Goal: Task Accomplishment & Management: Use online tool/utility

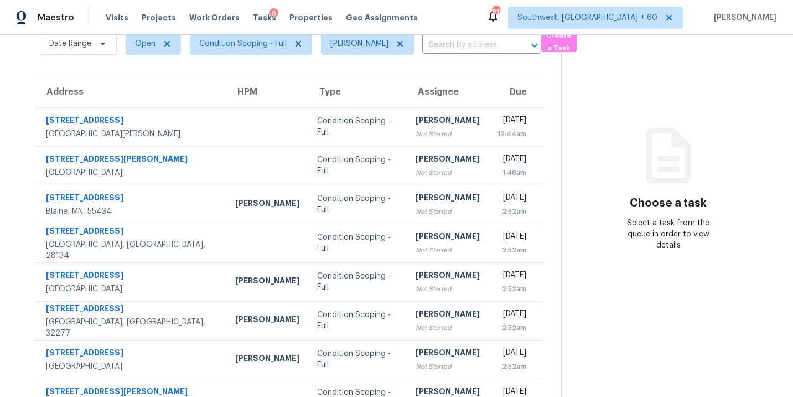
scroll to position [50, 0]
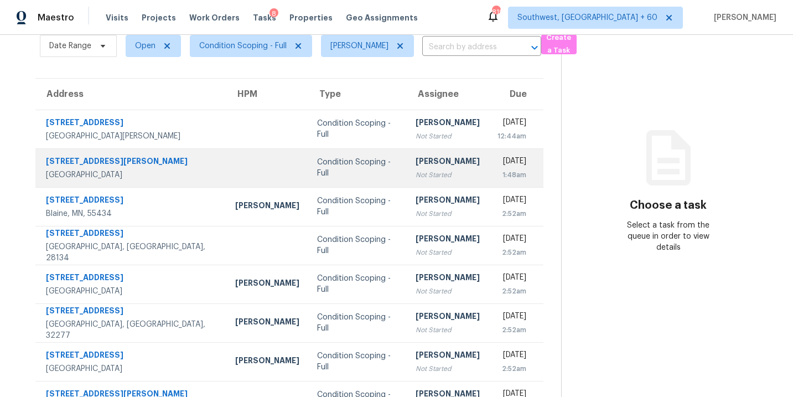
click at [346, 167] on div "Condition Scoping - Full" at bounding box center [357, 168] width 81 height 22
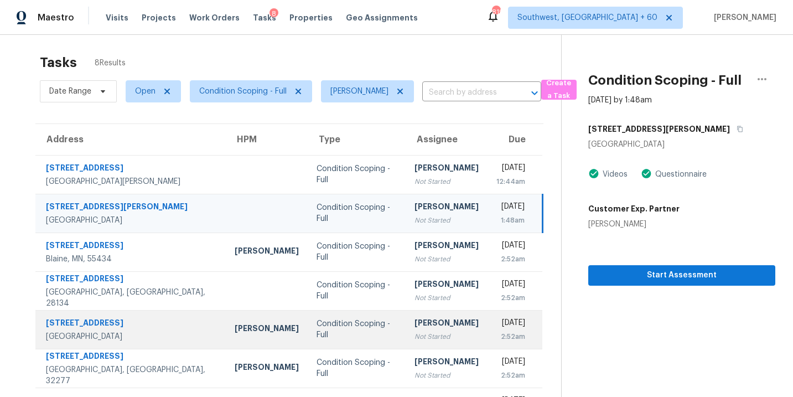
scroll to position [1, 0]
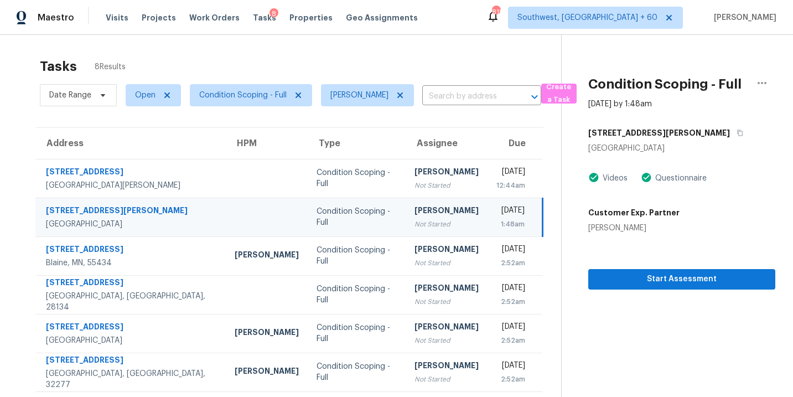
click at [335, 211] on div "Condition Scoping - Full" at bounding box center [356, 217] width 80 height 22
click at [736, 133] on icon "button" at bounding box center [739, 132] width 7 height 7
click at [419, 219] on div "[PERSON_NAME]" at bounding box center [446, 212] width 64 height 14
click at [667, 276] on span "Start Assessment" at bounding box center [681, 279] width 169 height 14
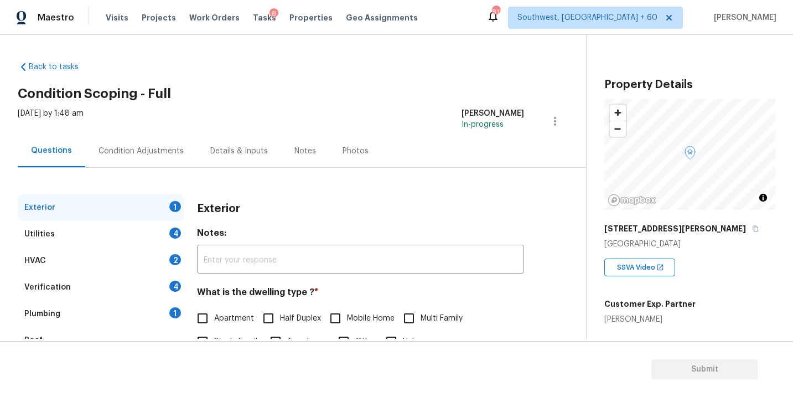
scroll to position [54, 0]
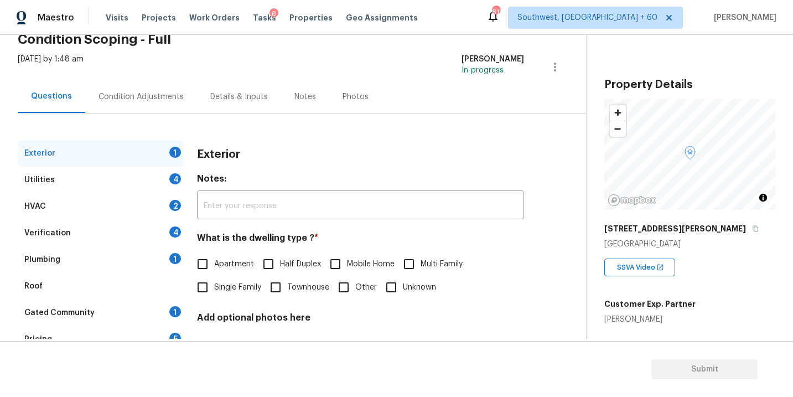
click at [232, 306] on div "Exterior Notes: ​ What is the dwelling type ? * Apartment Half Duplex Mobile Ho…" at bounding box center [360, 278] width 327 height 277
click at [238, 289] on span "Single Family" at bounding box center [237, 288] width 47 height 12
click at [214, 289] on input "Single Family" at bounding box center [202, 287] width 23 height 23
checkbox input "true"
click at [131, 191] on div "Utilities 4" at bounding box center [101, 180] width 166 height 27
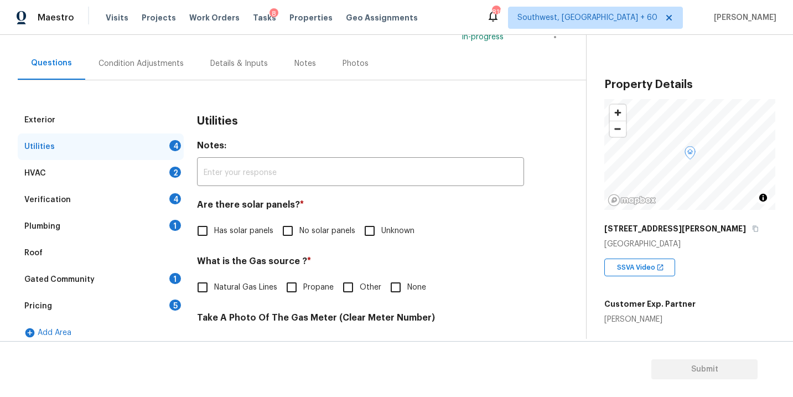
scroll to position [106, 0]
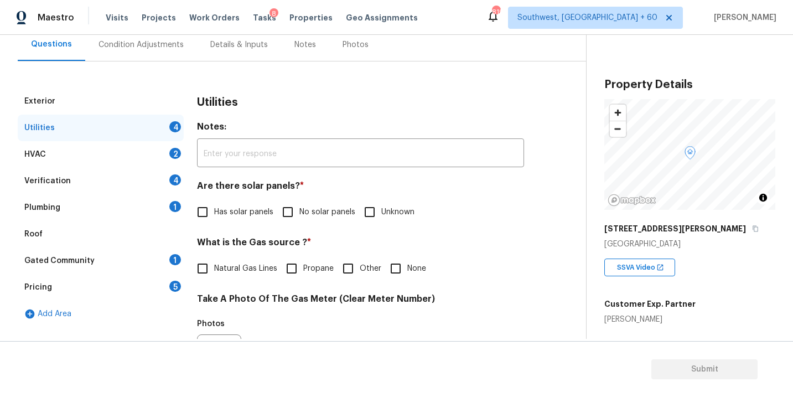
click at [308, 204] on label "No solar panels" at bounding box center [315, 211] width 79 height 23
click at [299, 204] on input "No solar panels" at bounding box center [287, 211] width 23 height 23
checkbox input "true"
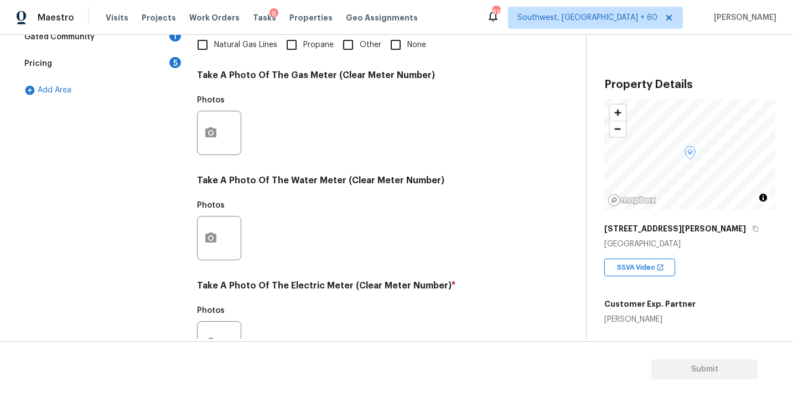
scroll to position [436, 0]
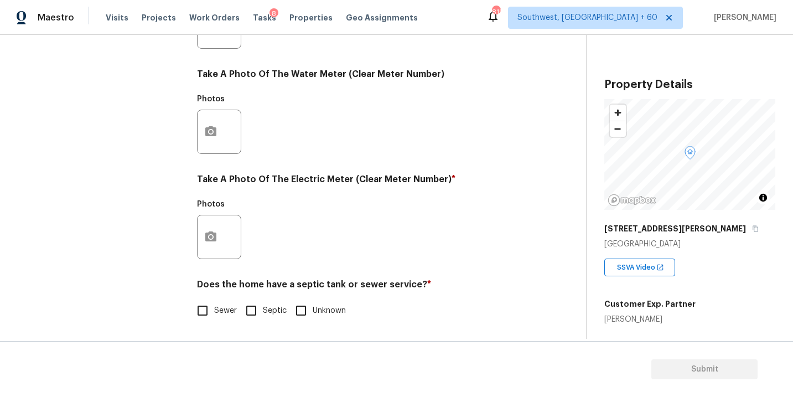
click at [213, 309] on input "Sewer" at bounding box center [202, 310] width 23 height 23
checkbox input "true"
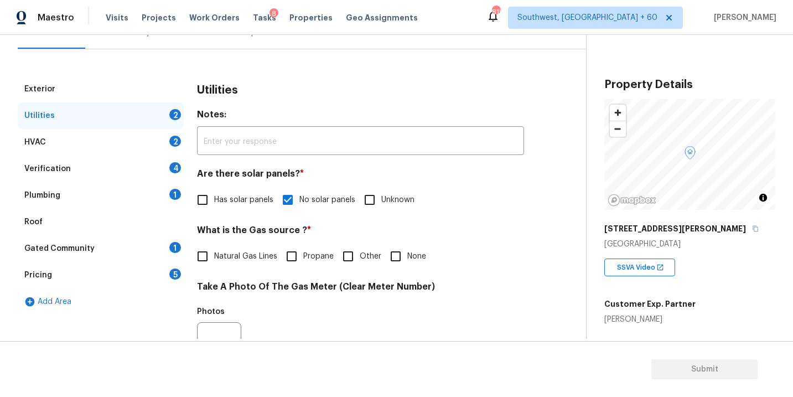
scroll to position [79, 0]
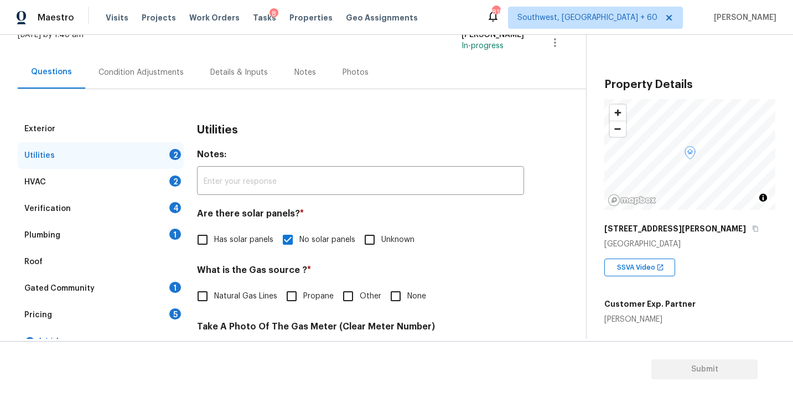
click at [75, 237] on div "Plumbing 1" at bounding box center [101, 235] width 166 height 27
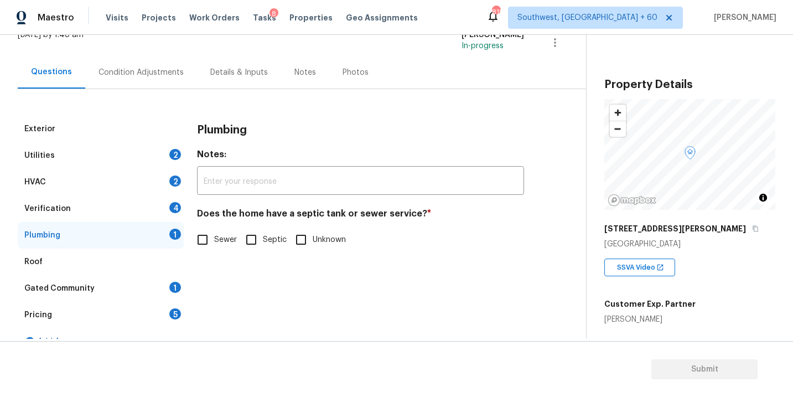
click at [225, 241] on span "Sewer" at bounding box center [225, 240] width 23 height 12
click at [214, 241] on input "Sewer" at bounding box center [202, 239] width 23 height 23
checkbox input "true"
click at [117, 297] on div "Gated Community 1" at bounding box center [101, 288] width 166 height 27
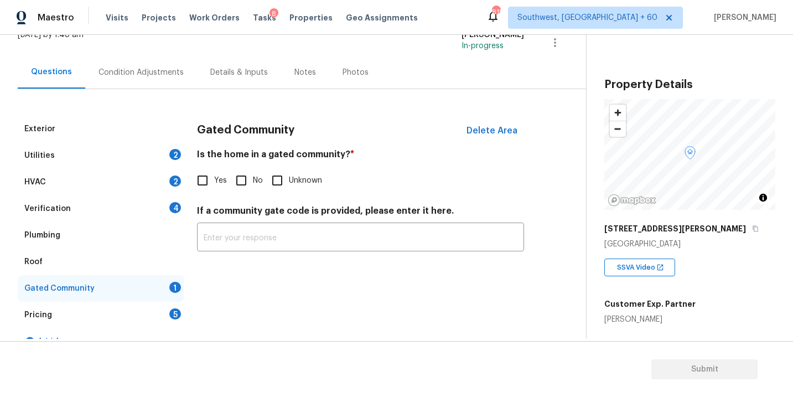
click at [245, 176] on input "No" at bounding box center [241, 180] width 23 height 23
checkbox input "true"
click at [160, 67] on div "Condition Adjustments" at bounding box center [140, 72] width 85 height 11
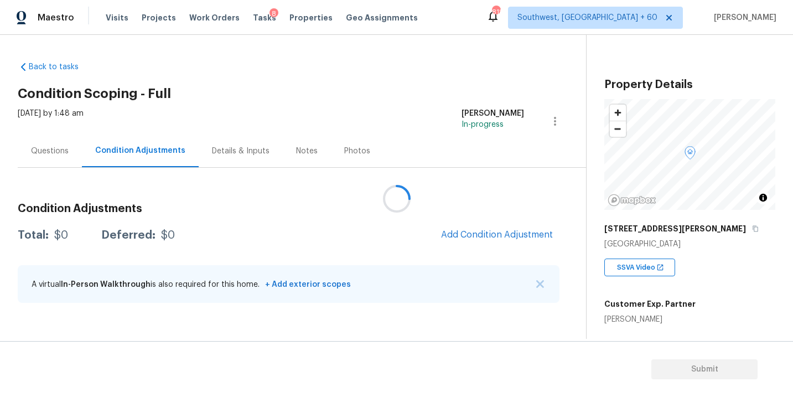
click at [424, 92] on div at bounding box center [396, 198] width 793 height 397
click at [467, 232] on span "Add Condition Adjustment" at bounding box center [497, 235] width 112 height 10
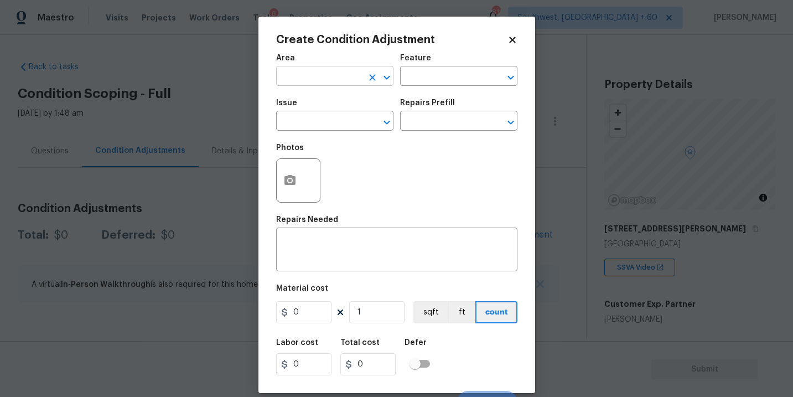
click at [326, 80] on input "text" at bounding box center [319, 77] width 86 height 17
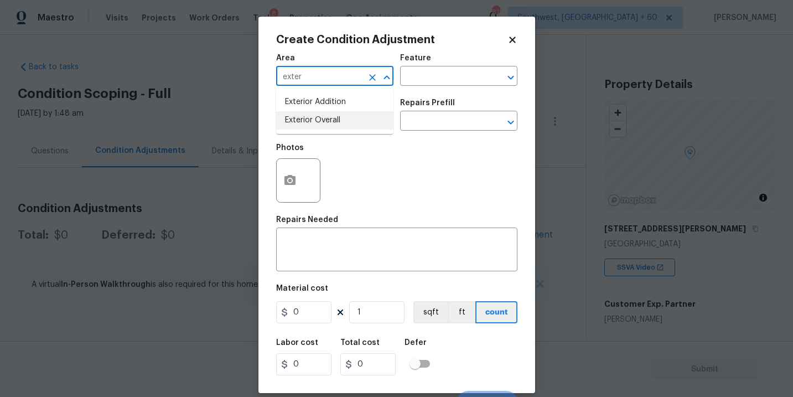
click at [330, 122] on li "Exterior Overall" at bounding box center [334, 120] width 117 height 18
type input "Exterior Overall"
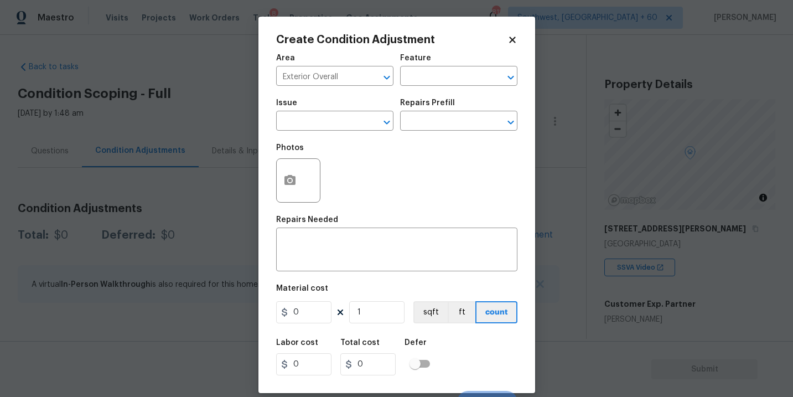
click at [429, 92] on div "Area Exterior Overall ​ Feature ​" at bounding box center [396, 70] width 241 height 45
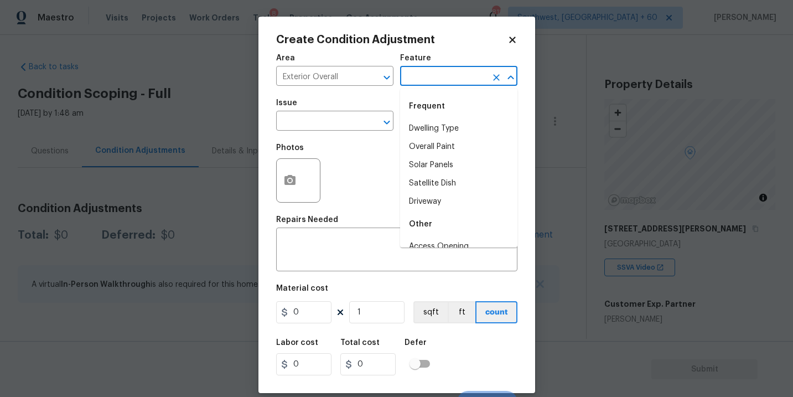
click at [455, 74] on input "text" at bounding box center [443, 77] width 86 height 17
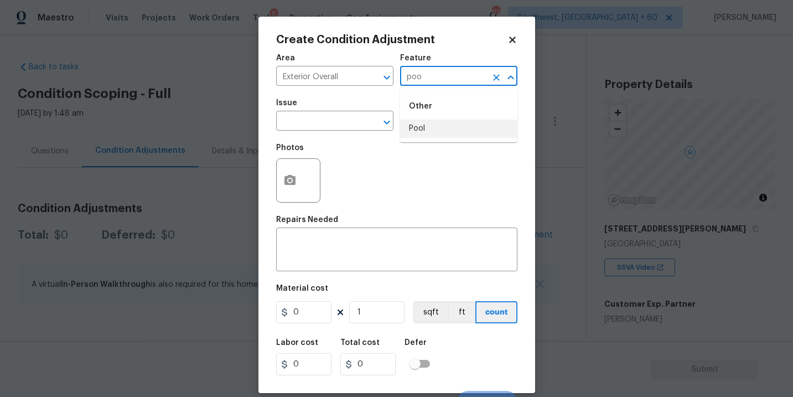
click at [441, 124] on li "Pool" at bounding box center [458, 128] width 117 height 18
type input "Pool"
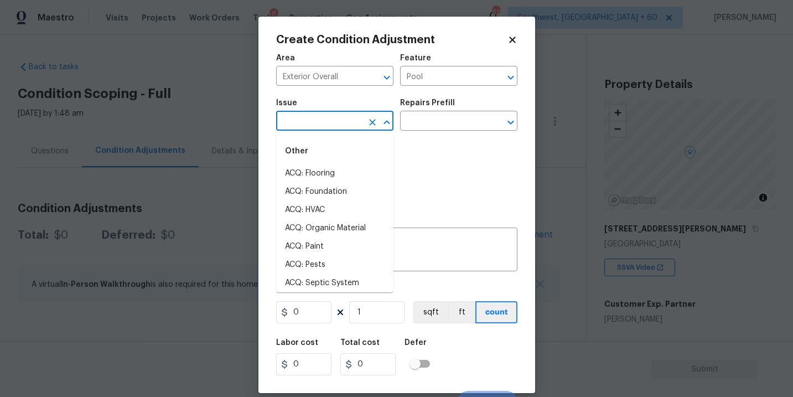
click at [336, 122] on input "text" at bounding box center [319, 121] width 86 height 17
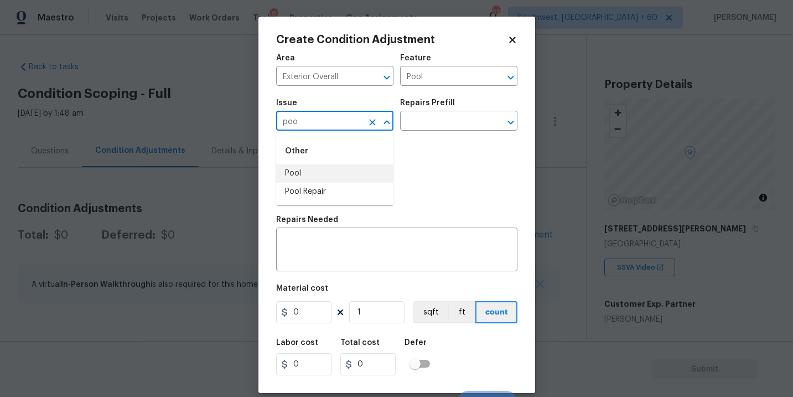
click at [325, 177] on li "Pool" at bounding box center [334, 173] width 117 height 18
type input "Pool"
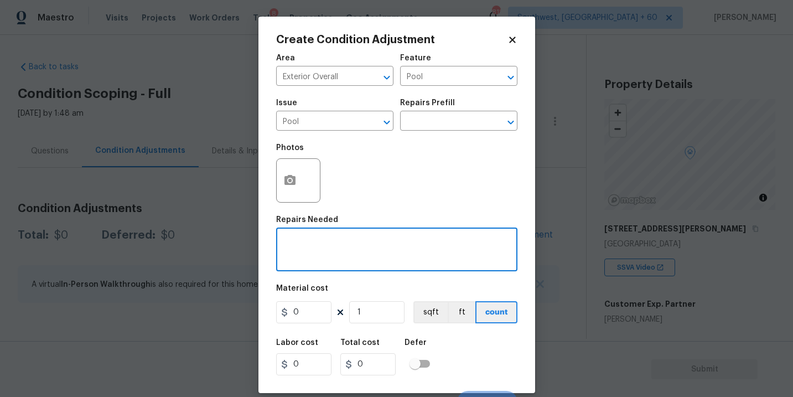
click at [319, 244] on textarea at bounding box center [397, 250] width 228 height 23
type textarea "Remove above ground pool"
click at [371, 205] on div "Photos" at bounding box center [396, 173] width 241 height 72
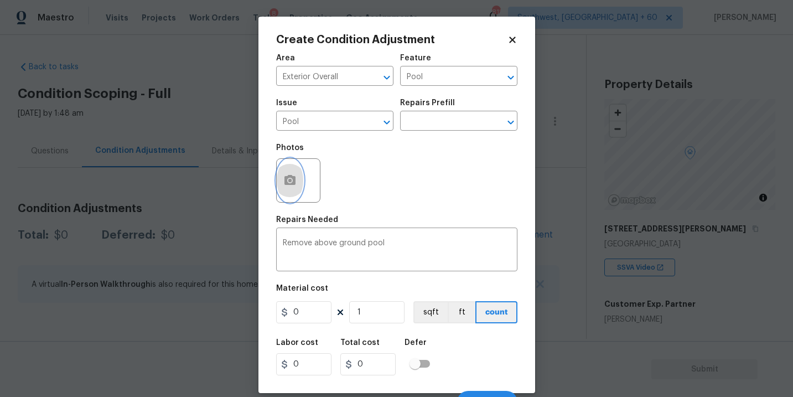
click at [296, 181] on button "button" at bounding box center [290, 180] width 27 height 43
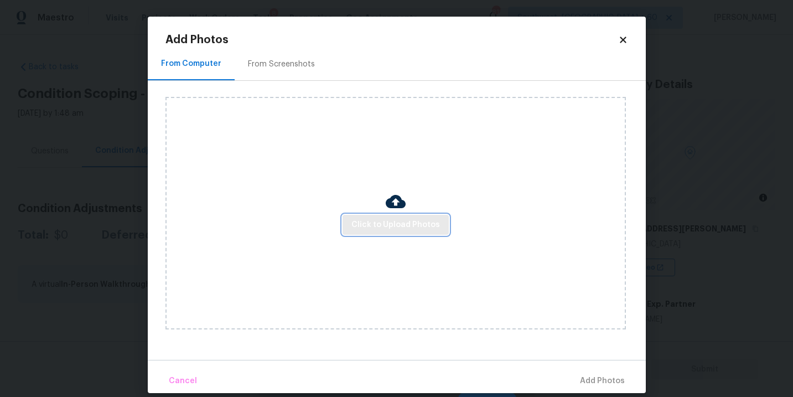
click at [382, 220] on span "Click to Upload Photos" at bounding box center [395, 225] width 89 height 14
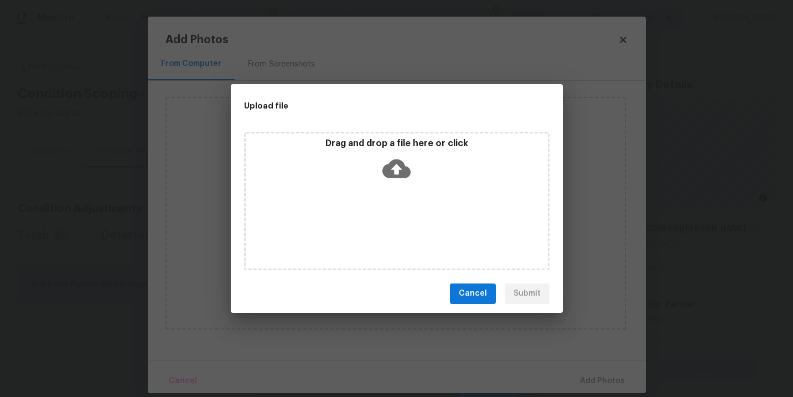
click at [401, 185] on div "Drag and drop a file here or click" at bounding box center [396, 201] width 305 height 138
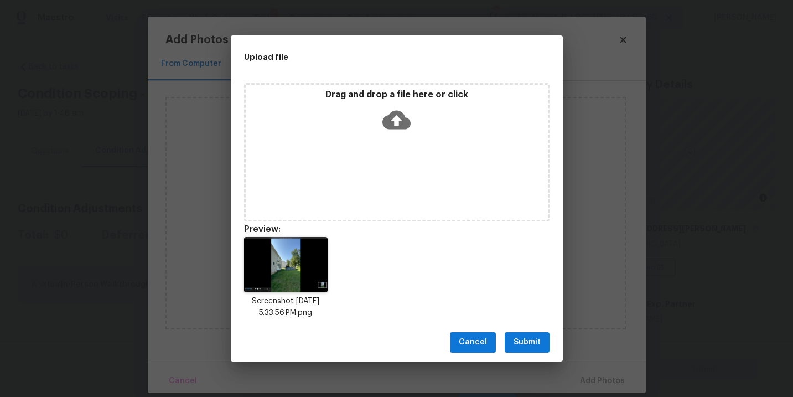
click at [526, 346] on span "Submit" at bounding box center [526, 342] width 27 height 14
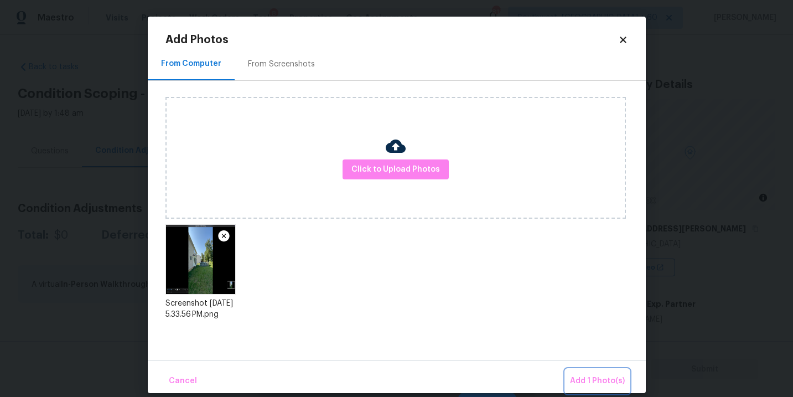
click at [583, 373] on button "Add 1 Photo(s)" at bounding box center [597, 381] width 64 height 24
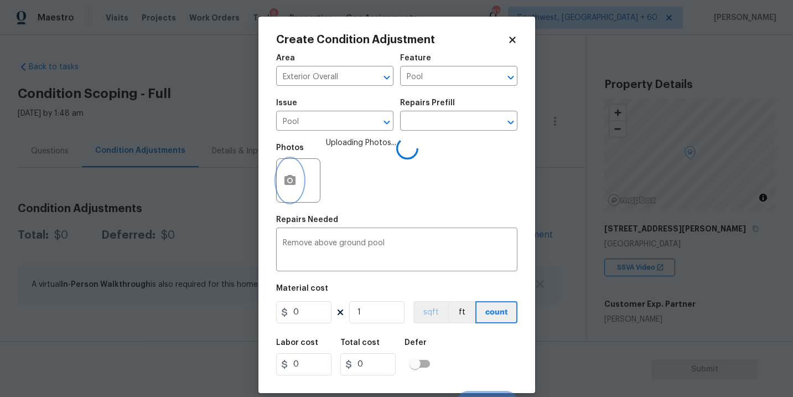
scroll to position [17, 0]
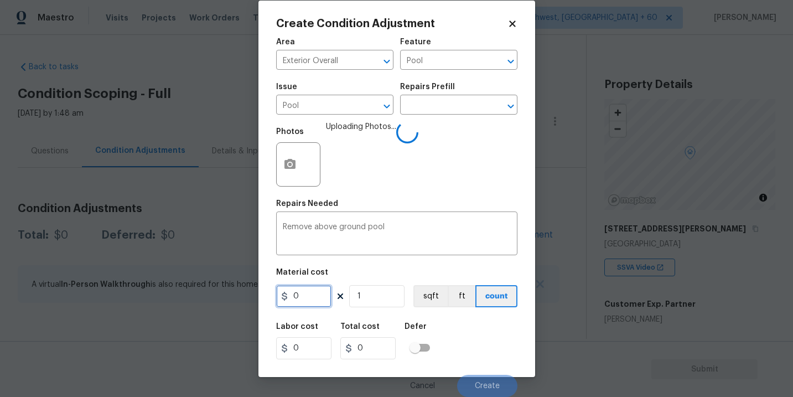
drag, startPoint x: 306, startPoint y: 291, endPoint x: 241, endPoint y: 292, distance: 64.7
click at [245, 293] on div "Create Condition Adjustment Area Exterior Overall ​ Feature Pool ​ Issue Pool ​…" at bounding box center [396, 198] width 793 height 397
type input "1000"
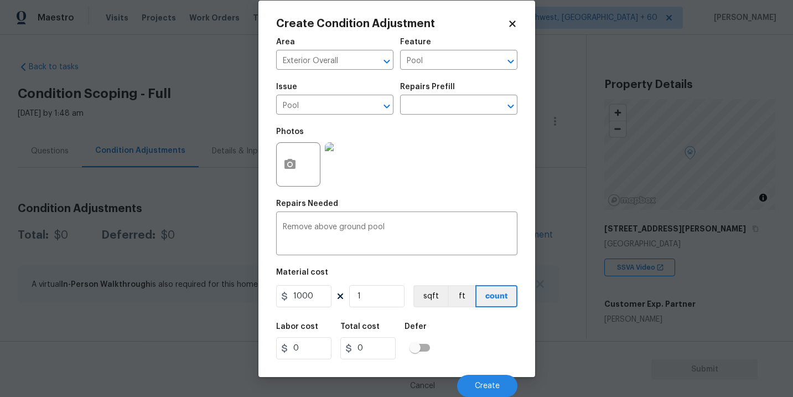
type input "1000"
click at [467, 333] on div "Labor cost 0 Total cost 1000 Defer" at bounding box center [396, 341] width 241 height 50
click at [492, 386] on span "Create" at bounding box center [487, 386] width 25 height 8
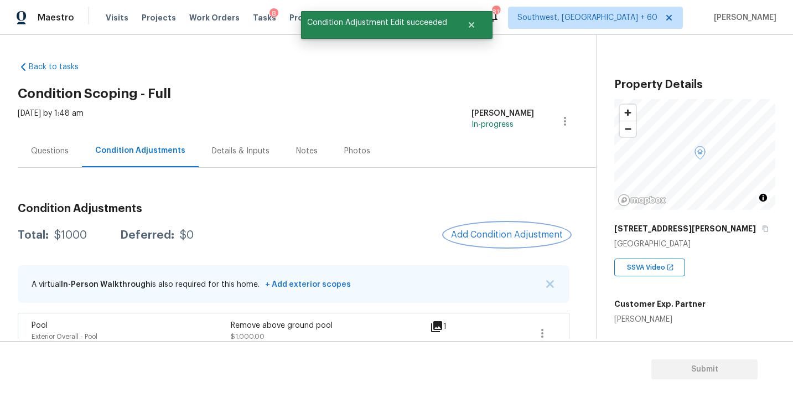
scroll to position [18, 0]
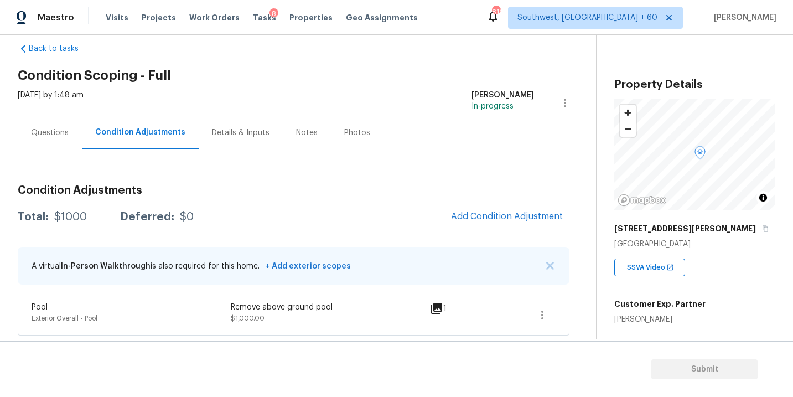
click at [349, 185] on h3 "Condition Adjustments" at bounding box center [294, 190] width 552 height 11
click at [53, 131] on div "Questions" at bounding box center [50, 132] width 38 height 11
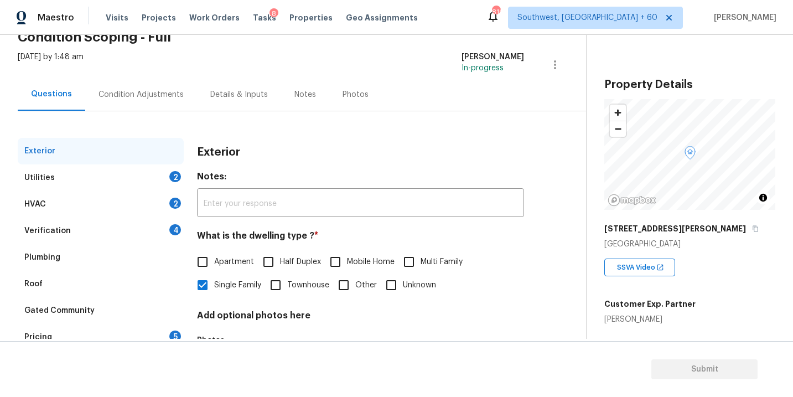
scroll to position [76, 0]
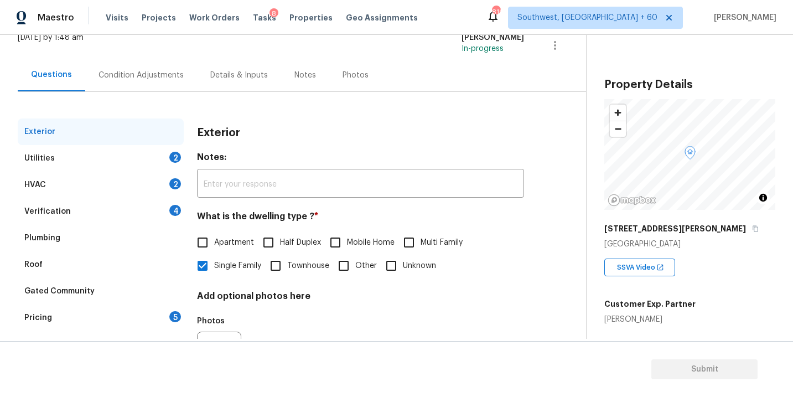
click at [169, 80] on div "Condition Adjustments" at bounding box center [140, 75] width 85 height 11
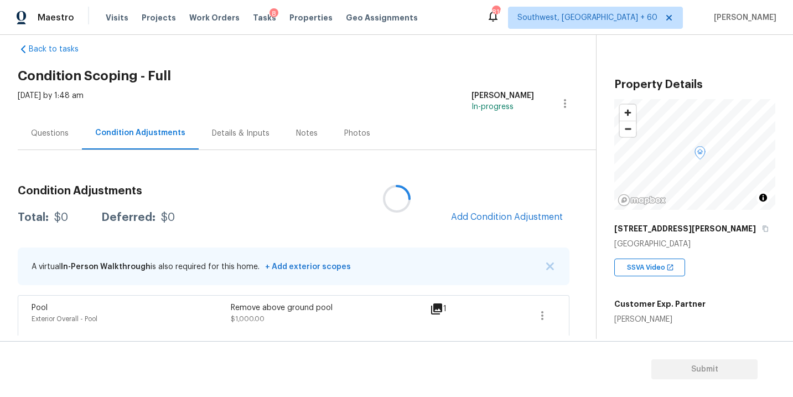
scroll to position [18, 0]
click at [460, 210] on button "Add Condition Adjustment" at bounding box center [506, 216] width 125 height 23
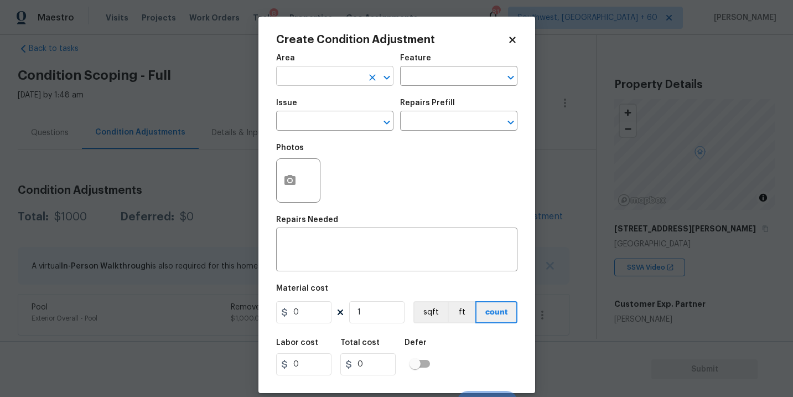
click at [309, 75] on input "text" at bounding box center [319, 77] width 86 height 17
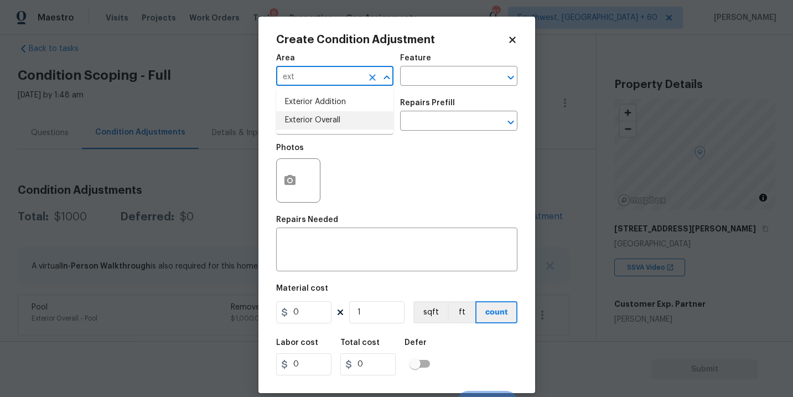
click at [325, 119] on li "Exterior Overall" at bounding box center [334, 120] width 117 height 18
type input "Exterior Overall"
click at [424, 74] on input "text" at bounding box center [443, 77] width 86 height 17
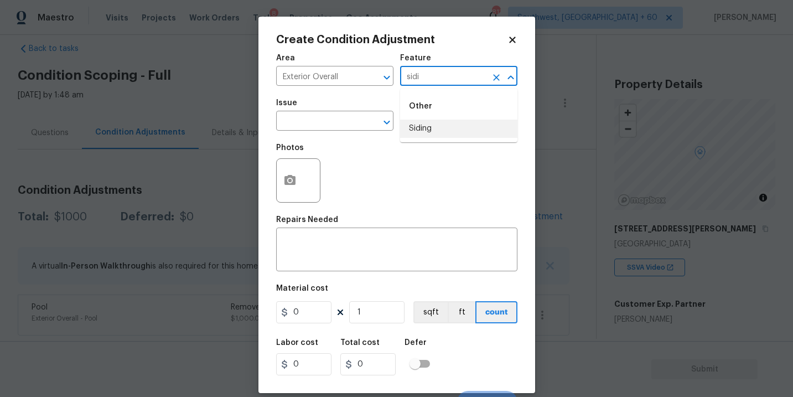
click at [428, 131] on li "Siding" at bounding box center [458, 128] width 117 height 18
type input "Siding"
click at [326, 129] on input "text" at bounding box center [319, 121] width 86 height 17
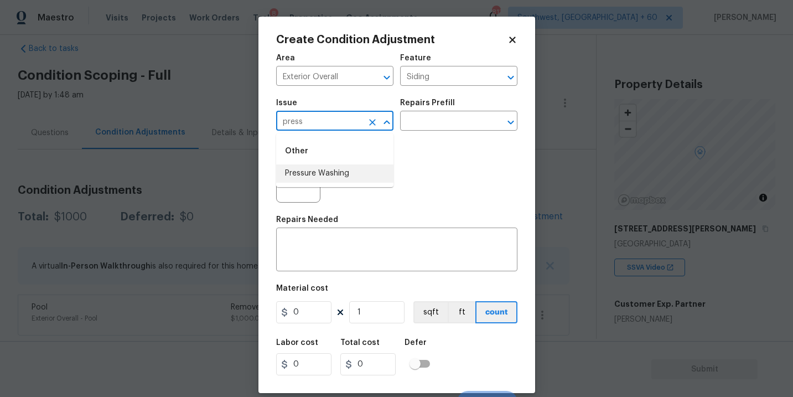
click at [325, 168] on li "Pressure Washing" at bounding box center [334, 173] width 117 height 18
type input "Pressure Washing"
click at [449, 119] on input "text" at bounding box center [443, 121] width 86 height 17
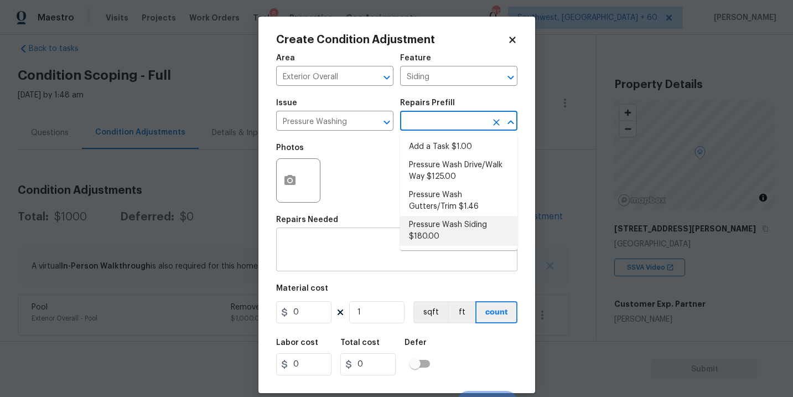
click at [440, 235] on li "Pressure Wash Siding $180.00" at bounding box center [458, 231] width 117 height 30
type textarea "Protect areas as needed for pressure washing. Pressure wash the siding on the h…"
type input "180"
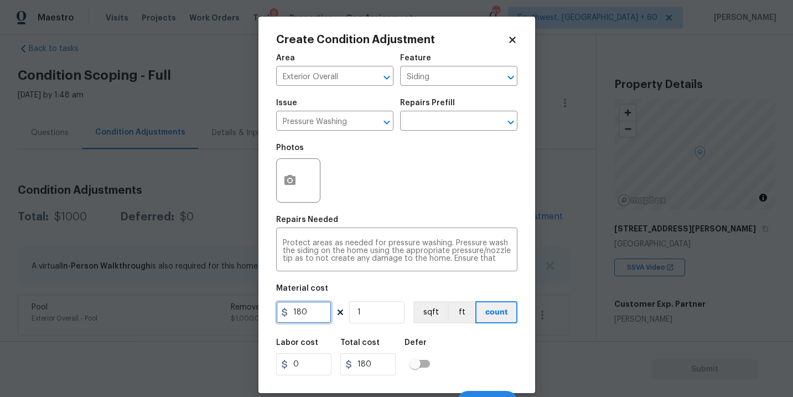
drag, startPoint x: 303, startPoint y: 314, endPoint x: 214, endPoint y: 314, distance: 89.1
click at [214, 314] on div "Create Condition Adjustment Area Exterior Overall ​ Feature Siding ​ Issue Pres…" at bounding box center [396, 198] width 793 height 397
type input "200"
click at [430, 200] on div "Photos" at bounding box center [396, 173] width 241 height 72
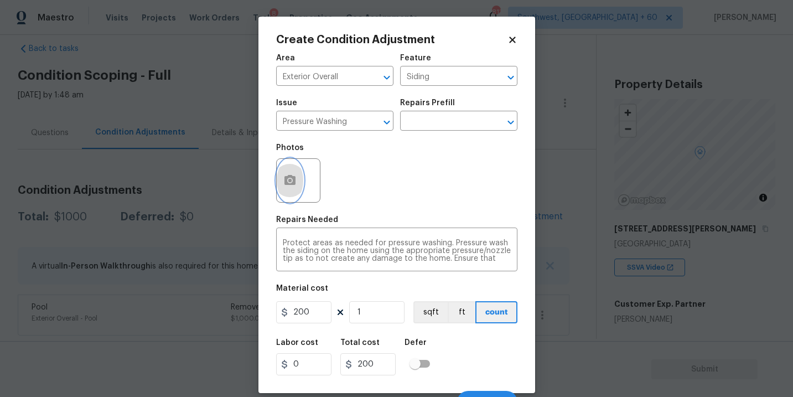
click at [293, 185] on icon "button" at bounding box center [289, 180] width 11 height 10
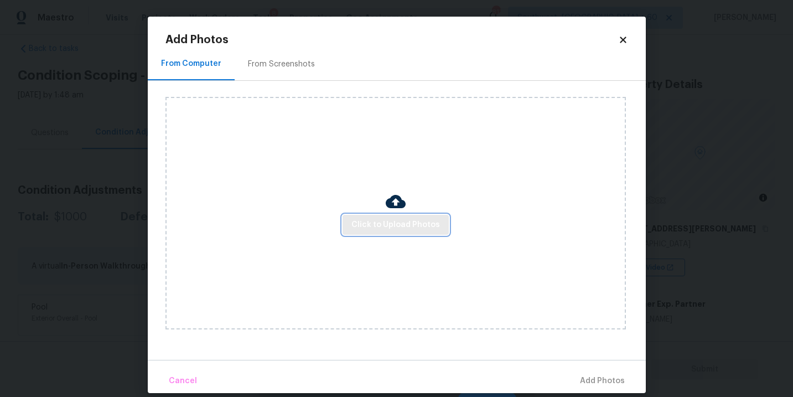
click at [384, 216] on button "Click to Upload Photos" at bounding box center [395, 225] width 106 height 20
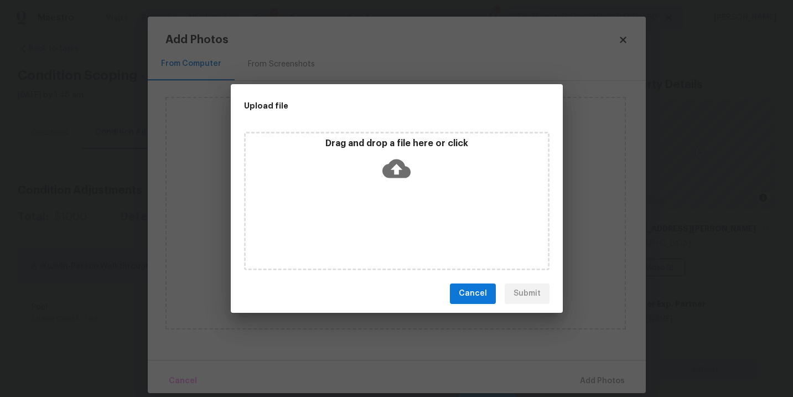
click at [403, 189] on div "Drag and drop a file here or click" at bounding box center [396, 201] width 305 height 138
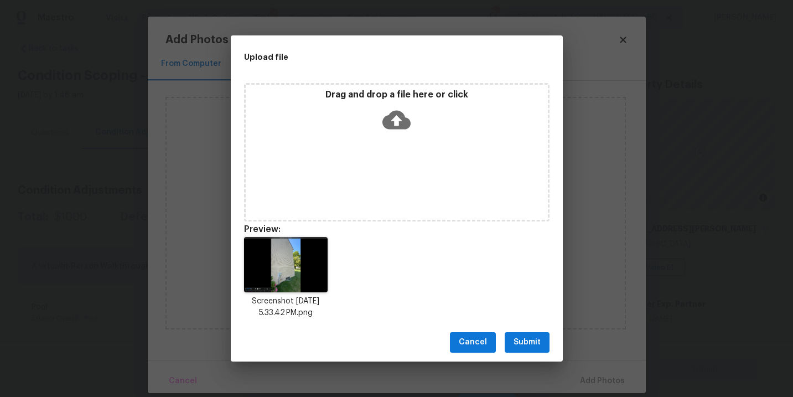
click at [532, 345] on span "Submit" at bounding box center [526, 342] width 27 height 14
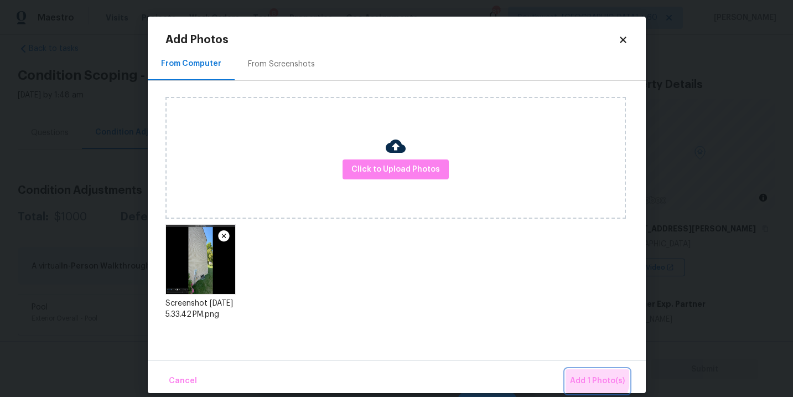
click at [568, 375] on button "Add 1 Photo(s)" at bounding box center [597, 381] width 64 height 24
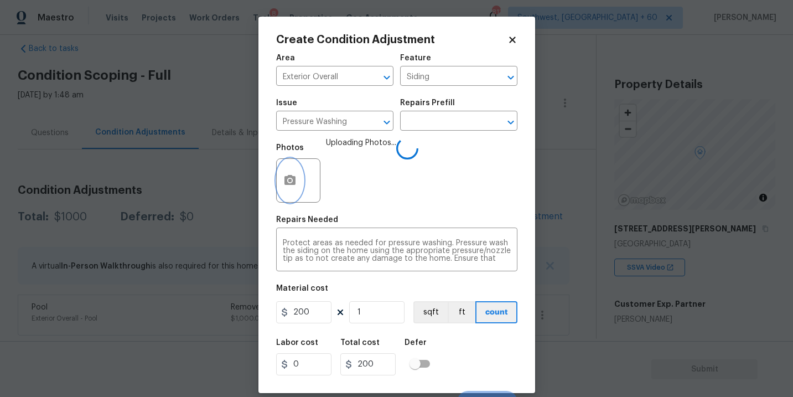
scroll to position [17, 0]
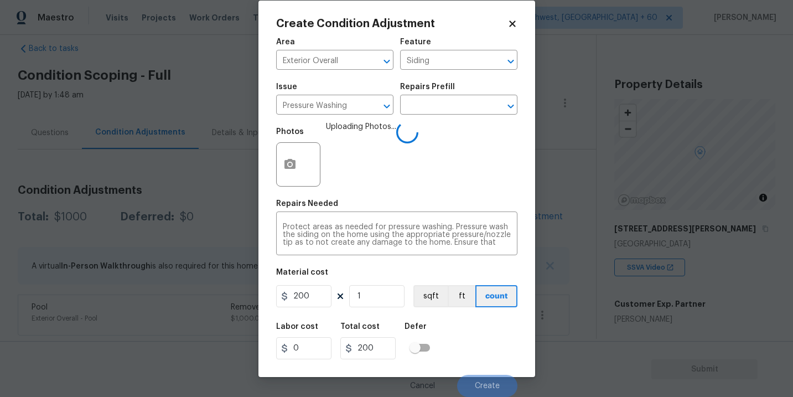
click at [481, 330] on div "Labor cost 0 Total cost 200 Defer" at bounding box center [396, 341] width 241 height 50
click at [481, 337] on div "Labor cost 0 Total cost 200 Defer" at bounding box center [396, 341] width 241 height 50
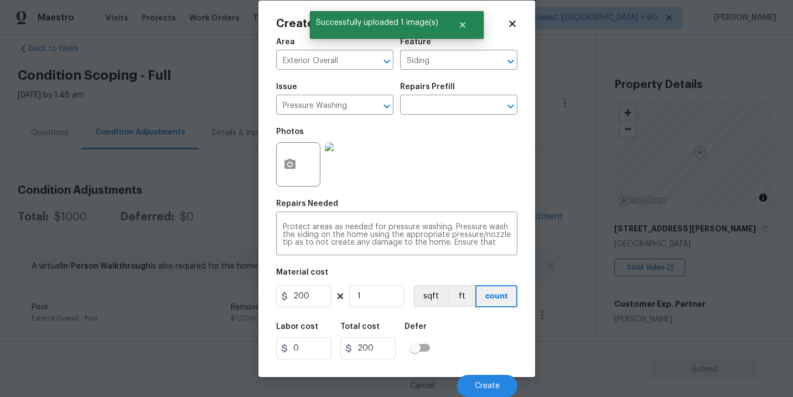
click at [481, 337] on div "Labor cost 0 Total cost 200 Defer" at bounding box center [396, 341] width 241 height 50
click at [487, 382] on span "Create" at bounding box center [487, 386] width 25 height 8
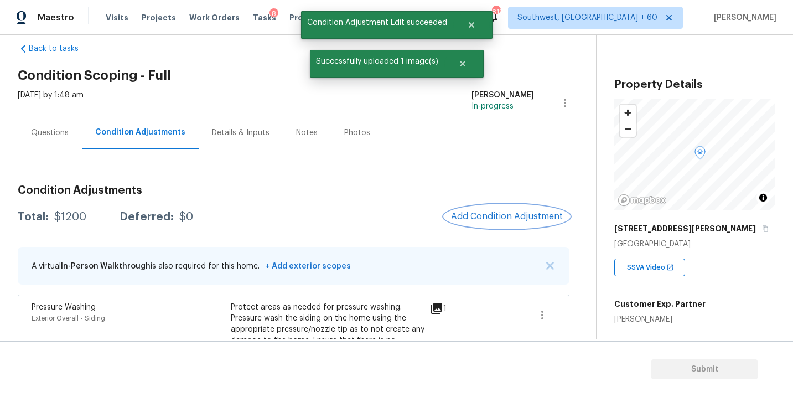
scroll to position [74, 0]
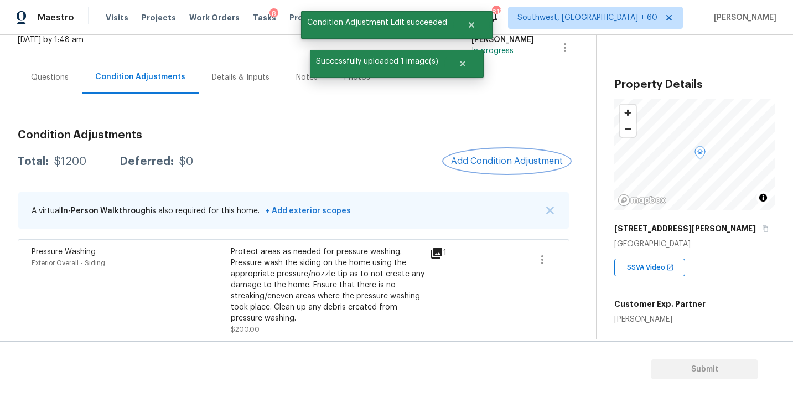
click at [512, 162] on span "Add Condition Adjustment" at bounding box center [507, 161] width 112 height 10
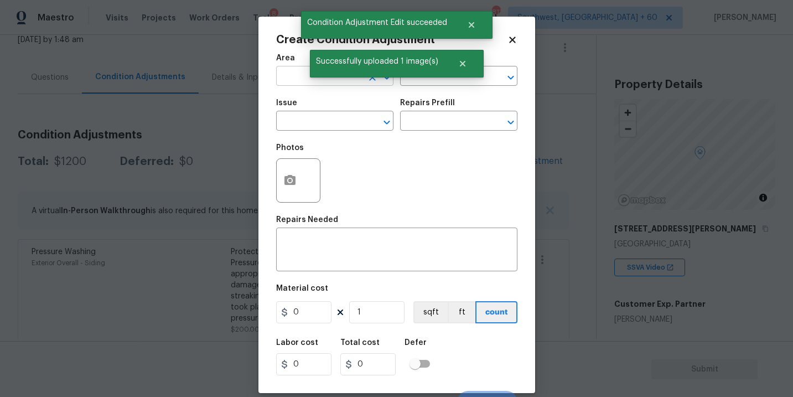
click at [284, 77] on input "text" at bounding box center [319, 77] width 86 height 17
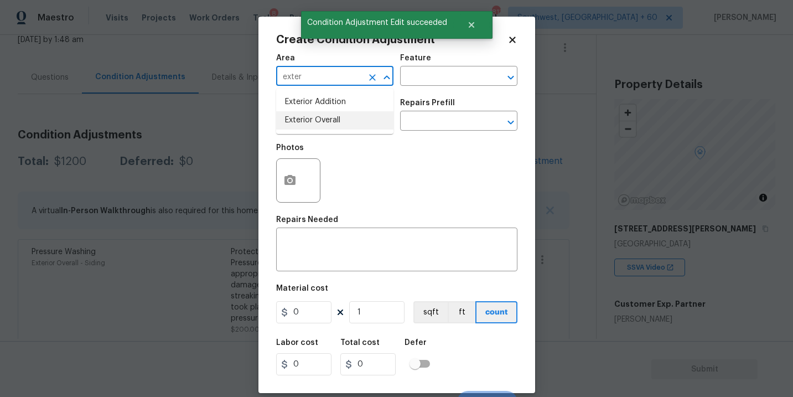
click at [306, 116] on li "Exterior Overall" at bounding box center [334, 120] width 117 height 18
type input "Exterior Overall"
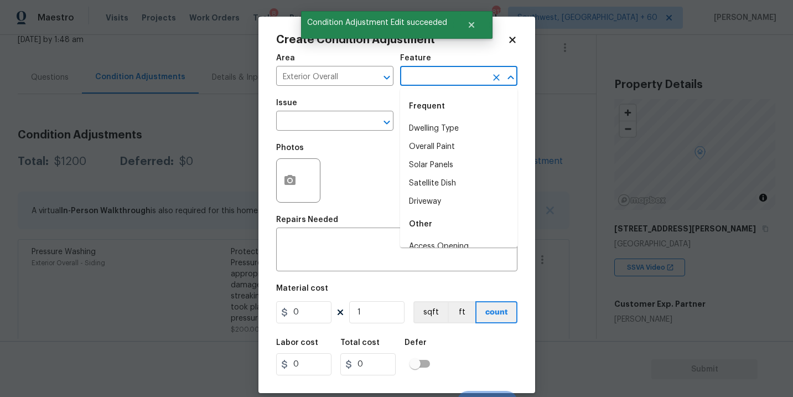
click at [429, 71] on input "text" at bounding box center [443, 77] width 86 height 17
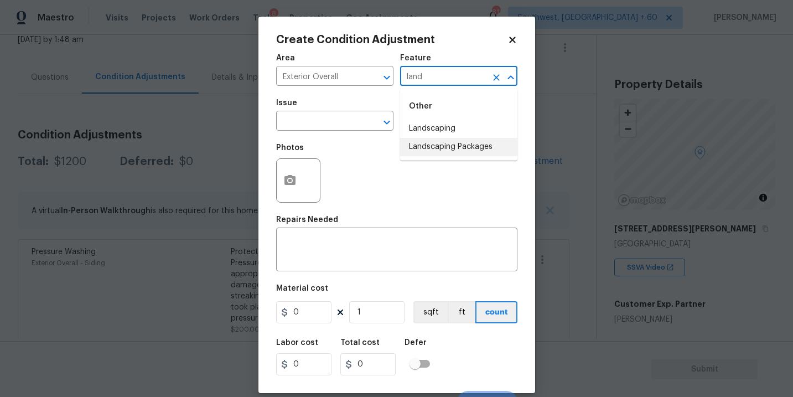
click at [442, 146] on li "Landscaping Packages" at bounding box center [458, 147] width 117 height 18
type input "Landscaping Packages"
click at [368, 136] on span "Issue ​" at bounding box center [334, 114] width 117 height 45
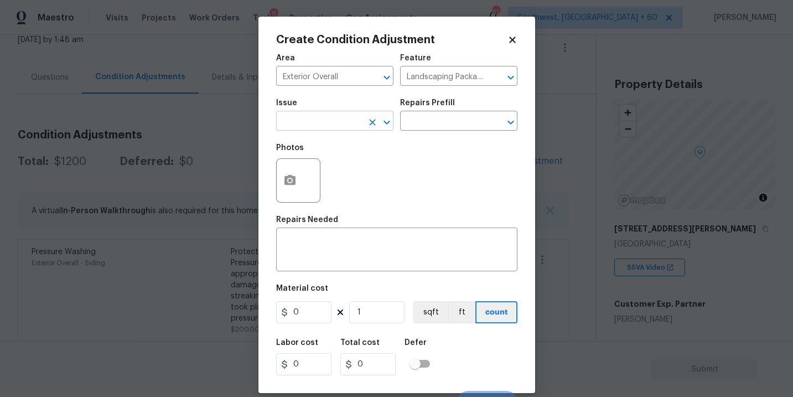
click at [337, 123] on input "text" at bounding box center [319, 121] width 86 height 17
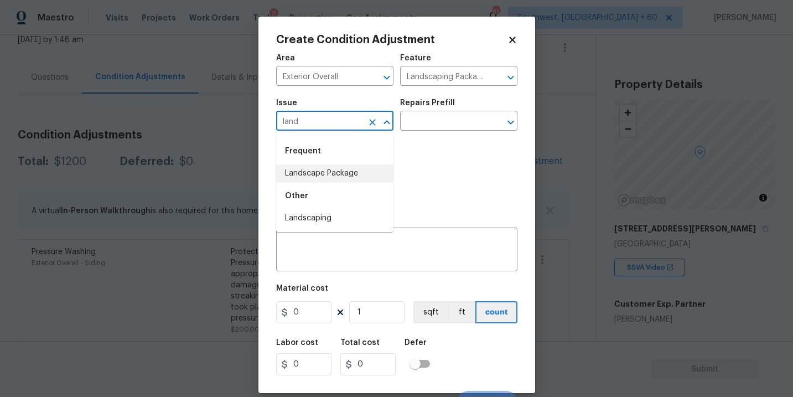
click at [344, 181] on li "Landscape Package" at bounding box center [334, 173] width 117 height 18
type input "Landscape Package"
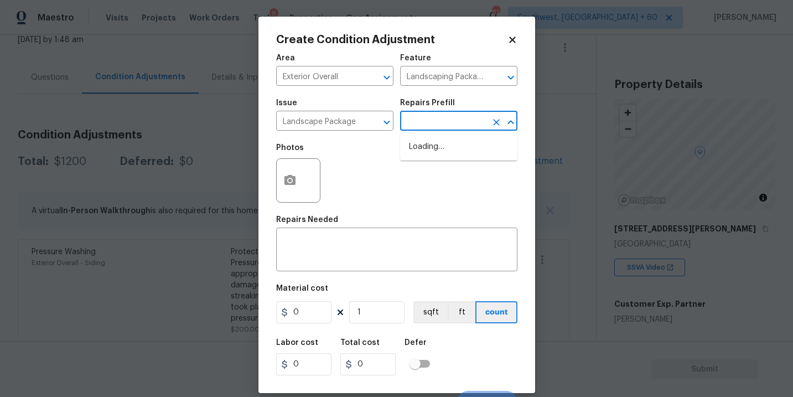
click at [454, 122] on input "text" at bounding box center [443, 121] width 86 height 17
click at [445, 151] on li "Initial landscaping package $120.00" at bounding box center [458, 153] width 117 height 30
type input "Home Readiness Packages"
type textarea "Mowing of grass up to 6" in height. Mow, edge along driveways & sidewalks, trim…"
type input "120"
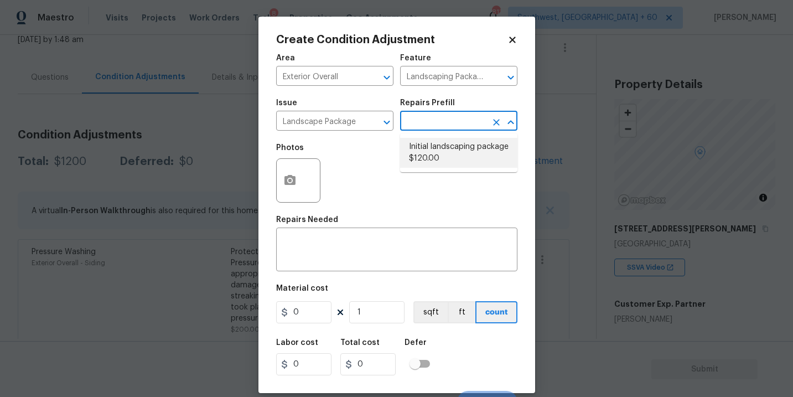
type input "120"
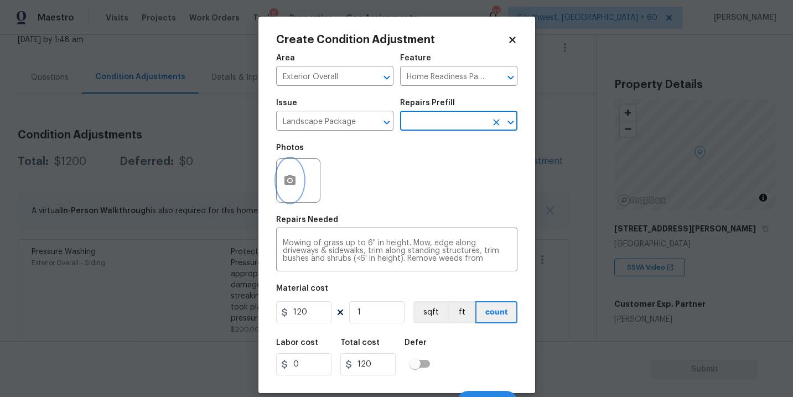
click at [286, 183] on icon "button" at bounding box center [289, 180] width 11 height 10
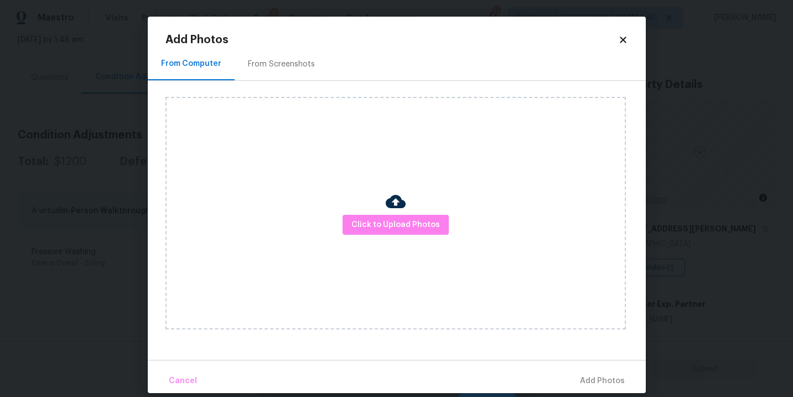
click at [361, 210] on div "Click to Upload Photos" at bounding box center [395, 213] width 460 height 232
click at [373, 221] on span "Click to Upload Photos" at bounding box center [395, 225] width 89 height 14
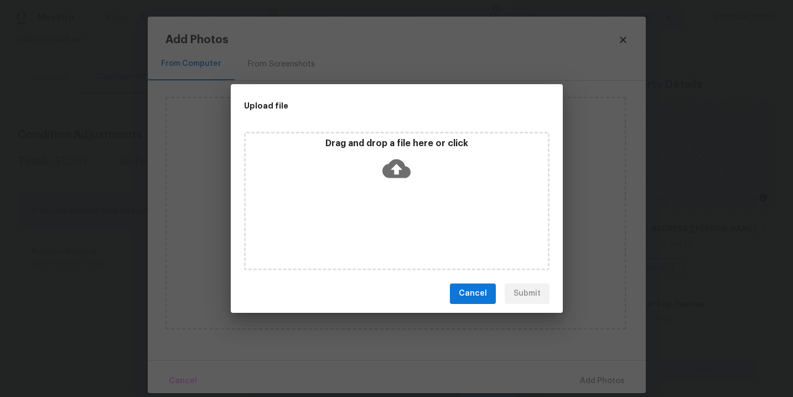
click at [392, 172] on icon at bounding box center [396, 168] width 28 height 19
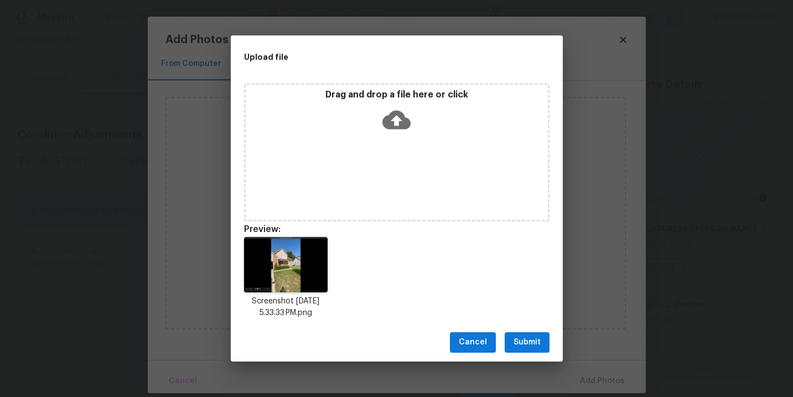
click at [528, 337] on span "Submit" at bounding box center [526, 342] width 27 height 14
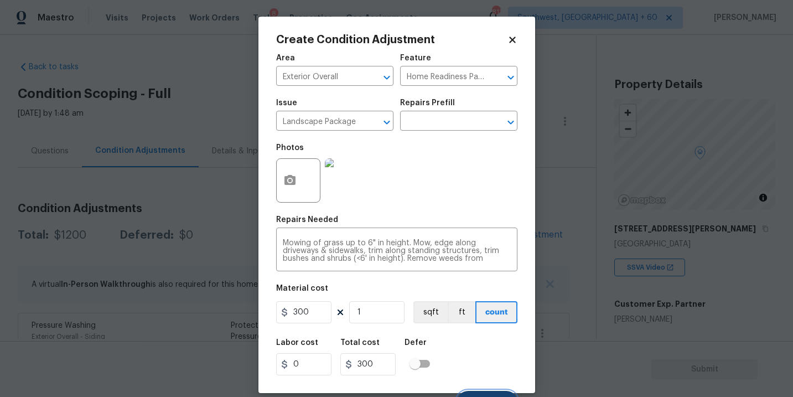
scroll to position [17, 0]
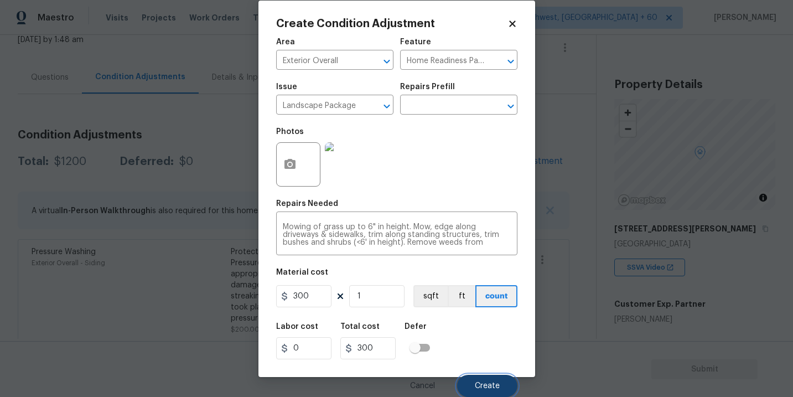
click at [484, 381] on button "Create" at bounding box center [487, 386] width 60 height 22
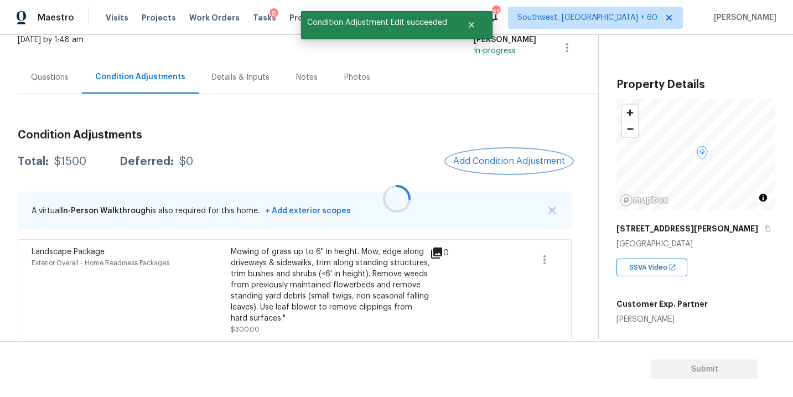
scroll to position [0, 0]
click at [449, 292] on div "1" at bounding box center [456, 290] width 52 height 89
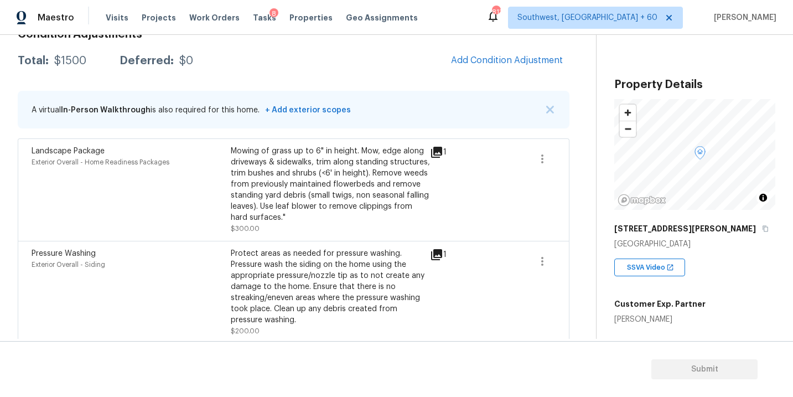
scroll to position [161, 0]
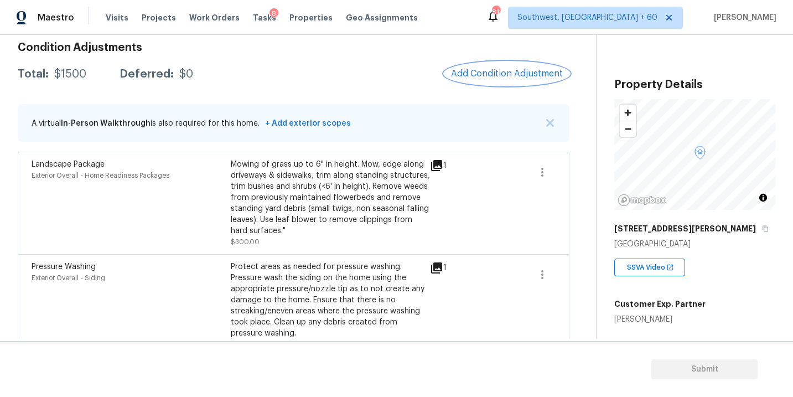
click at [499, 67] on button "Add Condition Adjustment" at bounding box center [506, 73] width 125 height 23
click at [183, 260] on body "Maestro Visits Projects Work Orders Tasks 8 Properties Geo Assignments 813 Sout…" at bounding box center [396, 198] width 793 height 397
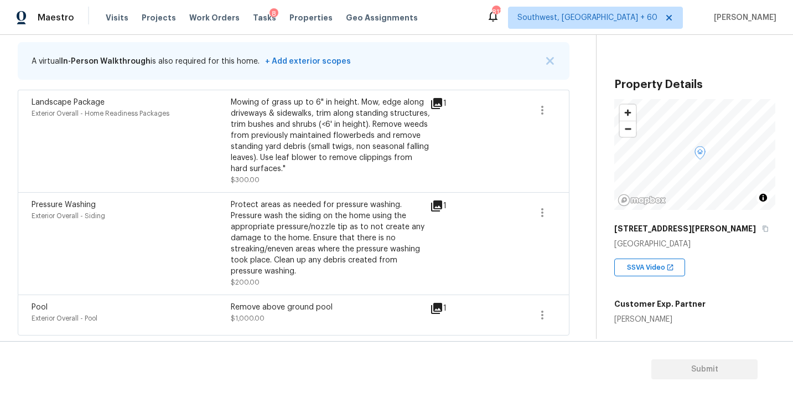
scroll to position [150, 0]
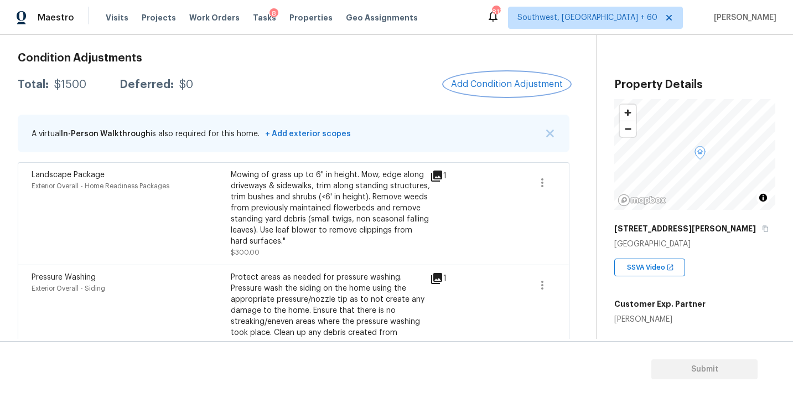
click at [498, 87] on span "Add Condition Adjustment" at bounding box center [507, 84] width 112 height 10
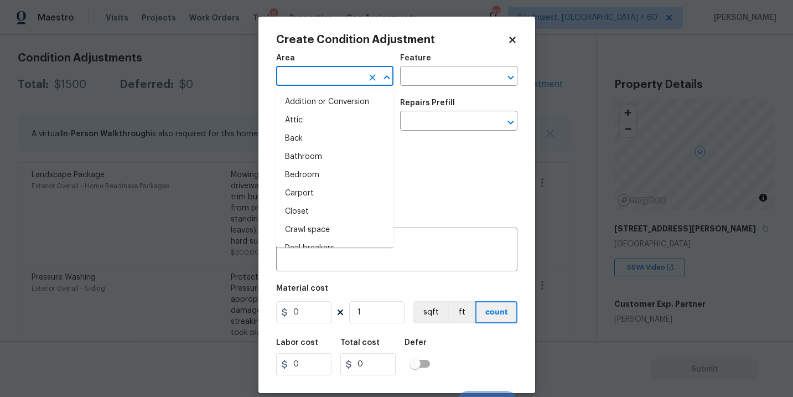
click at [314, 75] on input "text" at bounding box center [319, 77] width 86 height 17
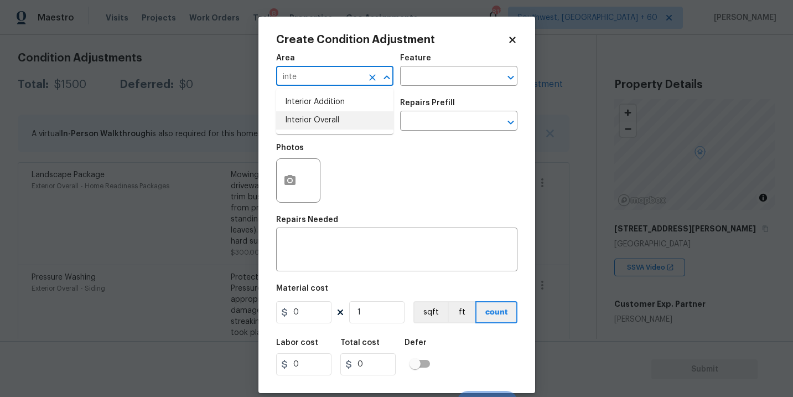
click at [336, 130] on ul "Interior Addition Interior Overall" at bounding box center [334, 111] width 117 height 45
click at [343, 125] on li "Interior Overall" at bounding box center [334, 120] width 117 height 18
type input "Interior Overall"
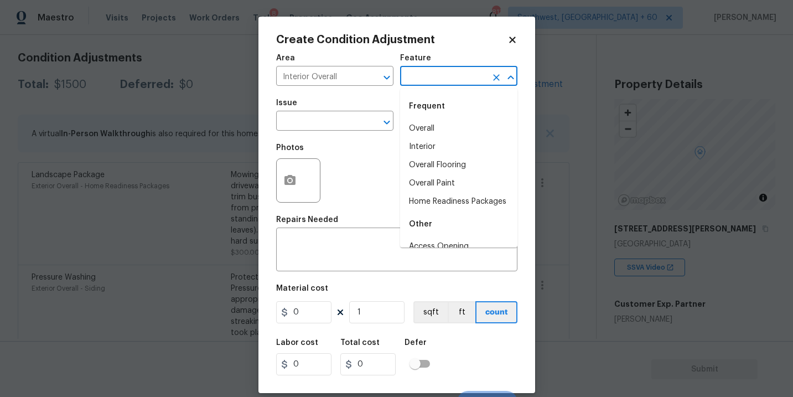
click at [418, 80] on input "text" at bounding box center [443, 77] width 86 height 17
click at [443, 180] on li "Overall Paint" at bounding box center [458, 183] width 117 height 18
type input "Overall Paint"
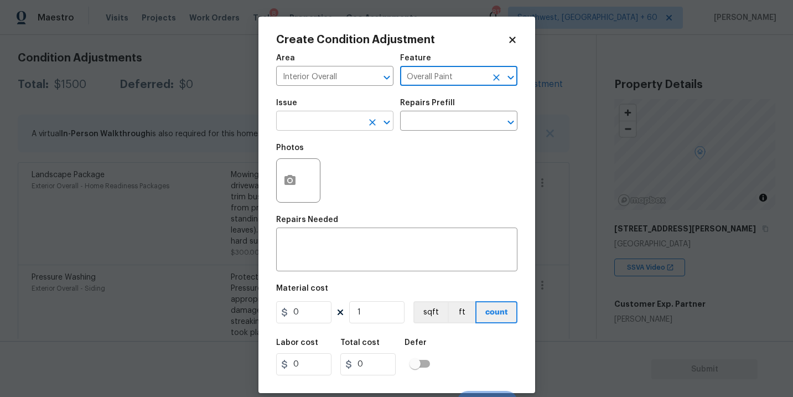
click at [344, 124] on input "text" at bounding box center [319, 121] width 86 height 17
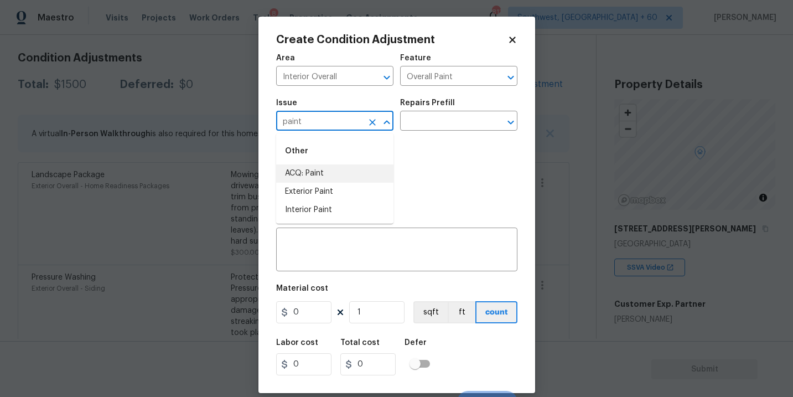
click at [352, 179] on li "ACQ: Paint" at bounding box center [334, 173] width 117 height 18
type input "ACQ: Paint"
click at [410, 149] on div "Photos" at bounding box center [396, 173] width 241 height 72
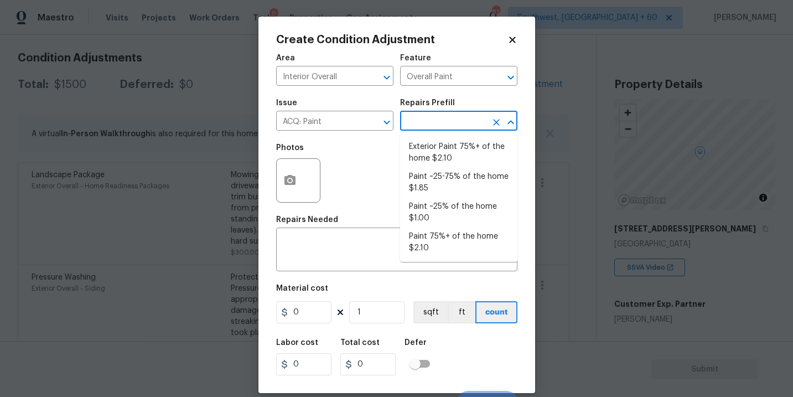
click at [437, 125] on input "text" at bounding box center [443, 121] width 86 height 17
click at [441, 184] on li "Paint ~25-75% of the home $1.85" at bounding box center [458, 183] width 117 height 30
type input "Acquisition"
type textarea "Acquisition Scope: ~25 - 75% of the home needs interior paint"
type input "1.85"
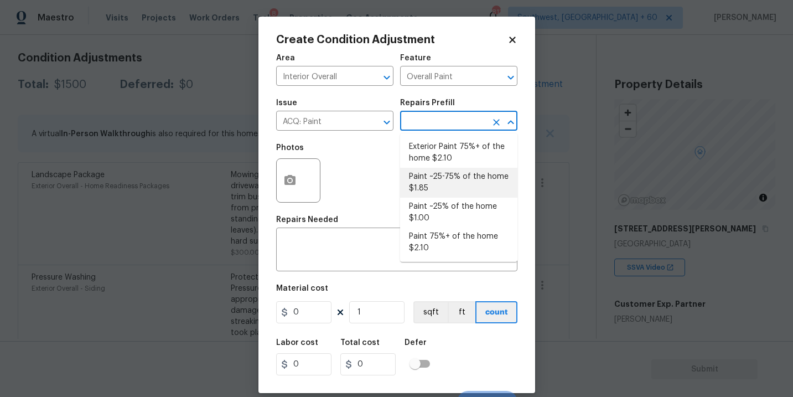
type input "1.85"
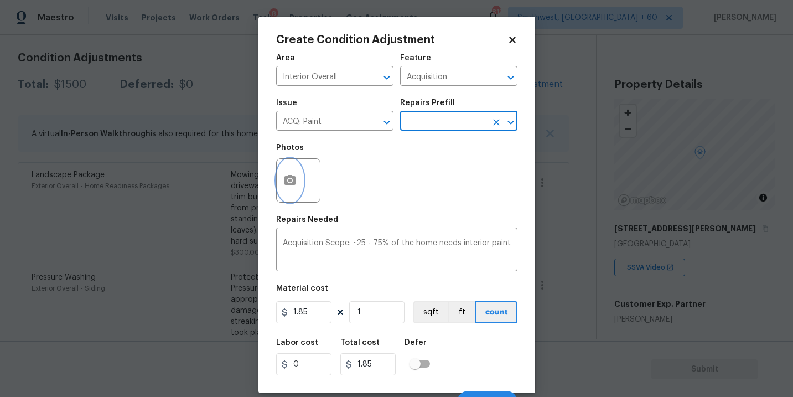
click at [293, 183] on icon "button" at bounding box center [289, 180] width 11 height 10
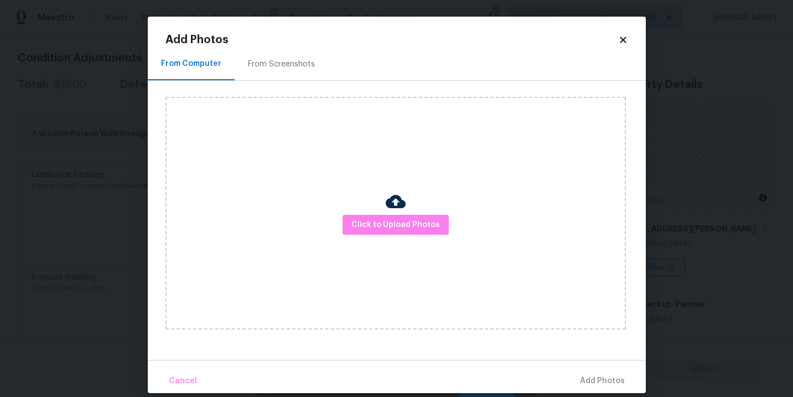
click at [363, 214] on div "Click to Upload Photos" at bounding box center [395, 213] width 460 height 232
click at [394, 221] on span "Click to Upload Photos" at bounding box center [395, 225] width 89 height 14
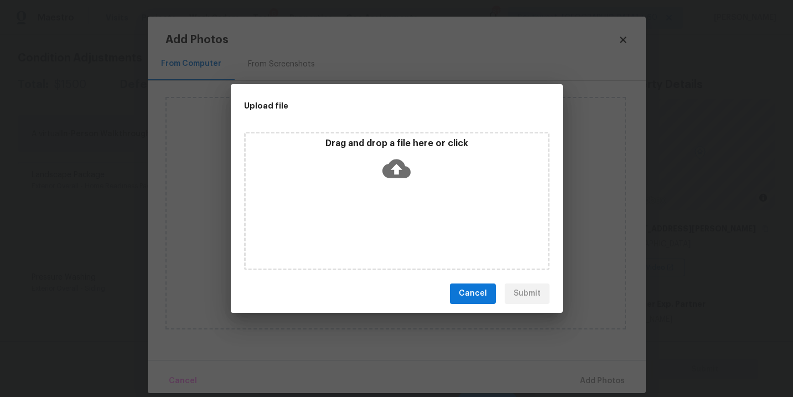
click at [395, 190] on div "Drag and drop a file here or click" at bounding box center [396, 201] width 305 height 138
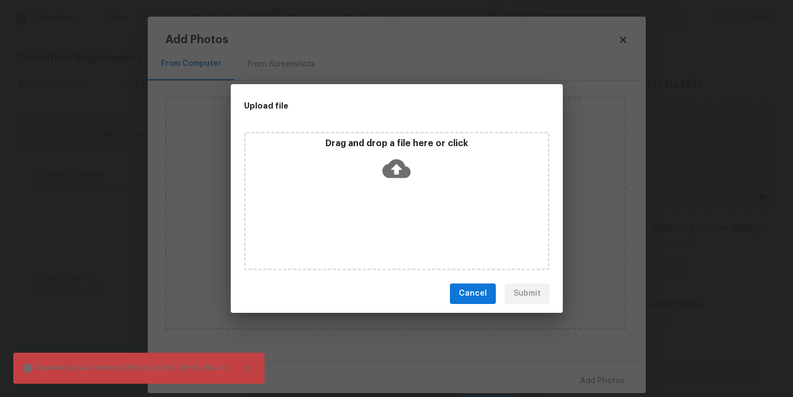
click at [395, 163] on icon at bounding box center [396, 168] width 28 height 19
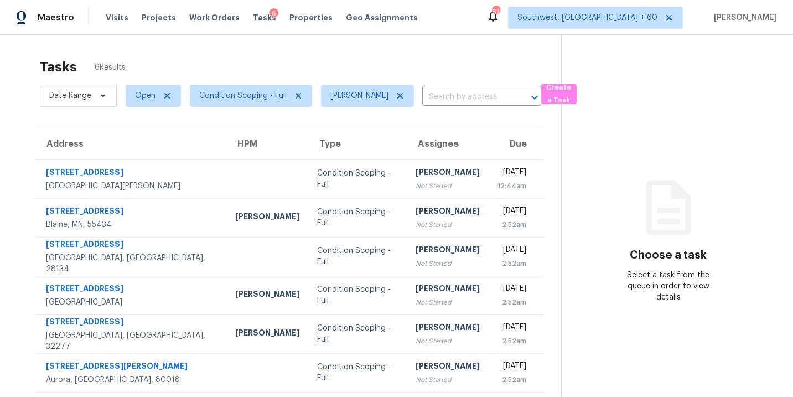
scroll to position [35, 0]
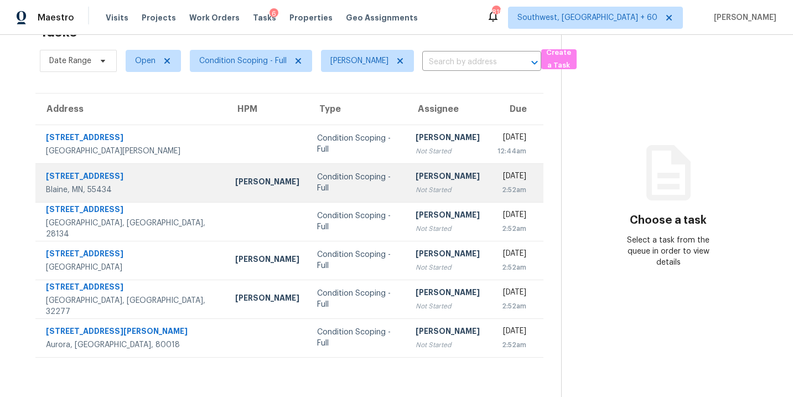
click at [407, 181] on td "[PERSON_NAME] Not Started" at bounding box center [448, 182] width 82 height 39
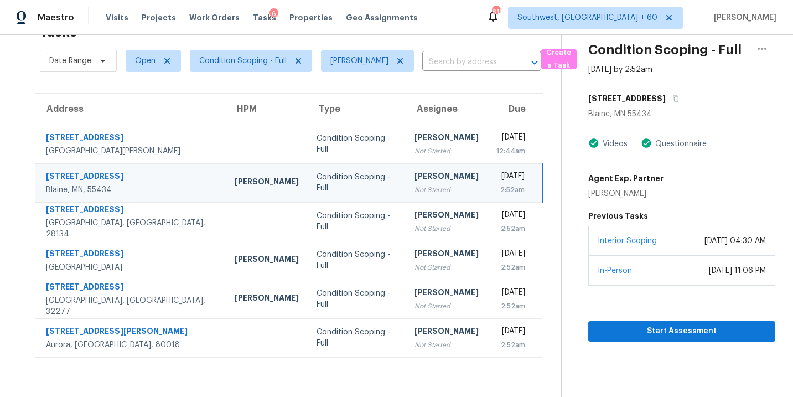
click at [406, 182] on td "[PERSON_NAME] Not Started" at bounding box center [447, 182] width 82 height 39
click at [414, 184] on div "[PERSON_NAME]" at bounding box center [446, 177] width 64 height 14
click at [636, 338] on span "Start Assessment" at bounding box center [681, 331] width 169 height 14
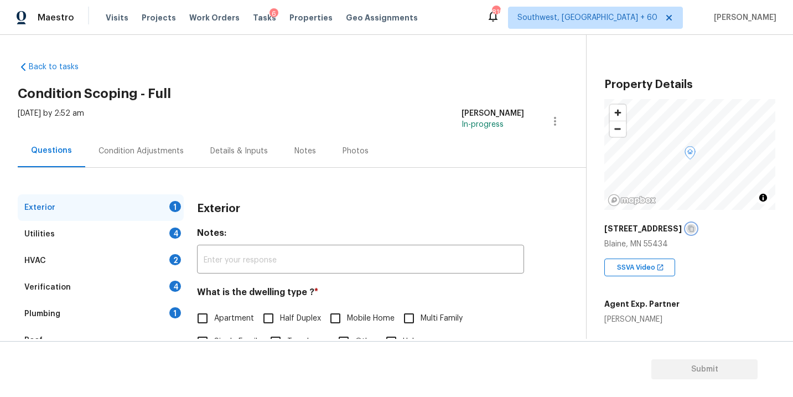
click at [688, 228] on icon "button" at bounding box center [691, 228] width 7 height 7
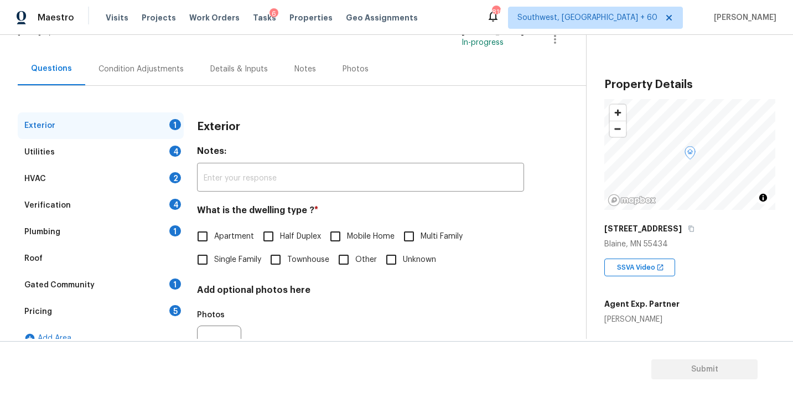
click at [257, 257] on span "Single Family" at bounding box center [237, 260] width 47 height 12
click at [214, 257] on input "Single Family" at bounding box center [202, 259] width 23 height 23
checkbox input "true"
click at [134, 149] on div "Utilities 4" at bounding box center [101, 152] width 166 height 27
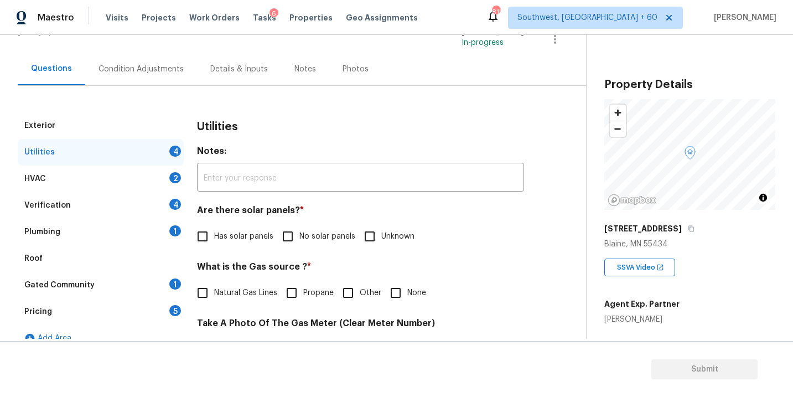
click at [295, 225] on input "No solar panels" at bounding box center [287, 236] width 23 height 23
checkbox input "true"
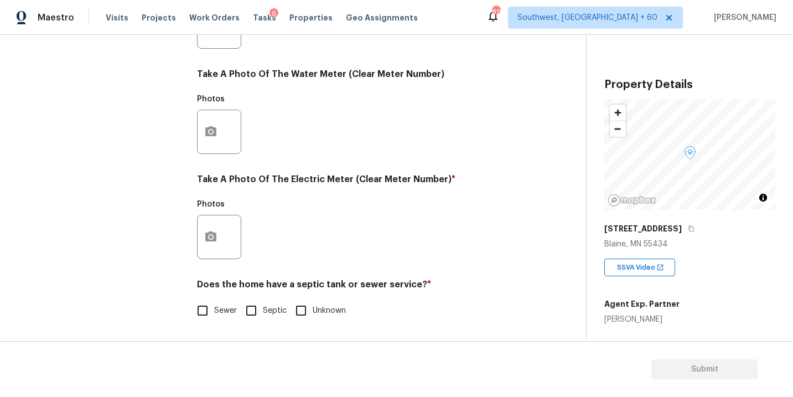
scroll to position [436, 0]
click at [224, 309] on span "Sewer" at bounding box center [225, 311] width 23 height 12
click at [214, 309] on input "Sewer" at bounding box center [202, 310] width 23 height 23
checkbox input "true"
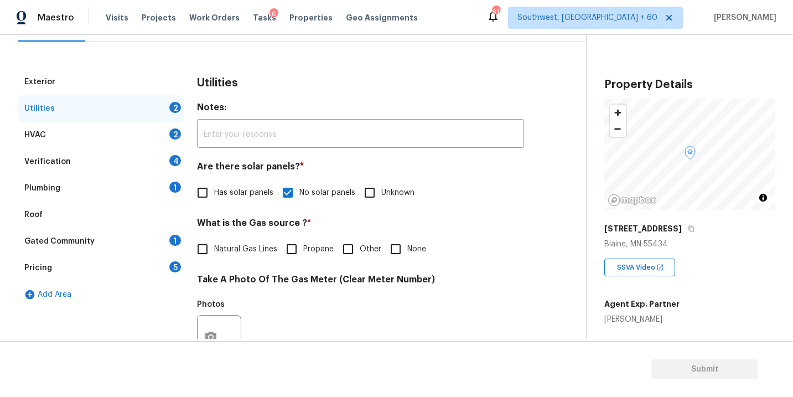
click at [79, 194] on div "Plumbing 1" at bounding box center [101, 188] width 166 height 27
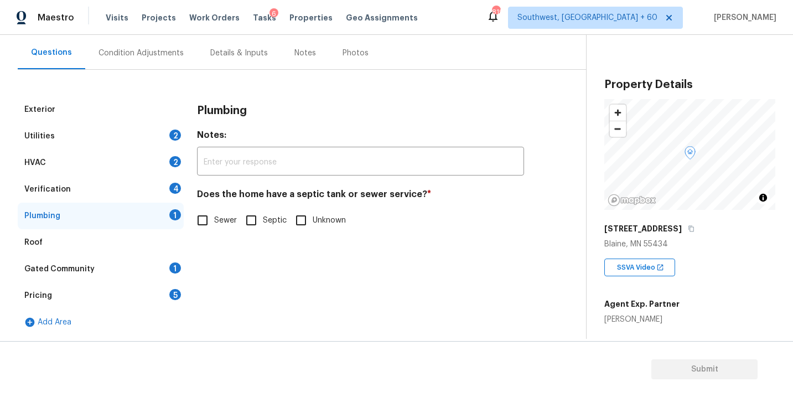
scroll to position [98, 0]
click at [209, 213] on input "Sewer" at bounding box center [202, 220] width 23 height 23
checkbox input "true"
click at [91, 266] on div "Gated Community" at bounding box center [59, 268] width 70 height 11
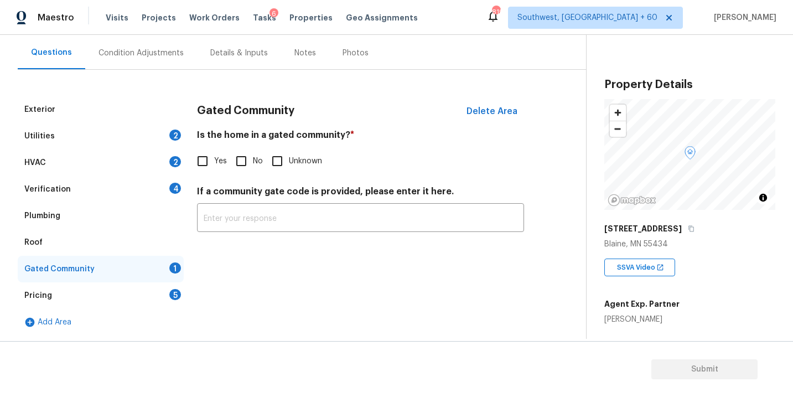
click at [237, 167] on input "No" at bounding box center [241, 160] width 23 height 23
checkbox input "true"
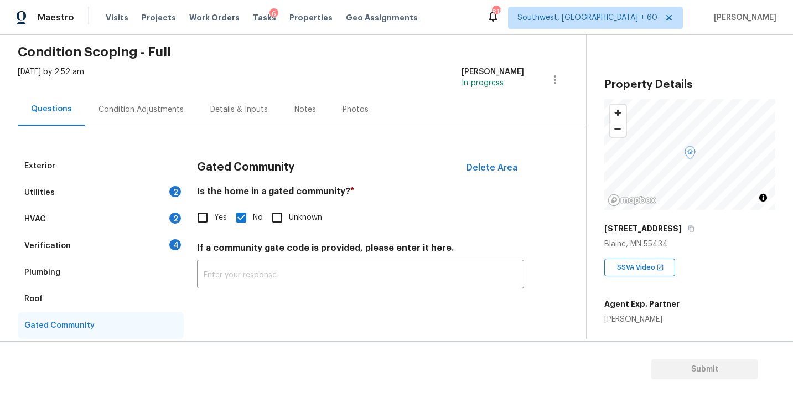
click at [170, 105] on div "Condition Adjustments" at bounding box center [140, 109] width 85 height 11
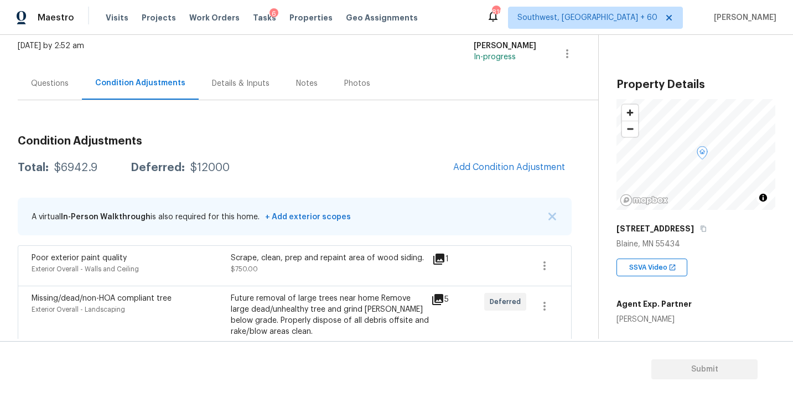
scroll to position [77, 0]
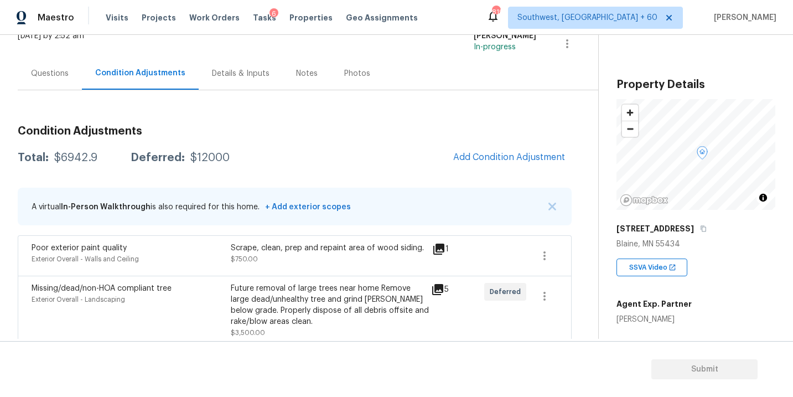
click at [51, 68] on div "Questions" at bounding box center [50, 73] width 38 height 11
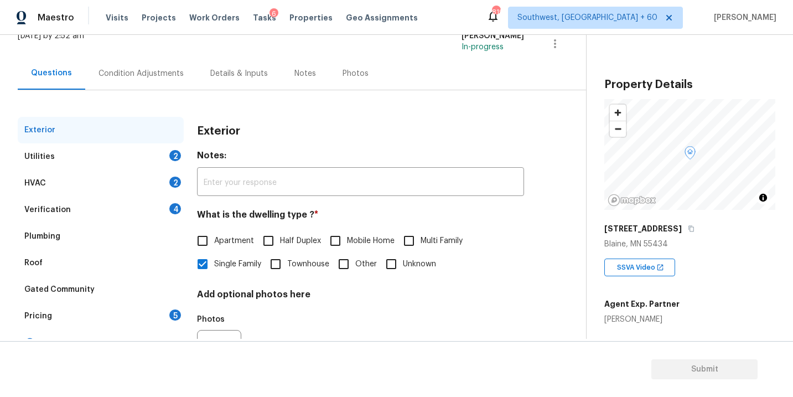
click at [143, 83] on div "Condition Adjustments" at bounding box center [141, 73] width 112 height 33
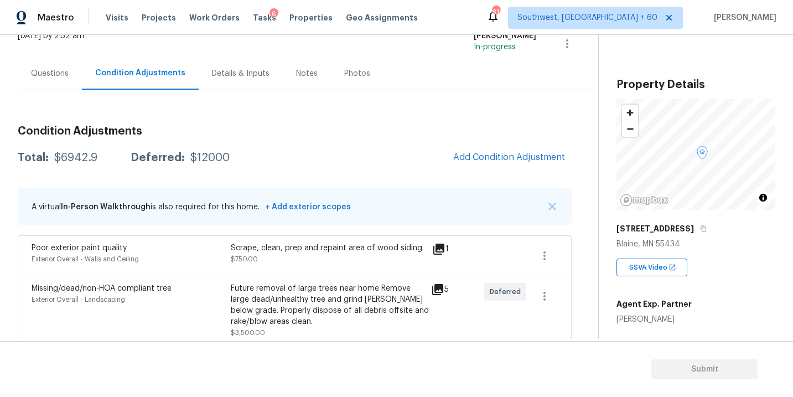
click at [507, 159] on span "Add Condition Adjustment" at bounding box center [509, 157] width 112 height 10
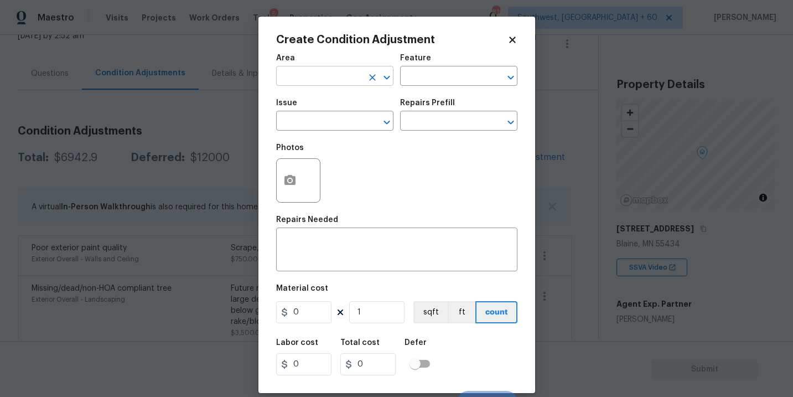
click at [360, 74] on input "text" at bounding box center [319, 77] width 86 height 17
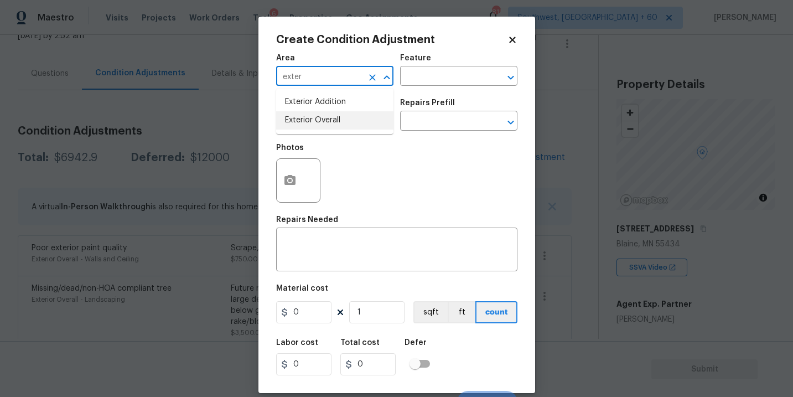
click at [347, 117] on li "Exterior Overall" at bounding box center [334, 120] width 117 height 18
type input "Exterior Overall"
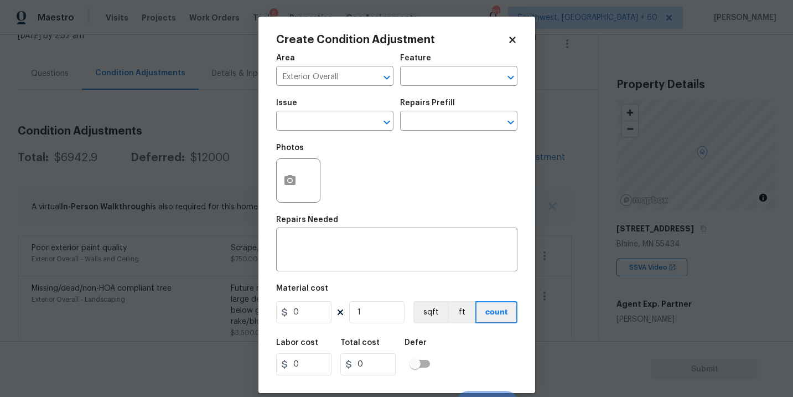
click at [420, 86] on div "Area Exterior Overall ​ Feature ​" at bounding box center [396, 70] width 241 height 45
click at [436, 77] on input "text" at bounding box center [443, 77] width 86 height 17
click at [438, 123] on li "Deck" at bounding box center [458, 128] width 117 height 18
type input "Deck"
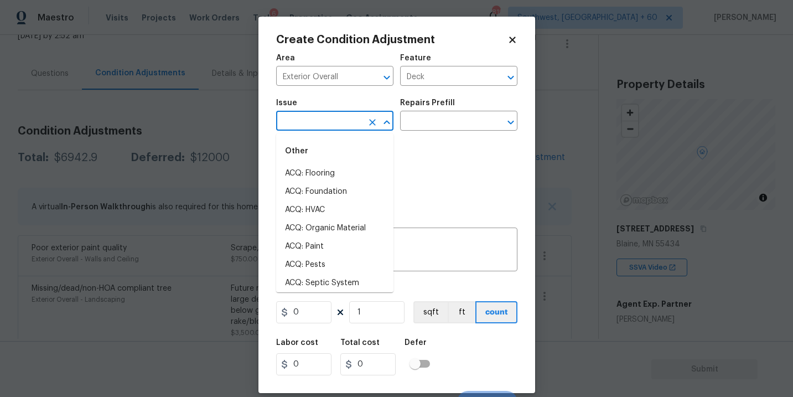
click at [351, 122] on input "text" at bounding box center [319, 121] width 86 height 17
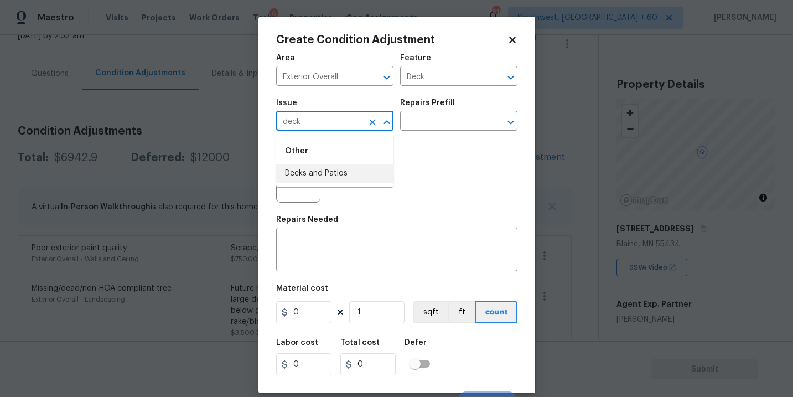
click at [345, 169] on li "Decks and Patios" at bounding box center [334, 173] width 117 height 18
type input "Decks and Patios"
click at [341, 266] on div "x ​" at bounding box center [396, 250] width 241 height 41
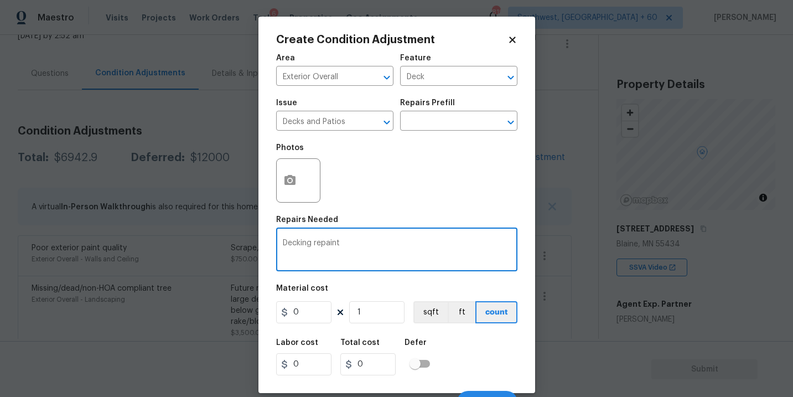
type textarea "Decking repaint"
drag, startPoint x: 268, startPoint y: 314, endPoint x: 221, endPoint y: 313, distance: 47.0
click at [221, 313] on div "Create Condition Adjustment Area Exterior Overall ​ Feature Deck ​ Issue Decks …" at bounding box center [396, 198] width 793 height 397
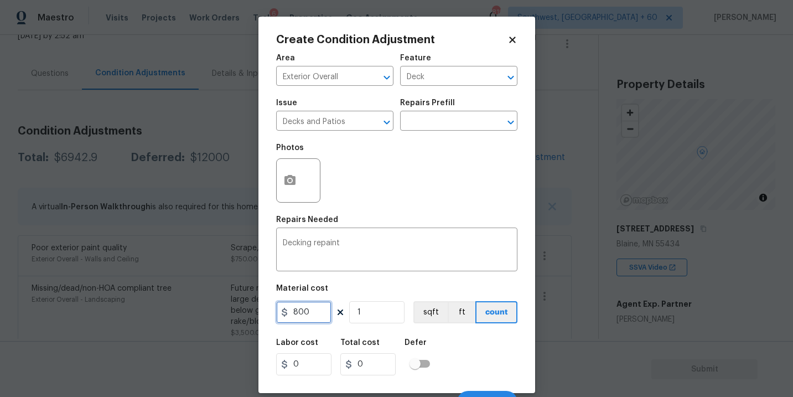
type input "800"
click at [289, 195] on button "button" at bounding box center [290, 180] width 27 height 43
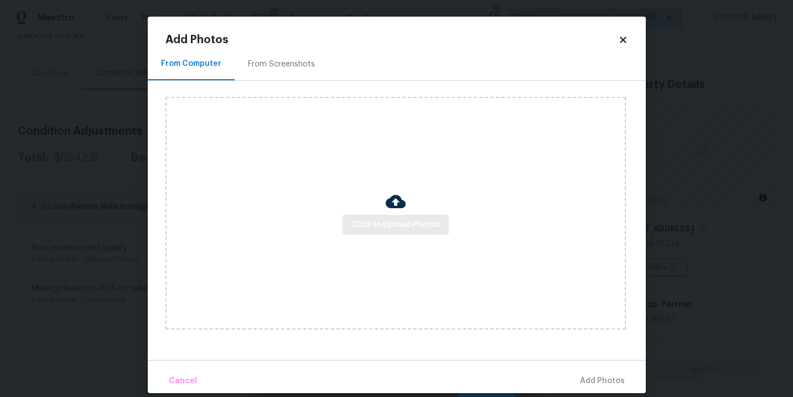
click at [380, 236] on div "Click to Upload Photos" at bounding box center [395, 213] width 460 height 232
click at [382, 221] on span "Click to Upload Photos" at bounding box center [395, 225] width 89 height 14
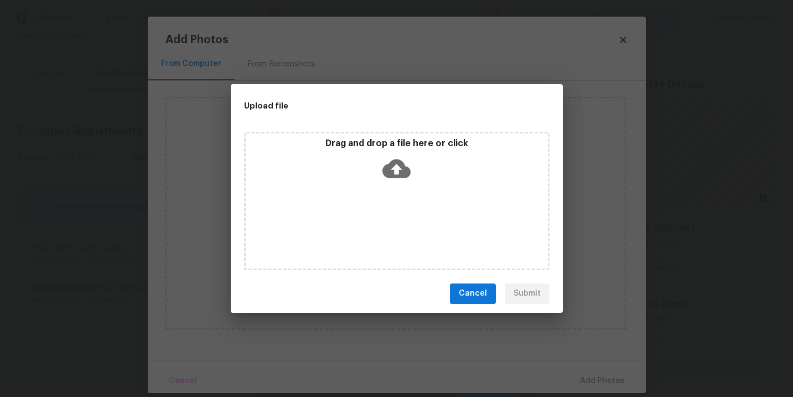
click at [393, 186] on div "Drag and drop a file here or click" at bounding box center [396, 201] width 305 height 138
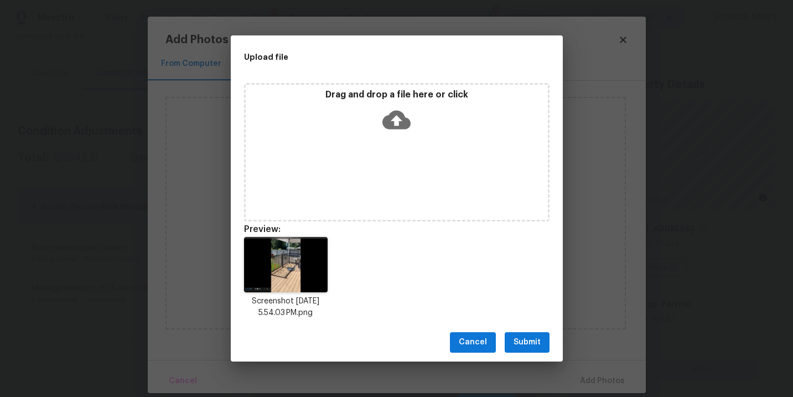
click at [528, 344] on span "Submit" at bounding box center [526, 342] width 27 height 14
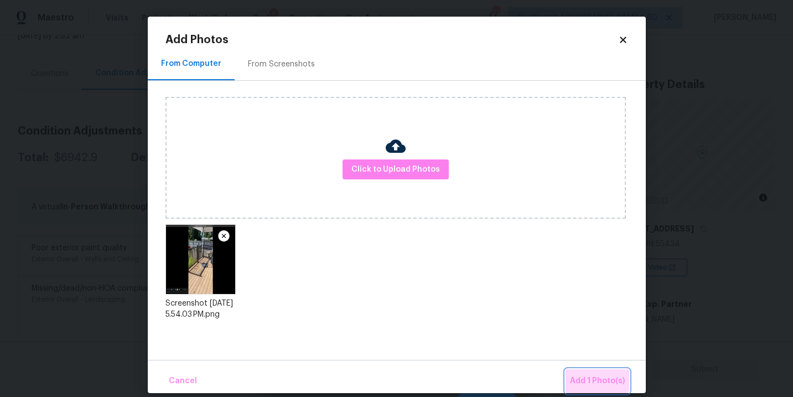
click at [587, 373] on button "Add 1 Photo(s)" at bounding box center [597, 381] width 64 height 24
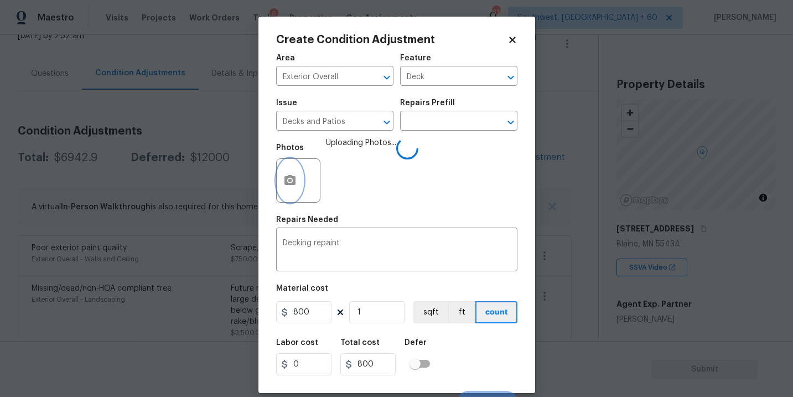
scroll to position [17, 0]
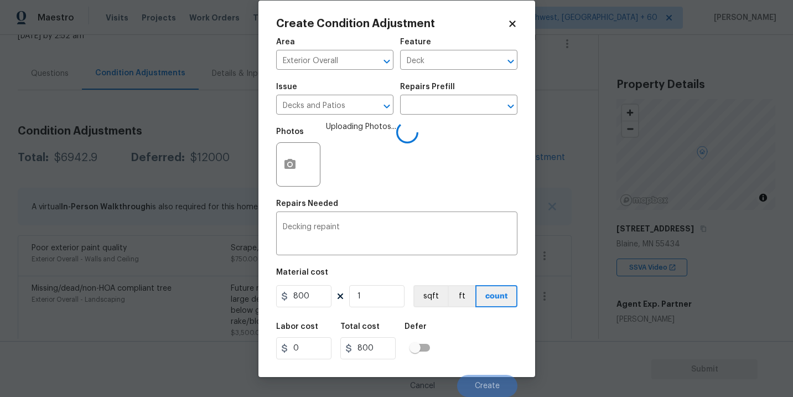
click at [476, 330] on div "Labor cost 0 Total cost 800 Defer" at bounding box center [396, 341] width 241 height 50
click at [477, 332] on div "Labor cost 0 Total cost 800 Defer" at bounding box center [396, 341] width 241 height 50
click at [477, 333] on div "Labor cost 0 Total cost 800 Defer" at bounding box center [396, 341] width 241 height 50
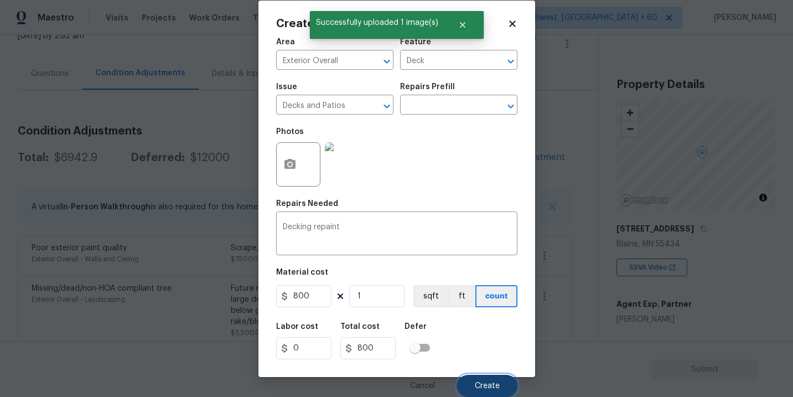
click at [483, 387] on span "Create" at bounding box center [487, 386] width 25 height 8
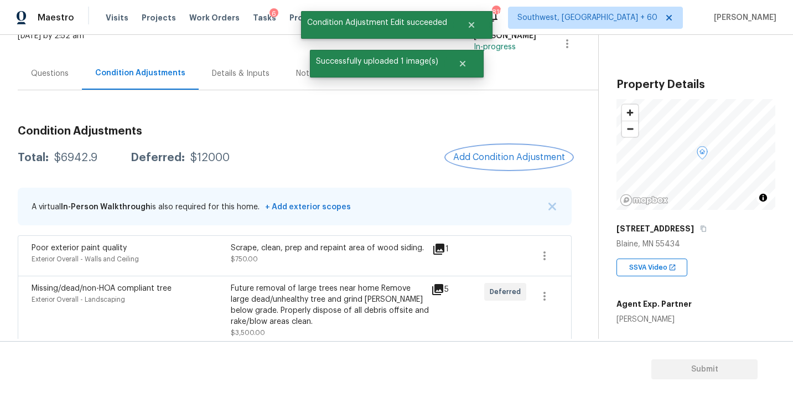
scroll to position [0, 0]
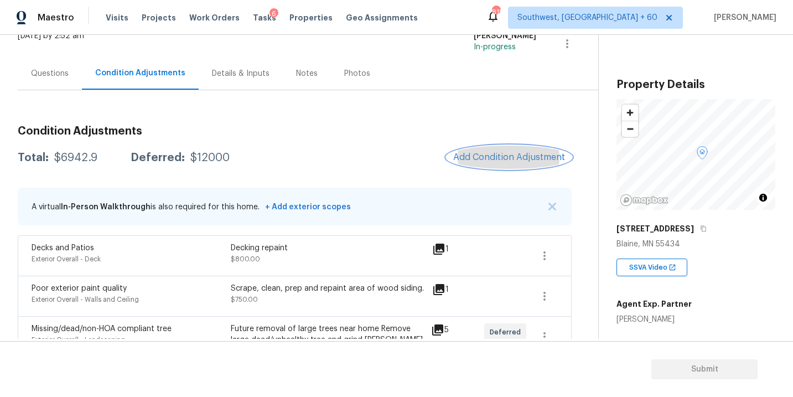
click at [515, 146] on button "Add Condition Adjustment" at bounding box center [508, 157] width 125 height 23
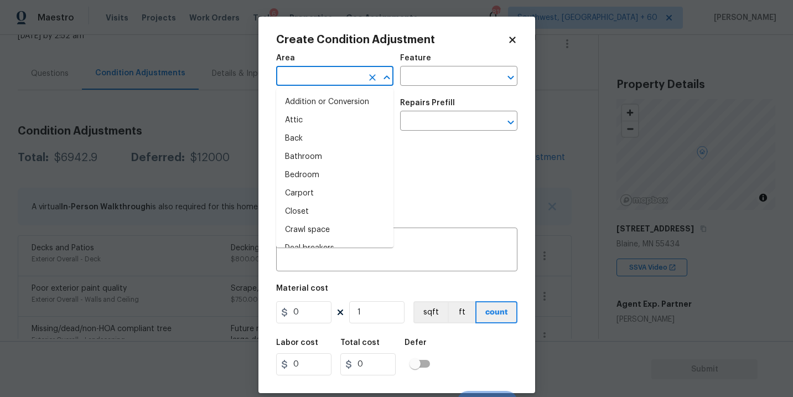
click at [341, 78] on input "text" at bounding box center [319, 77] width 86 height 17
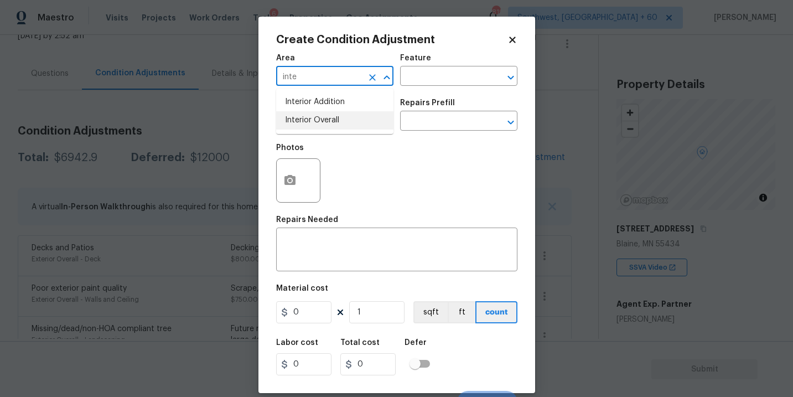
click at [338, 119] on li "Interior Overall" at bounding box center [334, 120] width 117 height 18
type input "Interior Overall"
click at [422, 84] on input "text" at bounding box center [443, 77] width 86 height 17
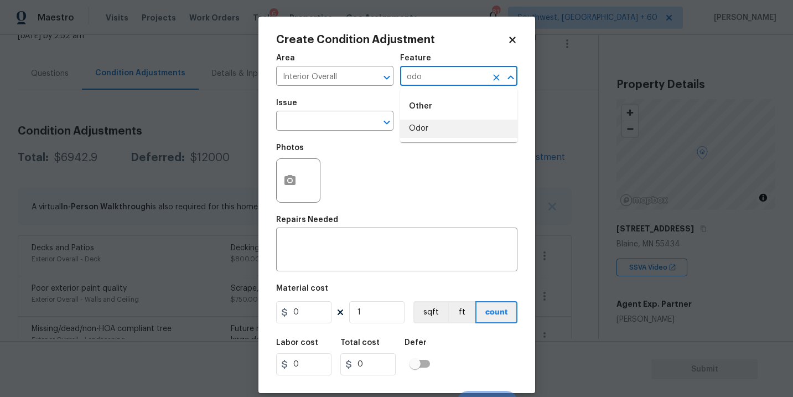
click at [419, 125] on li "Odor" at bounding box center [458, 128] width 117 height 18
type input "Odor"
click at [351, 132] on span "Issue ​" at bounding box center [334, 114] width 117 height 45
click at [350, 130] on input "text" at bounding box center [319, 121] width 86 height 17
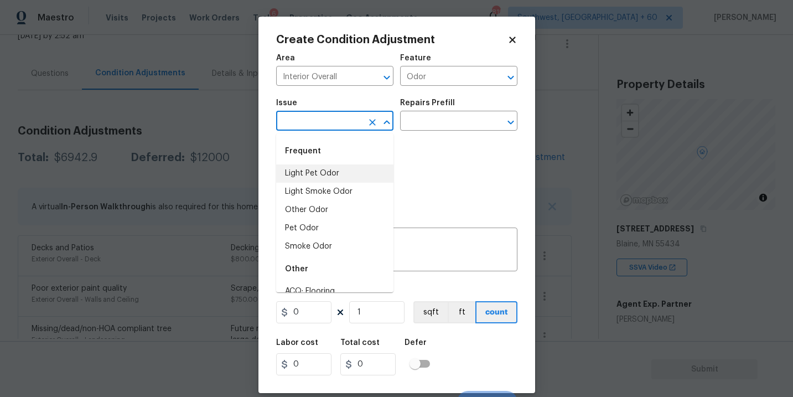
click at [340, 176] on li "Light Pet Odor" at bounding box center [334, 173] width 117 height 18
type input "Light Pet Odor"
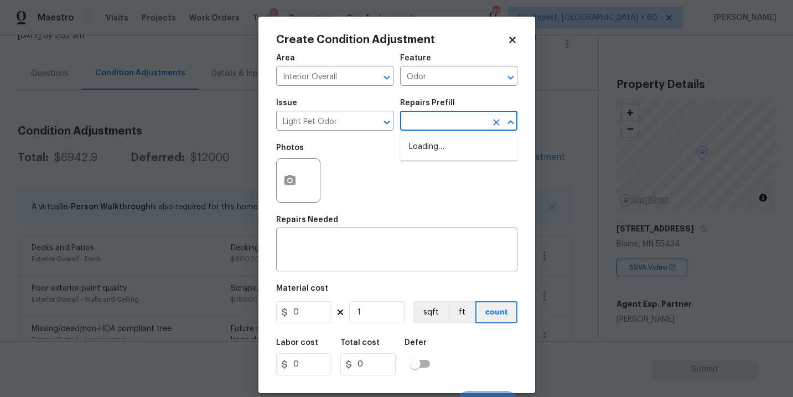
click at [437, 123] on input "text" at bounding box center [443, 121] width 86 height 17
click at [438, 142] on li "Acquisition Scope: 1-2 pets present $575.00" at bounding box center [458, 153] width 117 height 30
type textarea "Acquisition Scope: 1-2 pets present"
type input "575"
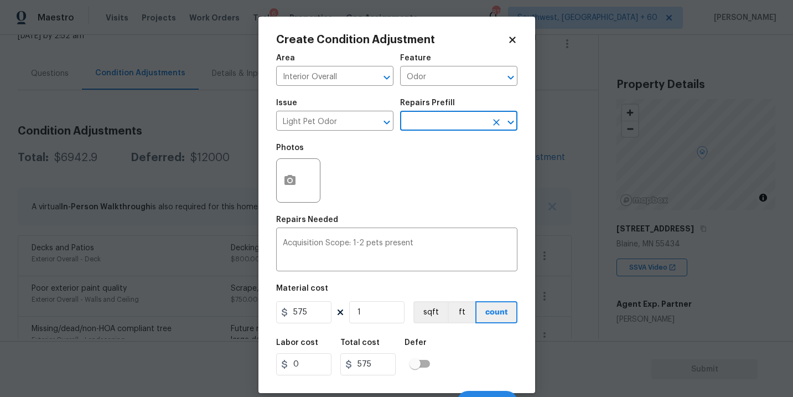
scroll to position [17, 0]
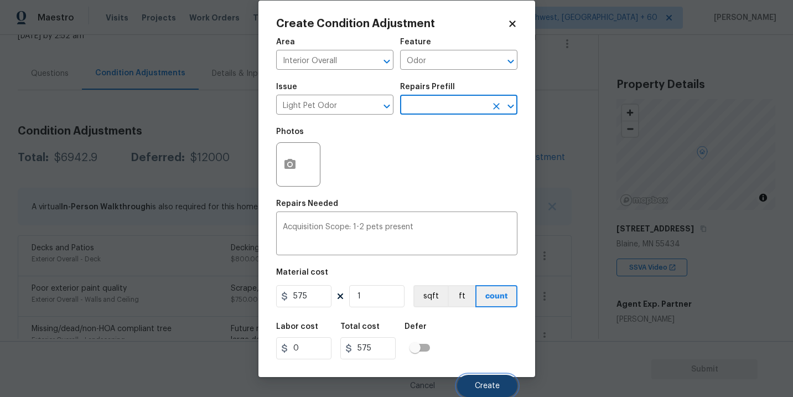
click at [475, 385] on span "Create" at bounding box center [487, 386] width 25 height 8
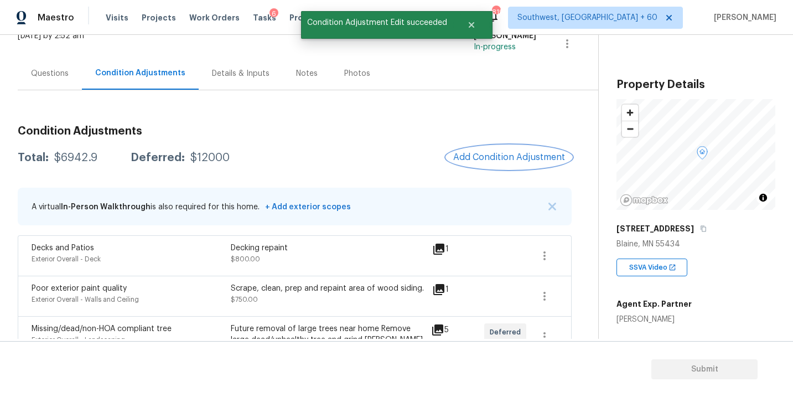
scroll to position [0, 0]
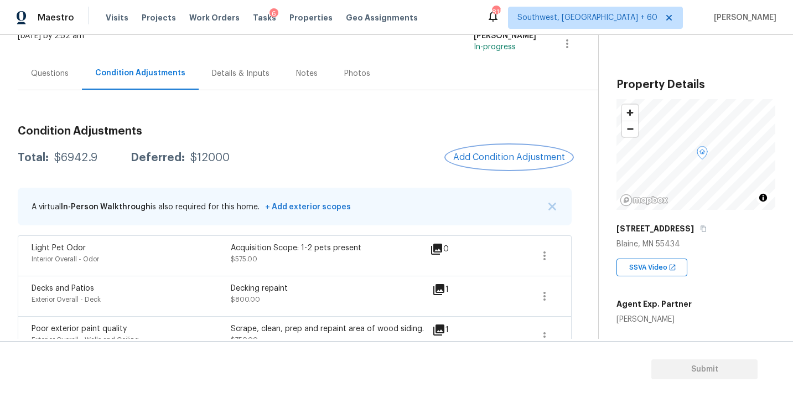
click at [505, 147] on button "Add Condition Adjustment" at bounding box center [508, 157] width 125 height 23
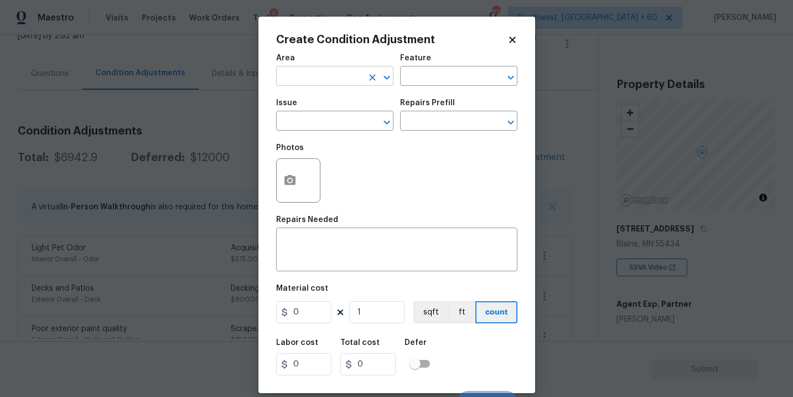
click at [319, 81] on input "text" at bounding box center [319, 77] width 86 height 17
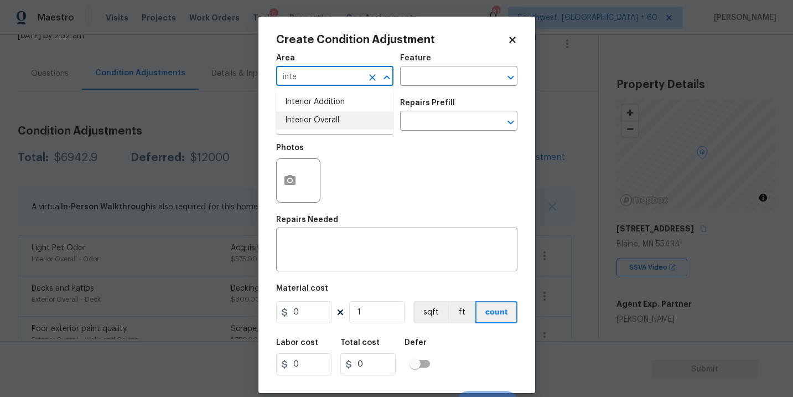
click at [320, 112] on li "Interior Overall" at bounding box center [334, 120] width 117 height 18
type input "Interior Overall"
click at [438, 69] on input "text" at bounding box center [443, 77] width 86 height 17
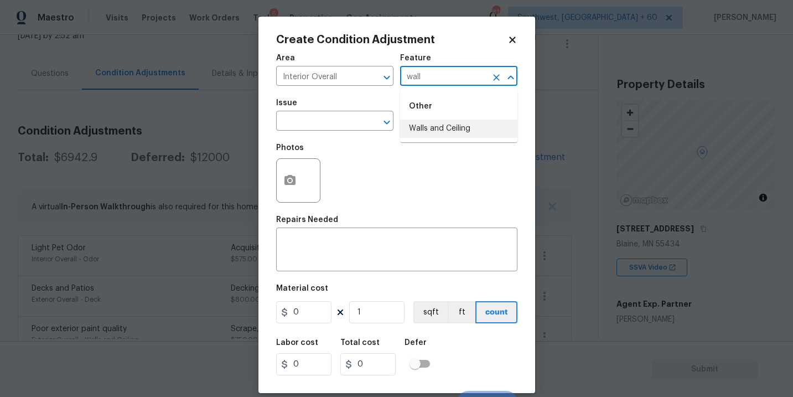
click at [434, 134] on li "Walls and Ceiling" at bounding box center [458, 128] width 117 height 18
type input "Walls and Ceiling"
click at [351, 126] on input "text" at bounding box center [319, 121] width 86 height 17
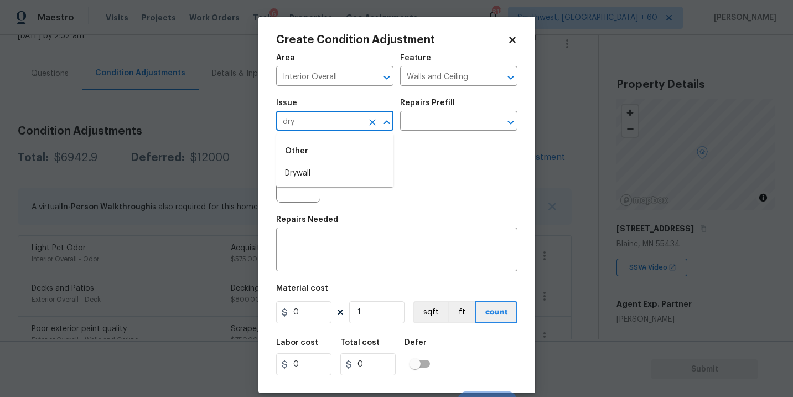
click at [344, 168] on li "Drywall" at bounding box center [334, 173] width 117 height 18
type input "Drywall"
click at [333, 266] on div "x ​" at bounding box center [396, 250] width 241 height 41
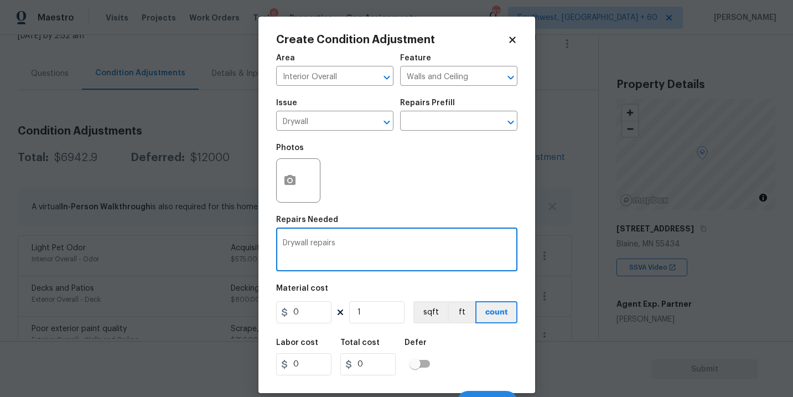
type textarea "Drywall repairs"
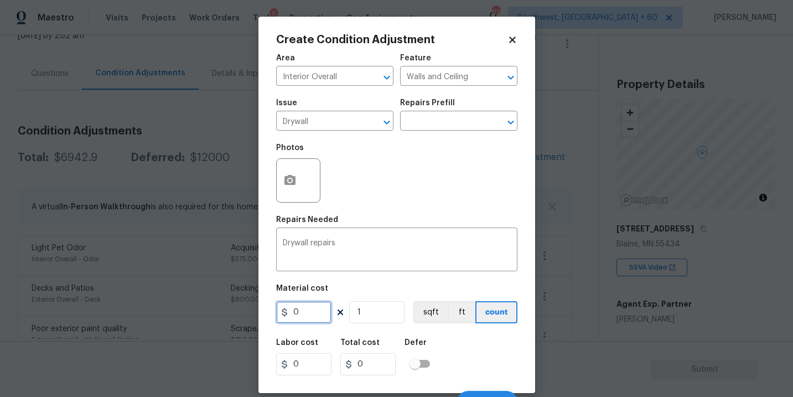
drag, startPoint x: 310, startPoint y: 309, endPoint x: 211, endPoint y: 309, distance: 99.0
click at [211, 309] on div "Create Condition Adjustment Area Interior Overall ​ Feature Walls and Ceiling ​…" at bounding box center [396, 198] width 793 height 397
type input "800"
click at [291, 193] on button "button" at bounding box center [290, 180] width 27 height 43
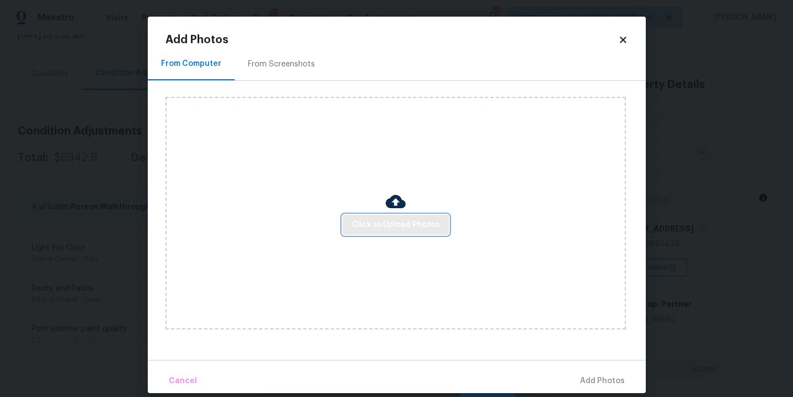
click at [355, 220] on span "Click to Upload Photos" at bounding box center [395, 225] width 89 height 14
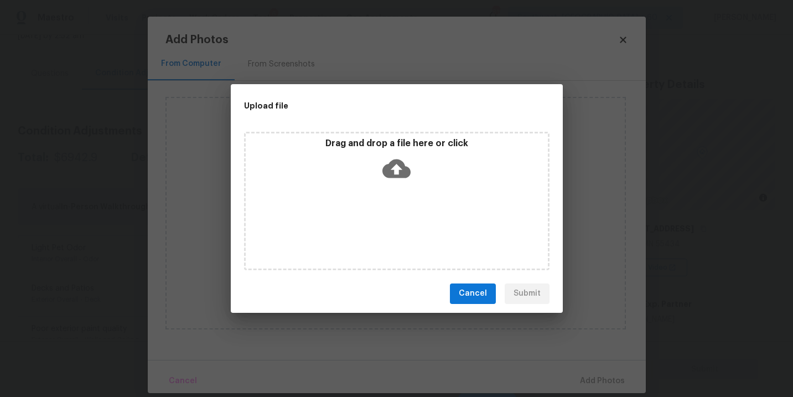
click at [408, 170] on icon at bounding box center [396, 168] width 28 height 19
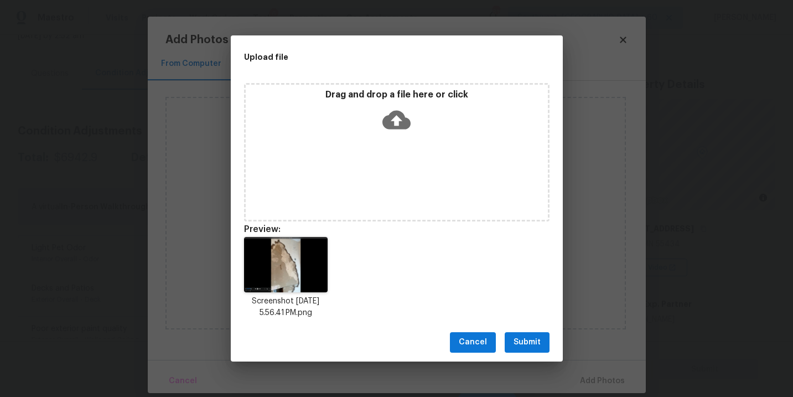
click at [538, 343] on span "Submit" at bounding box center [526, 342] width 27 height 14
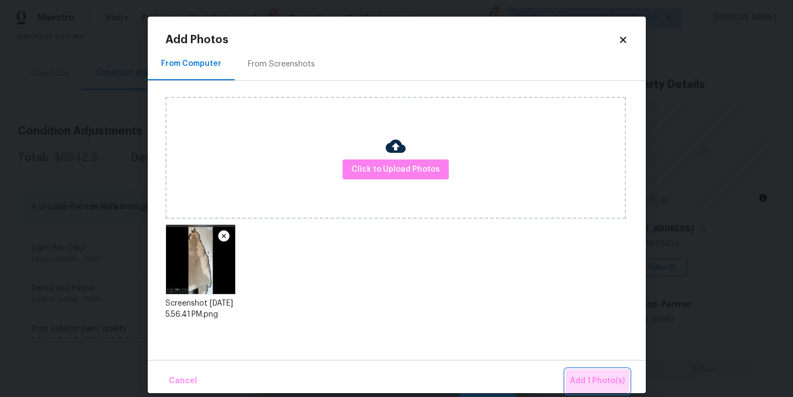
click at [590, 376] on span "Add 1 Photo(s)" at bounding box center [597, 381] width 55 height 14
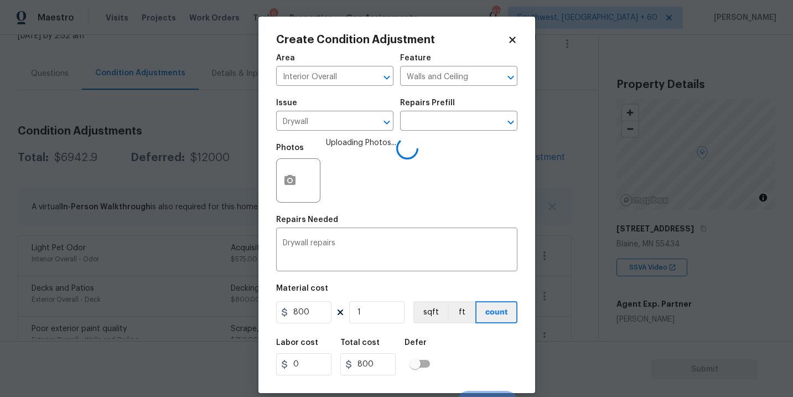
click at [469, 352] on div "Labor cost 0 Total cost 800 Defer" at bounding box center [396, 357] width 241 height 50
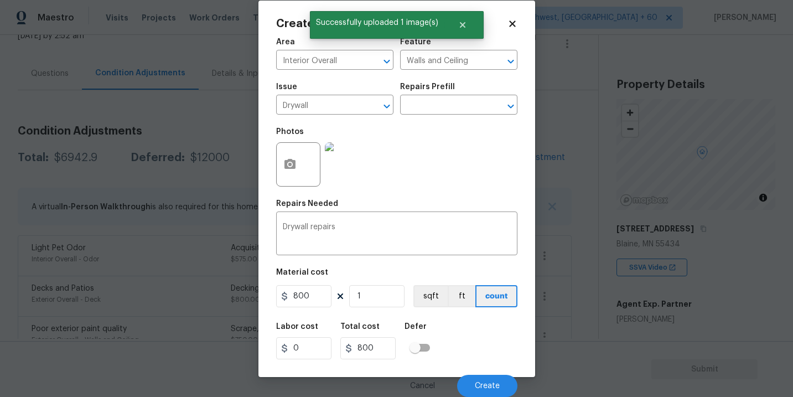
click at [469, 352] on div "Labor cost 0 Total cost 800 Defer" at bounding box center [396, 341] width 241 height 50
click at [486, 389] on span "Create" at bounding box center [487, 386] width 25 height 8
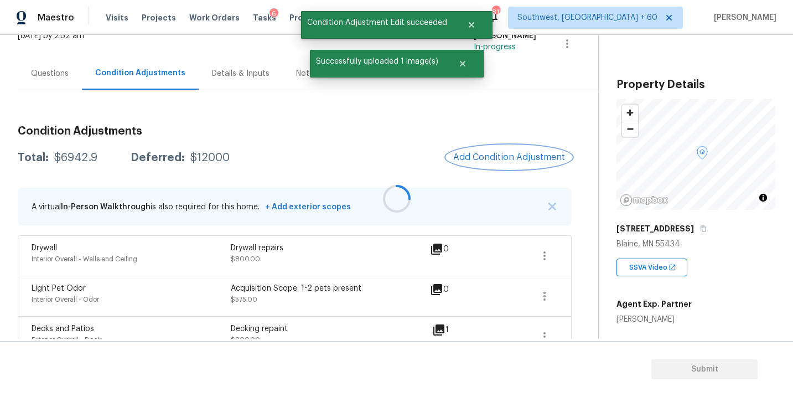
scroll to position [0, 0]
click at [505, 154] on span "Add Condition Adjustment" at bounding box center [509, 157] width 112 height 10
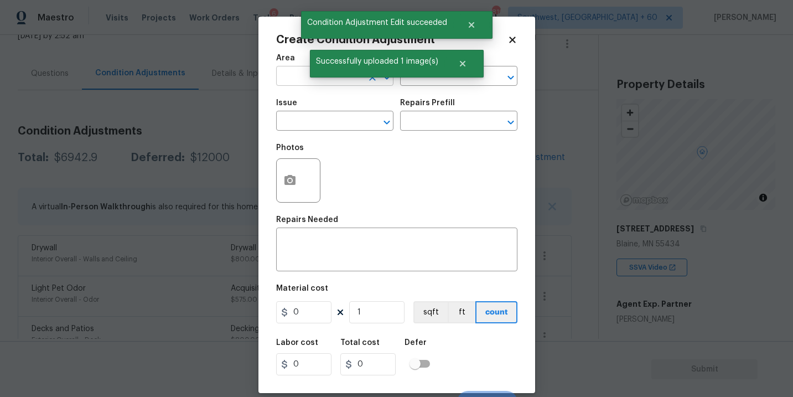
click at [289, 79] on input "text" at bounding box center [319, 77] width 86 height 17
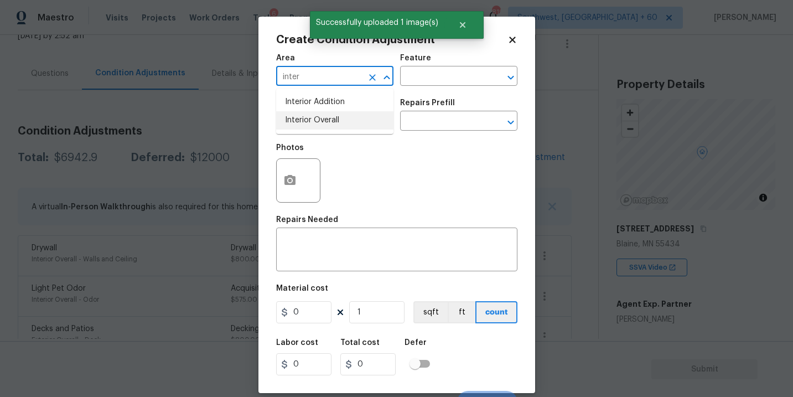
click at [306, 124] on li "Interior Overall" at bounding box center [334, 120] width 117 height 18
type input "Interior Overall"
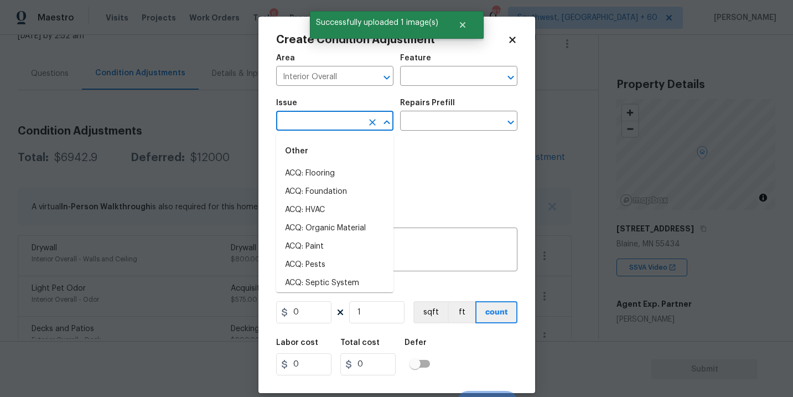
click at [306, 124] on input "text" at bounding box center [319, 121] width 86 height 17
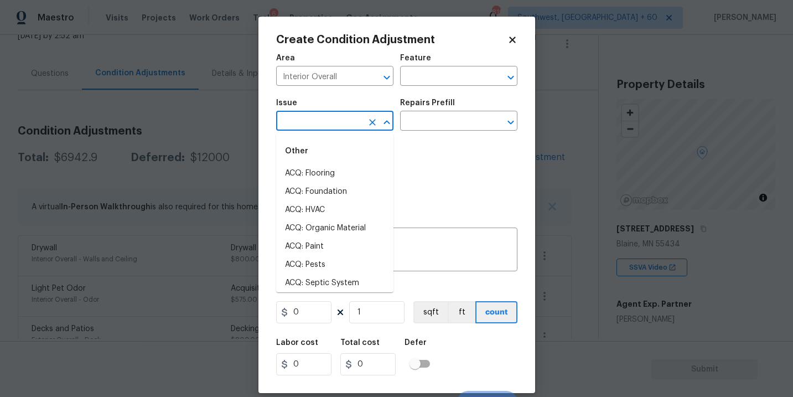
type input "w"
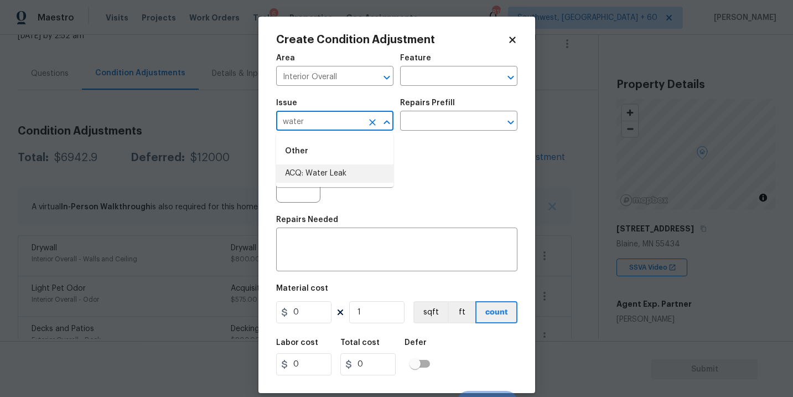
click at [334, 170] on li "ACQ: Water Leak" at bounding box center [334, 173] width 117 height 18
type input "ACQ: Water Leak"
click at [437, 117] on input "text" at bounding box center [443, 121] width 86 height 17
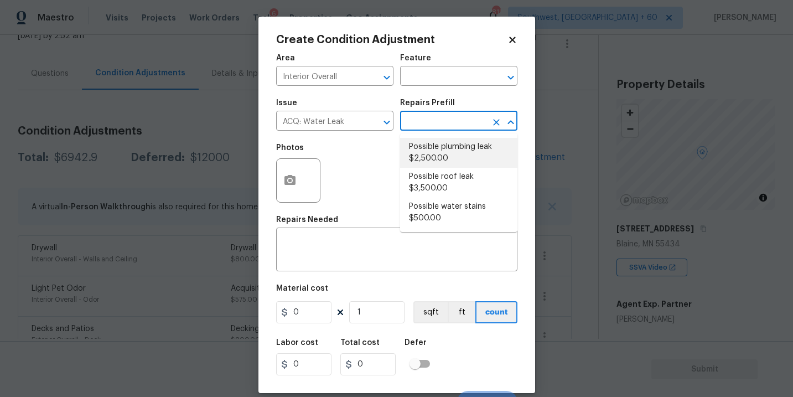
click at [439, 151] on li "Possible plumbing leak $2,500.00" at bounding box center [458, 153] width 117 height 30
type input "Acquisition"
type textarea "Acquisition Scope: Possible plumbing leak"
type input "2500"
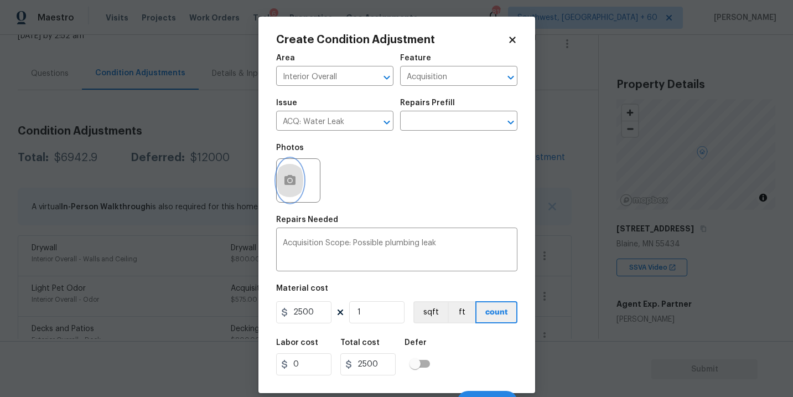
click at [301, 184] on button "button" at bounding box center [290, 180] width 27 height 43
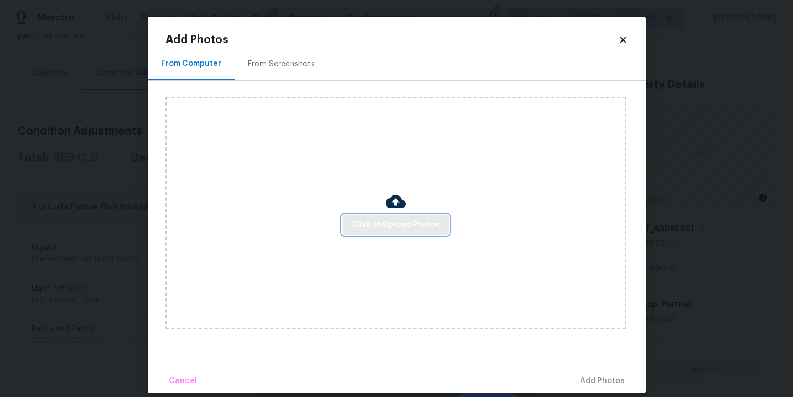
click at [403, 220] on span "Click to Upload Photos" at bounding box center [395, 225] width 89 height 14
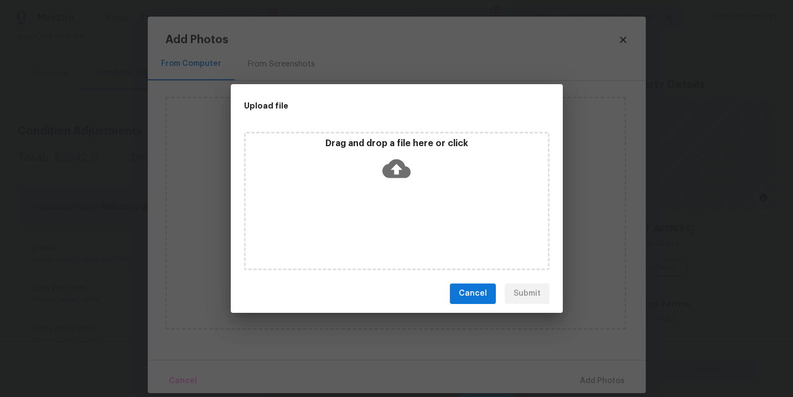
click at [407, 189] on div "Drag and drop a file here or click" at bounding box center [396, 201] width 305 height 138
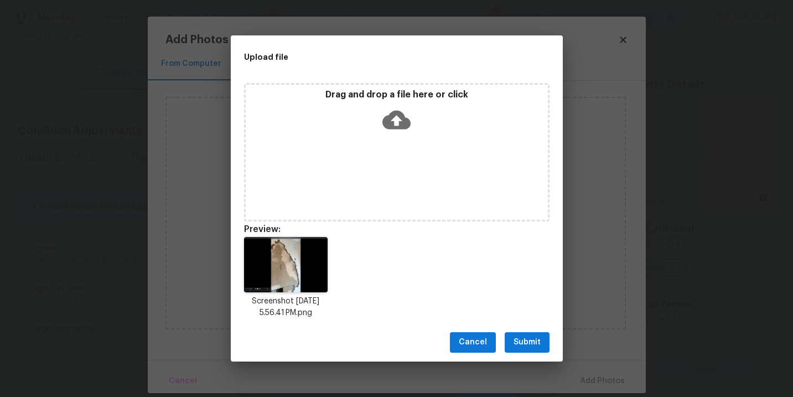
click at [539, 337] on span "Submit" at bounding box center [526, 342] width 27 height 14
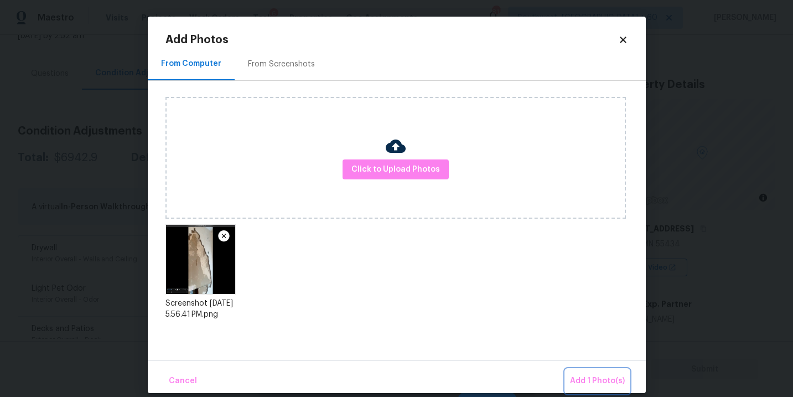
click at [570, 372] on button "Add 1 Photo(s)" at bounding box center [597, 381] width 64 height 24
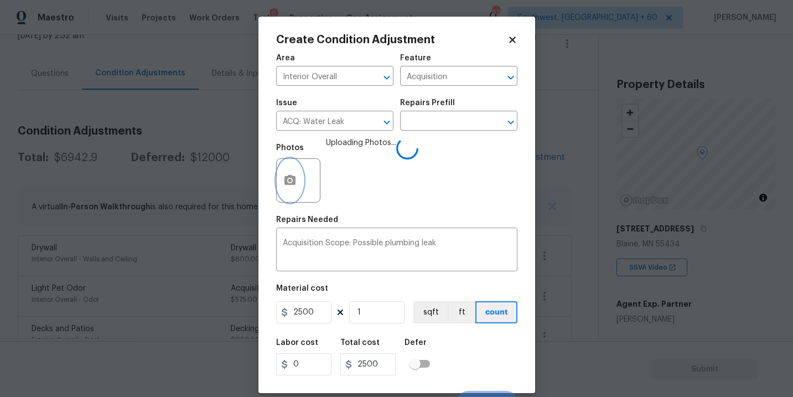
scroll to position [17, 0]
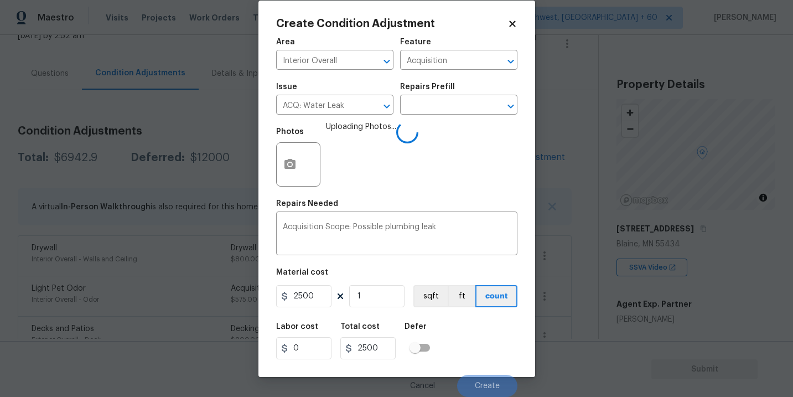
click at [501, 339] on div "Labor cost 0 Total cost 2500 Defer" at bounding box center [396, 341] width 241 height 50
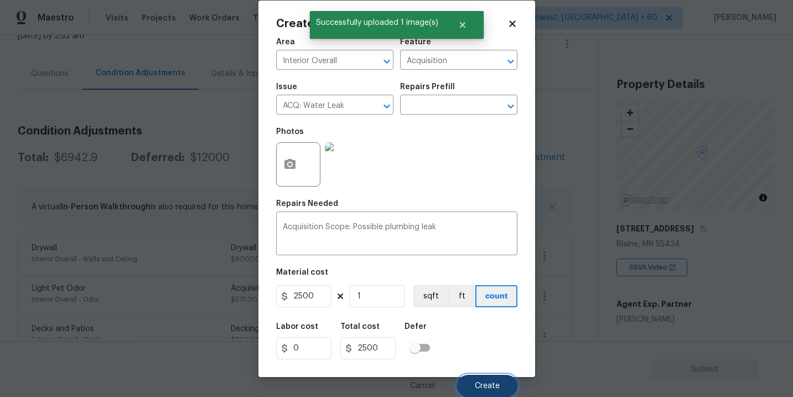
click at [495, 389] on span "Create" at bounding box center [487, 386] width 25 height 8
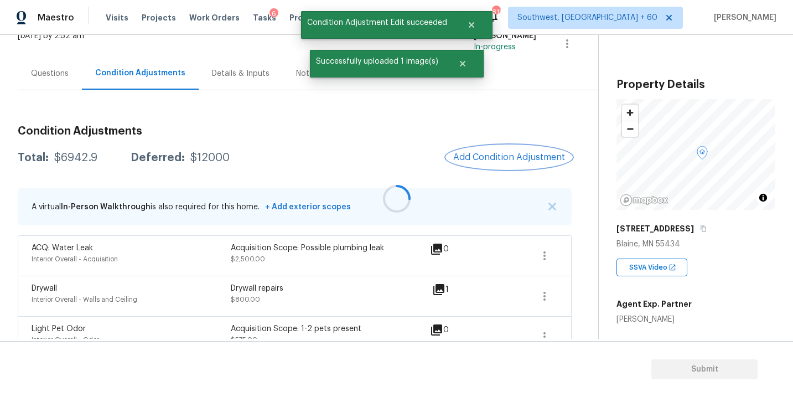
scroll to position [0, 0]
click at [547, 296] on icon "button" at bounding box center [544, 295] width 13 height 13
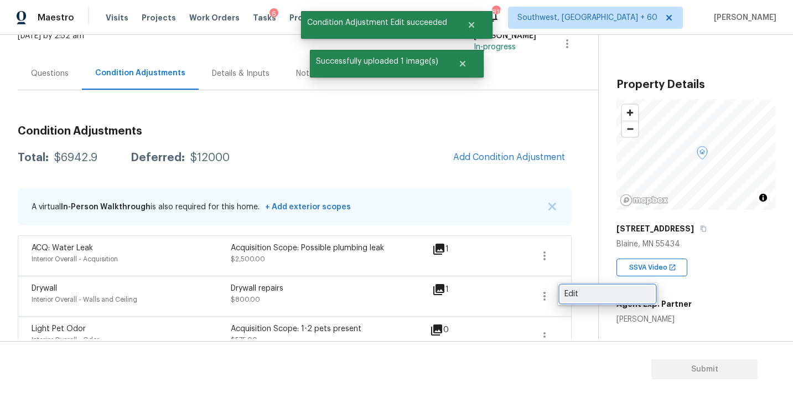
click at [575, 296] on div "Edit" at bounding box center [607, 293] width 86 height 11
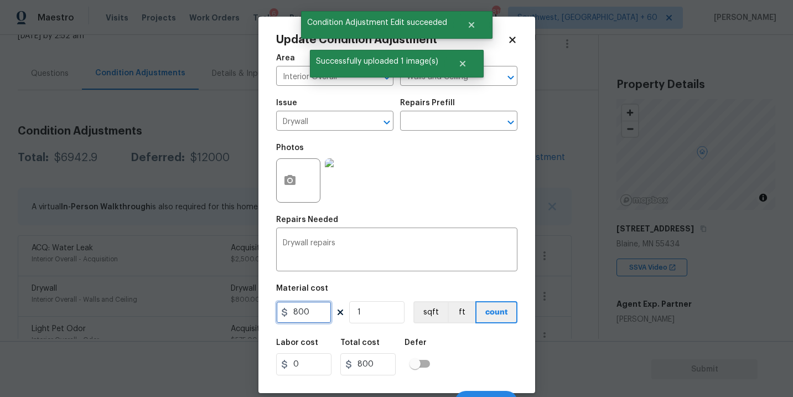
drag, startPoint x: 319, startPoint y: 314, endPoint x: 280, endPoint y: 314, distance: 38.7
click at [280, 314] on div "800" at bounding box center [303, 312] width 55 height 22
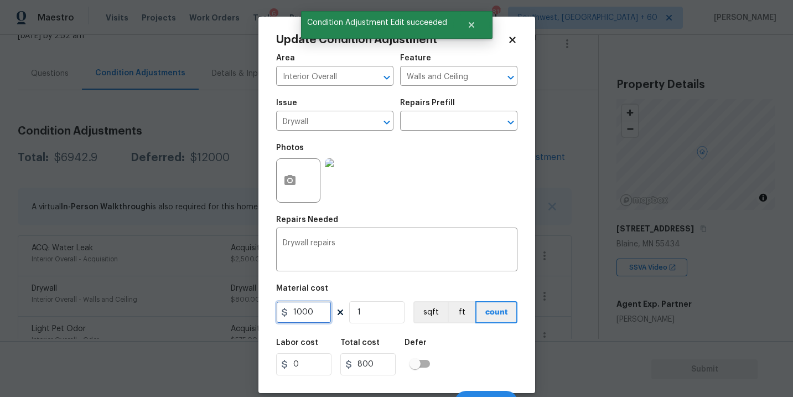
type input "1000"
click at [487, 338] on div "Labor cost 0 Total cost 1000 Defer" at bounding box center [396, 357] width 241 height 50
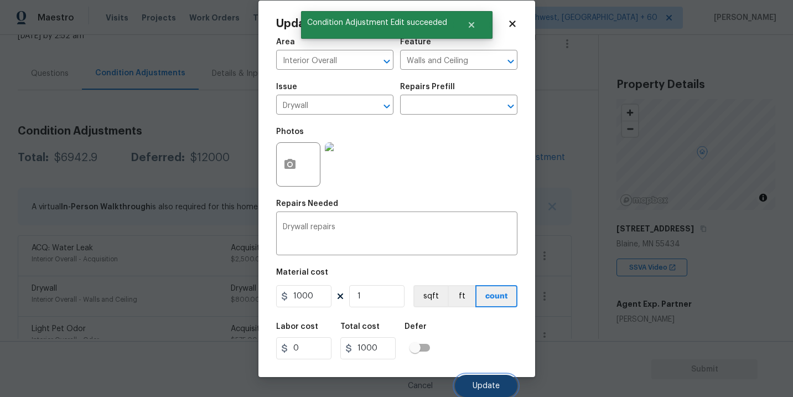
click at [492, 376] on button "Update" at bounding box center [486, 386] width 63 height 22
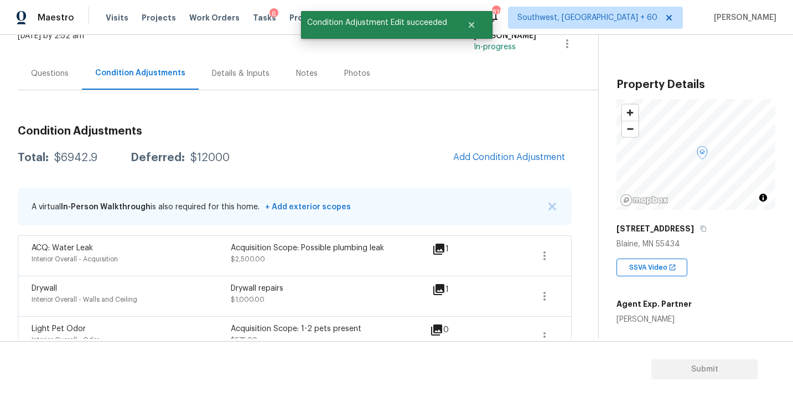
scroll to position [0, 0]
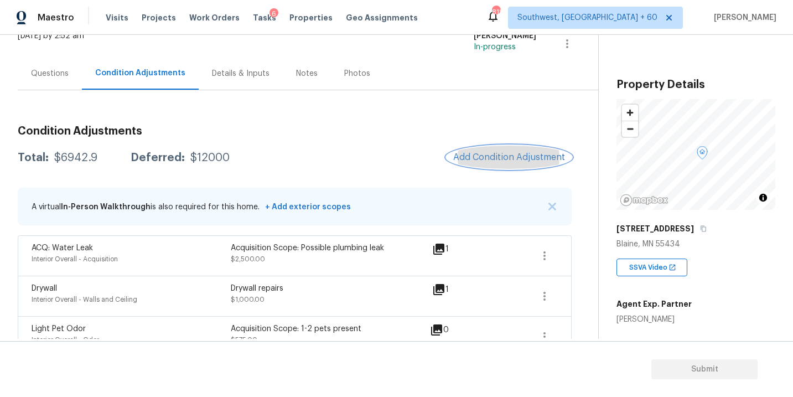
click at [533, 157] on span "Add Condition Adjustment" at bounding box center [509, 157] width 112 height 10
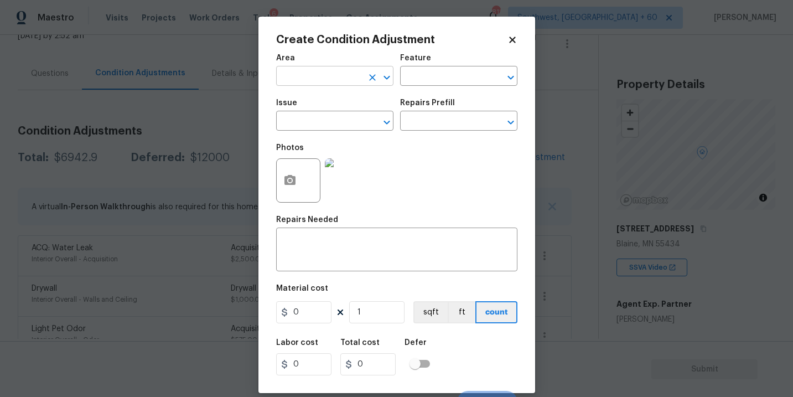
click at [316, 81] on input "text" at bounding box center [319, 77] width 86 height 17
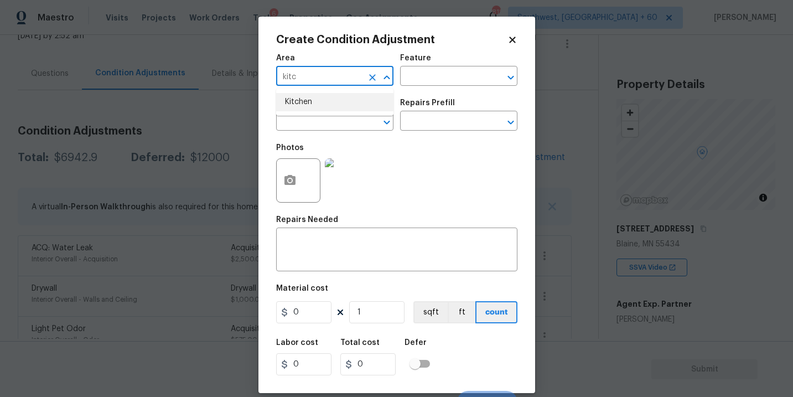
click at [317, 105] on li "Kitchen" at bounding box center [334, 102] width 117 height 18
type input "Kitchen"
click at [436, 71] on input "text" at bounding box center [443, 77] width 86 height 17
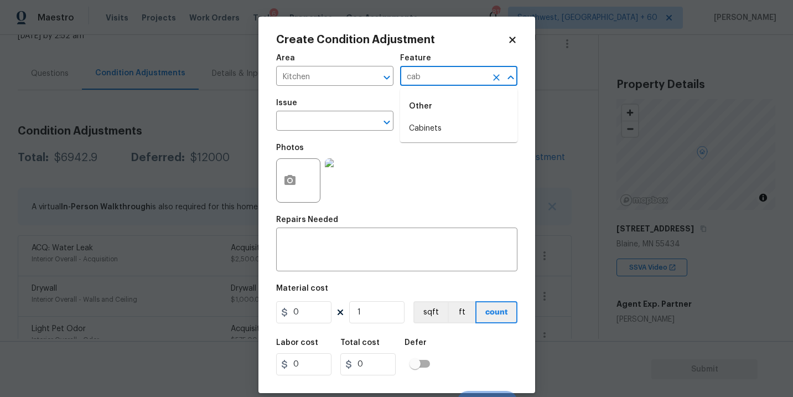
click at [428, 128] on li "Cabinets" at bounding box center [458, 128] width 117 height 18
type input "Cabinets"
click at [323, 128] on input "text" at bounding box center [319, 121] width 86 height 17
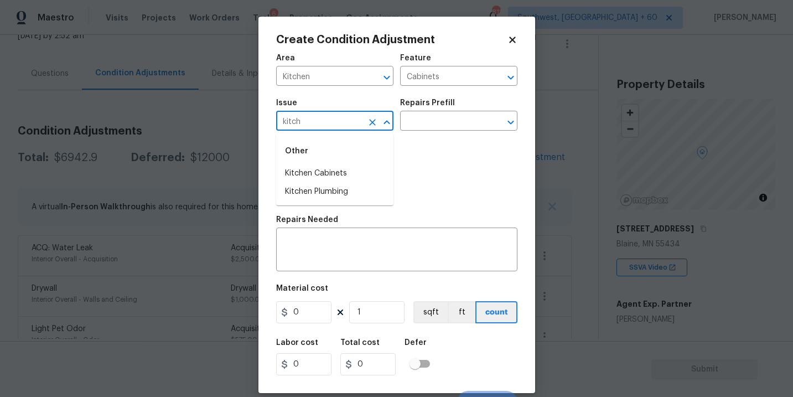
drag, startPoint x: 323, startPoint y: 128, endPoint x: 323, endPoint y: 139, distance: 11.1
click at [323, 133] on body "Maestro Visits Projects Work Orders Tasks 6 Properties Geo Assignments 818 Sout…" at bounding box center [396, 198] width 793 height 397
click at [324, 172] on li "Kitchen Cabinets" at bounding box center [334, 173] width 117 height 18
type input "Kitchen Cabinets"
click at [454, 117] on input "text" at bounding box center [443, 121] width 86 height 17
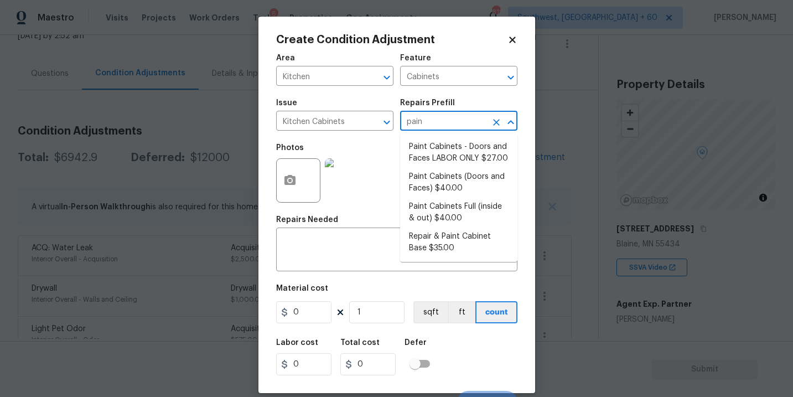
type input "paint"
click at [467, 214] on li "Paint Cabinets Full (inside & out) $40.00" at bounding box center [458, 213] width 117 height 30
type textarea "Prep, sand, mask and apply 2 coats of paint to the kitchen cabinet doors, inter…"
type input "40"
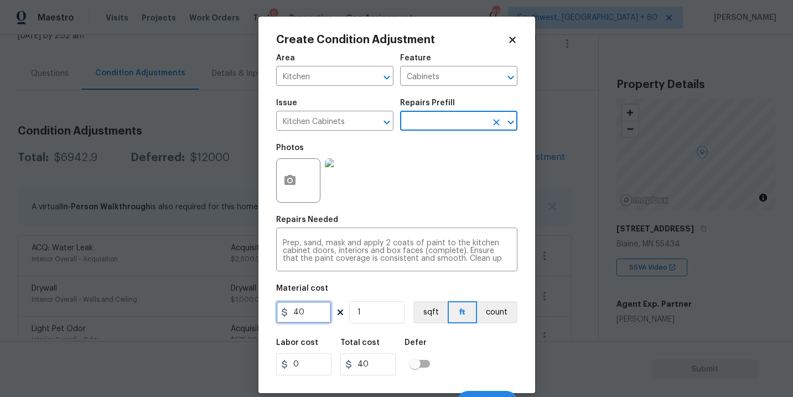
drag, startPoint x: 301, startPoint y: 308, endPoint x: 222, endPoint y: 308, distance: 78.6
click at [222, 308] on div "Create Condition Adjustment Area Kitchen ​ Feature Cabinets ​ Issue Kitchen Cab…" at bounding box center [396, 198] width 793 height 397
type input "1200"
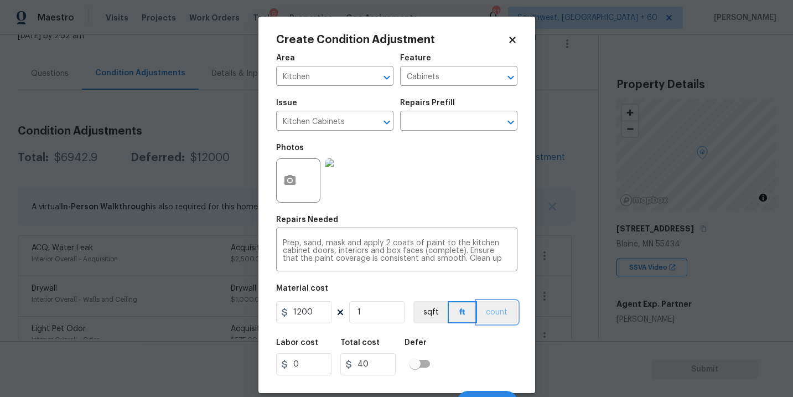
type input "1200"
click at [513, 311] on button "count" at bounding box center [497, 312] width 40 height 22
click at [293, 189] on button "button" at bounding box center [290, 180] width 27 height 43
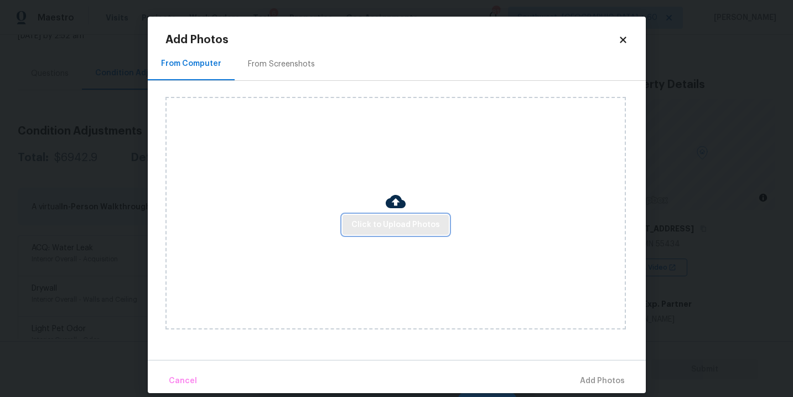
click at [392, 215] on button "Click to Upload Photos" at bounding box center [395, 225] width 106 height 20
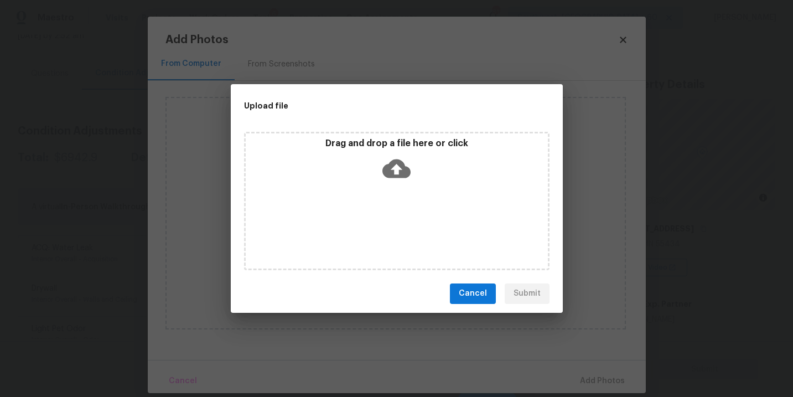
click at [397, 189] on div "Drag and drop a file here or click" at bounding box center [396, 201] width 305 height 138
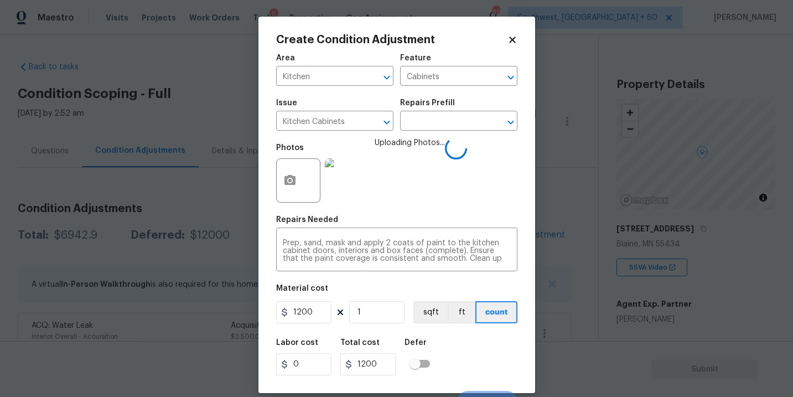
scroll to position [17, 0]
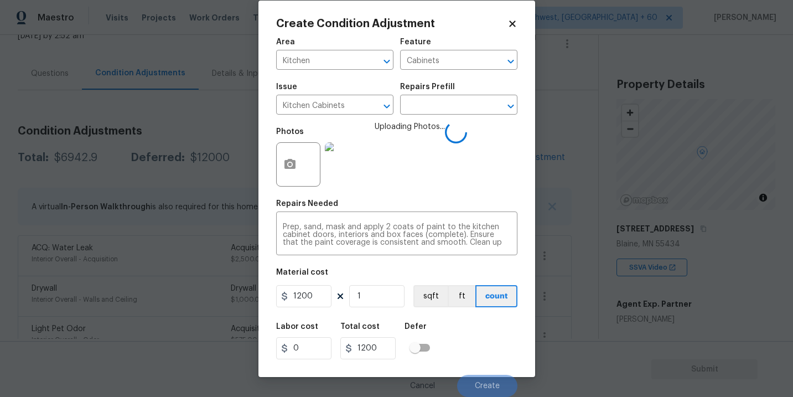
click at [486, 332] on div "Labor cost 0 Total cost 1200 Defer" at bounding box center [396, 341] width 241 height 50
click at [481, 338] on div "Labor cost 0 Total cost 1200 Defer" at bounding box center [396, 341] width 241 height 50
click at [479, 346] on div "Labor cost 0 Total cost 1200 Defer" at bounding box center [396, 341] width 241 height 50
click at [477, 354] on div "Labor cost 0 Total cost 1200 Defer" at bounding box center [396, 341] width 241 height 50
click at [485, 382] on span "Create" at bounding box center [487, 386] width 25 height 8
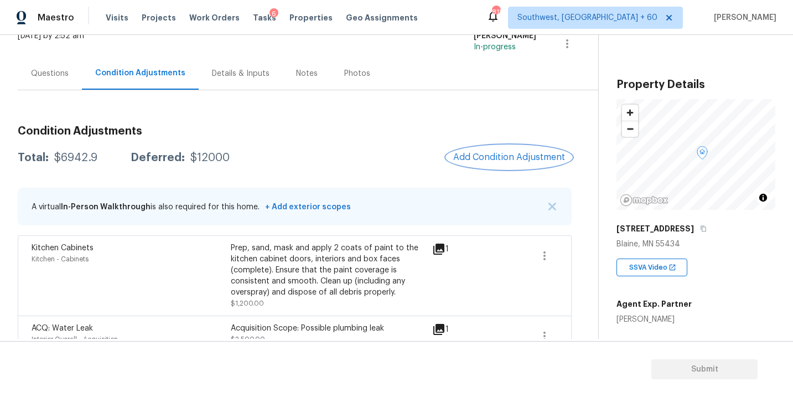
scroll to position [114, 0]
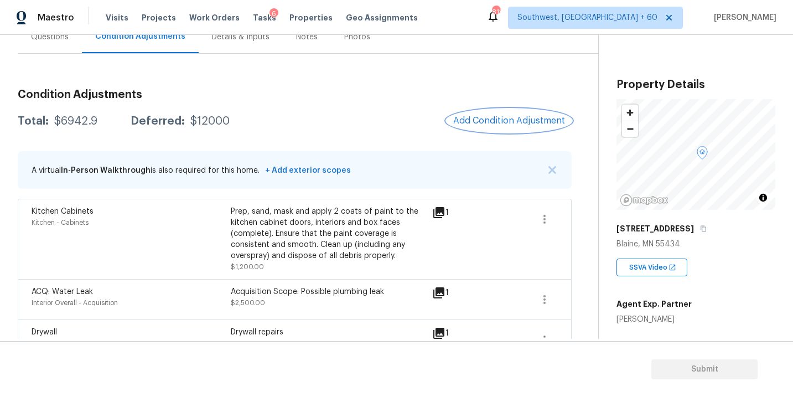
click at [502, 122] on span "Add Condition Adjustment" at bounding box center [509, 121] width 112 height 10
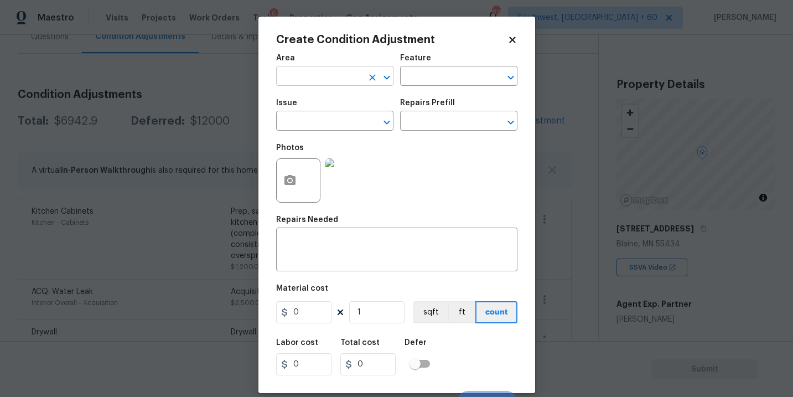
click at [340, 77] on input "text" at bounding box center [319, 77] width 86 height 17
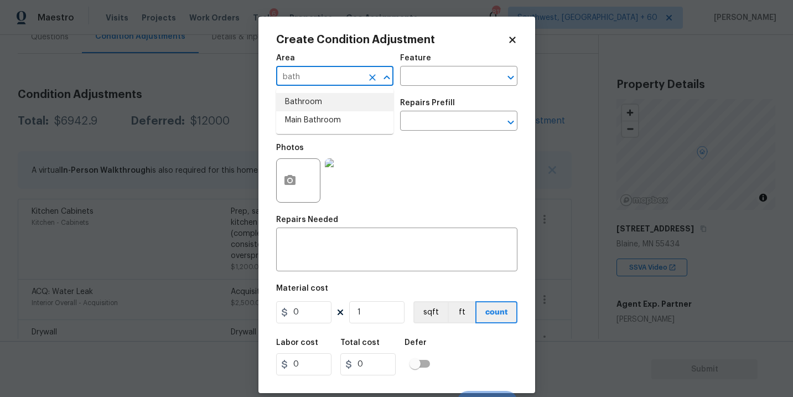
click at [339, 107] on li "Bathroom" at bounding box center [334, 102] width 117 height 18
type input "Bathroom"
click at [433, 77] on input "text" at bounding box center [443, 77] width 86 height 17
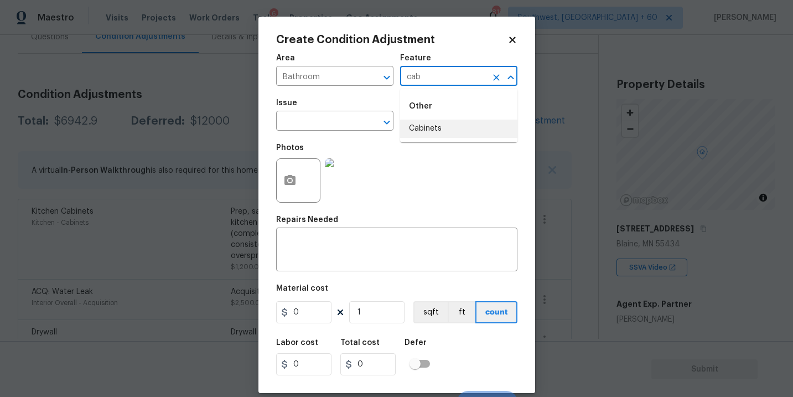
click at [429, 130] on li "Cabinets" at bounding box center [458, 128] width 117 height 18
type input "Cabinets"
click at [329, 130] on input "text" at bounding box center [319, 121] width 86 height 17
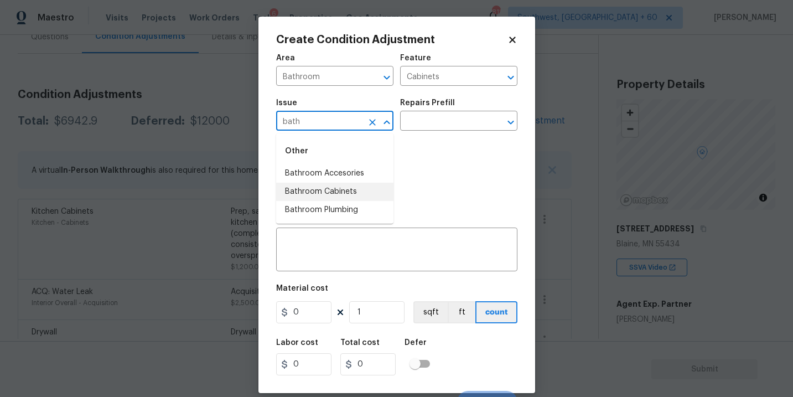
click at [330, 183] on li "Bathroom Cabinets" at bounding box center [334, 192] width 117 height 18
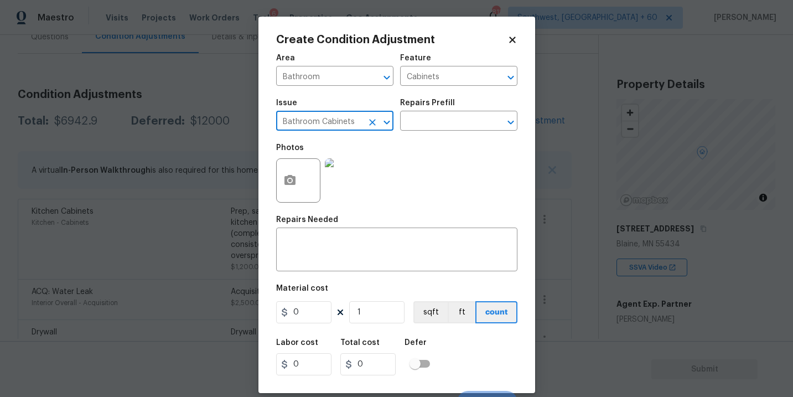
type input "Bathroom Cabinets"
click at [440, 113] on div "Repairs Prefill" at bounding box center [458, 106] width 117 height 14
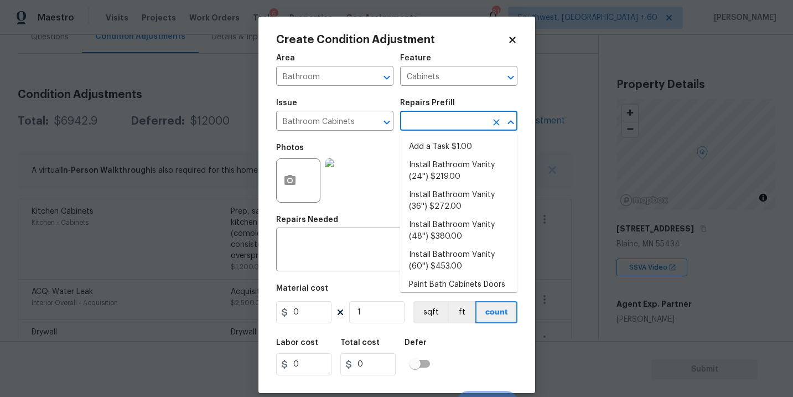
click at [428, 122] on input "text" at bounding box center [443, 121] width 86 height 17
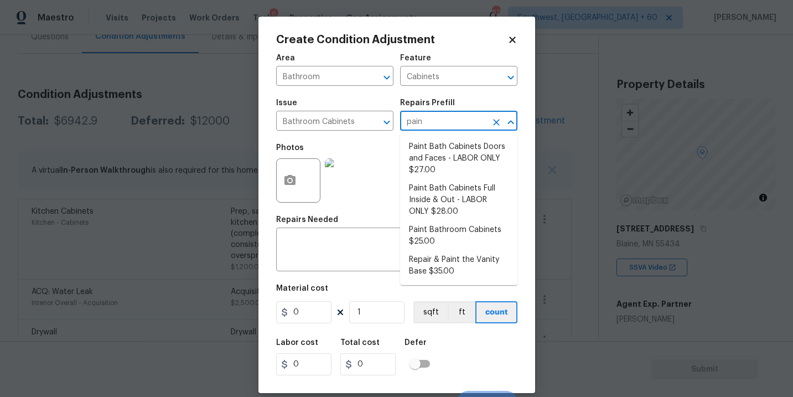
type input "paint"
click at [446, 230] on li "Paint Bathroom Cabinets $25.00" at bounding box center [458, 236] width 117 height 30
type textarea "Prep, sand, mask and apply 2 coats of paint to the bathroom cabinet doors, inte…"
type input "25"
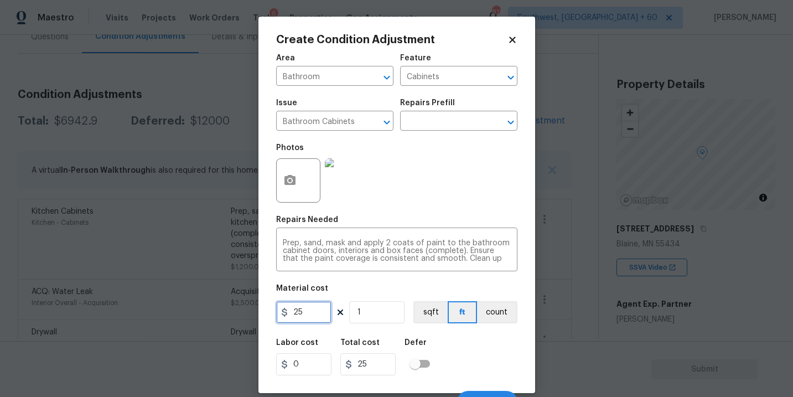
drag, startPoint x: 317, startPoint y: 313, endPoint x: 232, endPoint y: 310, distance: 84.7
click at [237, 311] on div "Create Condition Adjustment Area Bathroom ​ Feature Cabinets ​ Issue Bathroom C…" at bounding box center [396, 198] width 793 height 397
type input "1000"
click at [503, 308] on button "count" at bounding box center [497, 312] width 40 height 22
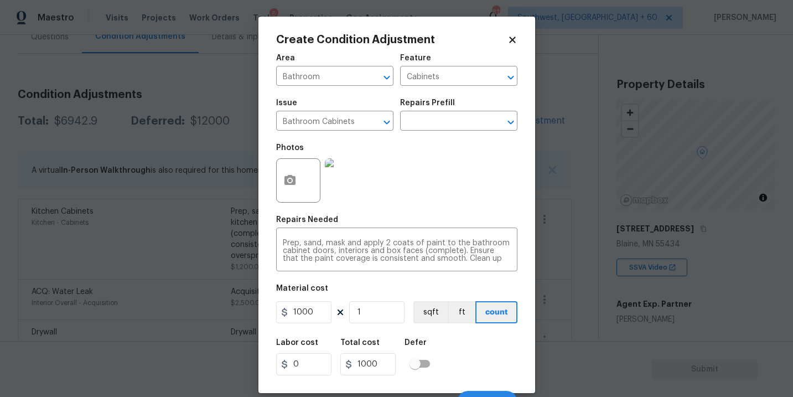
click at [309, 174] on div at bounding box center [298, 180] width 44 height 44
click at [300, 181] on button "button" at bounding box center [290, 180] width 27 height 43
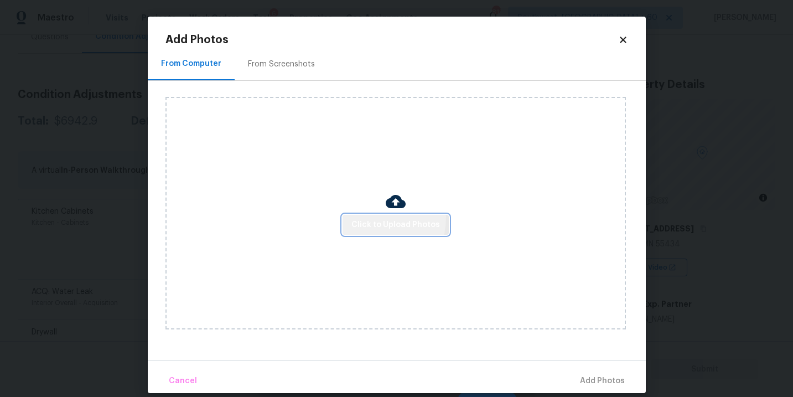
click at [371, 218] on span "Click to Upload Photos" at bounding box center [395, 225] width 89 height 14
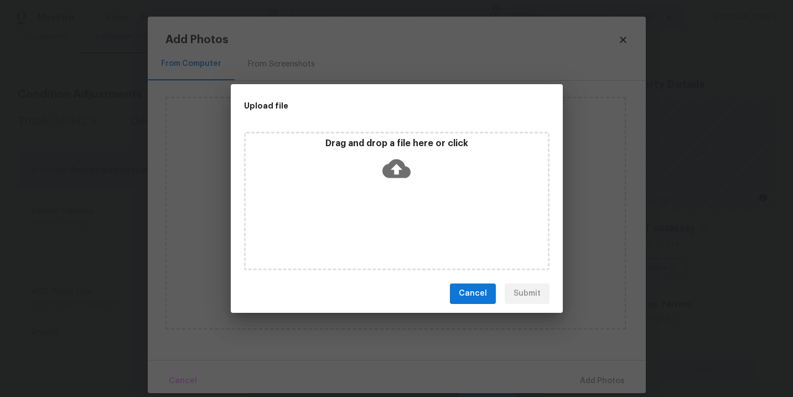
drag, startPoint x: 371, startPoint y: 218, endPoint x: 399, endPoint y: 172, distance: 53.9
click at [399, 172] on icon at bounding box center [396, 168] width 28 height 28
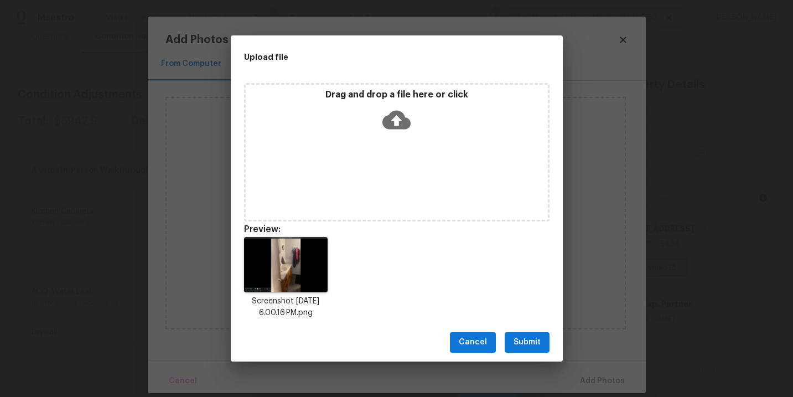
click at [519, 343] on span "Submit" at bounding box center [526, 342] width 27 height 14
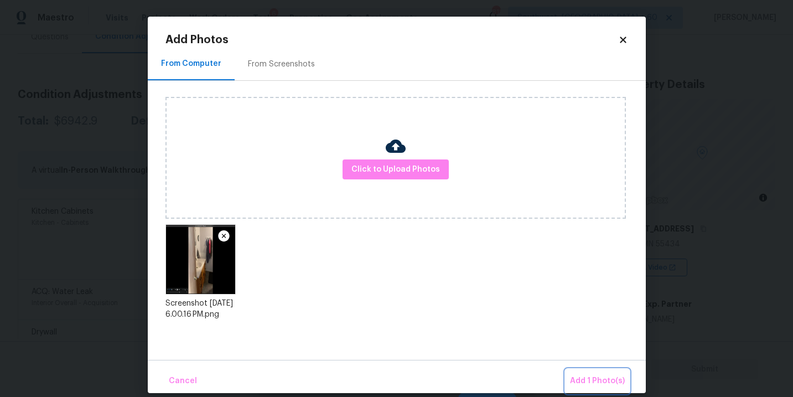
click at [578, 376] on span "Add 1 Photo(s)" at bounding box center [597, 381] width 55 height 14
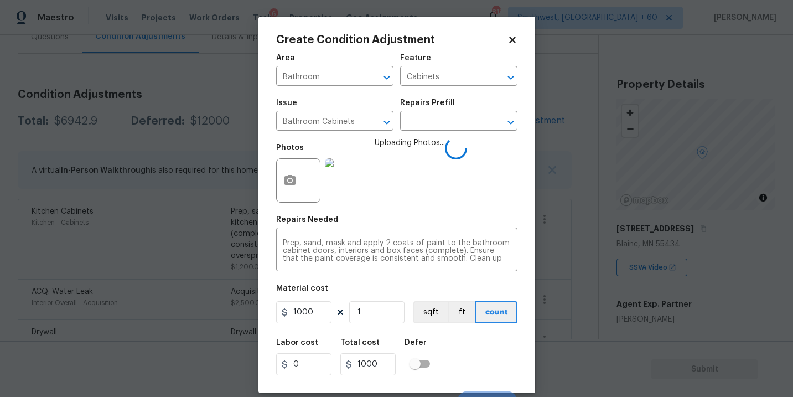
click at [490, 335] on div "Labor cost 0 Total cost 1000 Defer" at bounding box center [396, 357] width 241 height 50
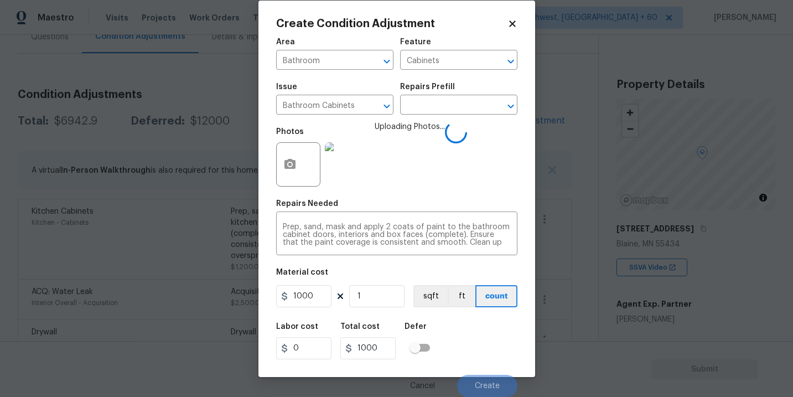
click at [490, 335] on div "Labor cost 0 Total cost 1000 Defer" at bounding box center [396, 341] width 241 height 50
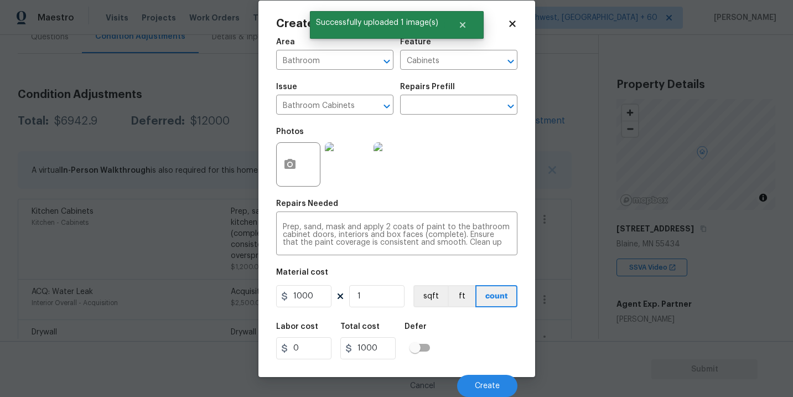
click at [491, 341] on div "Labor cost 0 Total cost 1000 Defer" at bounding box center [396, 341] width 241 height 50
click at [492, 389] on span "Create" at bounding box center [487, 386] width 25 height 8
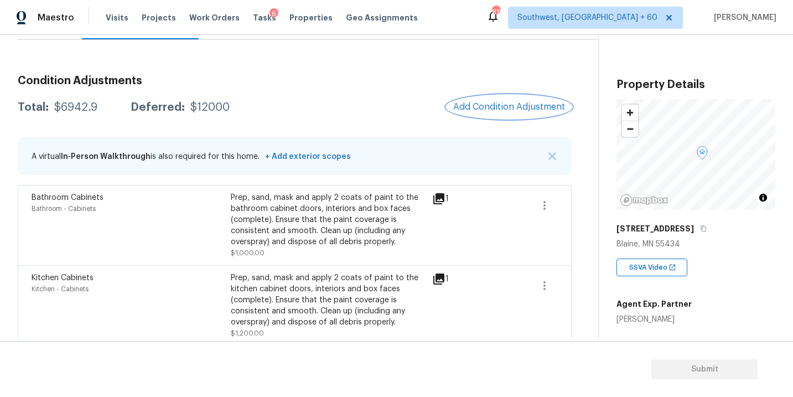
scroll to position [108, 0]
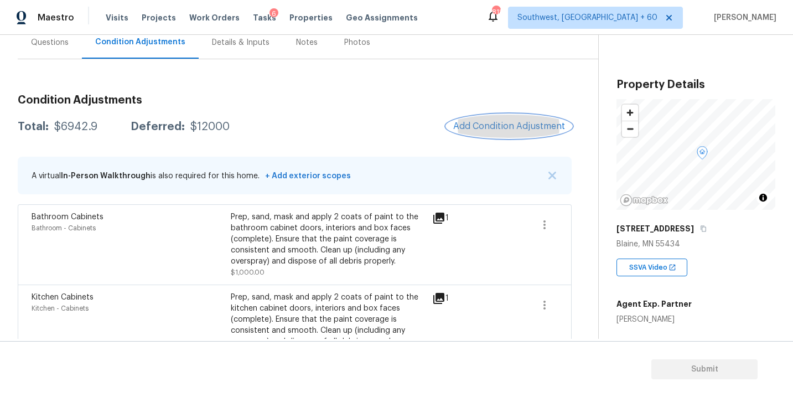
click at [505, 129] on span "Add Condition Adjustment" at bounding box center [509, 126] width 112 height 10
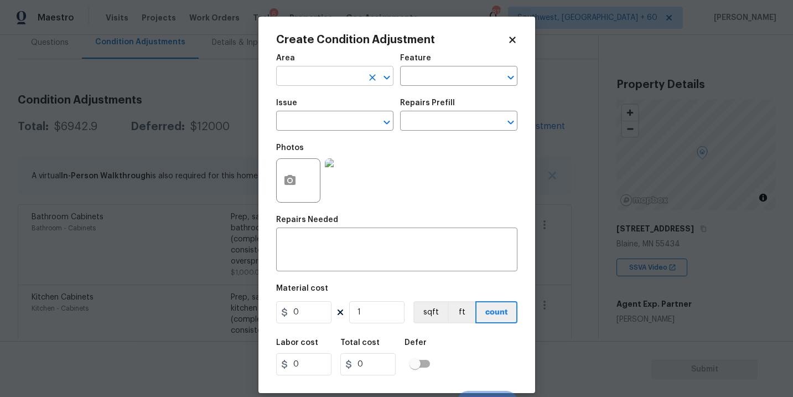
click at [319, 77] on input "text" at bounding box center [319, 77] width 86 height 17
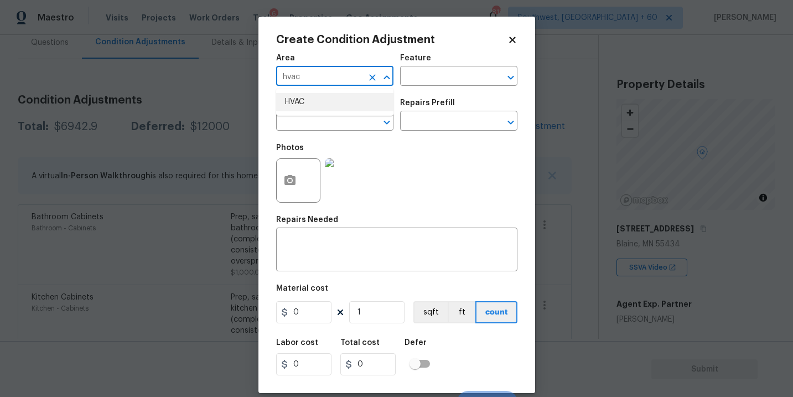
click at [326, 101] on li "HVAC" at bounding box center [334, 102] width 117 height 18
type input "HVAC"
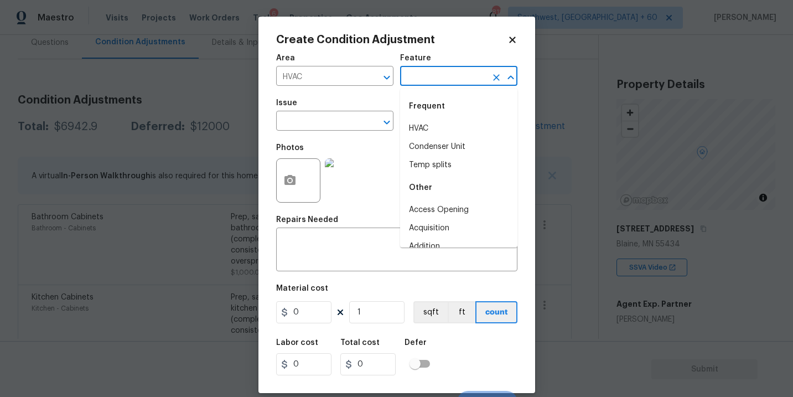
click at [430, 76] on input "text" at bounding box center [443, 77] width 86 height 17
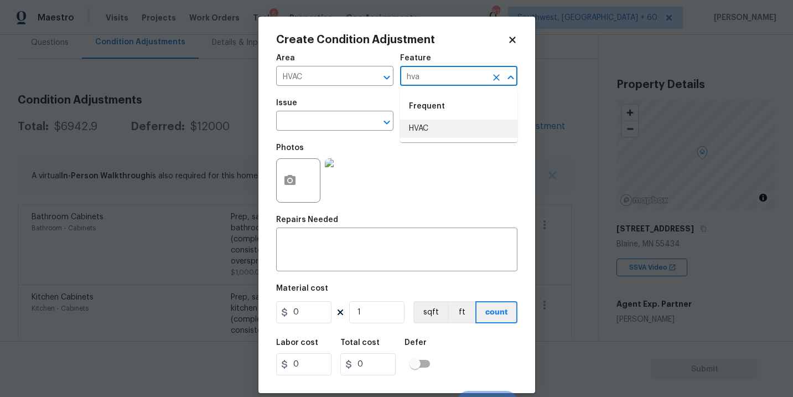
click at [438, 127] on li "HVAC" at bounding box center [458, 128] width 117 height 18
type input "HVAC"
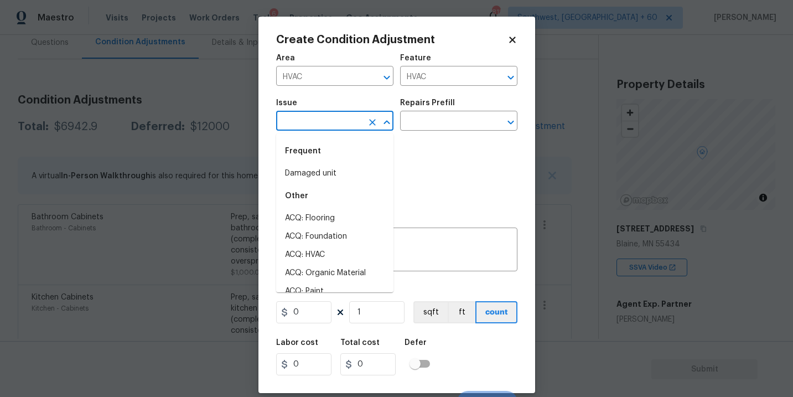
drag, startPoint x: 356, startPoint y: 119, endPoint x: 347, endPoint y: 119, distance: 9.4
click at [347, 119] on input "text" at bounding box center [319, 121] width 86 height 17
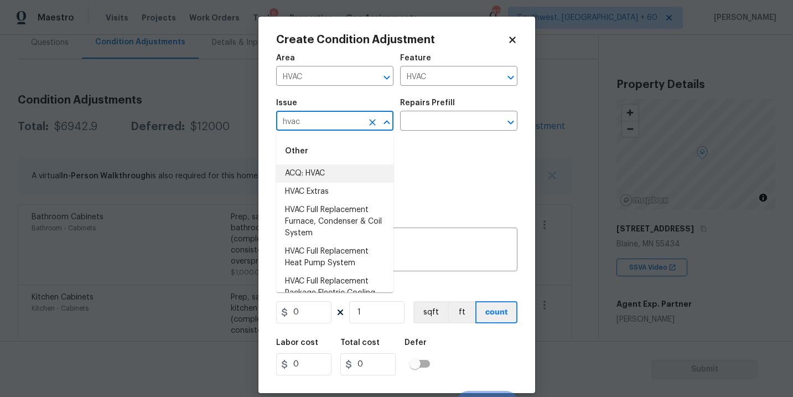
click at [337, 174] on li "ACQ: HVAC" at bounding box center [334, 173] width 117 height 18
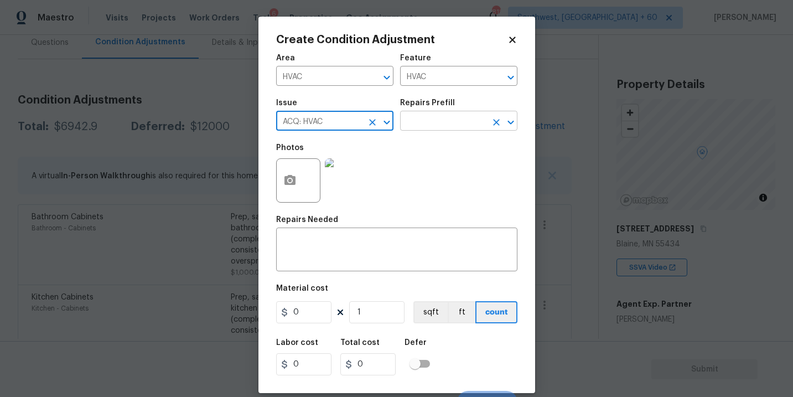
type input "ACQ: HVAC"
click at [445, 115] on input "text" at bounding box center [443, 121] width 86 height 17
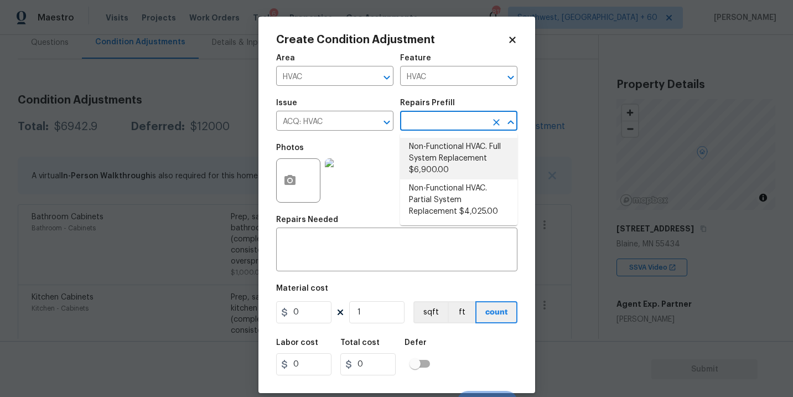
click at [445, 154] on li "Non-Functional HVAC. Full System Replacement $6,900.00" at bounding box center [458, 158] width 117 height 41
type input "Acquisition"
type textarea "Acquisition Scope: Full System Replacement"
type input "6900"
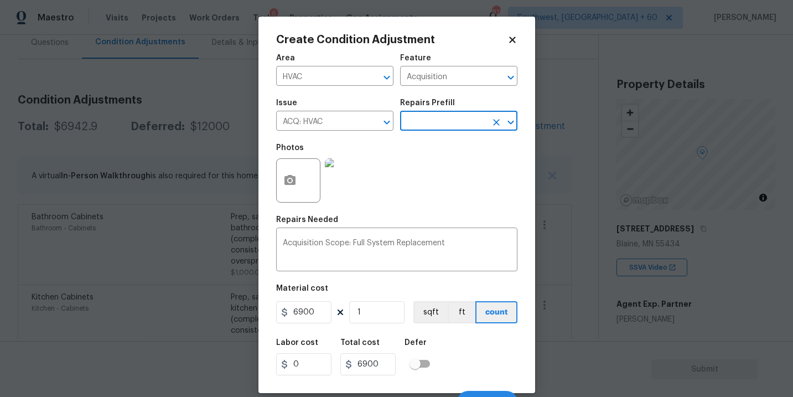
scroll to position [17, 0]
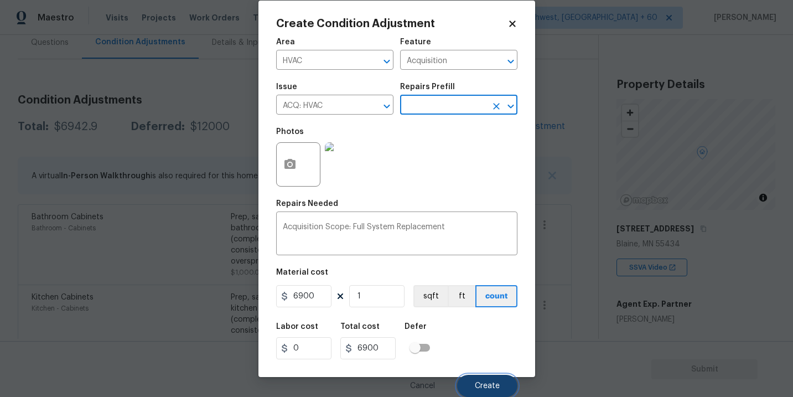
click at [475, 386] on span "Create" at bounding box center [487, 386] width 25 height 8
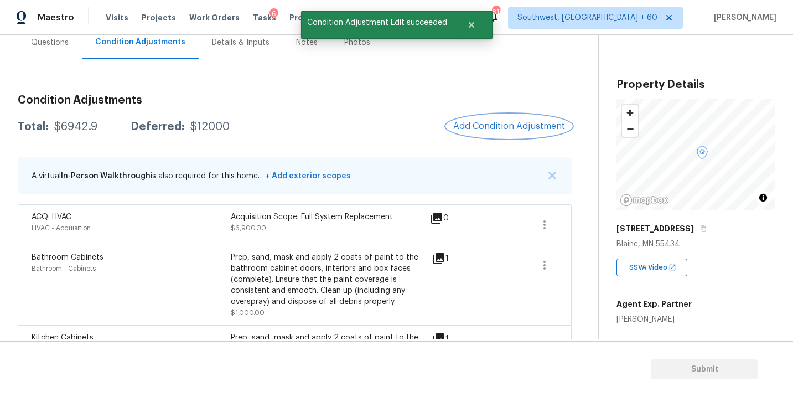
scroll to position [109, 0]
click at [484, 131] on span "Add Condition Adjustment" at bounding box center [509, 126] width 112 height 10
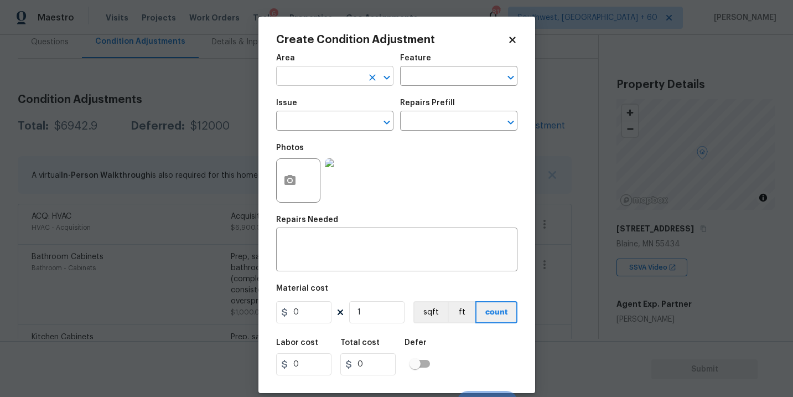
click at [331, 70] on input "text" at bounding box center [319, 77] width 86 height 17
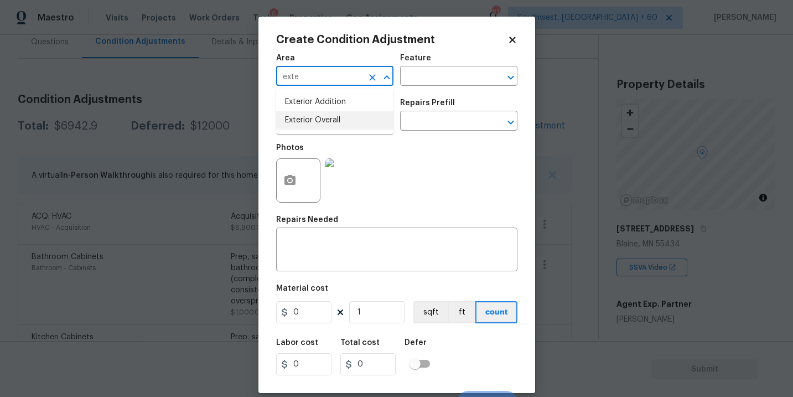
click at [345, 121] on li "Exterior Overall" at bounding box center [334, 120] width 117 height 18
type input "Exterior Overall"
click at [455, 70] on input "text" at bounding box center [443, 77] width 86 height 17
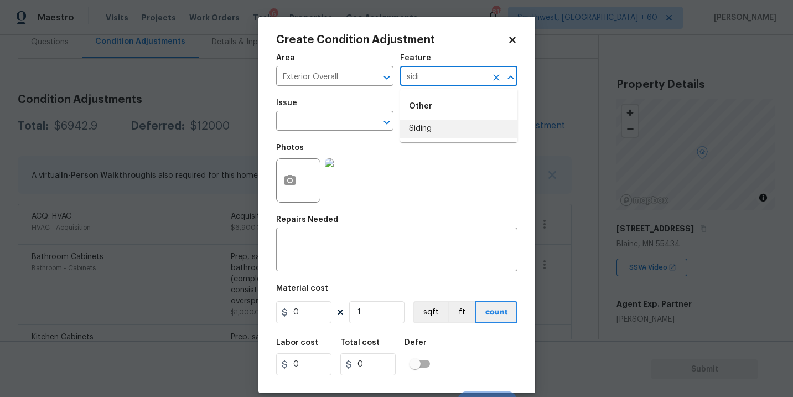
click at [453, 134] on li "Siding" at bounding box center [458, 128] width 117 height 18
type input "Siding"
click at [340, 129] on input "text" at bounding box center [319, 121] width 86 height 17
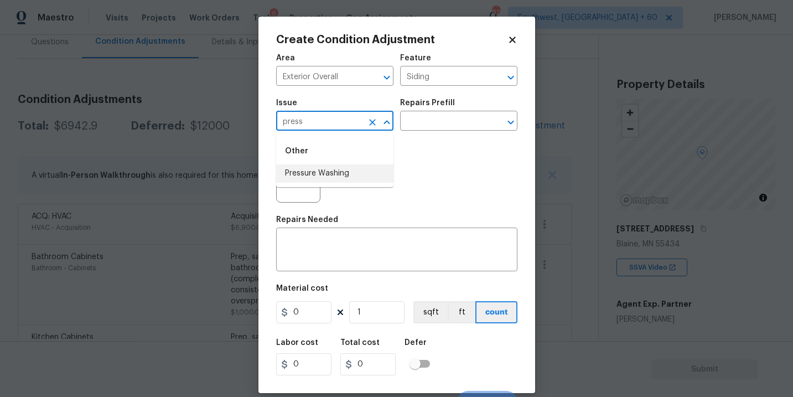
click at [328, 175] on li "Pressure Washing" at bounding box center [334, 173] width 117 height 18
type input "Pressure Washing"
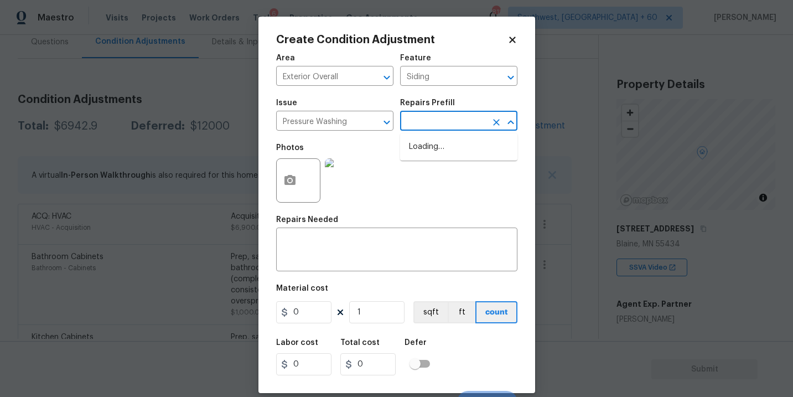
click at [445, 118] on input "text" at bounding box center [443, 121] width 86 height 17
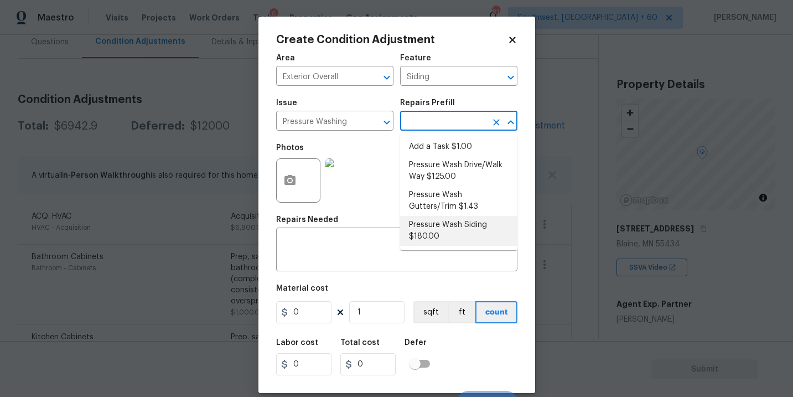
click at [435, 227] on li "Pressure Wash Siding $180.00" at bounding box center [458, 231] width 117 height 30
type textarea "Protect areas as needed for pressure washing. Pressure wash the siding on the h…"
type input "180"
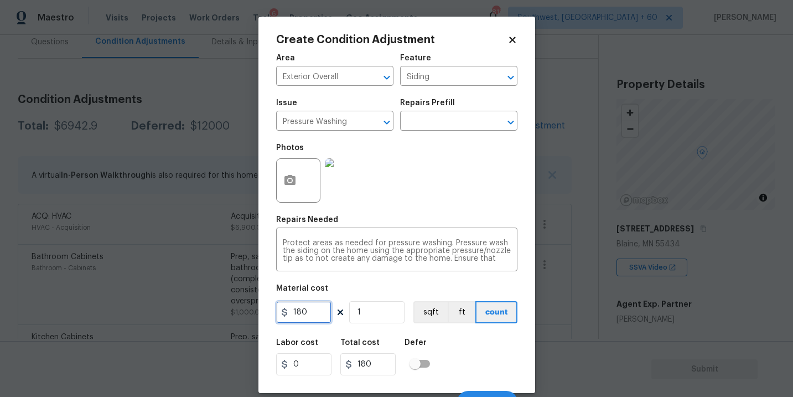
drag, startPoint x: 314, startPoint y: 306, endPoint x: 175, endPoint y: 288, distance: 140.1
click at [175, 288] on div "Create Condition Adjustment Area Exterior Overall ​ Feature Siding ​ Issue Pres…" at bounding box center [396, 198] width 793 height 397
type input "200"
click at [294, 185] on icon "button" at bounding box center [289, 180] width 11 height 10
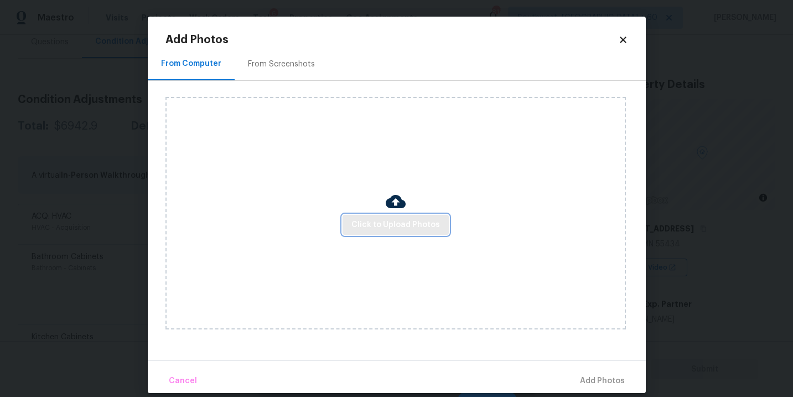
click at [382, 225] on span "Click to Upload Photos" at bounding box center [395, 225] width 89 height 14
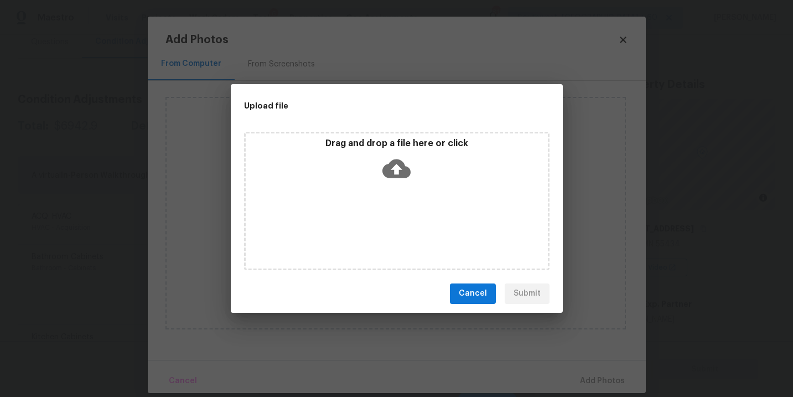
click at [409, 177] on icon at bounding box center [396, 168] width 28 height 28
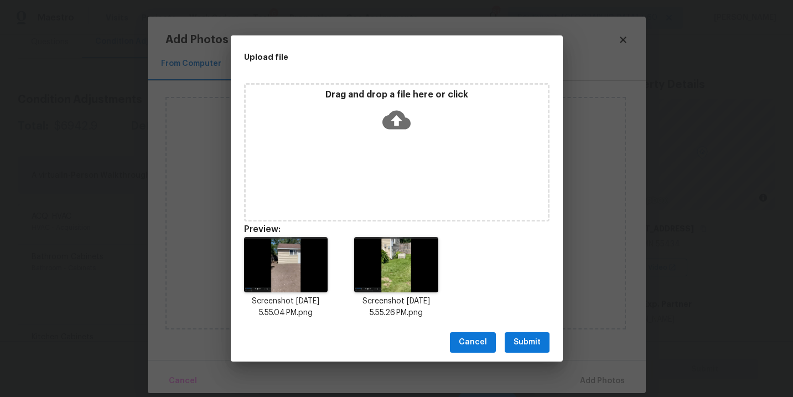
click at [532, 340] on span "Submit" at bounding box center [526, 342] width 27 height 14
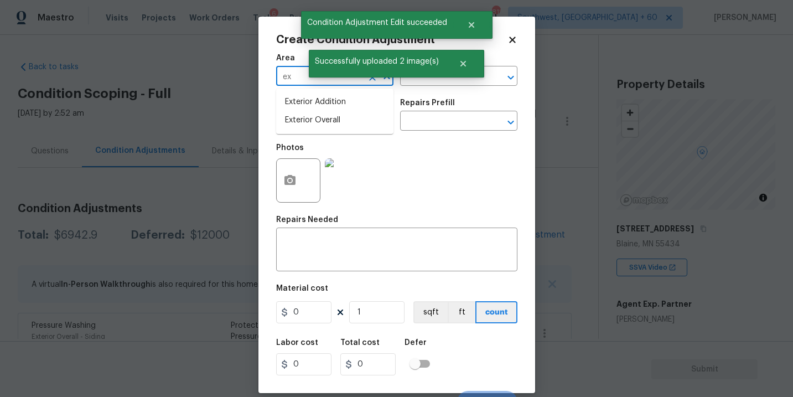
scroll to position [109, 0]
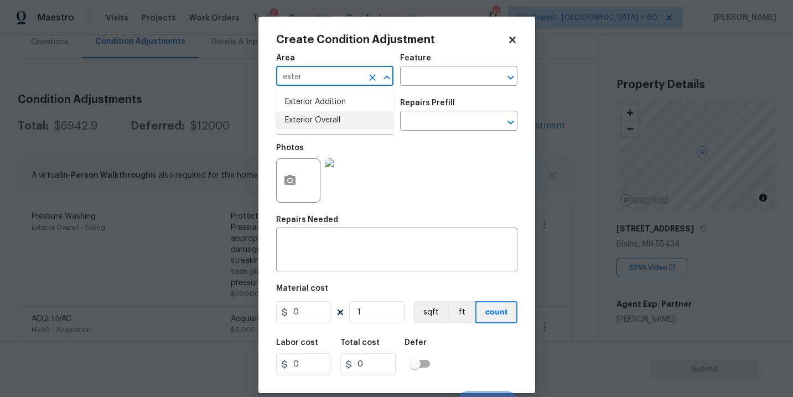
click at [311, 122] on li "Exterior Overall" at bounding box center [334, 120] width 117 height 18
type input "Exterior Overall"
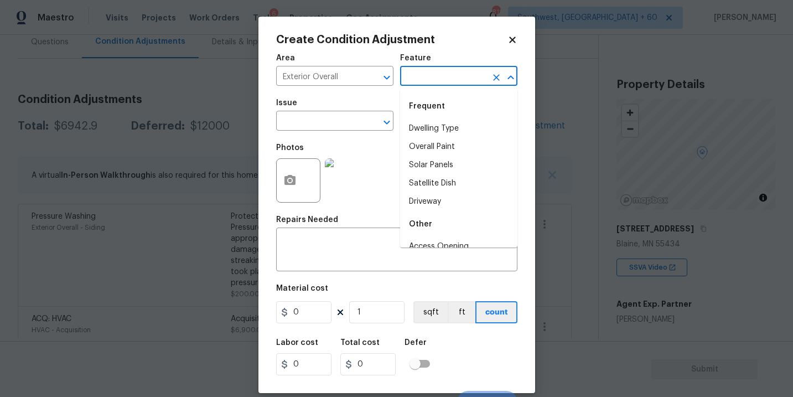
click at [428, 79] on input "text" at bounding box center [443, 77] width 86 height 17
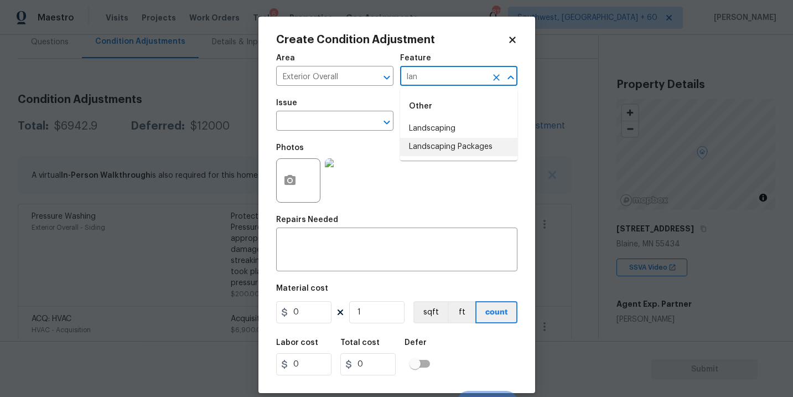
click at [443, 148] on li "Landscaping Packages" at bounding box center [458, 147] width 117 height 18
type input "Landscaping Packages"
click at [353, 141] on div "Photos" at bounding box center [323, 173] width 95 height 72
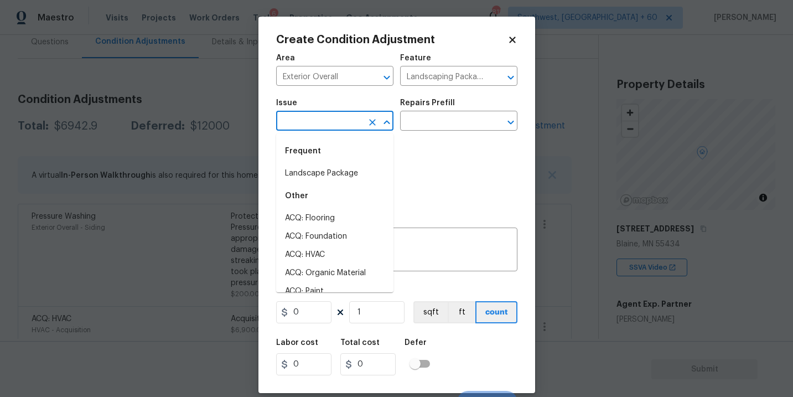
click at [345, 126] on input "text" at bounding box center [319, 121] width 86 height 17
click at [354, 170] on li "Landscape Package" at bounding box center [334, 173] width 117 height 18
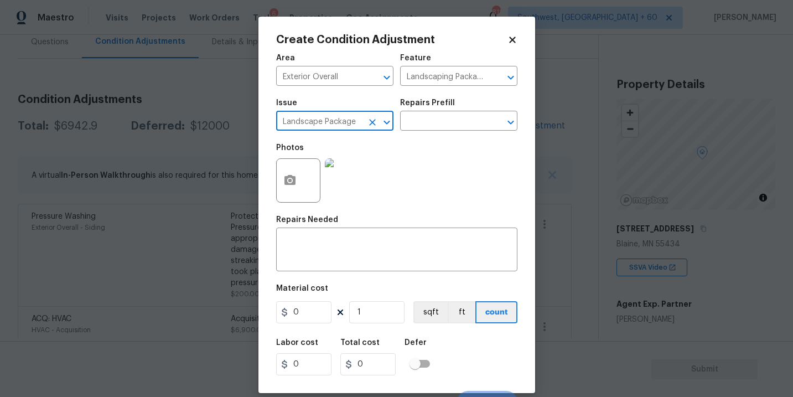
type input "Landscape Package"
click at [432, 135] on div "Issue Landscape Package ​ Repairs Prefill ​" at bounding box center [396, 114] width 241 height 45
click at [441, 129] on input "text" at bounding box center [443, 121] width 86 height 17
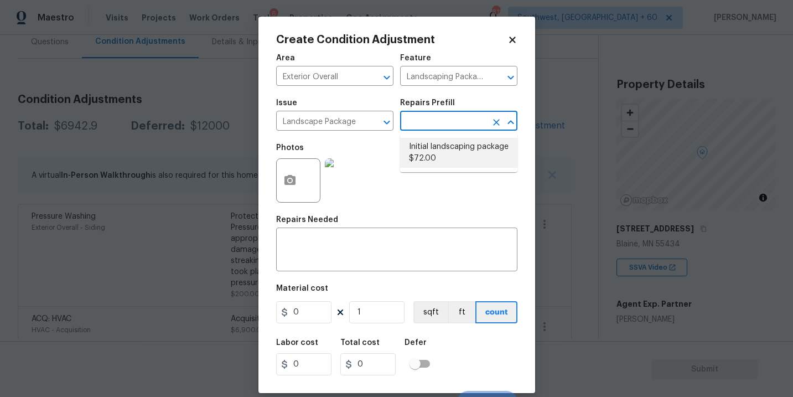
click at [441, 142] on li "Initial landscaping package $72.00" at bounding box center [458, 153] width 117 height 30
type input "Home Readiness Packages"
type input "72"
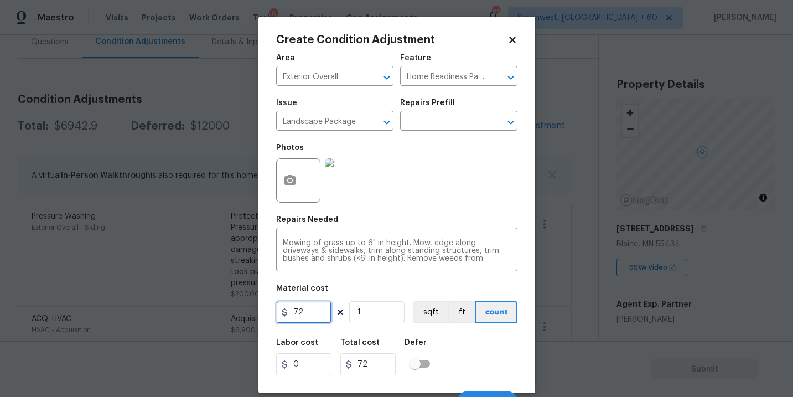
drag, startPoint x: 313, startPoint y: 313, endPoint x: 231, endPoint y: 304, distance: 82.4
click at [231, 304] on div "Create Condition Adjustment Area Exterior Overall ​ Feature Home Readiness Pack…" at bounding box center [396, 198] width 793 height 397
type input "750"
click at [301, 179] on button "button" at bounding box center [290, 180] width 27 height 43
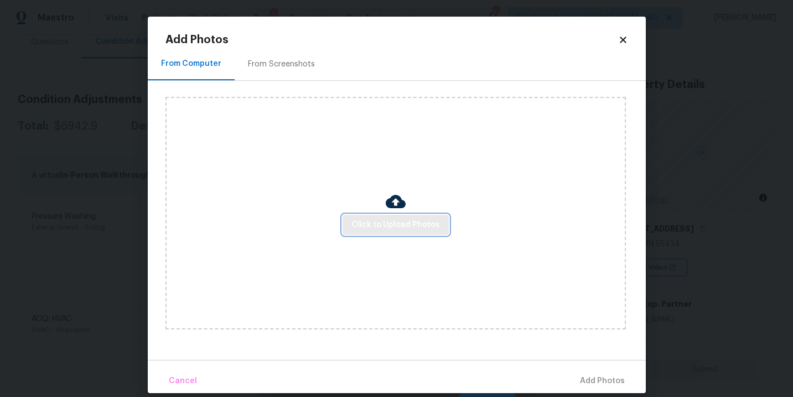
click at [384, 225] on span "Click to Upload Photos" at bounding box center [395, 225] width 89 height 14
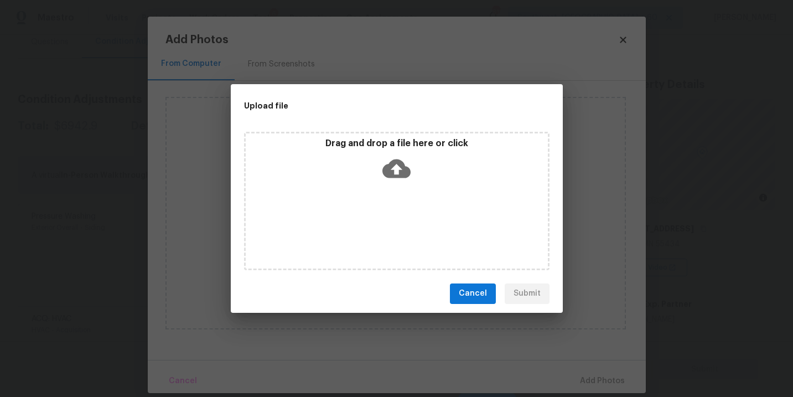
click at [395, 194] on div "Drag and drop a file here or click" at bounding box center [396, 201] width 305 height 138
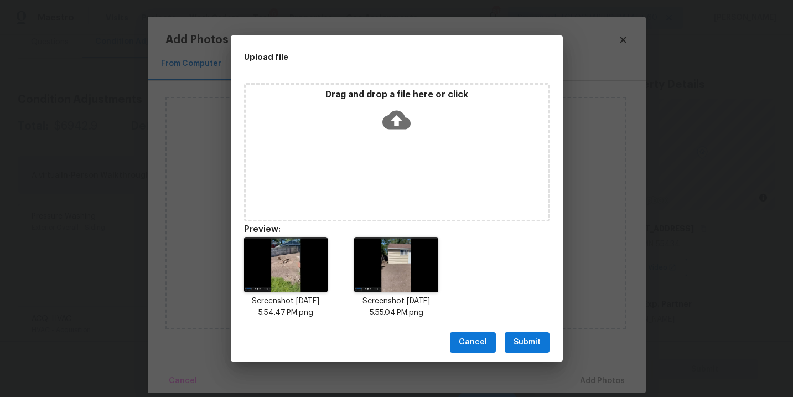
click at [529, 339] on span "Submit" at bounding box center [526, 342] width 27 height 14
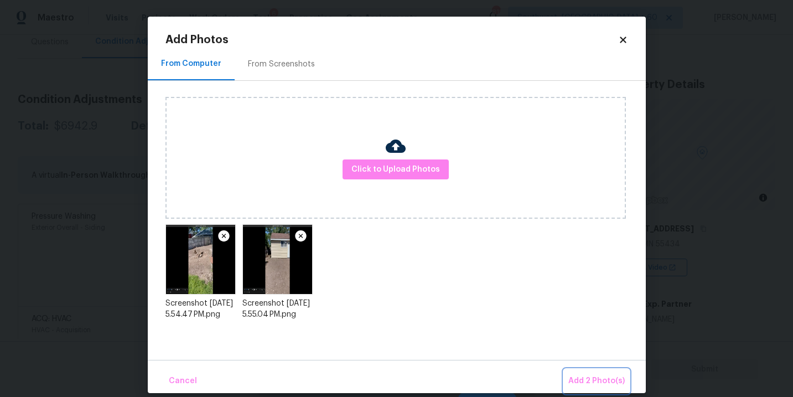
click at [577, 380] on span "Add 2 Photo(s)" at bounding box center [596, 381] width 56 height 14
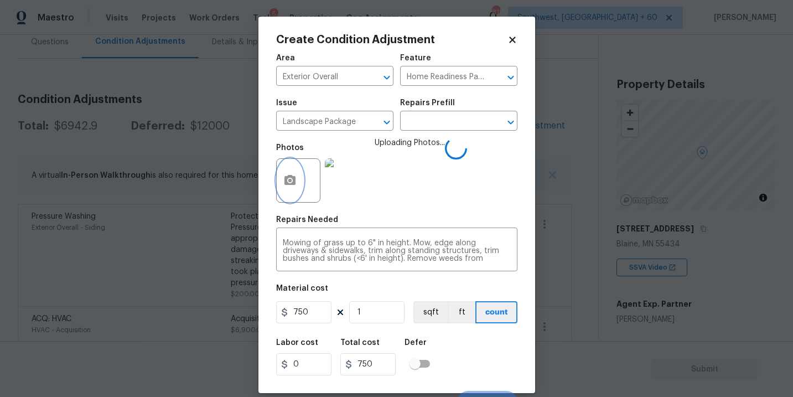
scroll to position [17, 0]
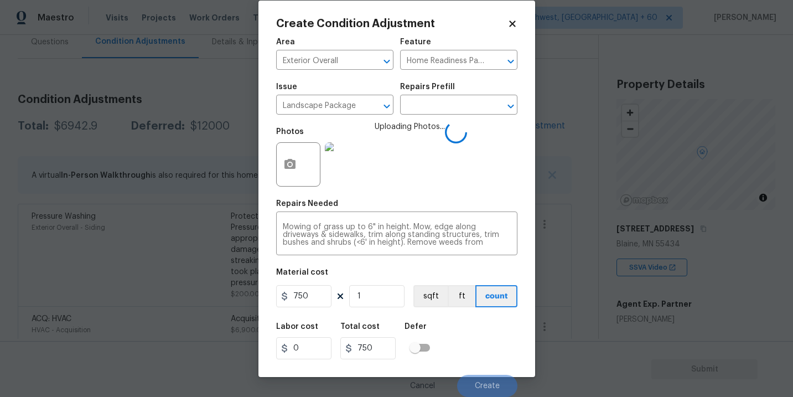
click at [496, 336] on div "Labor cost 0 Total cost 750 Defer" at bounding box center [396, 341] width 241 height 50
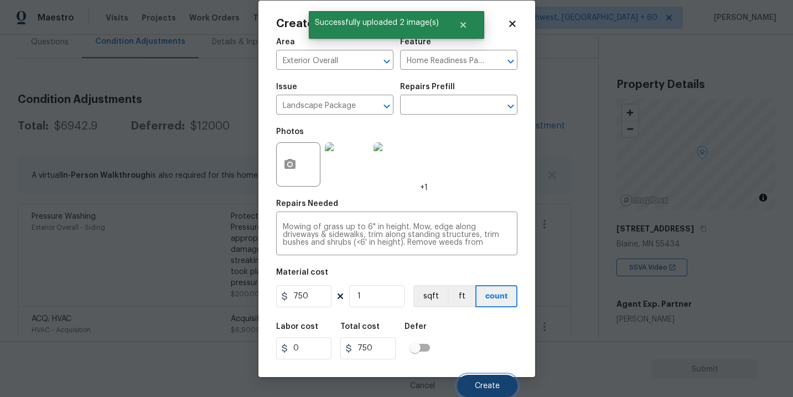
click at [487, 377] on button "Create" at bounding box center [487, 386] width 60 height 22
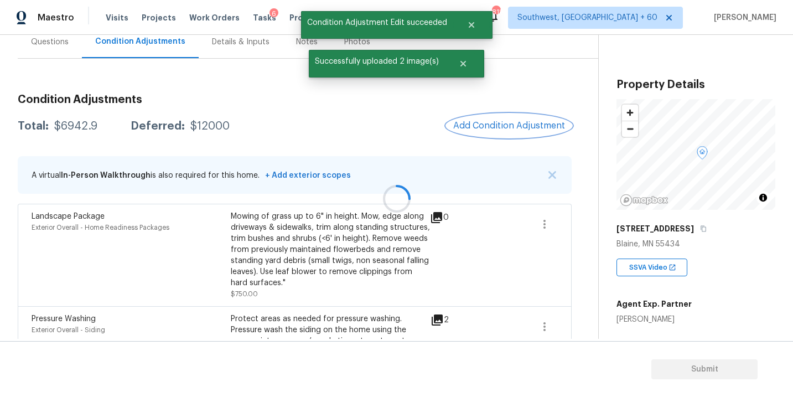
scroll to position [0, 0]
click at [495, 124] on span "Add Condition Adjustment" at bounding box center [509, 126] width 112 height 10
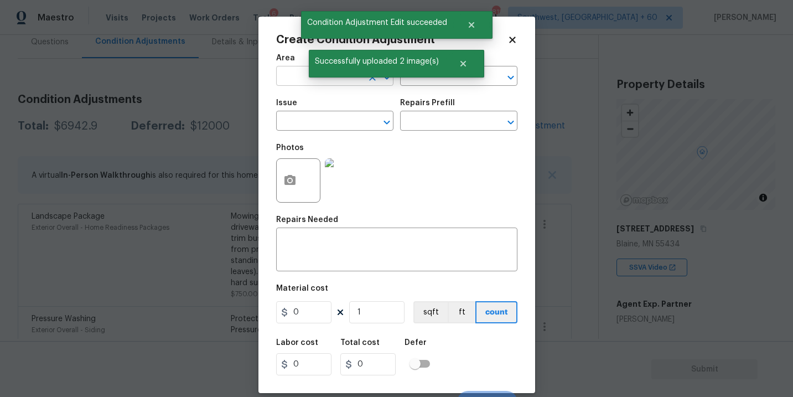
click at [293, 70] on input "text" at bounding box center [319, 77] width 86 height 17
click at [306, 123] on li "Exterior Overall" at bounding box center [334, 120] width 117 height 18
type input "Exterior Overall"
click at [306, 123] on input "text" at bounding box center [319, 121] width 86 height 17
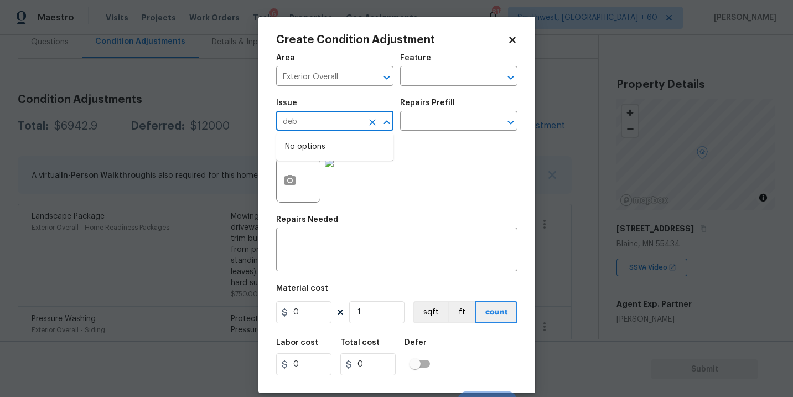
type input "deb"
click at [357, 226] on div "Repairs Needed" at bounding box center [396, 223] width 241 height 14
click at [345, 235] on div "x ​" at bounding box center [396, 250] width 241 height 41
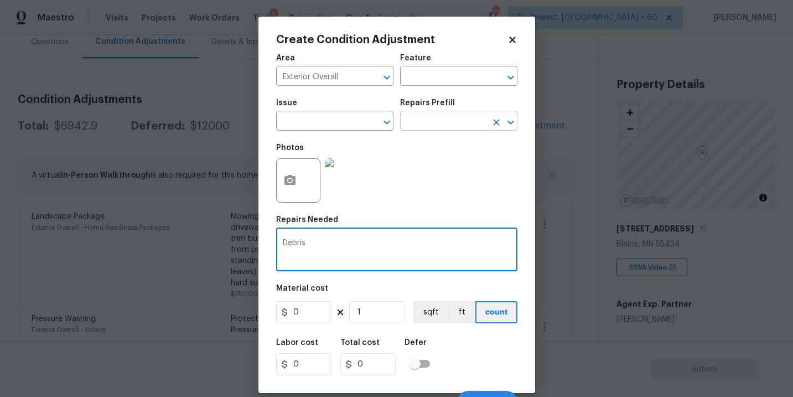
type textarea "Debris"
click at [431, 126] on input "text" at bounding box center [443, 121] width 86 height 17
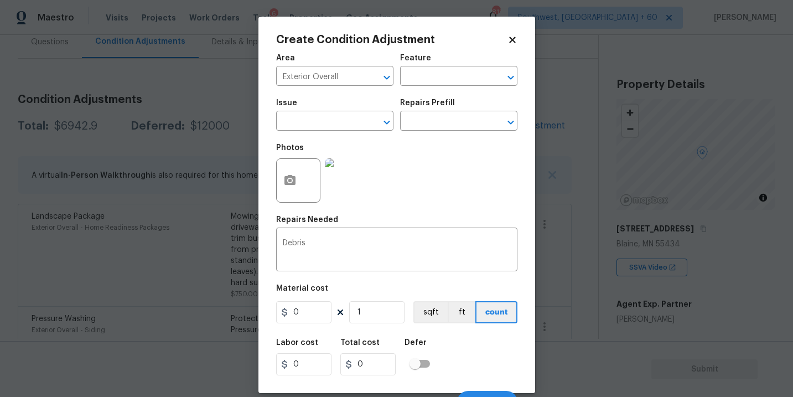
click at [414, 189] on div "Photos" at bounding box center [396, 173] width 241 height 72
click at [281, 188] on button "button" at bounding box center [290, 180] width 27 height 43
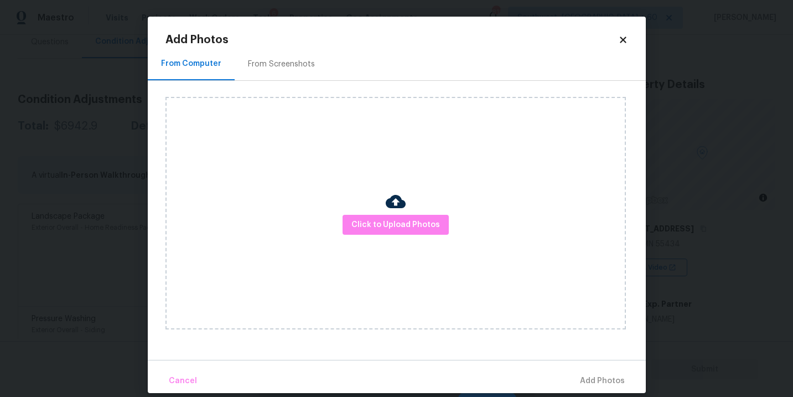
click at [362, 235] on div "Click to Upload Photos" at bounding box center [395, 213] width 460 height 232
click at [376, 228] on span "Click to Upload Photos" at bounding box center [395, 225] width 89 height 14
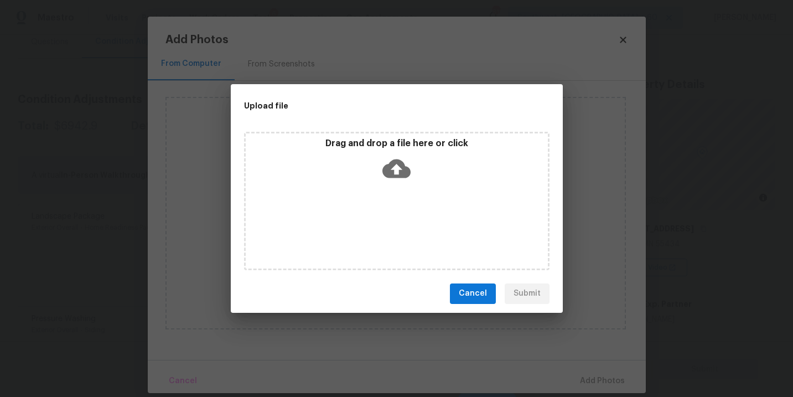
click at [396, 199] on div "Drag and drop a file here or click" at bounding box center [396, 201] width 305 height 138
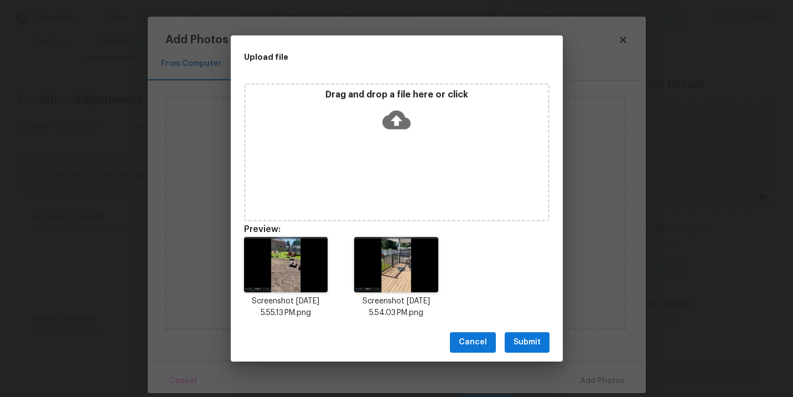
click at [530, 342] on span "Submit" at bounding box center [526, 342] width 27 height 14
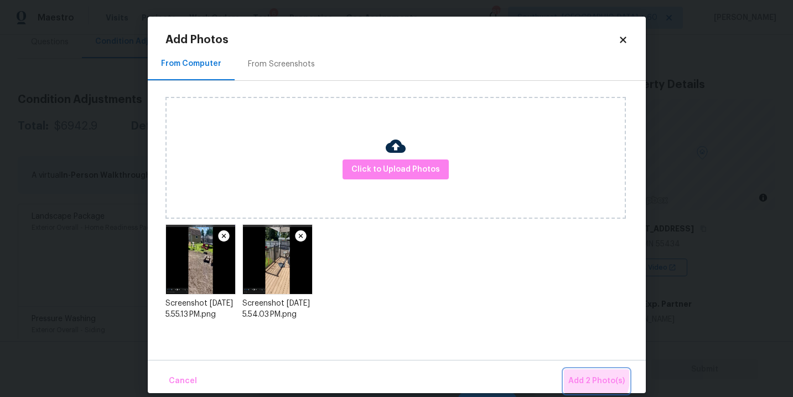
click at [581, 377] on span "Add 2 Photo(s)" at bounding box center [596, 381] width 56 height 14
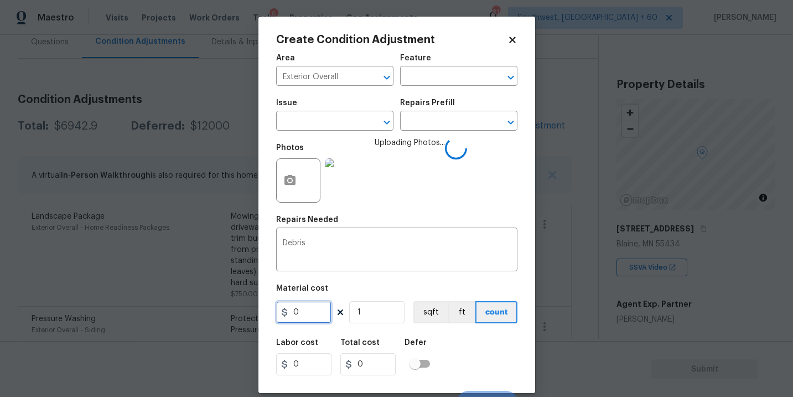
drag, startPoint x: 309, startPoint y: 313, endPoint x: 216, endPoint y: 302, distance: 93.1
click at [225, 308] on div "Create Condition Adjustment Area Exterior Overall ​ Feature ​ Issue ​ Repairs P…" at bounding box center [396, 198] width 793 height 397
type input "1700"
click at [446, 344] on div "Labor cost 0 Total cost 1700 Defer" at bounding box center [396, 357] width 241 height 50
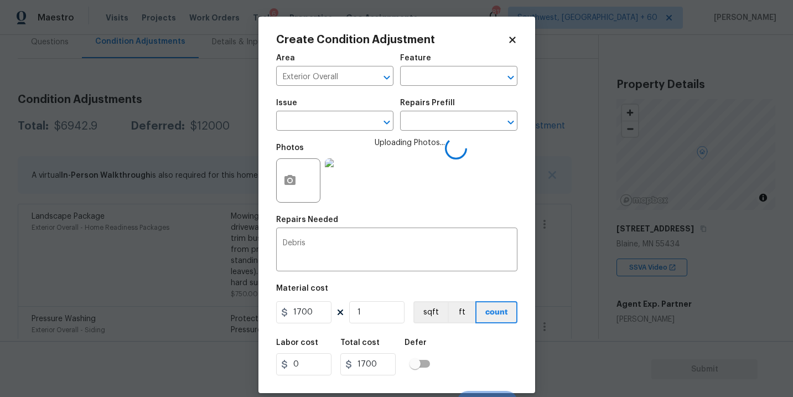
click at [480, 348] on div "Labor cost 0 Total cost 1700 Defer" at bounding box center [396, 357] width 241 height 50
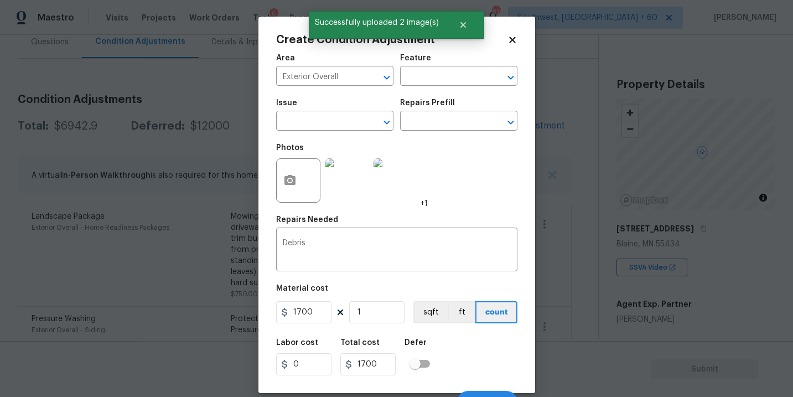
scroll to position [17, 0]
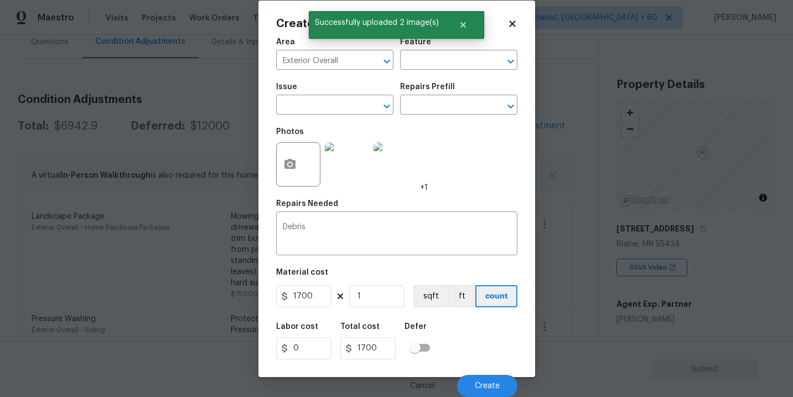
click at [480, 348] on div "Labor cost 0 Total cost 1700 Defer" at bounding box center [396, 341] width 241 height 50
click at [480, 381] on button "Create" at bounding box center [487, 386] width 60 height 22
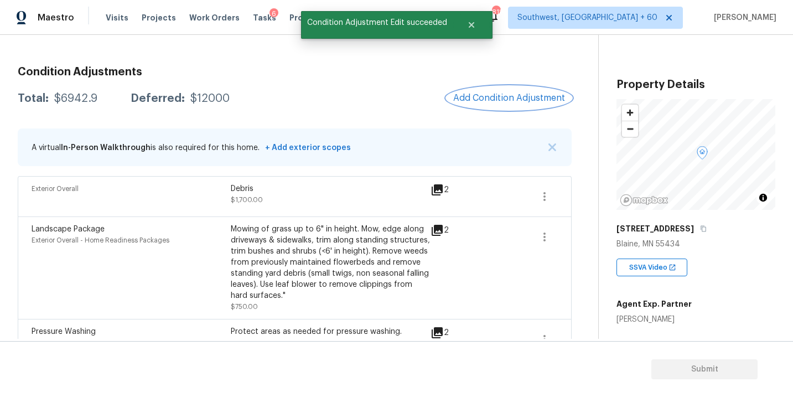
scroll to position [98, 0]
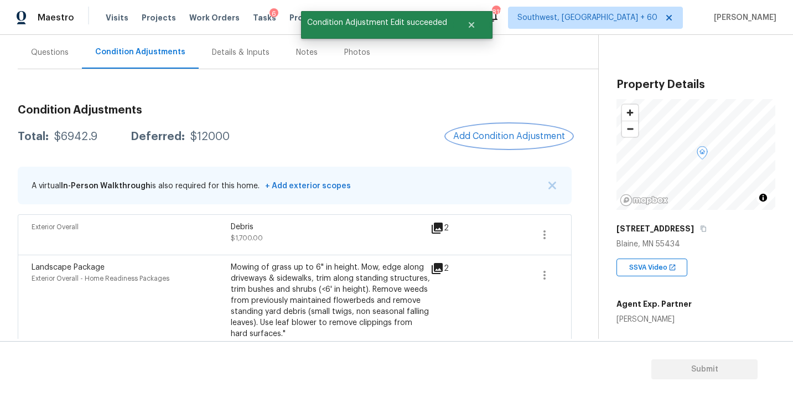
click at [482, 132] on span "Add Condition Adjustment" at bounding box center [509, 136] width 112 height 10
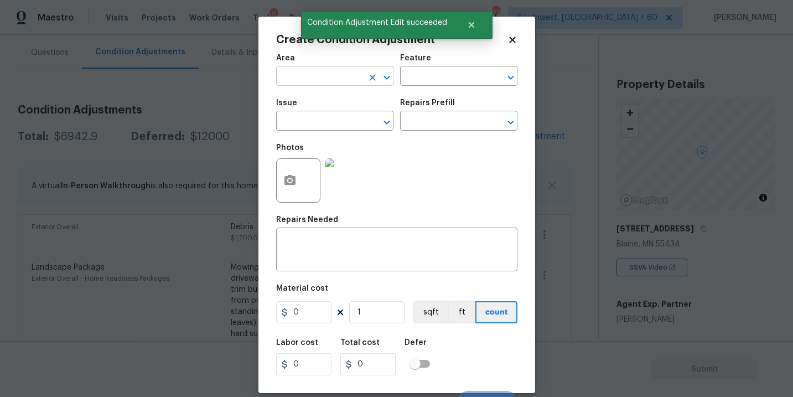
click at [316, 76] on input "text" at bounding box center [319, 77] width 86 height 17
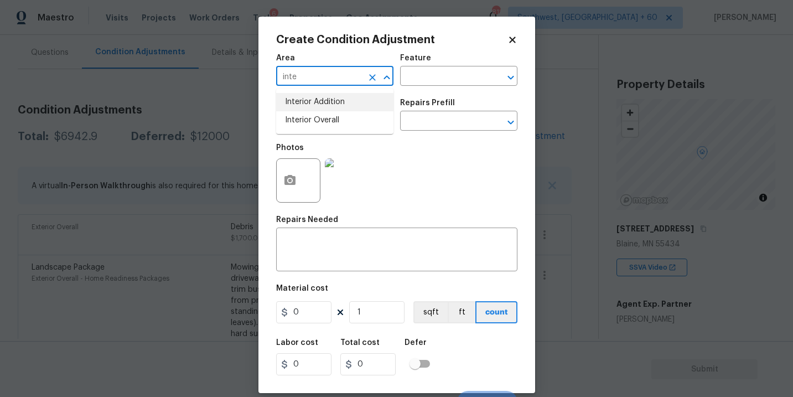
click at [325, 116] on li "Interior Overall" at bounding box center [334, 120] width 117 height 18
type input "Interior Overall"
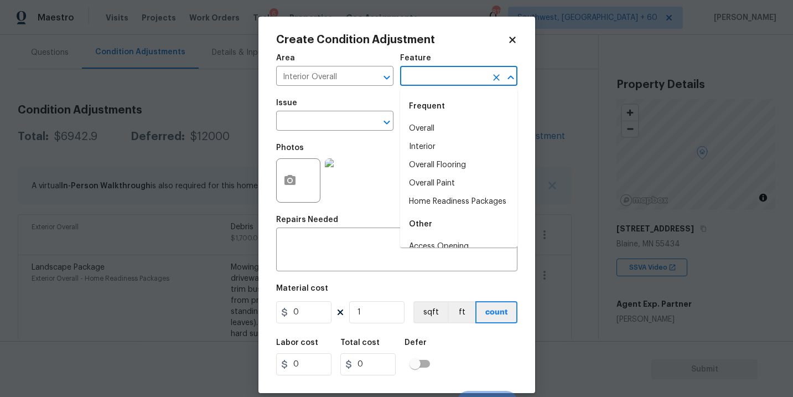
click at [427, 78] on input "text" at bounding box center [443, 77] width 86 height 17
click at [444, 191] on li "Overall Paint" at bounding box center [458, 183] width 117 height 18
type input "Overall Paint"
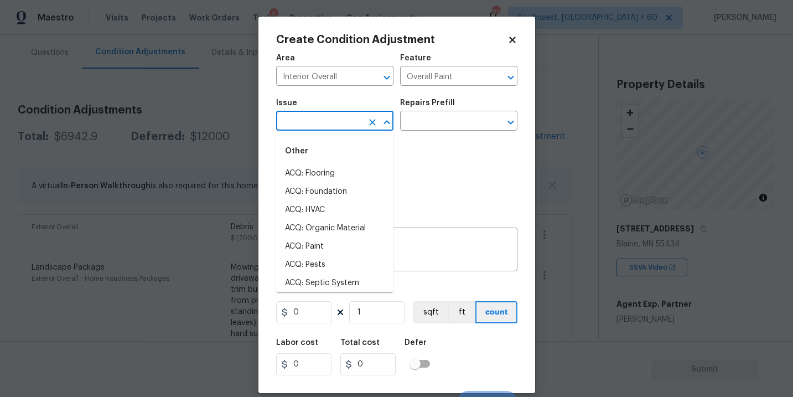
click at [334, 121] on input "text" at bounding box center [319, 121] width 86 height 17
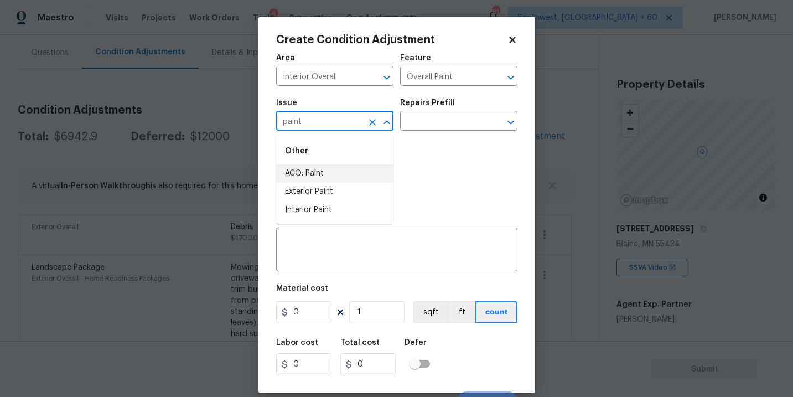
click at [334, 172] on li "ACQ: Paint" at bounding box center [334, 173] width 117 height 18
type input "ACQ: Paint"
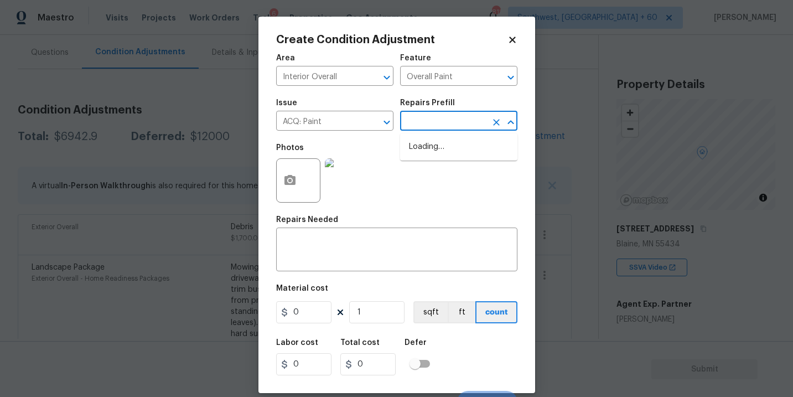
click at [464, 118] on input "text" at bounding box center [443, 121] width 86 height 17
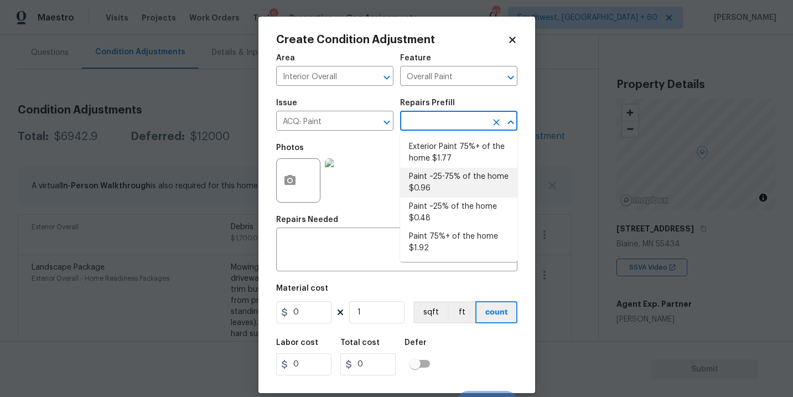
click at [457, 179] on li "Paint ~25-75% of the home $0.96" at bounding box center [458, 183] width 117 height 30
type input "Acquisition"
type textarea "Acquisition Scope: ~25 - 75% of the home needs interior paint"
type input "0.96"
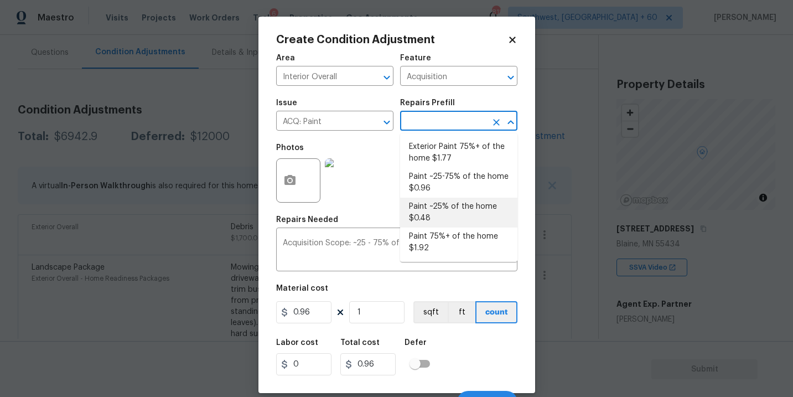
click at [444, 215] on li "Paint ~25% of the home $0.48" at bounding box center [458, 213] width 117 height 30
type textarea "Acquisition Scope: ~25% of the home needs interior paint"
type input "0.48"
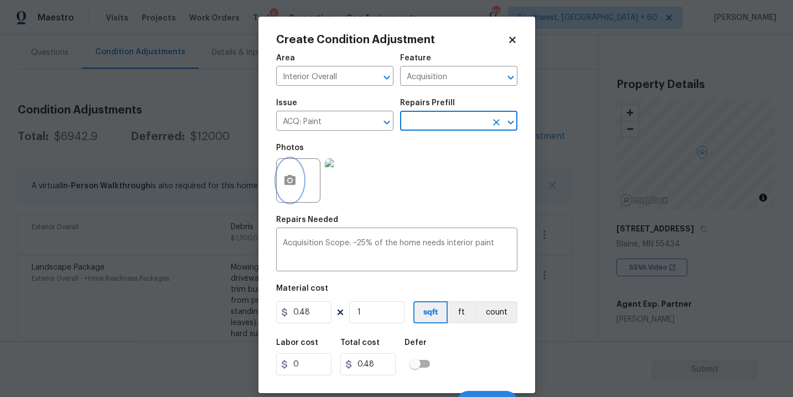
click at [279, 180] on button "button" at bounding box center [290, 180] width 27 height 43
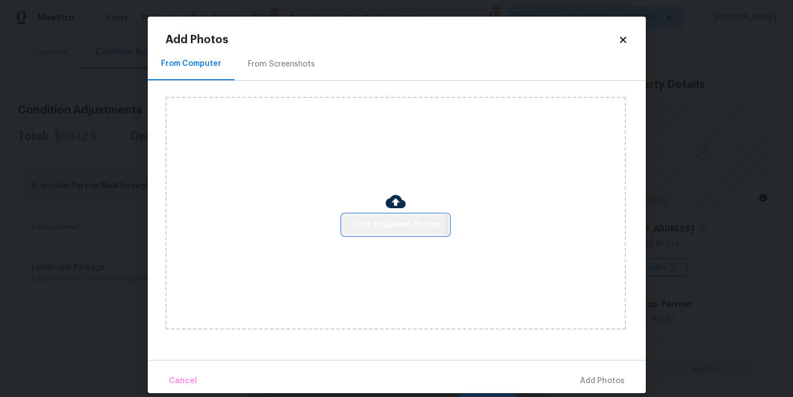
click at [376, 228] on span "Click to Upload Photos" at bounding box center [395, 225] width 89 height 14
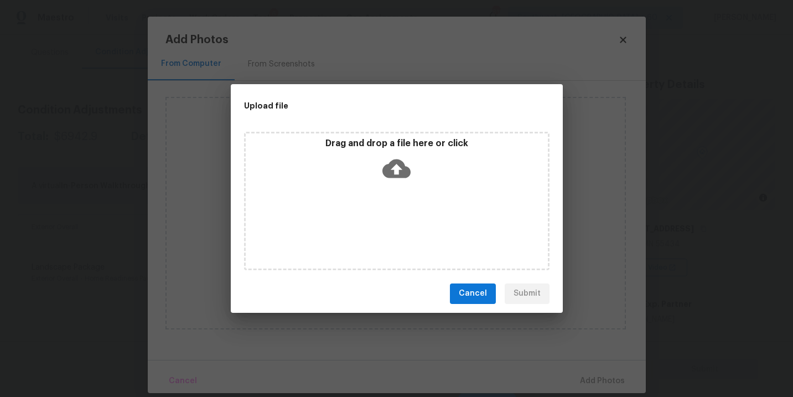
click at [390, 194] on div "Drag and drop a file here or click" at bounding box center [396, 201] width 305 height 138
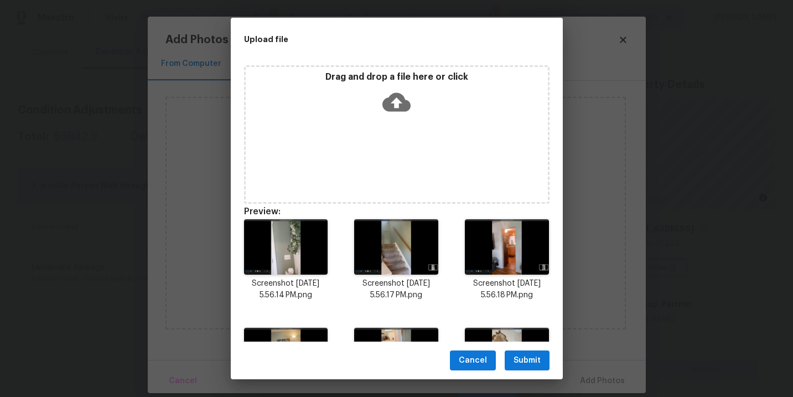
click at [529, 352] on button "Submit" at bounding box center [527, 360] width 45 height 20
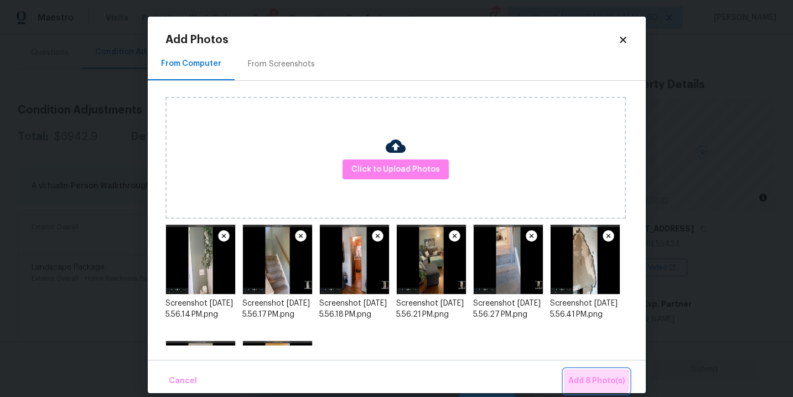
click at [575, 376] on span "Add 8 Photo(s)" at bounding box center [596, 381] width 56 height 14
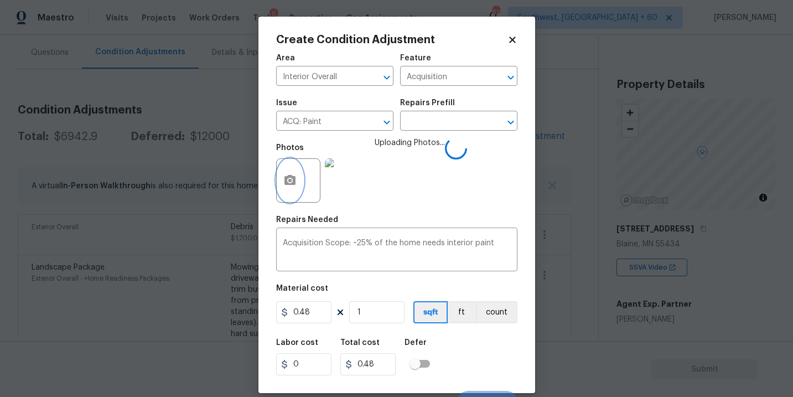
scroll to position [17, 0]
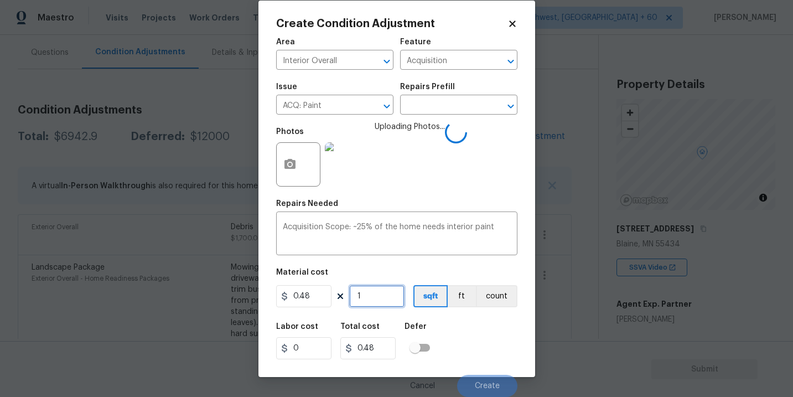
click at [368, 304] on input "1" at bounding box center [376, 296] width 55 height 22
type input "17"
type input "8.16"
type input "171"
type input "82.08"
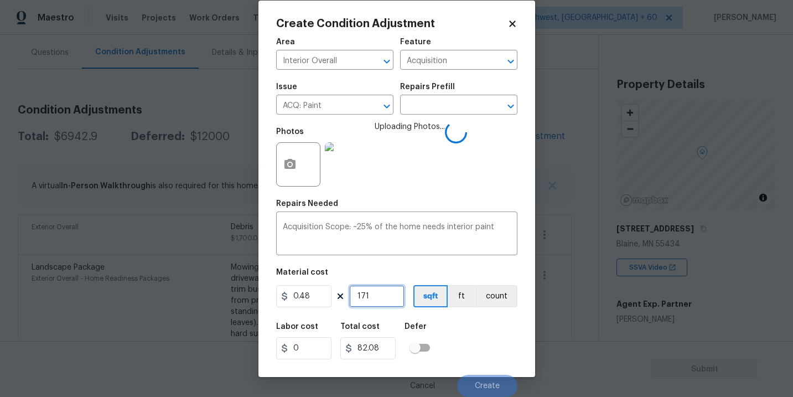
type input "1712"
type input "821.76"
type input "1712"
click at [476, 312] on div "Area Interior Overall ​ Feature Acquisition ​ Issue ACQ: Paint ​ Repairs Prefil…" at bounding box center [396, 214] width 241 height 365
click at [472, 324] on div "Labor cost 0 Total cost 821.76 Defer" at bounding box center [396, 341] width 241 height 50
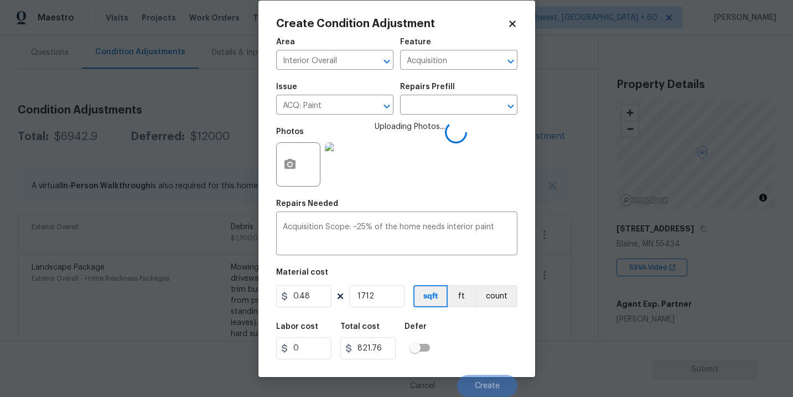
click at [472, 324] on div "Labor cost 0 Total cost 821.76 Defer" at bounding box center [396, 341] width 241 height 50
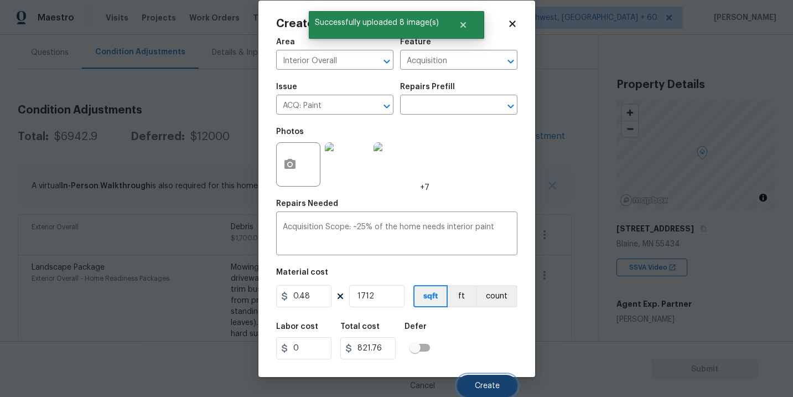
click at [484, 384] on span "Create" at bounding box center [487, 386] width 25 height 8
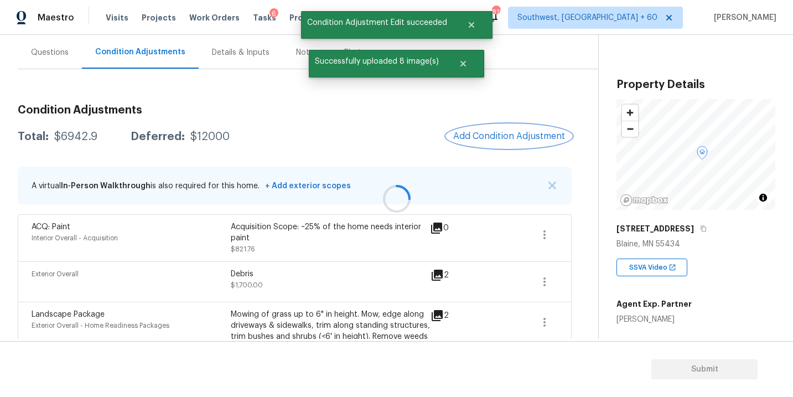
scroll to position [0, 0]
click at [469, 126] on span "Add Condition Adjustment" at bounding box center [508, 136] width 125 height 24
click at [475, 142] on button "Add Condition Adjustment" at bounding box center [508, 135] width 125 height 23
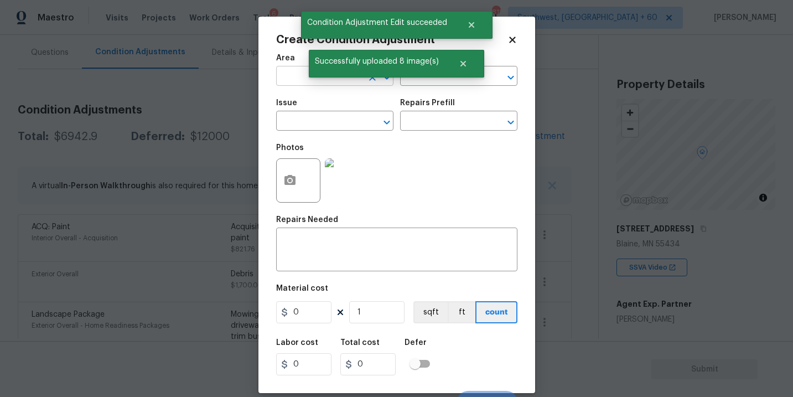
click at [304, 77] on input "text" at bounding box center [319, 77] width 86 height 17
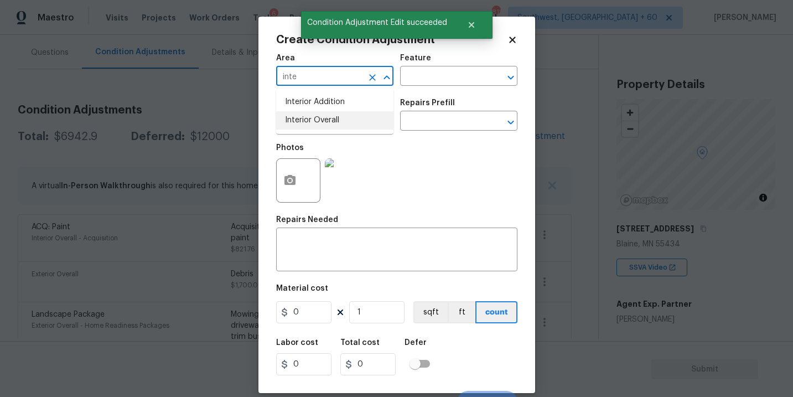
click at [316, 122] on li "Interior Overall" at bounding box center [334, 120] width 117 height 18
type input "Interior Overall"
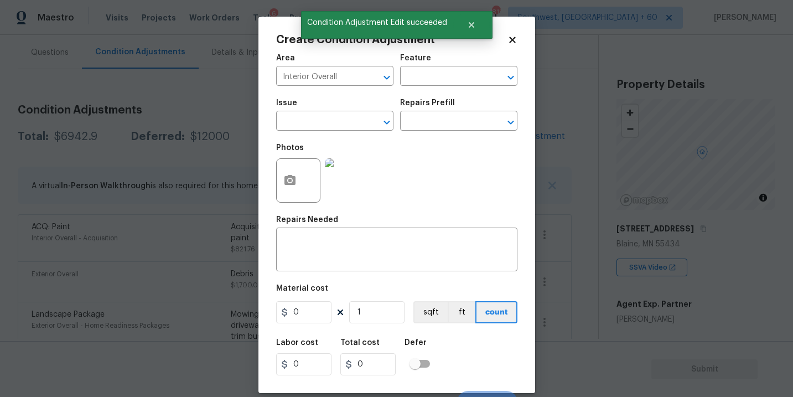
click at [425, 93] on div "Issue ​ Repairs Prefill ​" at bounding box center [396, 114] width 241 height 45
click at [446, 78] on input "text" at bounding box center [443, 77] width 86 height 17
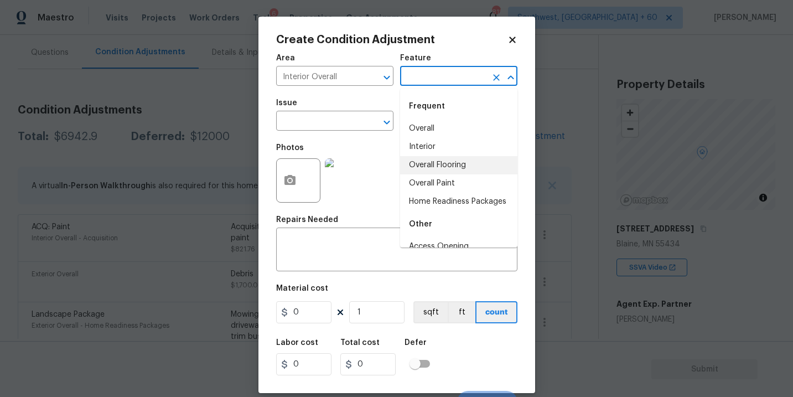
click at [443, 162] on li "Overall Flooring" at bounding box center [458, 165] width 117 height 18
type input "Overall Flooring"
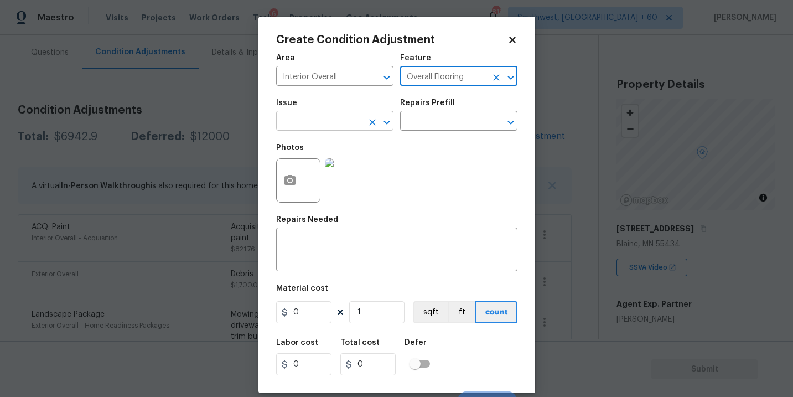
click at [328, 128] on input "text" at bounding box center [319, 121] width 86 height 17
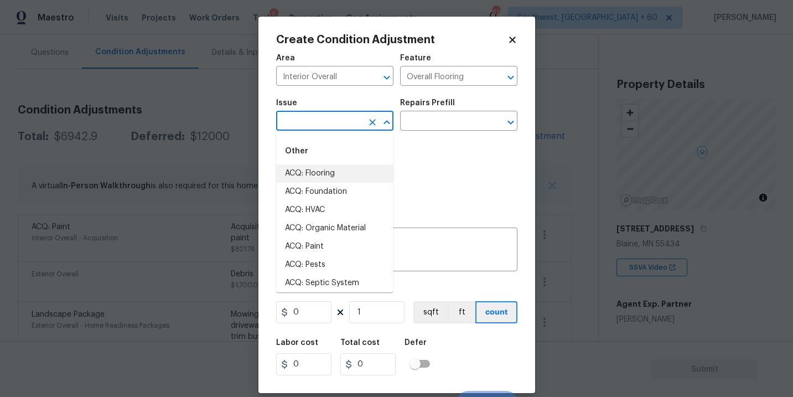
click at [331, 172] on li "ACQ: Flooring" at bounding box center [334, 173] width 117 height 18
type input "ACQ: Flooring"
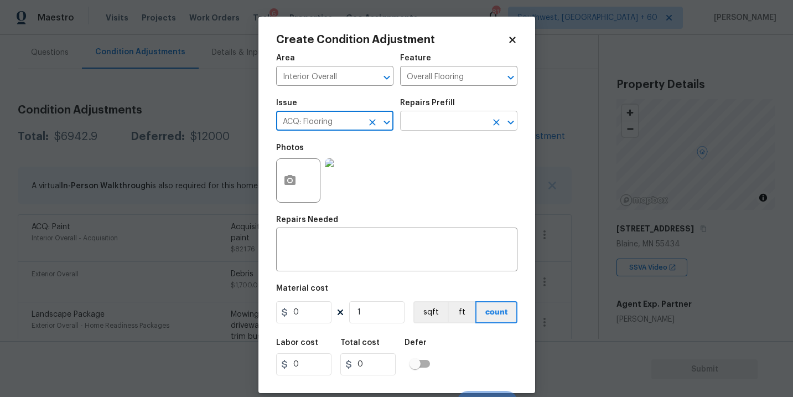
click at [424, 129] on input "text" at bounding box center [443, 121] width 86 height 17
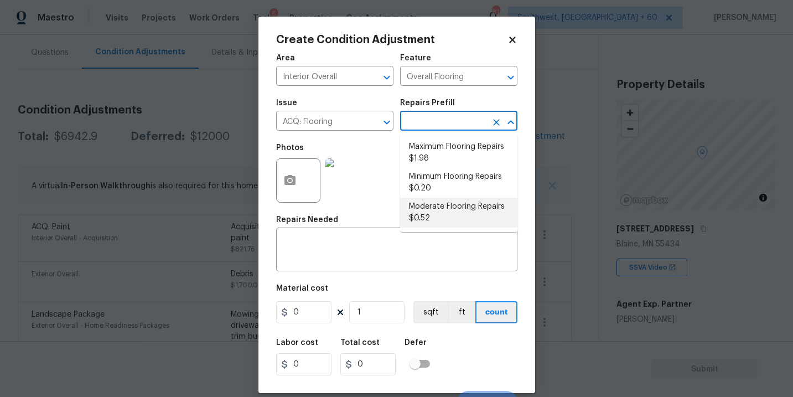
click at [432, 214] on li "Moderate Flooring Repairs $0.52" at bounding box center [458, 213] width 117 height 30
type input "Acquisition"
type textarea "Acquisition Scope: Moderate flooring repairs"
type input "0.52"
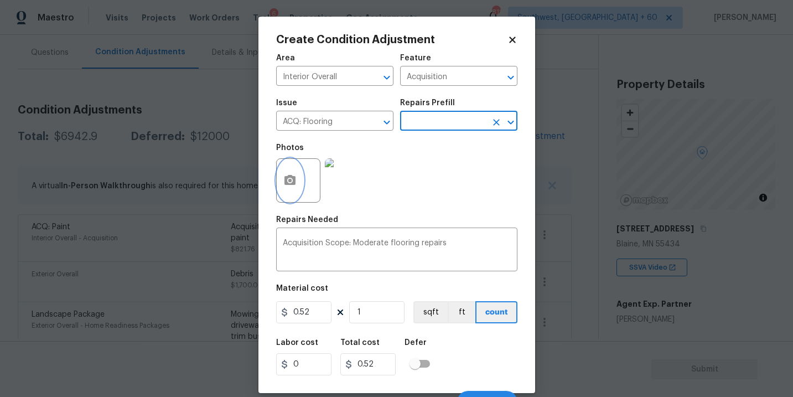
click at [295, 186] on icon "button" at bounding box center [289, 180] width 13 height 13
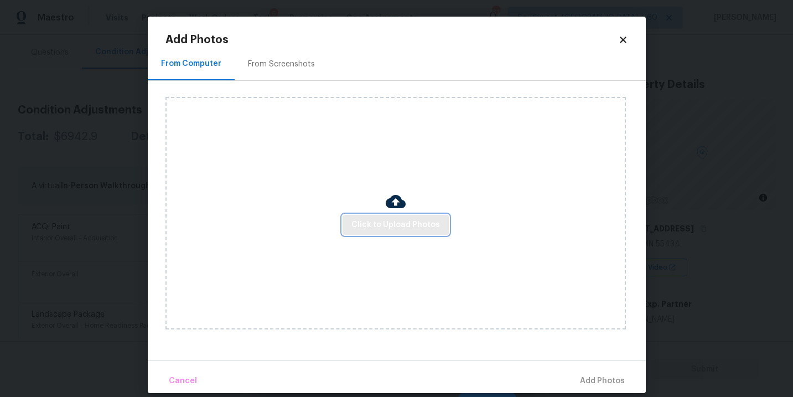
click at [381, 224] on span "Click to Upload Photos" at bounding box center [395, 225] width 89 height 14
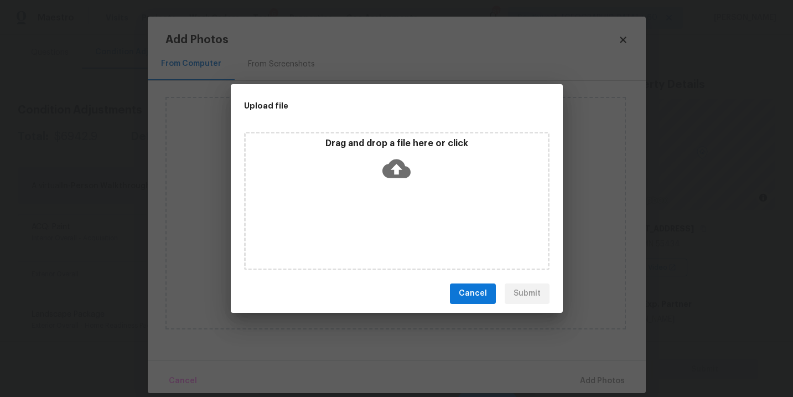
click at [399, 173] on icon at bounding box center [396, 168] width 28 height 19
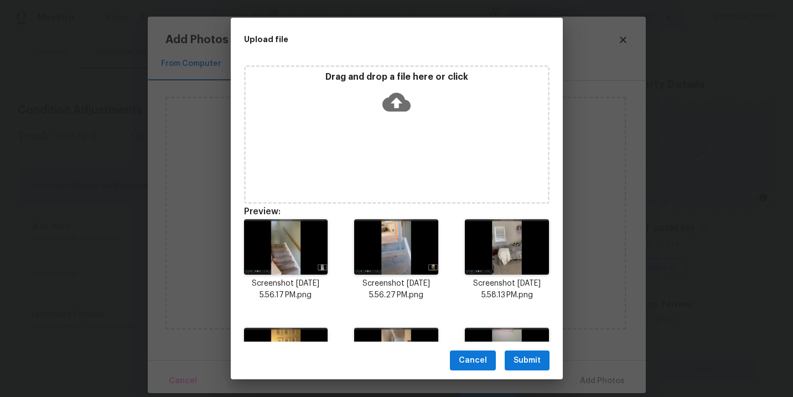
click at [524, 357] on span "Submit" at bounding box center [526, 361] width 27 height 14
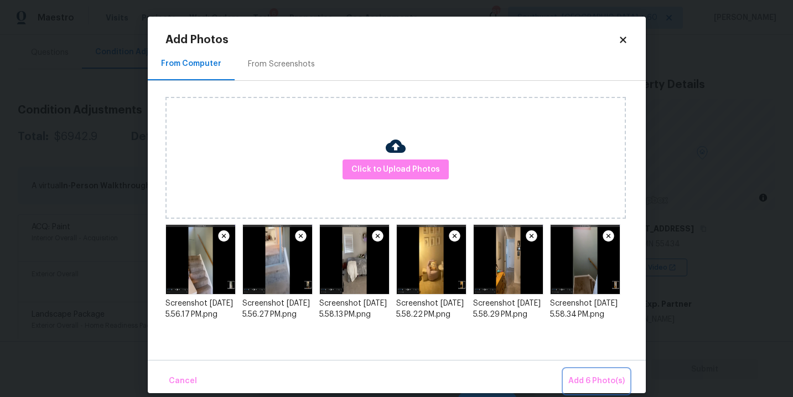
click at [594, 384] on span "Add 6 Photo(s)" at bounding box center [596, 381] width 56 height 14
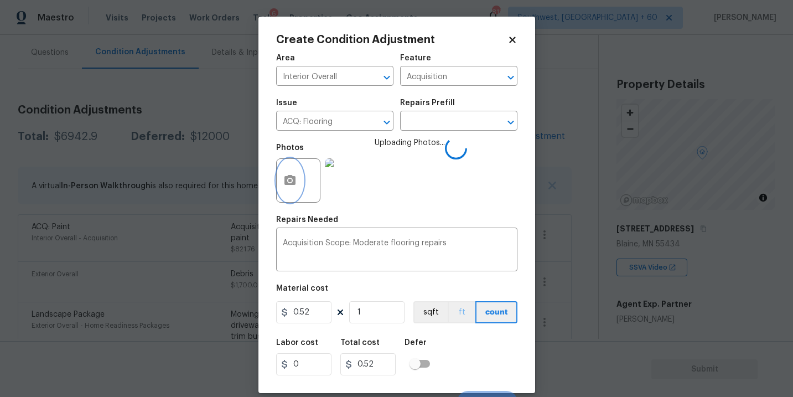
scroll to position [17, 0]
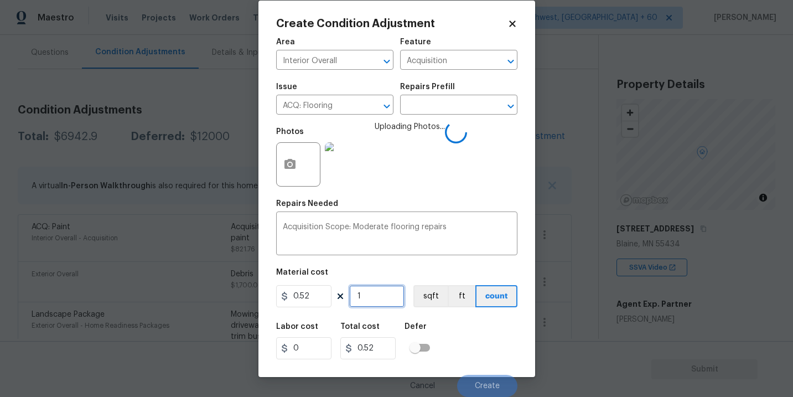
click at [372, 300] on input "1" at bounding box center [376, 296] width 55 height 22
type input "17"
type input "8.84"
type input "171"
type input "88.92"
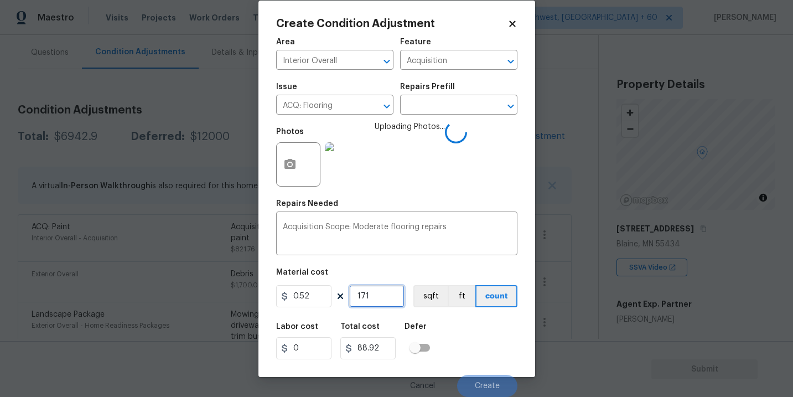
type input "1712"
type input "890.24"
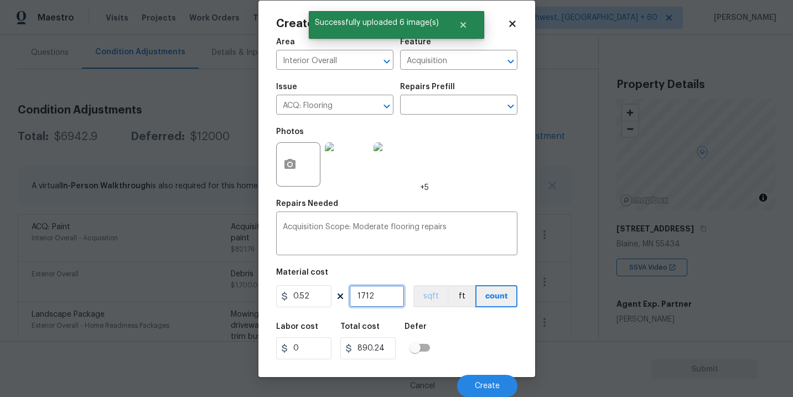
type input "1712"
click at [430, 296] on button "sqft" at bounding box center [430, 296] width 34 height 22
click at [456, 331] on div "Labor cost 0 Total cost 890.24 Defer" at bounding box center [396, 341] width 241 height 50
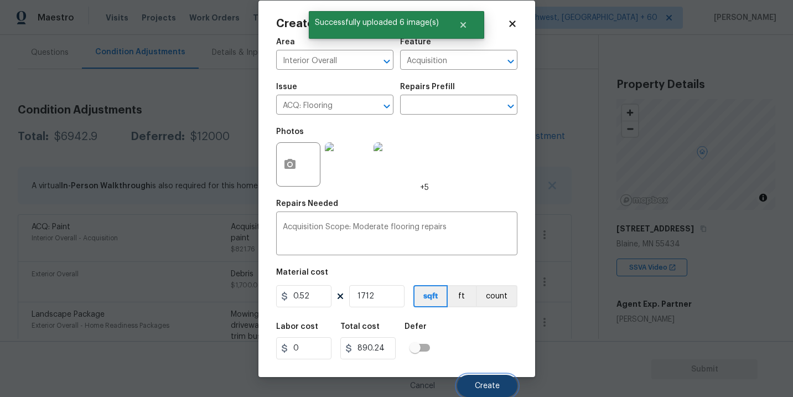
click at [479, 381] on button "Create" at bounding box center [487, 386] width 60 height 22
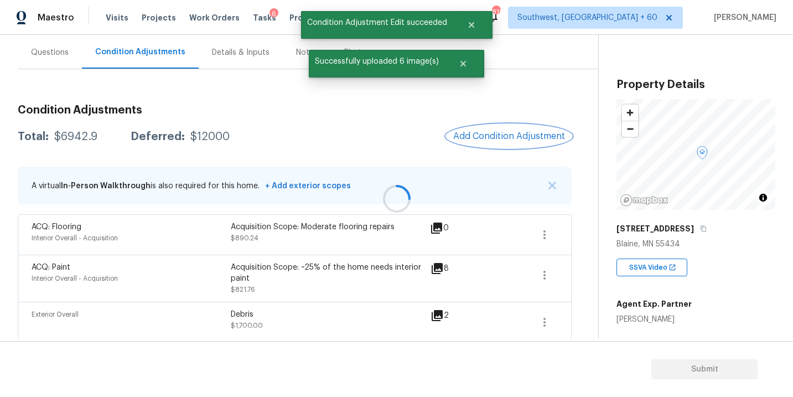
scroll to position [0, 0]
click at [515, 135] on span "Add Condition Adjustment" at bounding box center [509, 136] width 112 height 10
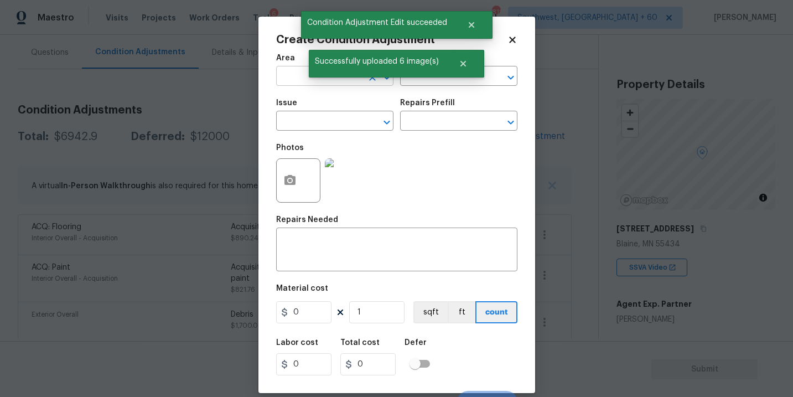
click at [290, 74] on input "text" at bounding box center [319, 77] width 86 height 17
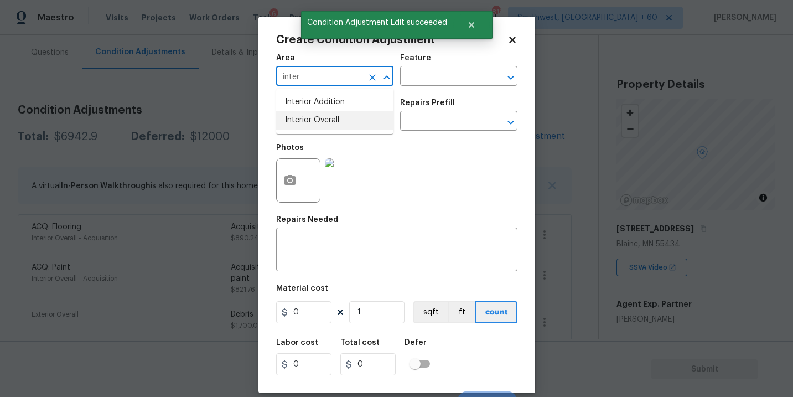
click at [308, 124] on li "Interior Overall" at bounding box center [334, 120] width 117 height 18
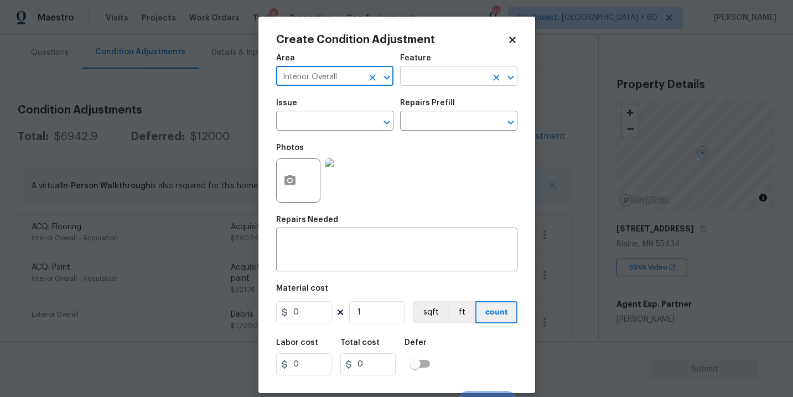
type input "Interior Overall"
click at [430, 82] on input "text" at bounding box center [443, 77] width 86 height 17
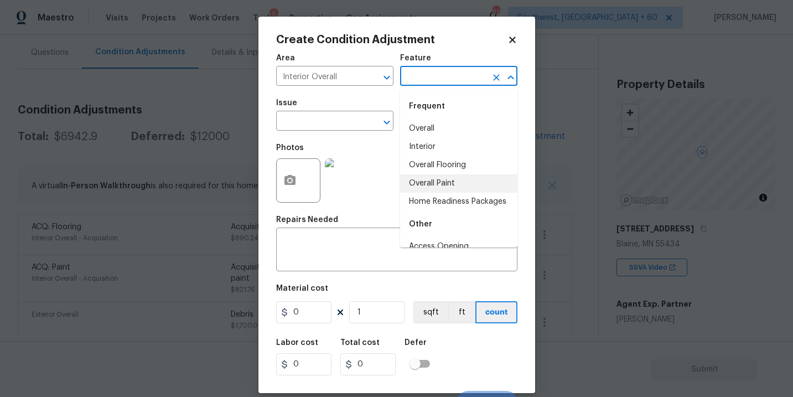
click at [449, 181] on li "Overall Paint" at bounding box center [458, 183] width 117 height 18
type input "Overall Paint"
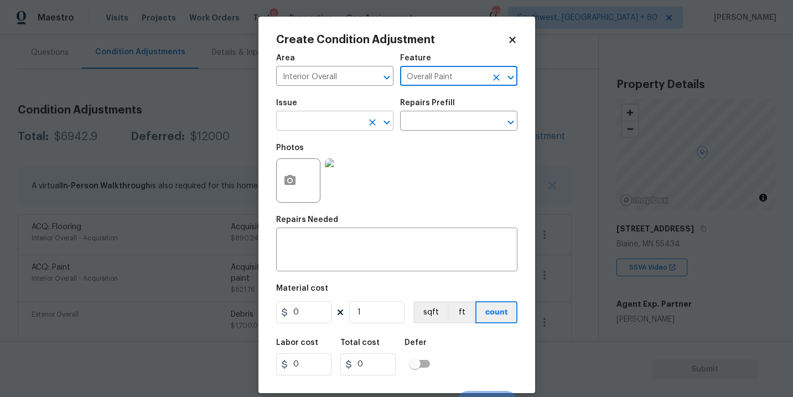
click at [344, 119] on input "text" at bounding box center [319, 121] width 86 height 17
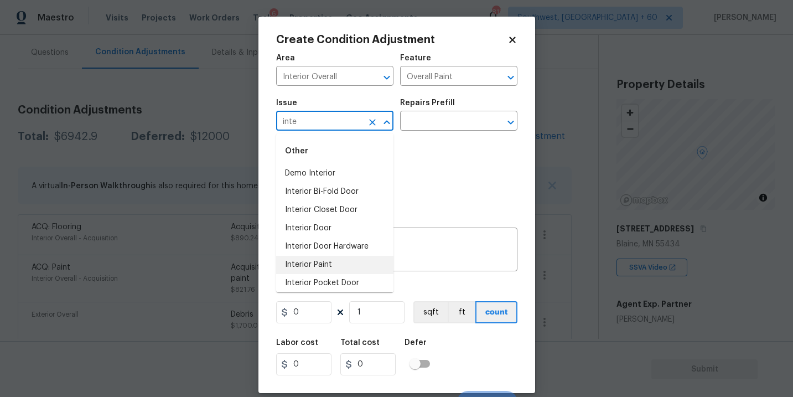
click at [341, 258] on li "Interior Paint" at bounding box center [334, 265] width 117 height 18
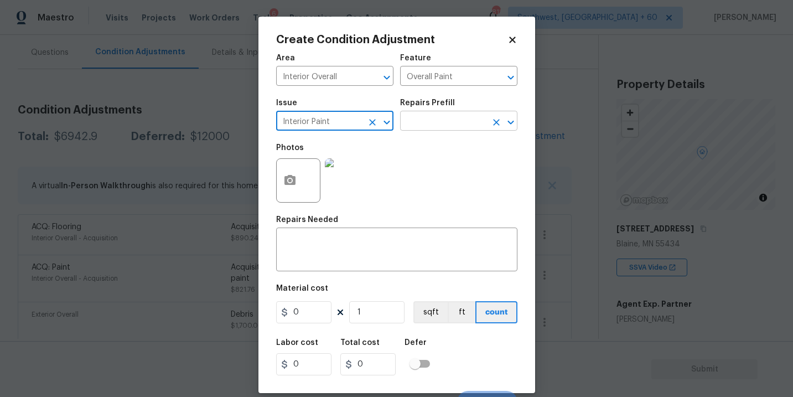
type input "Interior Paint"
click at [445, 125] on input "text" at bounding box center [443, 121] width 86 height 17
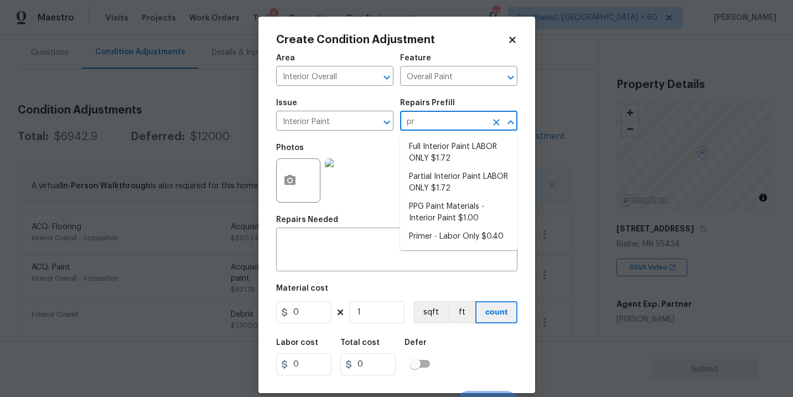
type input "pri"
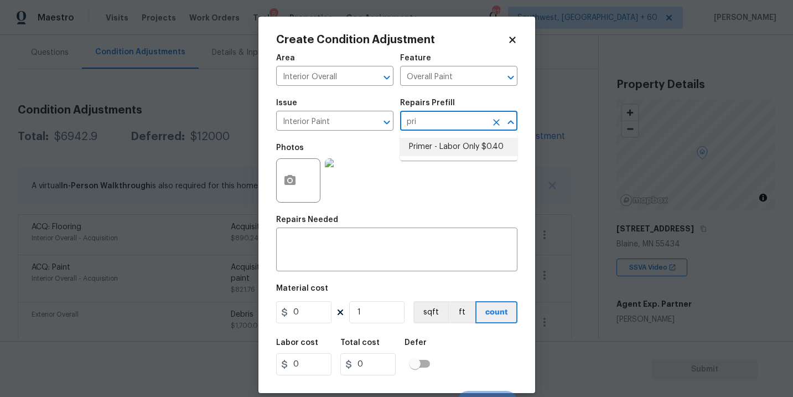
click at [442, 144] on li "Primer - Labor Only $0.40" at bounding box center [458, 147] width 117 height 18
type textarea "Interior primer - PRIMER PROVIDED BY OPENDOOR - All nails, screws, drywall anch…"
type input "0.4"
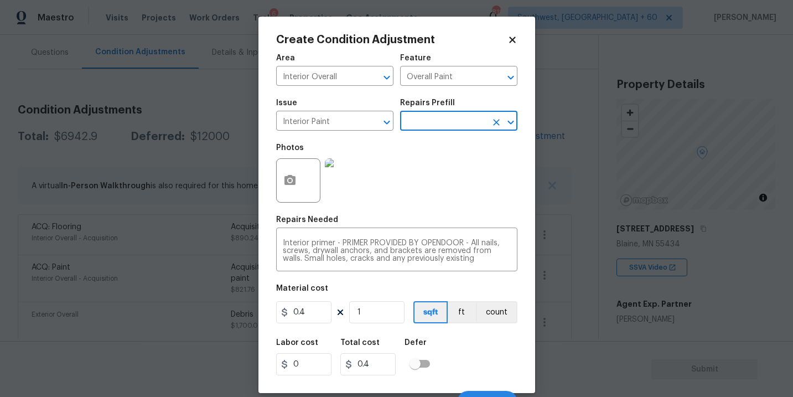
click at [302, 184] on div at bounding box center [298, 180] width 44 height 44
click at [363, 219] on div "Repairs Needed" at bounding box center [396, 223] width 241 height 14
click at [282, 174] on button "button" at bounding box center [290, 180] width 27 height 43
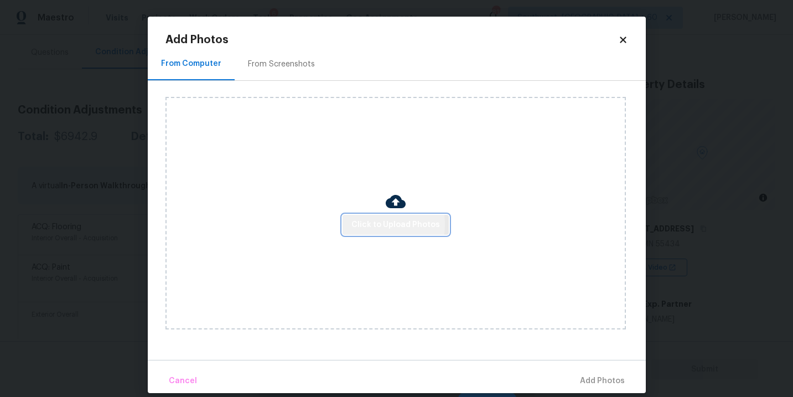
click at [366, 225] on span "Click to Upload Photos" at bounding box center [395, 225] width 89 height 14
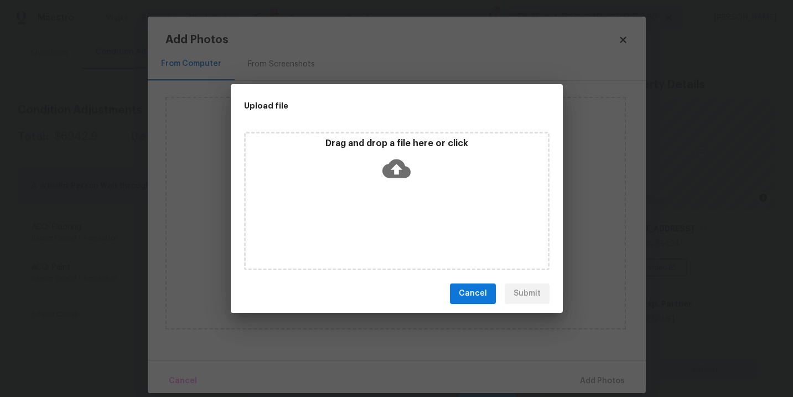
click at [396, 189] on div "Drag and drop a file here or click" at bounding box center [396, 201] width 305 height 138
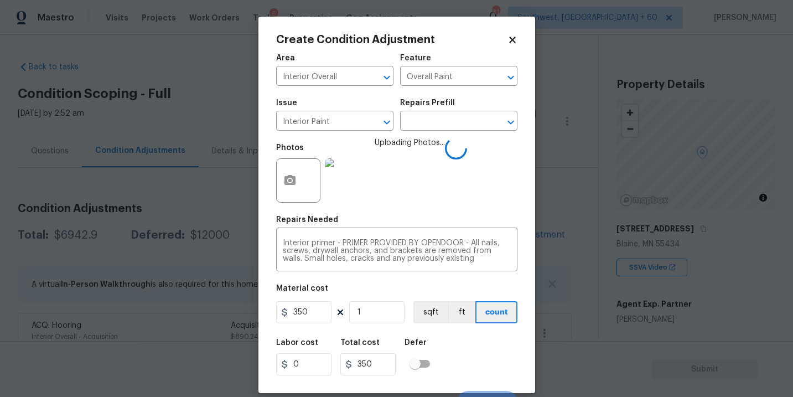
click at [482, 358] on div "Labor cost 0 Total cost 350 Defer" at bounding box center [396, 357] width 241 height 50
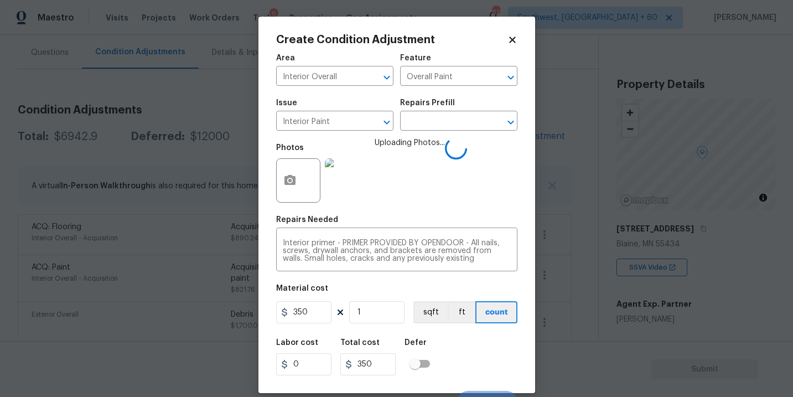
click at [482, 358] on div "Labor cost 0 Total cost 350 Defer" at bounding box center [396, 357] width 241 height 50
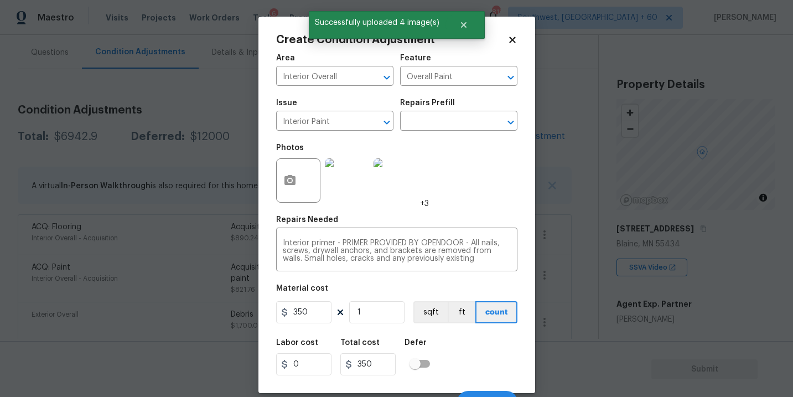
scroll to position [17, 0]
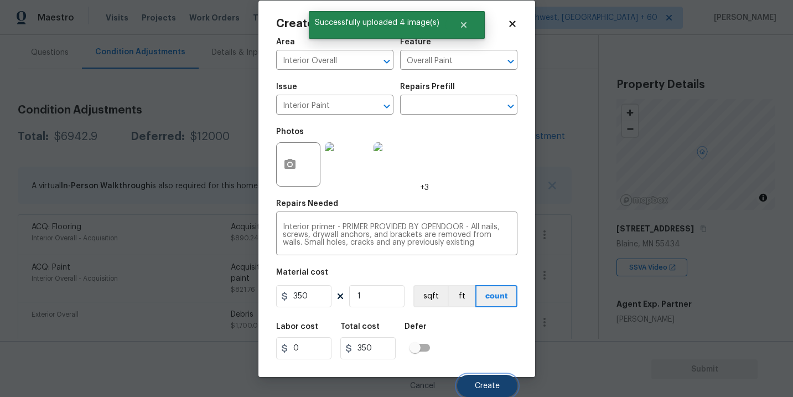
click at [481, 375] on button "Create" at bounding box center [487, 386] width 60 height 22
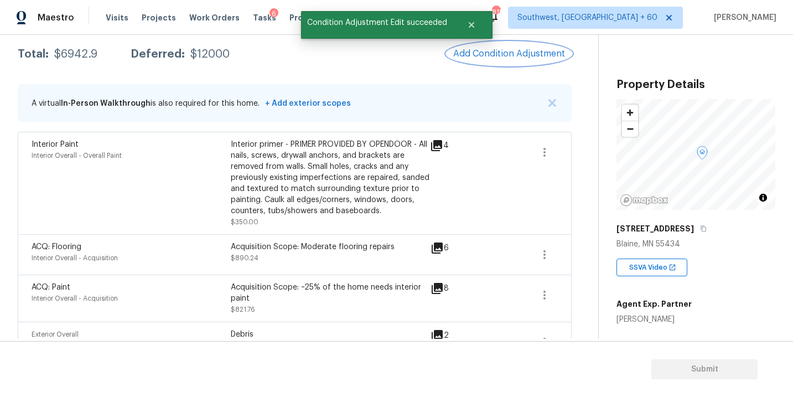
scroll to position [0, 0]
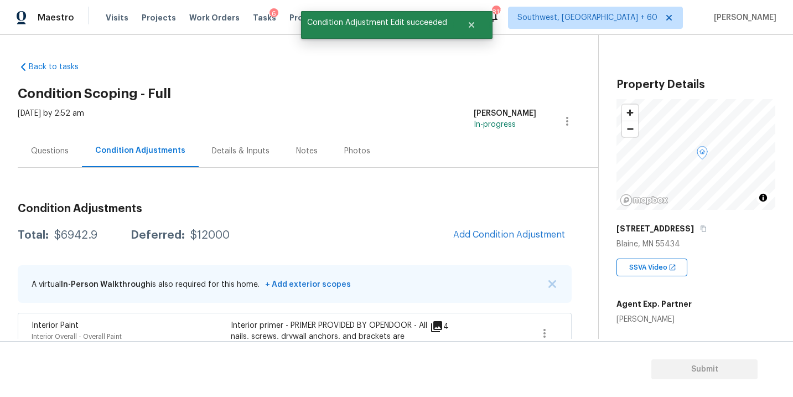
click at [64, 160] on div "Questions" at bounding box center [50, 150] width 64 height 33
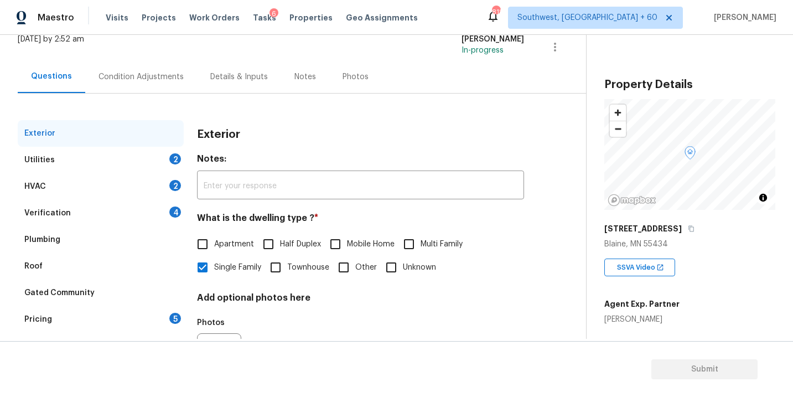
click at [124, 166] on div "Utilities 2" at bounding box center [101, 160] width 166 height 27
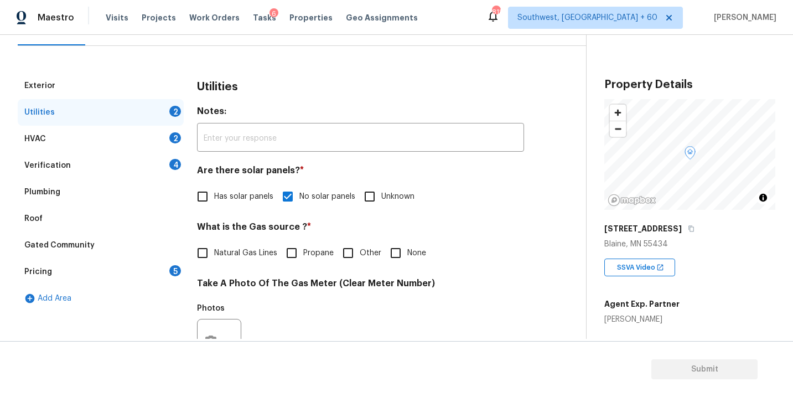
scroll to position [130, 0]
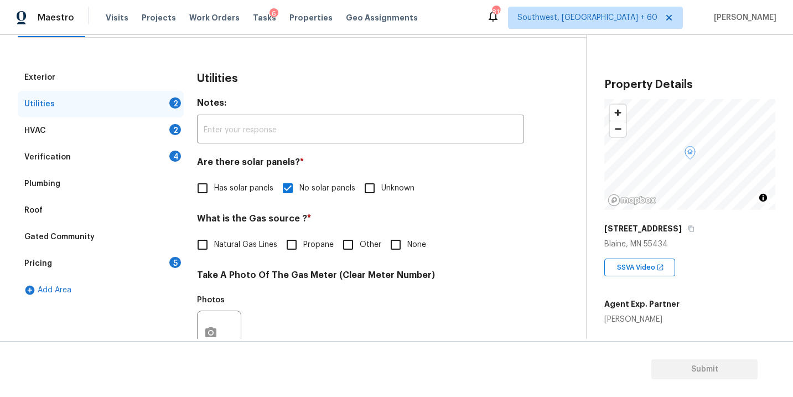
click at [404, 247] on input "None" at bounding box center [395, 244] width 23 height 23
checkbox input "true"
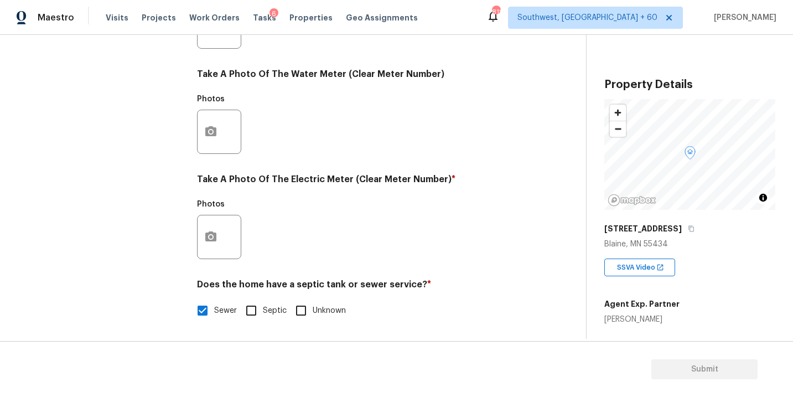
click at [219, 218] on div at bounding box center [219, 237] width 44 height 44
click at [217, 236] on button "button" at bounding box center [211, 236] width 27 height 43
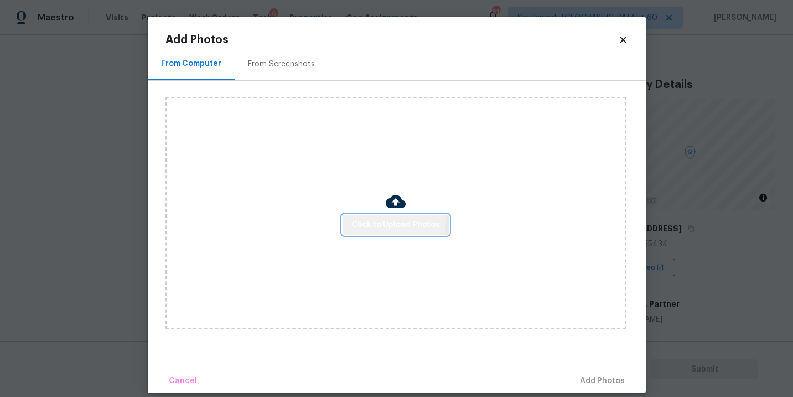
click at [367, 219] on span "Click to Upload Photos" at bounding box center [395, 225] width 89 height 14
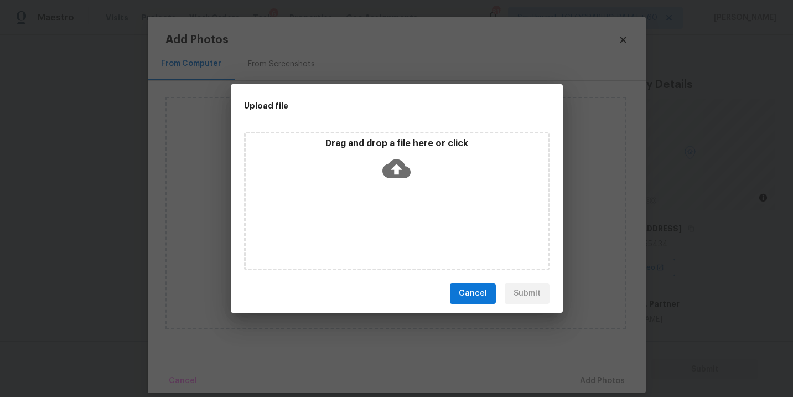
click at [393, 170] on icon at bounding box center [396, 168] width 28 height 19
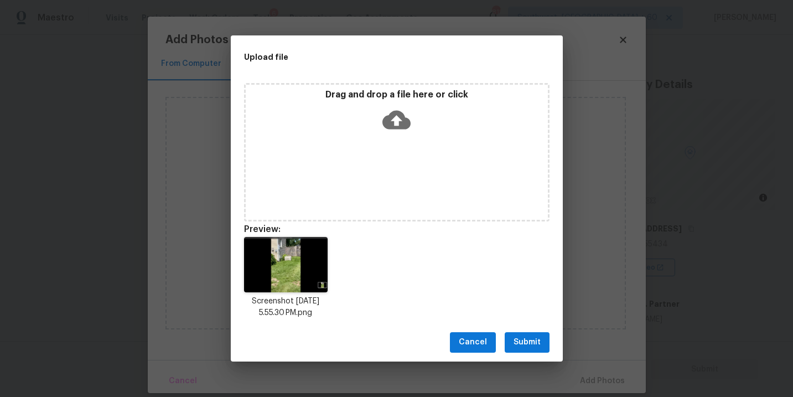
click at [512, 350] on button "Submit" at bounding box center [527, 342] width 45 height 20
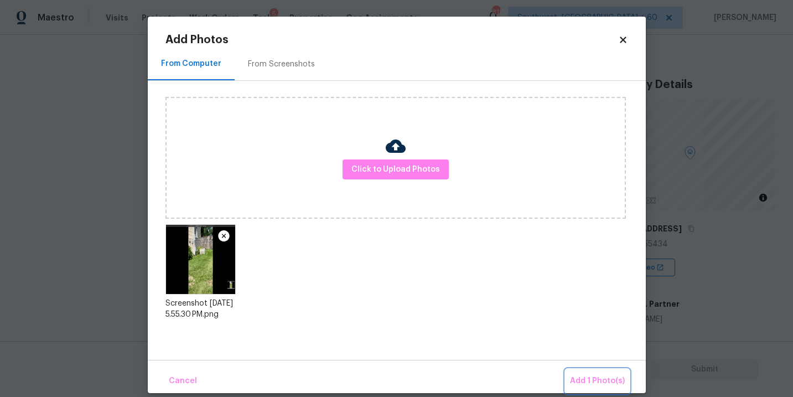
click at [588, 378] on span "Add 1 Photo(s)" at bounding box center [597, 381] width 55 height 14
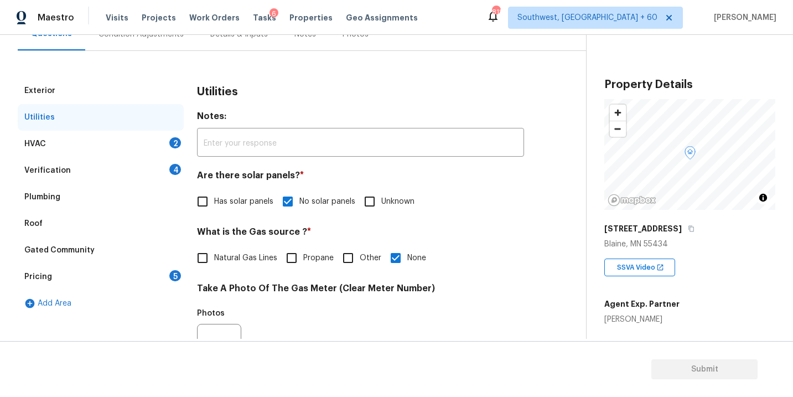
scroll to position [96, 0]
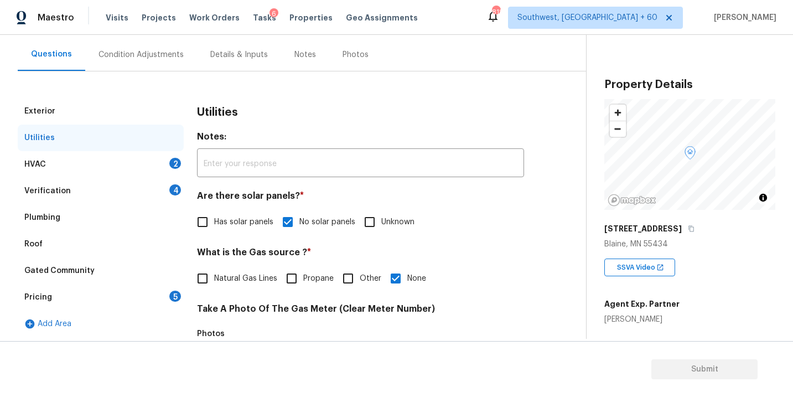
click at [158, 163] on div "HVAC 2" at bounding box center [101, 164] width 166 height 27
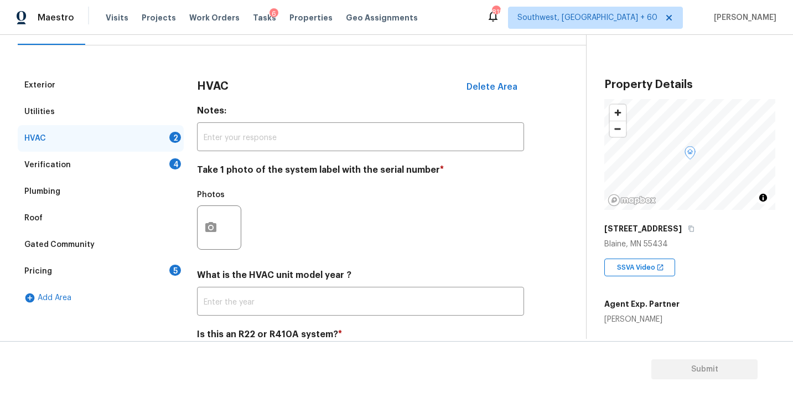
scroll to position [144, 0]
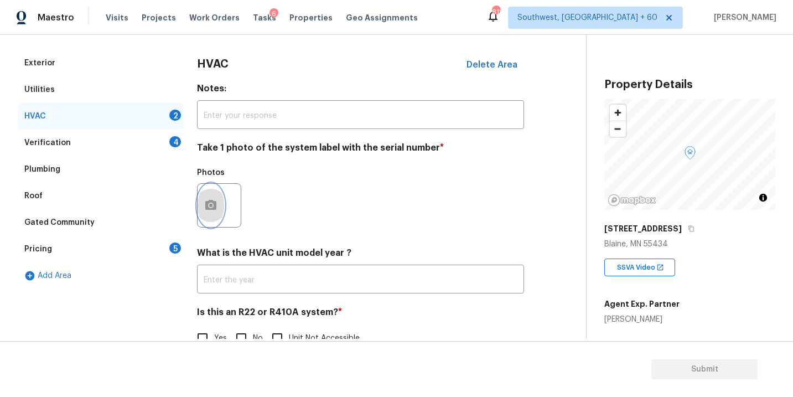
click at [204, 203] on icon "button" at bounding box center [210, 205] width 13 height 13
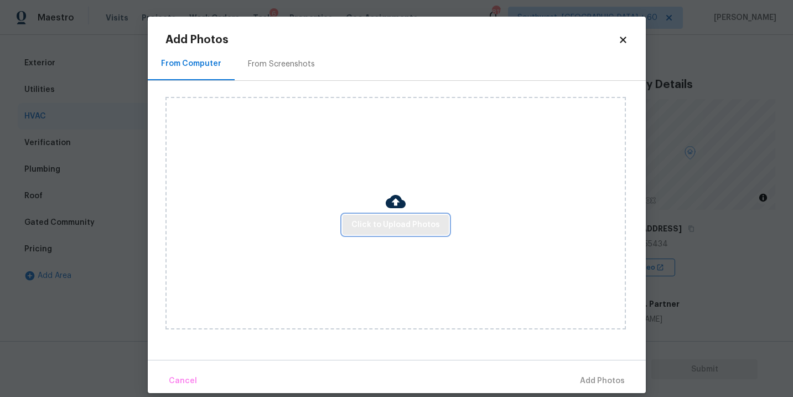
click at [413, 219] on span "Click to Upload Photos" at bounding box center [395, 225] width 89 height 14
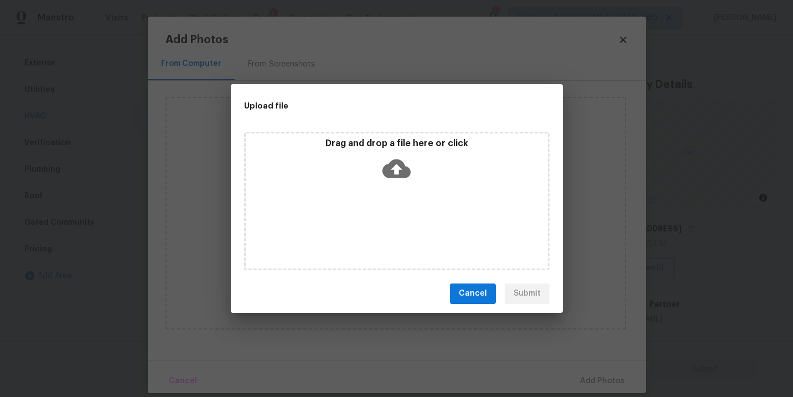
click at [407, 165] on icon at bounding box center [396, 168] width 28 height 28
click at [472, 297] on span "Cancel" at bounding box center [473, 294] width 28 height 14
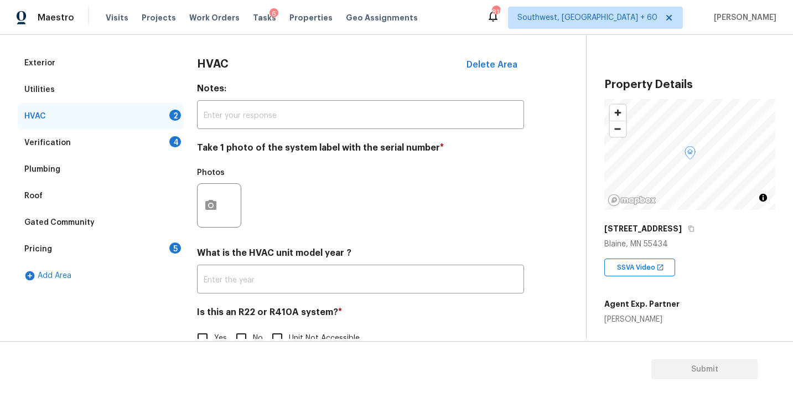
click at [692, 295] on body "Maestro Visits Projects Work Orders Tasks 6 Properties Geo Assignments 818 Sout…" at bounding box center [396, 198] width 793 height 397
click at [216, 213] on button "button" at bounding box center [211, 205] width 27 height 43
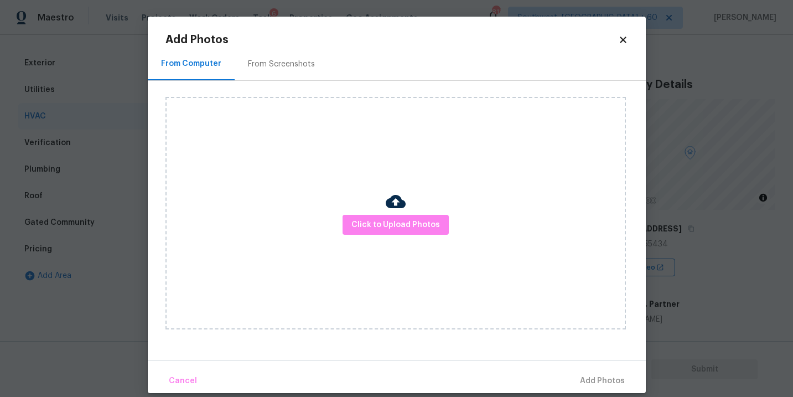
click at [339, 220] on div "Click to Upload Photos" at bounding box center [395, 213] width 460 height 232
click at [397, 221] on span "Click to Upload Photos" at bounding box center [395, 225] width 89 height 14
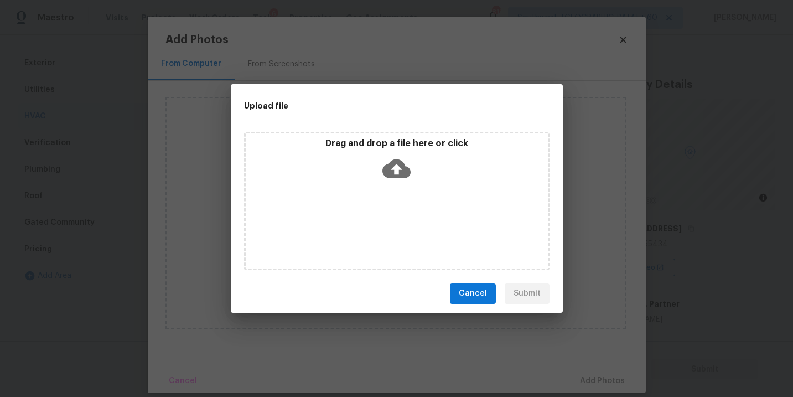
click at [397, 191] on div "Drag and drop a file here or click" at bounding box center [396, 201] width 305 height 138
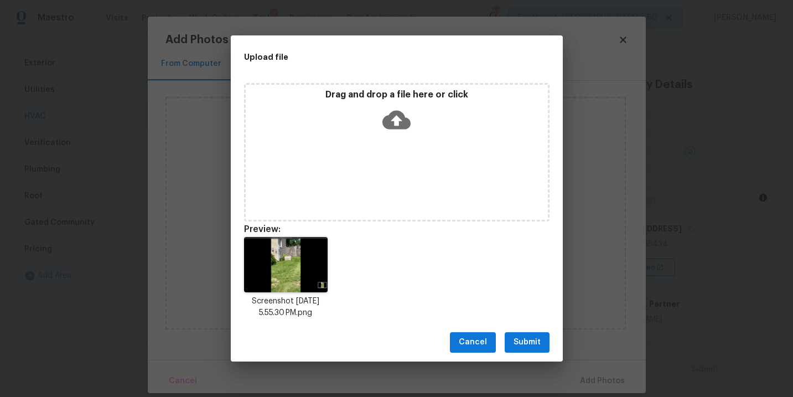
click at [518, 337] on span "Submit" at bounding box center [526, 342] width 27 height 14
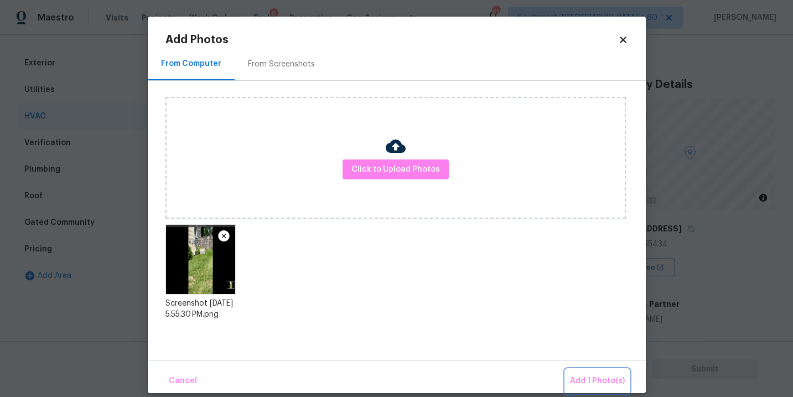
click at [575, 380] on span "Add 1 Photo(s)" at bounding box center [597, 381] width 55 height 14
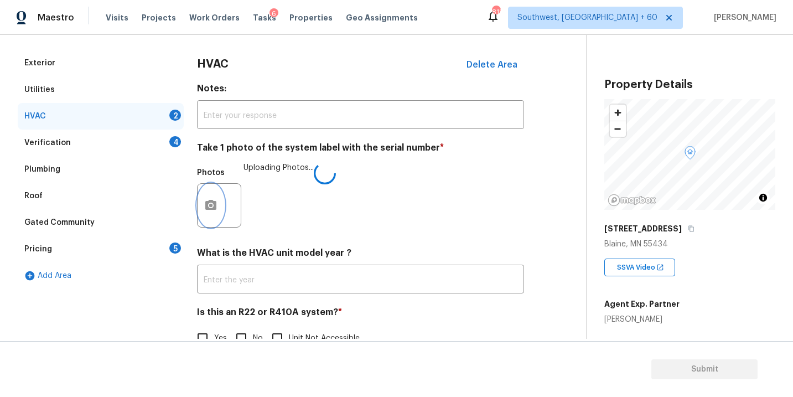
scroll to position [173, 0]
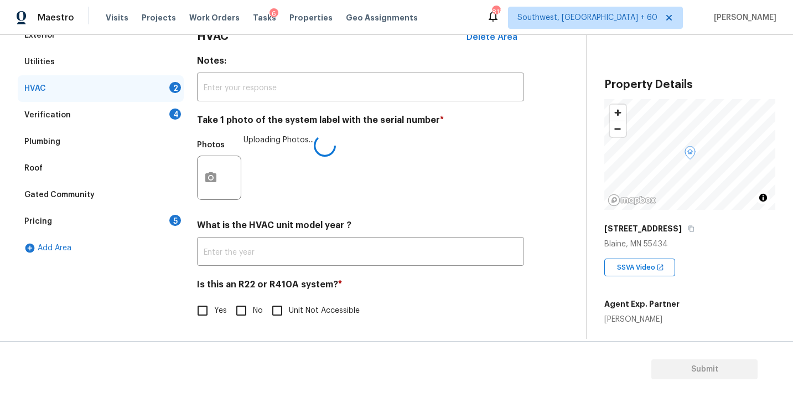
click at [235, 315] on input "No" at bounding box center [241, 310] width 23 height 23
checkbox input "true"
click at [466, 311] on div "Yes No Unit Not Accessible" at bounding box center [360, 310] width 327 height 23
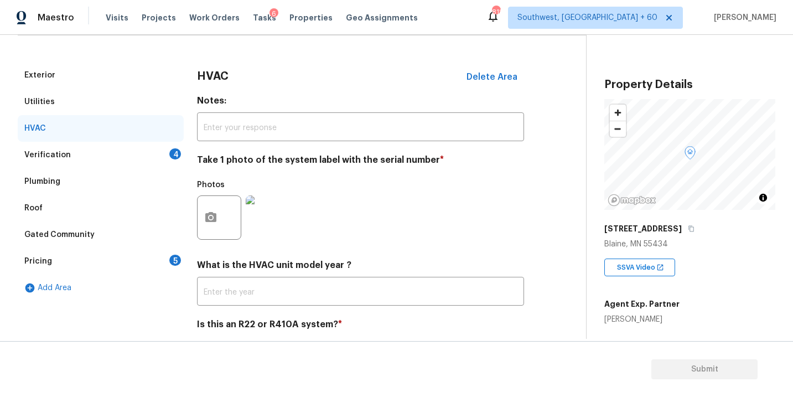
click at [91, 147] on div "Verification 4" at bounding box center [101, 155] width 166 height 27
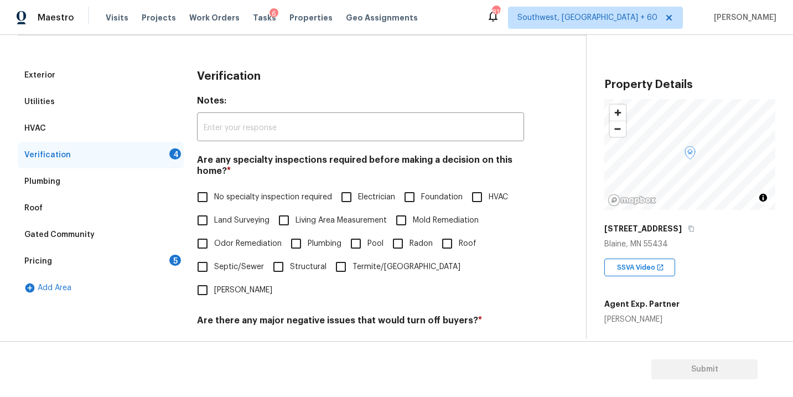
click at [224, 201] on span "No specialty inspection required" at bounding box center [273, 197] width 118 height 12
click at [214, 201] on input "No specialty inspection required" at bounding box center [202, 196] width 23 height 23
checkbox input "true"
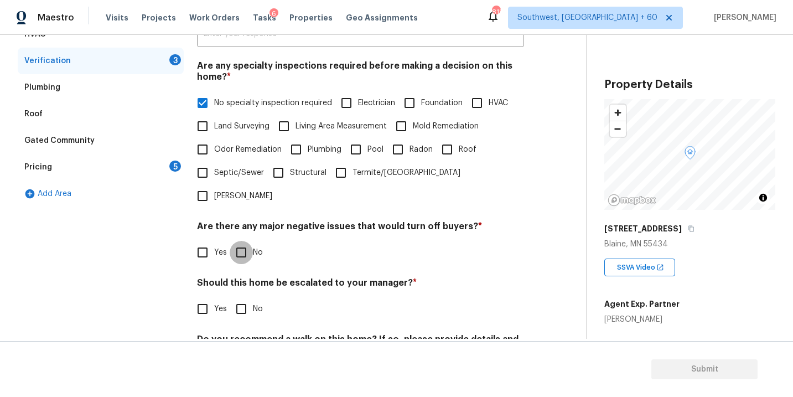
click at [235, 241] on input "No" at bounding box center [241, 252] width 23 height 23
checkbox input "true"
click at [237, 298] on input "No" at bounding box center [241, 309] width 23 height 23
checkbox input "true"
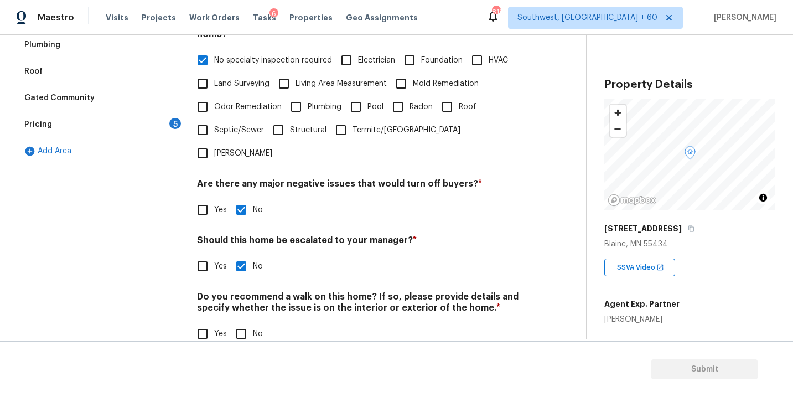
click at [237, 293] on h4 "Do you recommend a walk on this home? If so, please provide details and specify…" at bounding box center [360, 304] width 327 height 27
click at [240, 322] on input "No" at bounding box center [241, 333] width 23 height 23
checkbox input "true"
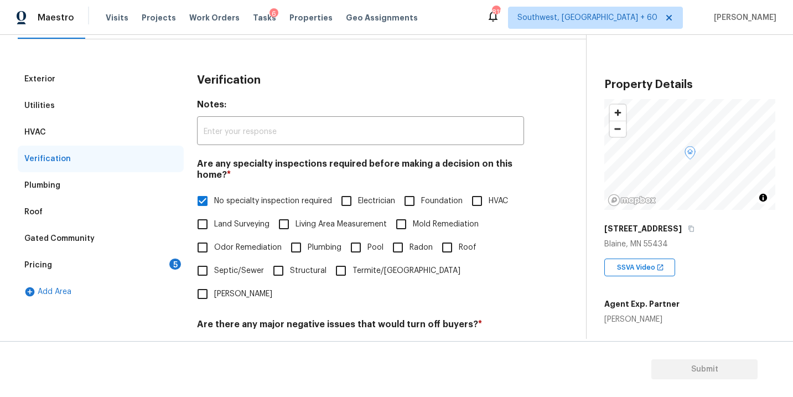
click at [133, 250] on div "Gated Community" at bounding box center [101, 238] width 166 height 27
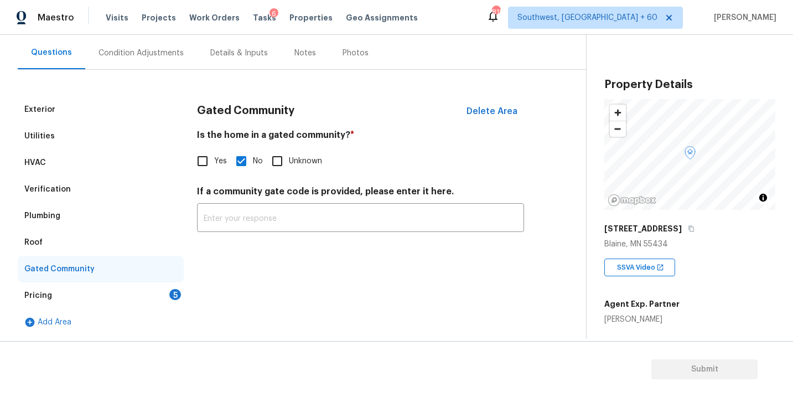
click at [143, 292] on div "Pricing 5" at bounding box center [101, 295] width 166 height 27
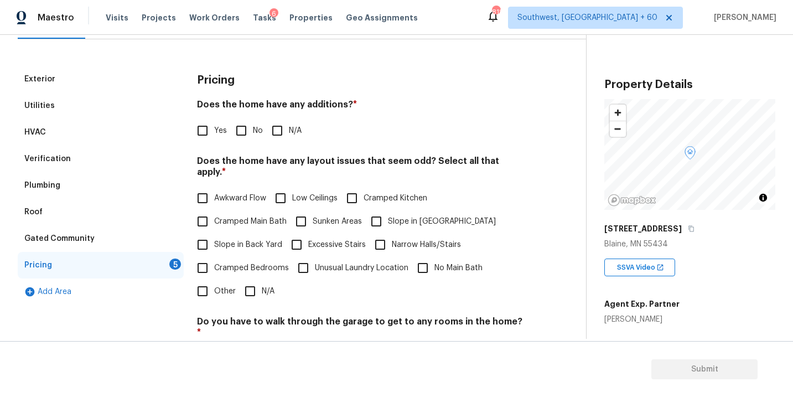
click at [280, 142] on div "Pricing Does the home have any additions? * Yes No N/A Does the home have any l…" at bounding box center [360, 281] width 327 height 430
click at [285, 133] on input "N/A" at bounding box center [277, 130] width 23 height 23
checkbox input "true"
click at [254, 279] on input "N/A" at bounding box center [249, 290] width 23 height 23
checkbox input "true"
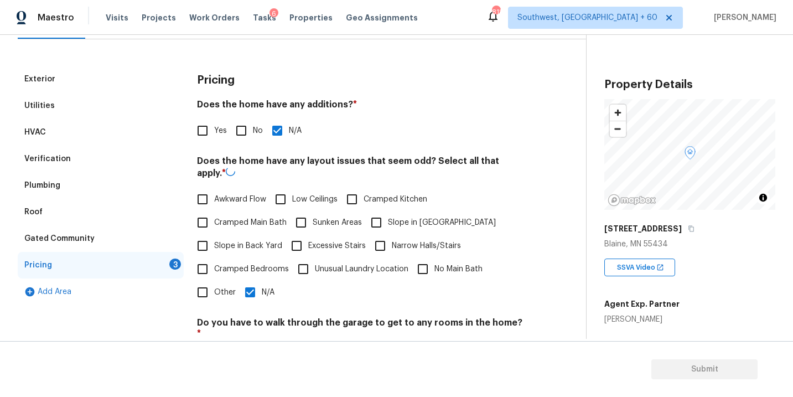
scroll to position [184, 0]
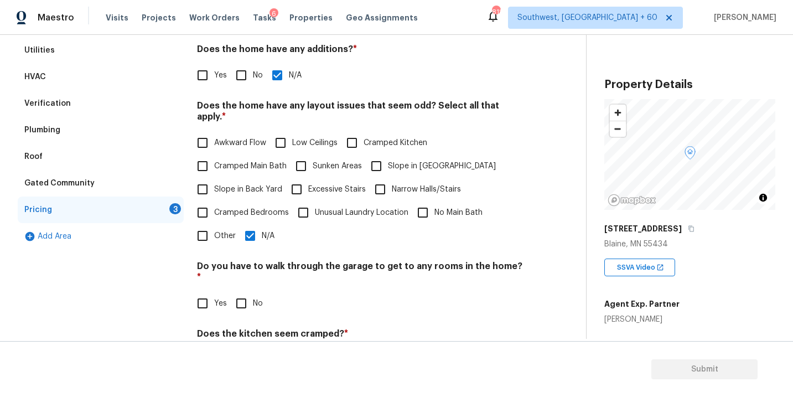
click at [387, 164] on label "Slope in [GEOGRAPHIC_DATA]" at bounding box center [430, 165] width 131 height 23
click at [387, 164] on input "Slope in [GEOGRAPHIC_DATA]" at bounding box center [376, 165] width 23 height 23
checkbox input "true"
click at [250, 224] on input "N/A" at bounding box center [249, 235] width 23 height 23
checkbox input "false"
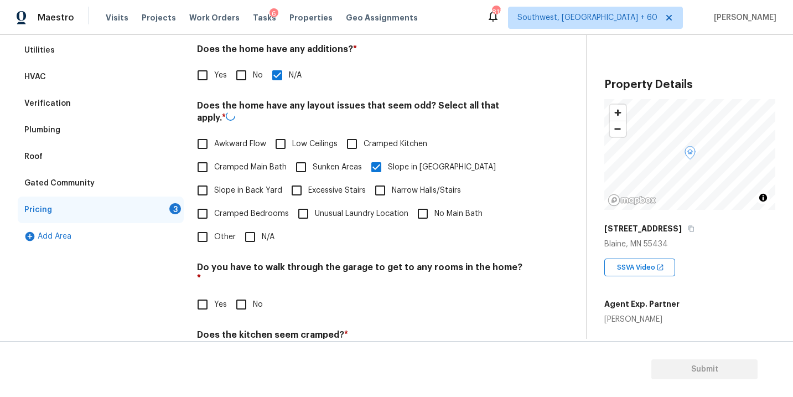
scroll to position [247, 0]
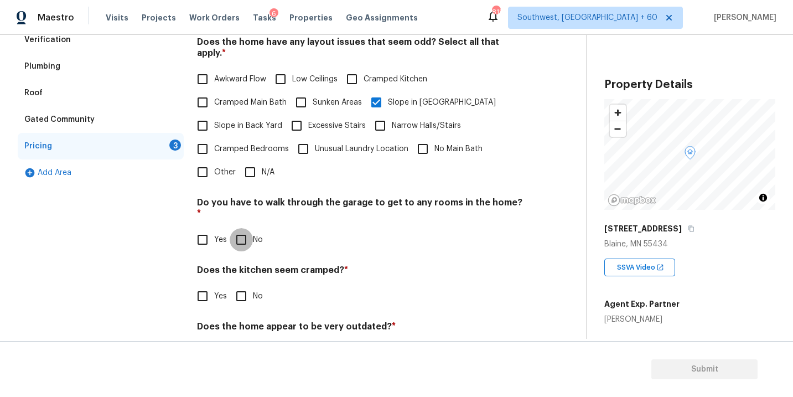
click at [237, 228] on input "No" at bounding box center [241, 239] width 23 height 23
checkbox input "true"
click at [242, 285] on input "No" at bounding box center [241, 296] width 23 height 23
checkbox input "true"
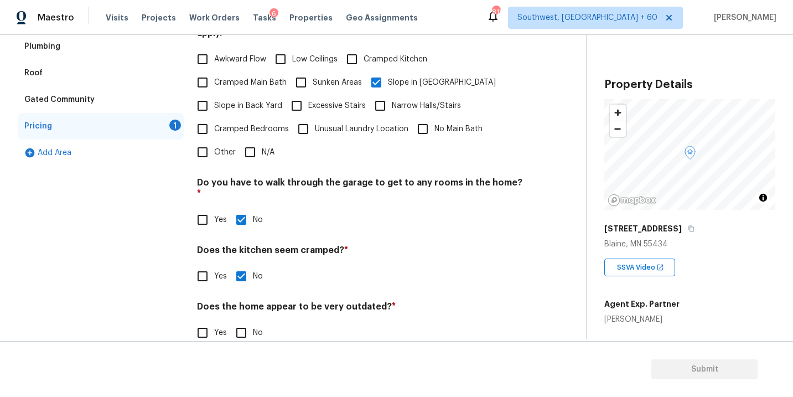
click at [241, 301] on div "Does the home appear to be very outdated? * Yes No" at bounding box center [360, 322] width 327 height 43
click at [241, 321] on input "No" at bounding box center [241, 332] width 23 height 23
checkbox input "true"
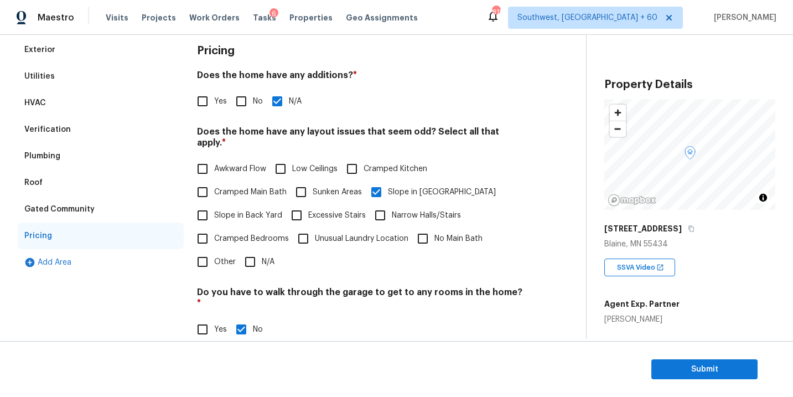
scroll to position [25, 0]
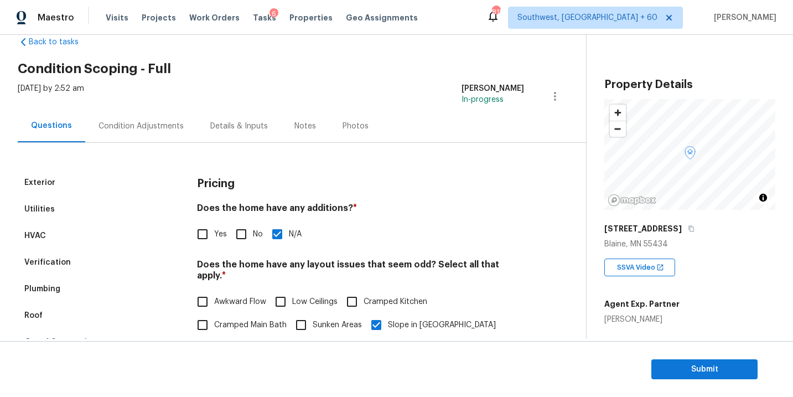
click at [147, 136] on div "Condition Adjustments" at bounding box center [141, 126] width 112 height 33
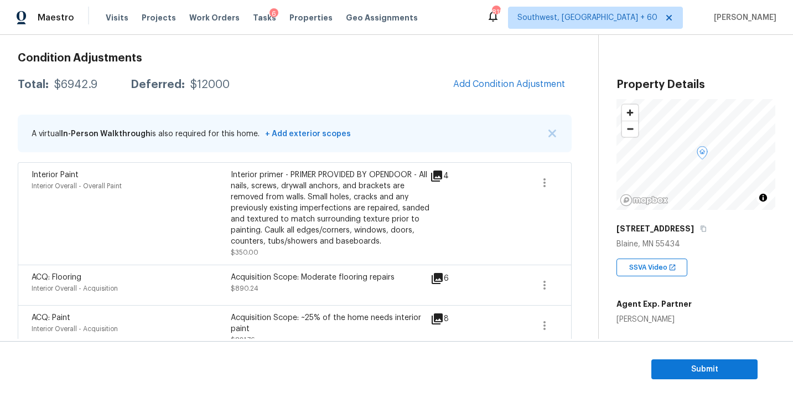
scroll to position [134, 0]
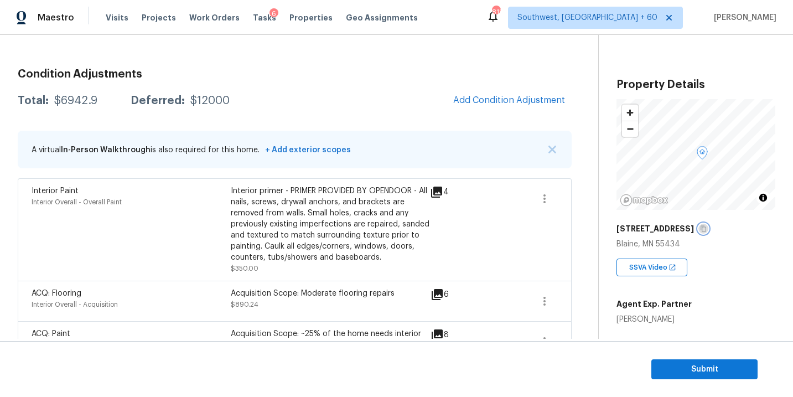
click at [700, 226] on icon "button" at bounding box center [703, 229] width 6 height 6
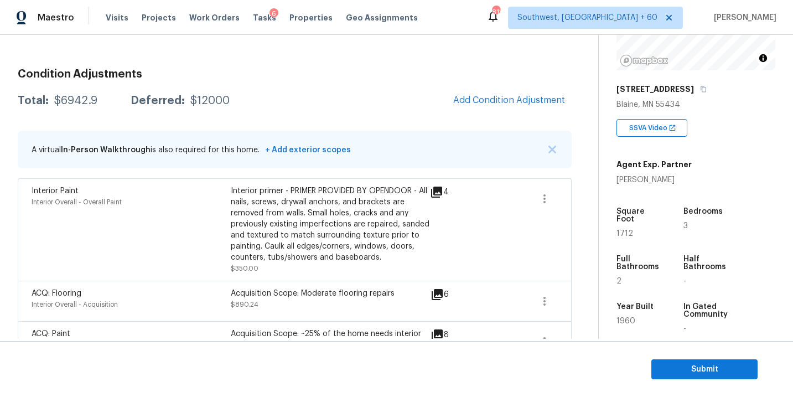
scroll to position [168, 0]
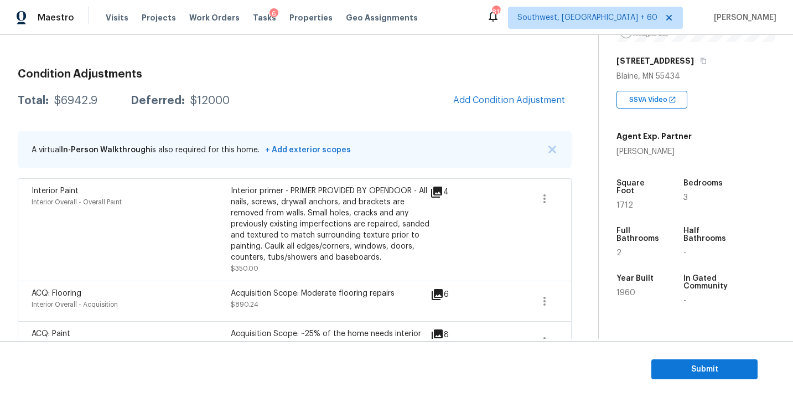
click at [77, 102] on div "$6942.9" at bounding box center [75, 100] width 43 height 11
copy div "$6942.9"
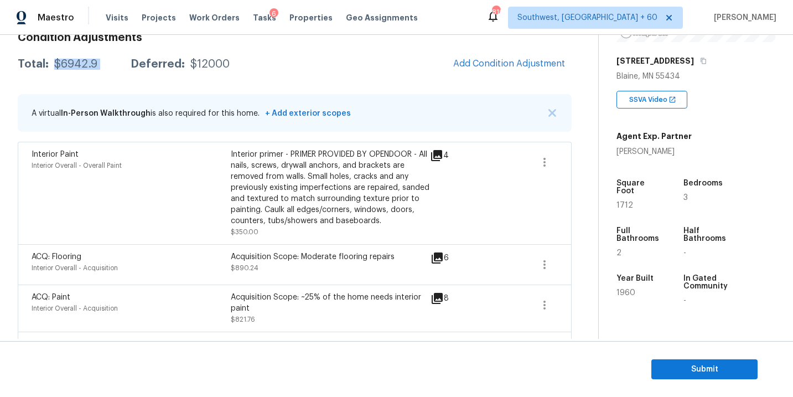
scroll to position [73, 0]
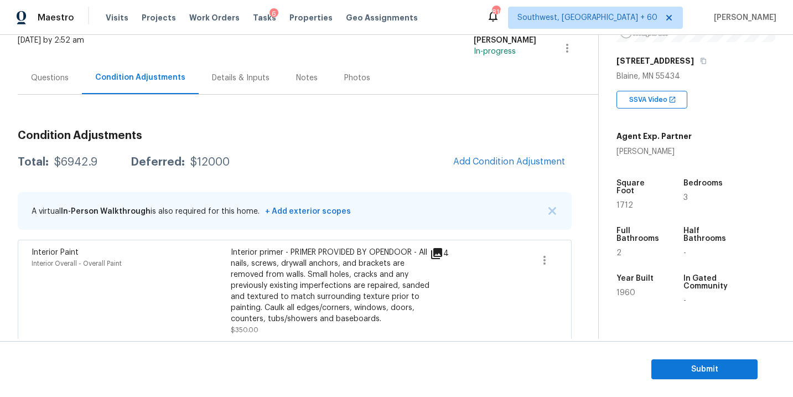
click at [53, 79] on div "Questions" at bounding box center [50, 77] width 38 height 11
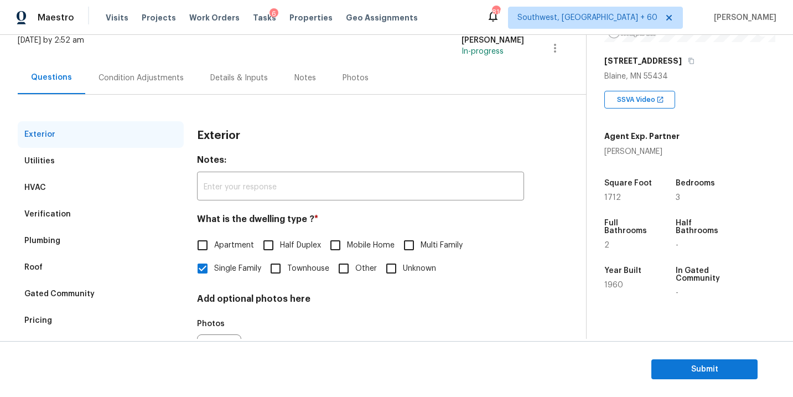
click at [162, 79] on div "Condition Adjustments" at bounding box center [140, 77] width 85 height 11
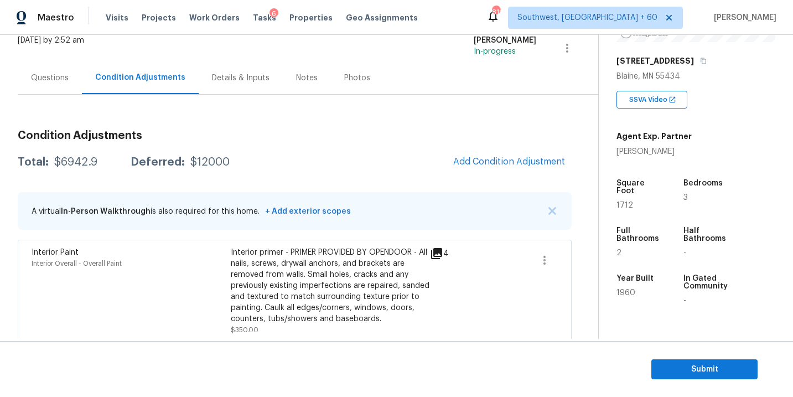
scroll to position [163, 0]
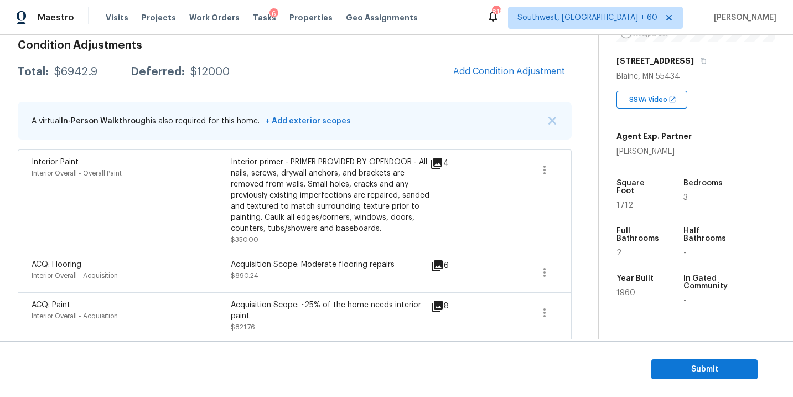
click at [361, 212] on div "Interior primer - PRIMER PROVIDED BY OPENDOOR - All nails, screws, drywall anch…" at bounding box center [330, 195] width 199 height 77
click at [683, 373] on span "Submit" at bounding box center [704, 369] width 89 height 14
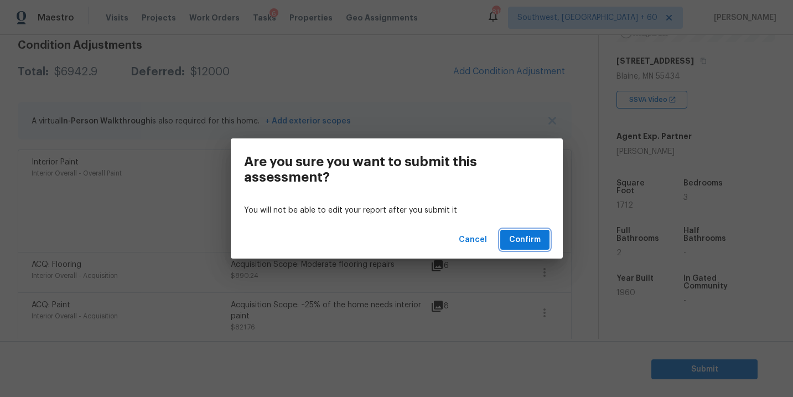
click at [524, 241] on span "Confirm" at bounding box center [525, 240] width 32 height 14
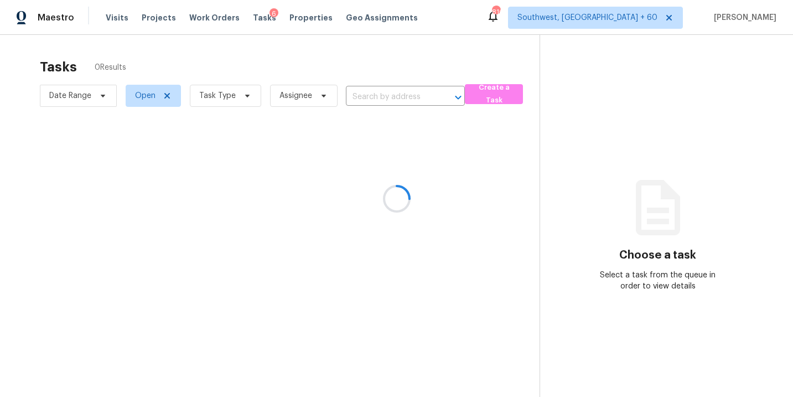
click at [254, 102] on div at bounding box center [396, 198] width 793 height 397
click at [233, 101] on div at bounding box center [396, 198] width 793 height 397
click at [231, 97] on div at bounding box center [396, 198] width 793 height 397
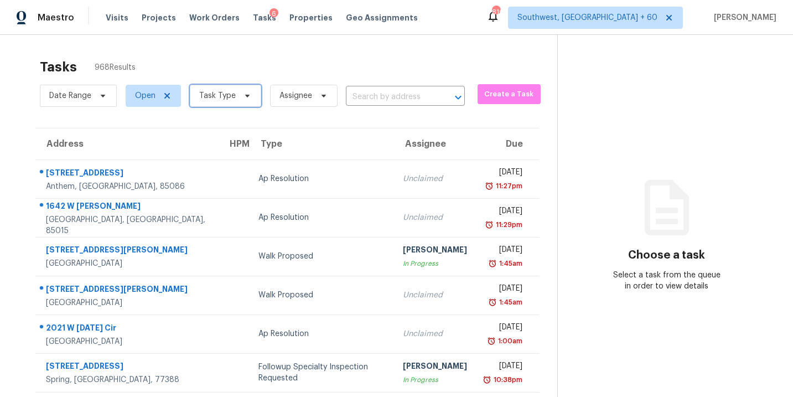
click at [240, 92] on span at bounding box center [246, 95] width 12 height 9
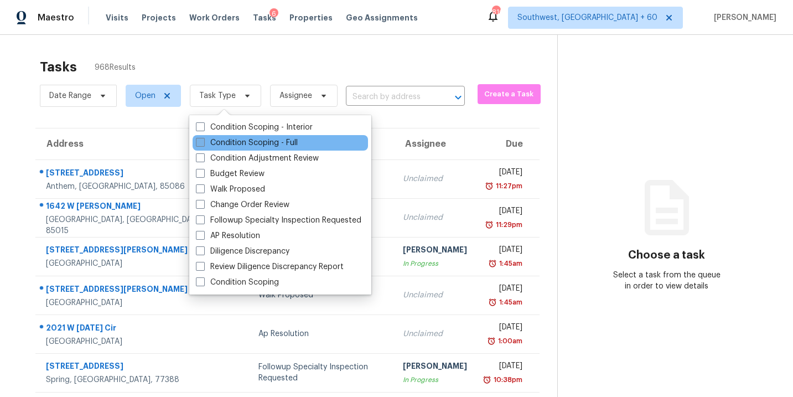
click at [240, 142] on label "Condition Scoping - Full" at bounding box center [247, 142] width 102 height 11
click at [203, 142] on input "Condition Scoping - Full" at bounding box center [199, 140] width 7 height 7
checkbox input "true"
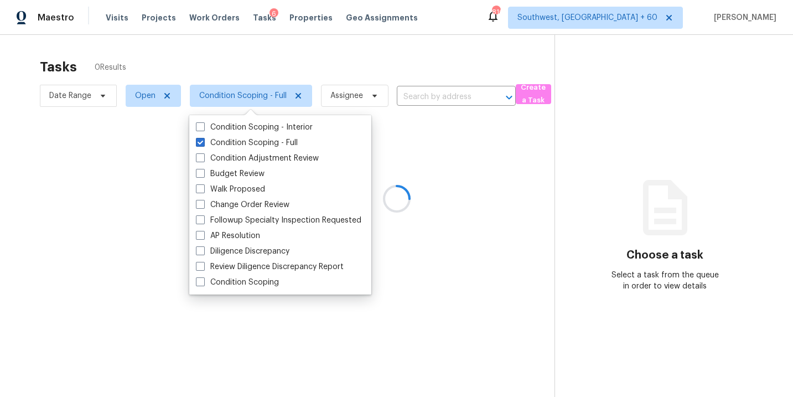
click at [347, 95] on div at bounding box center [396, 198] width 793 height 397
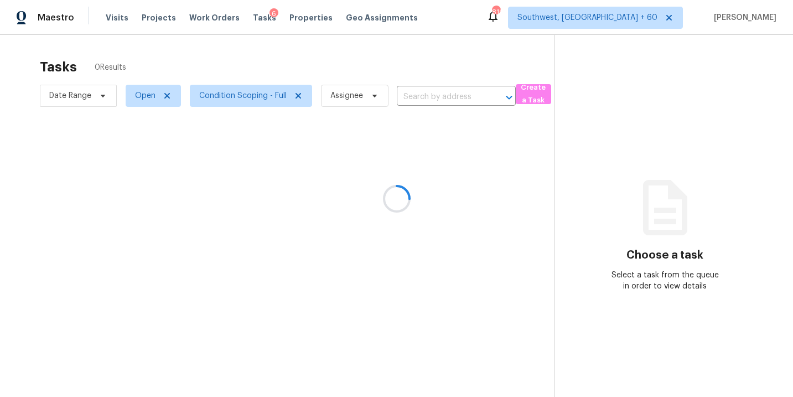
click at [347, 95] on div at bounding box center [396, 198] width 793 height 397
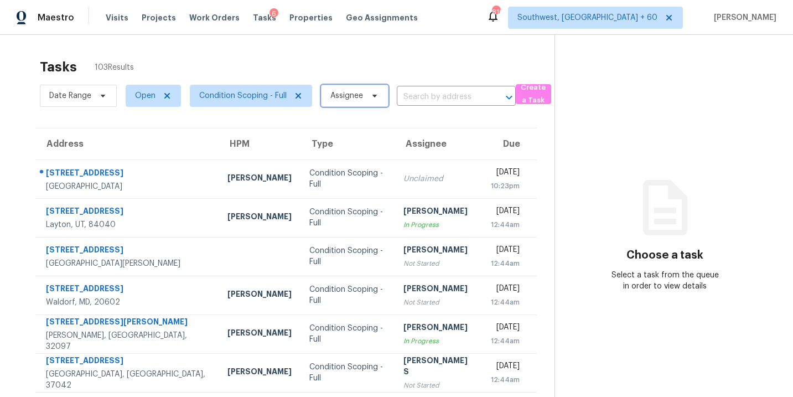
click at [347, 95] on span "Assignee" at bounding box center [346, 95] width 33 height 11
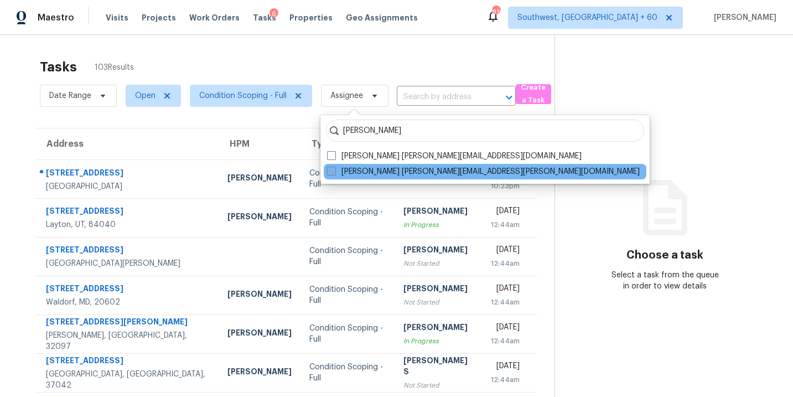
type input "sakthivel"
click at [353, 165] on div "Sakthivel Chandran sakthivel.chandran@opendoor.com" at bounding box center [485, 171] width 323 height 15
click at [350, 170] on label "Sakthivel Chandran sakthivel.chandran@opendoor.com" at bounding box center [483, 171] width 313 height 11
click at [334, 170] on input "Sakthivel Chandran sakthivel.chandran@opendoor.com" at bounding box center [330, 169] width 7 height 7
checkbox input "true"
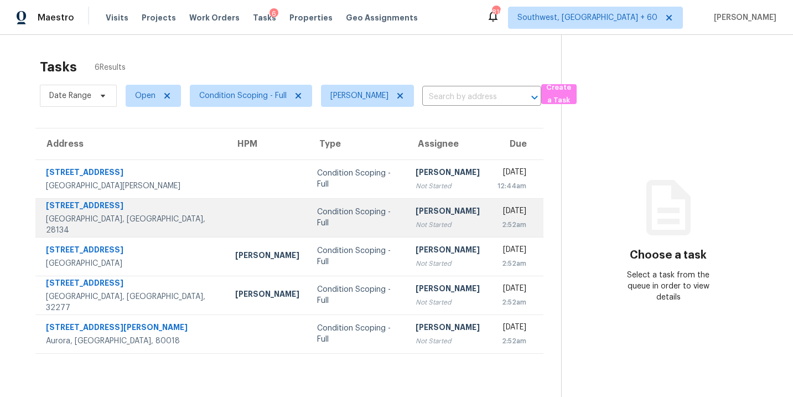
scroll to position [6, 0]
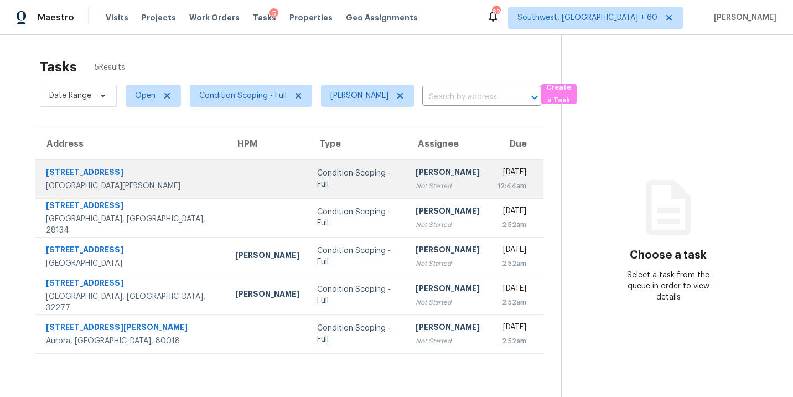
click at [420, 183] on div "Not Started" at bounding box center [447, 185] width 64 height 11
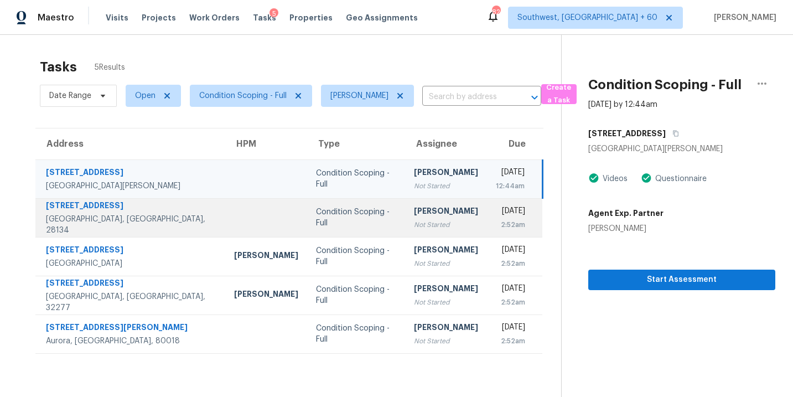
click at [496, 222] on div "2:52am" at bounding box center [511, 224] width 30 height 11
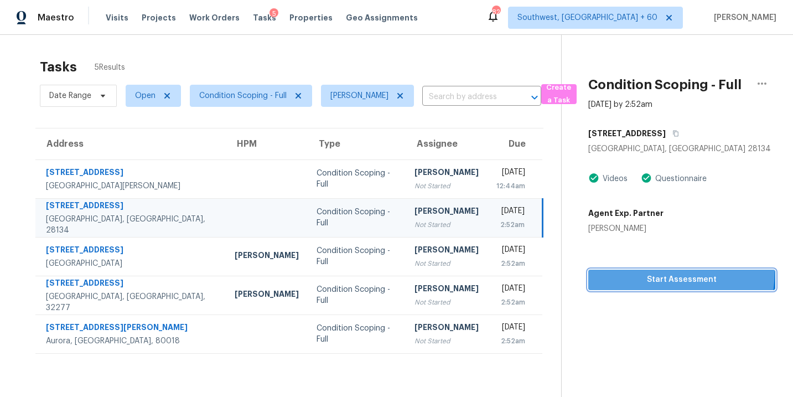
click at [657, 271] on button "Start Assessment" at bounding box center [681, 279] width 187 height 20
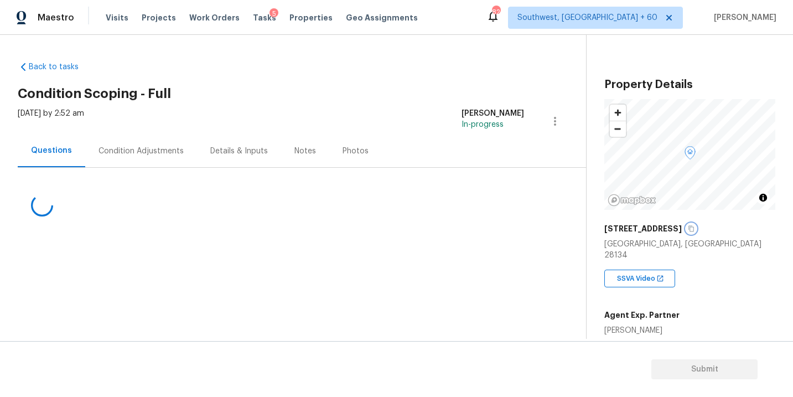
click at [688, 228] on icon "button" at bounding box center [691, 228] width 7 height 7
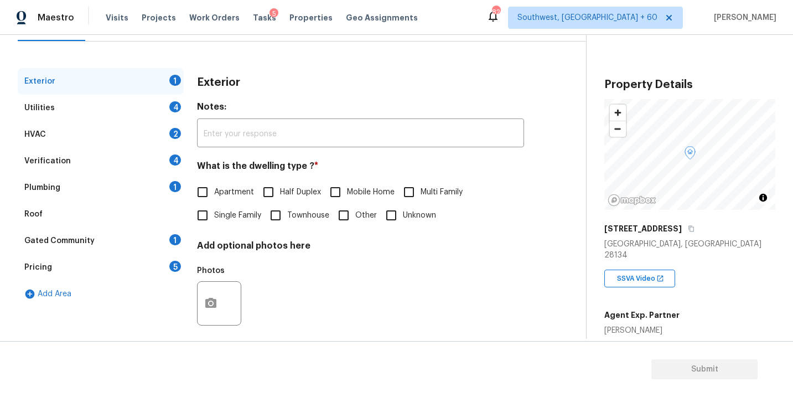
click at [233, 222] on label "Single Family" at bounding box center [226, 215] width 70 height 23
click at [214, 222] on input "Single Family" at bounding box center [202, 215] width 23 height 23
checkbox input "true"
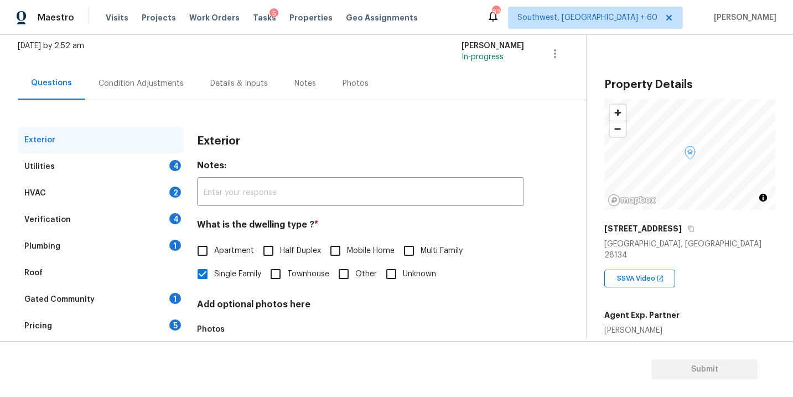
scroll to position [44, 0]
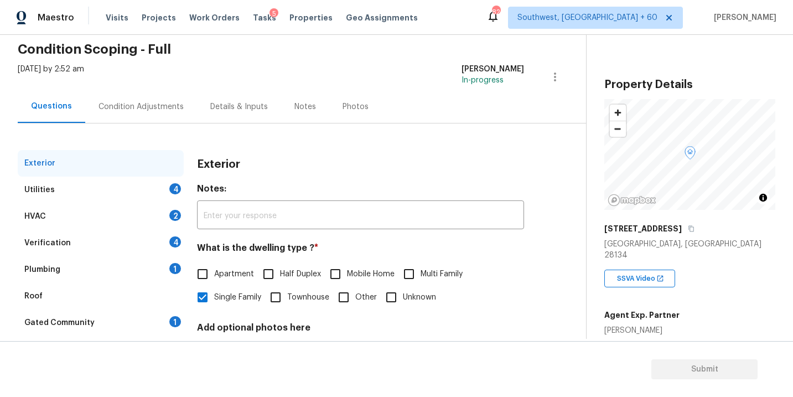
click at [132, 199] on div "Utilities 4" at bounding box center [101, 189] width 166 height 27
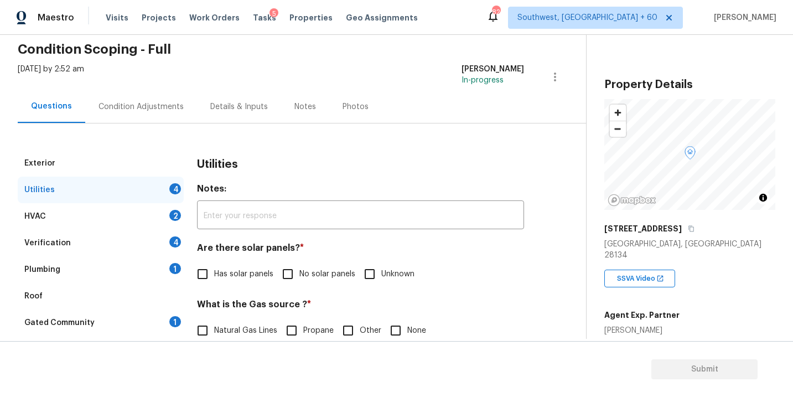
click at [312, 324] on label "Propane" at bounding box center [307, 330] width 54 height 23
click at [303, 324] on input "Propane" at bounding box center [291, 330] width 23 height 23
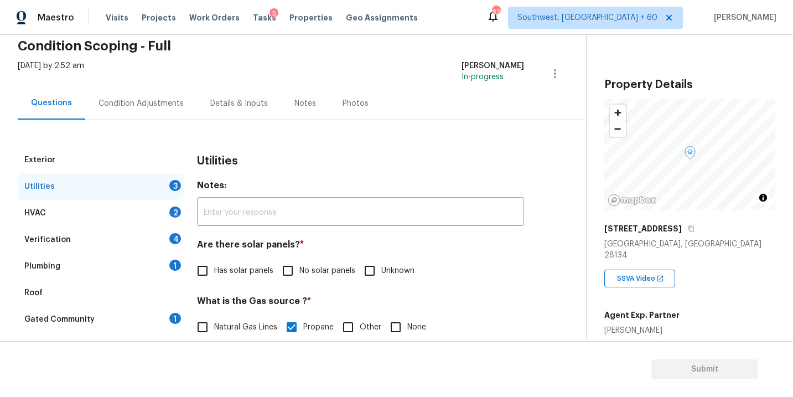
click at [308, 326] on span "Propane" at bounding box center [318, 327] width 30 height 12
click at [303, 326] on input "Propane" at bounding box center [291, 326] width 23 height 23
checkbox input "false"
click at [314, 271] on span "No solar panels" at bounding box center [327, 271] width 56 height 12
click at [299, 271] on input "No solar panels" at bounding box center [287, 270] width 23 height 23
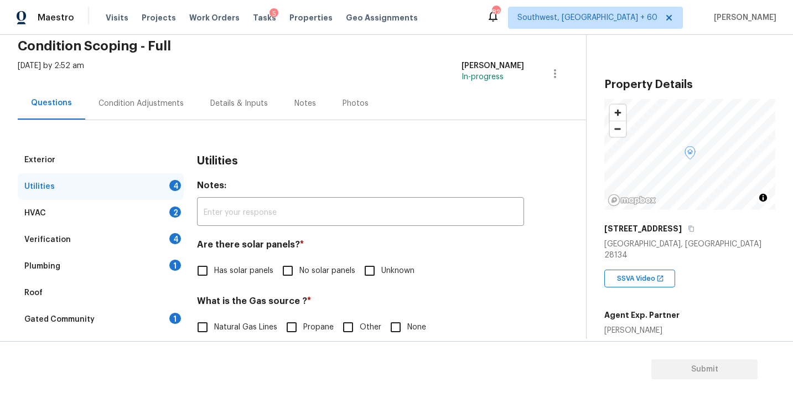
checkbox input "true"
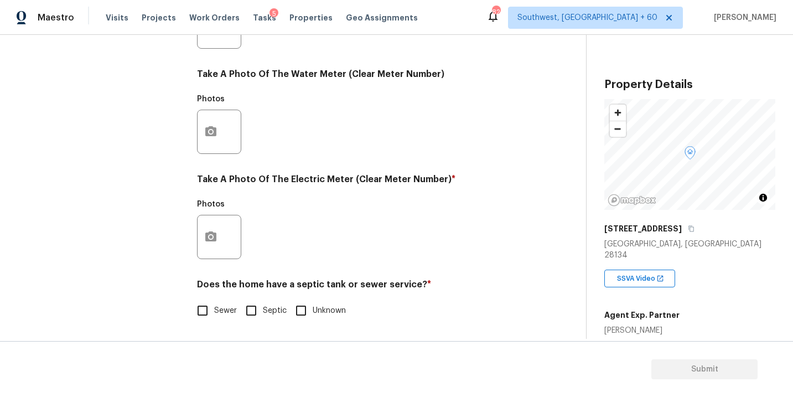
click at [227, 310] on span "Sewer" at bounding box center [225, 311] width 23 height 12
click at [214, 310] on input "Sewer" at bounding box center [202, 310] width 23 height 23
checkbox input "true"
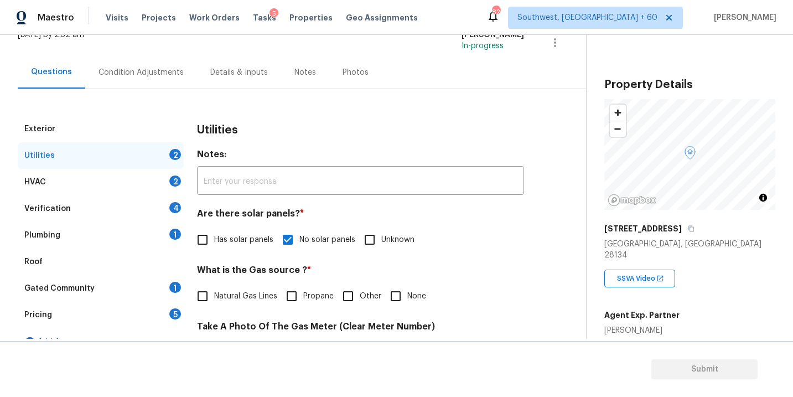
scroll to position [50, 0]
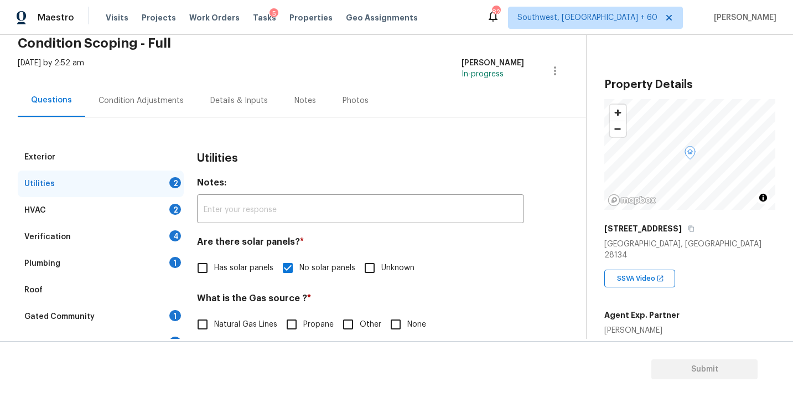
click at [103, 261] on div "Plumbing 1" at bounding box center [101, 263] width 166 height 27
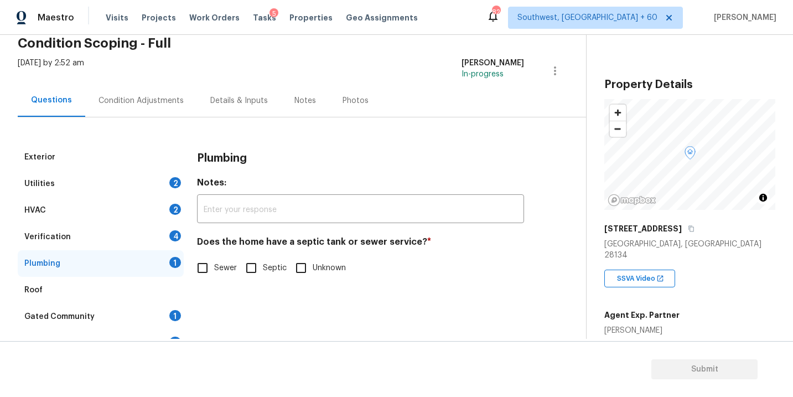
click at [219, 266] on span "Sewer" at bounding box center [225, 268] width 23 height 12
click at [214, 266] on input "Sewer" at bounding box center [202, 267] width 23 height 23
checkbox input "true"
click at [127, 319] on div "Gated Community 1" at bounding box center [101, 316] width 166 height 27
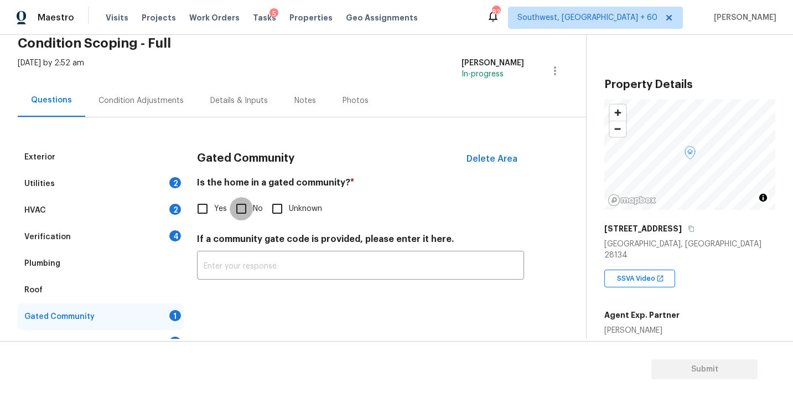
click at [245, 208] on input "No" at bounding box center [241, 208] width 23 height 23
checkbox input "true"
click at [162, 96] on div "Condition Adjustments" at bounding box center [140, 100] width 85 height 11
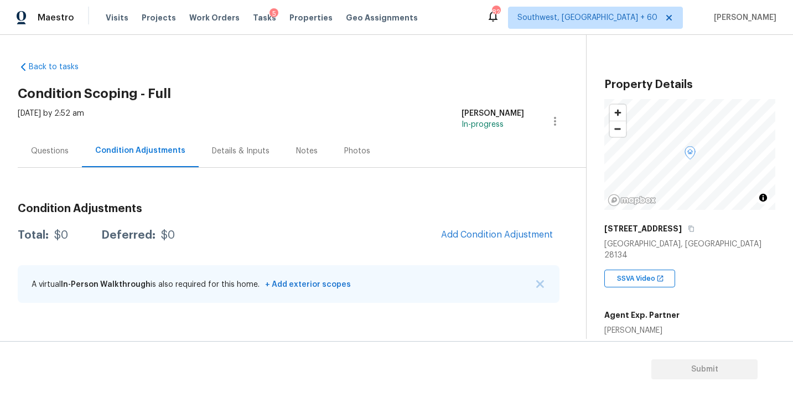
click at [320, 96] on h2 "Condition Scoping - Full" at bounding box center [302, 93] width 568 height 11
click at [352, 86] on div "Back to tasks Condition Scoping - Full [DATE] by 2:52 am [PERSON_NAME] In-progr…" at bounding box center [302, 184] width 568 height 263
click at [340, 196] on div "Condition Adjustments Total: $0 Deferred: $0 Add Condition Adjustment A virtual…" at bounding box center [289, 253] width 542 height 118
click at [248, 106] on div "Back to tasks Condition Scoping - Full [DATE] by 2:52 am [PERSON_NAME] In-progr…" at bounding box center [302, 184] width 568 height 263
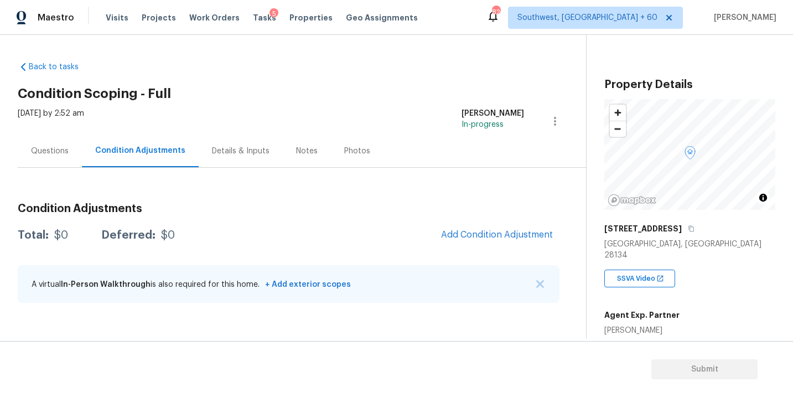
click at [402, 201] on div "Condition Adjustments Total: $0 Deferred: $0 Add Condition Adjustment A virtual…" at bounding box center [289, 253] width 542 height 118
click at [61, 159] on div "Questions" at bounding box center [50, 150] width 64 height 33
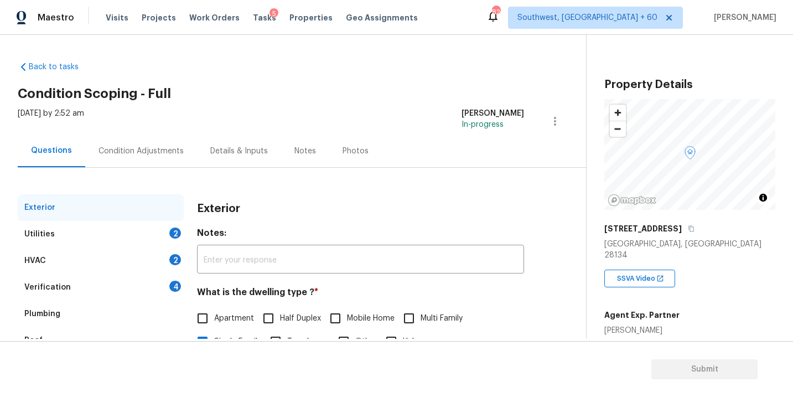
click at [151, 154] on div "Condition Adjustments" at bounding box center [140, 151] width 85 height 11
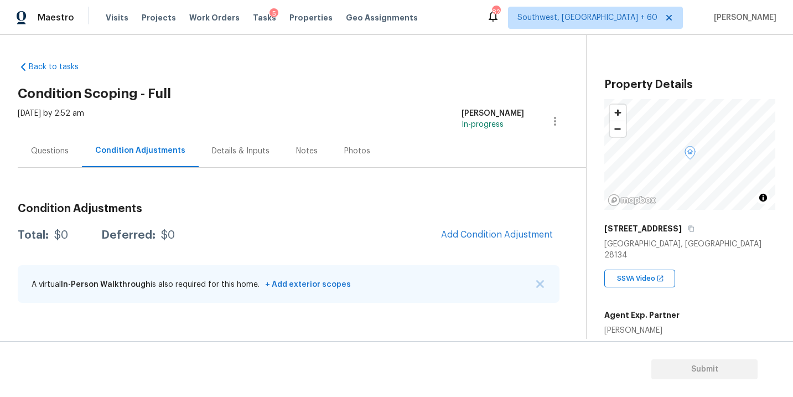
click at [63, 154] on div "Questions" at bounding box center [50, 151] width 38 height 11
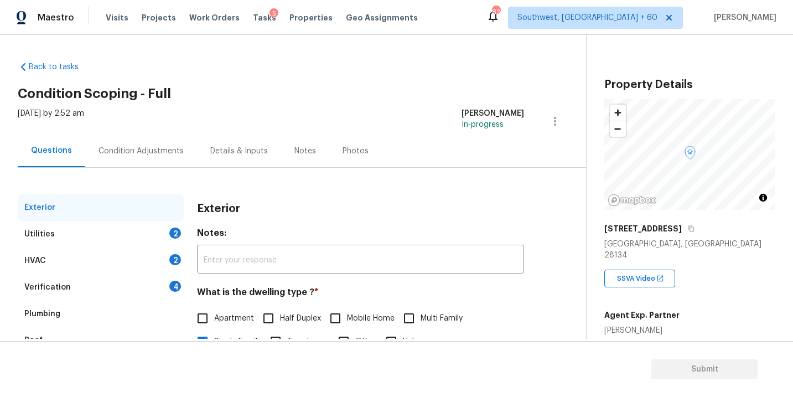
click at [141, 149] on div "Condition Adjustments" at bounding box center [140, 151] width 85 height 11
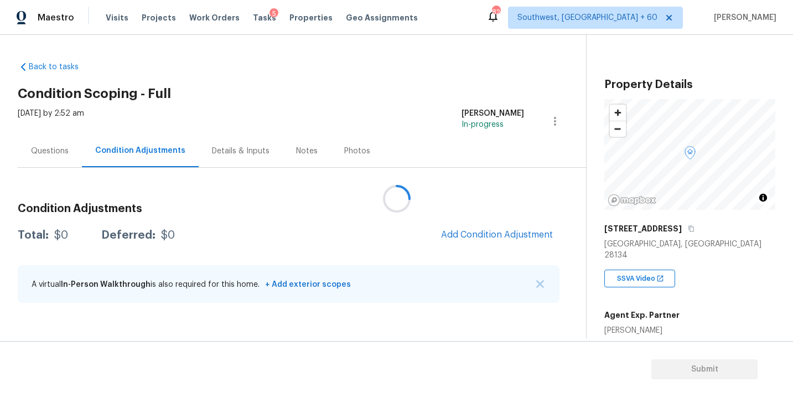
click at [54, 148] on div "Questions" at bounding box center [50, 151] width 38 height 11
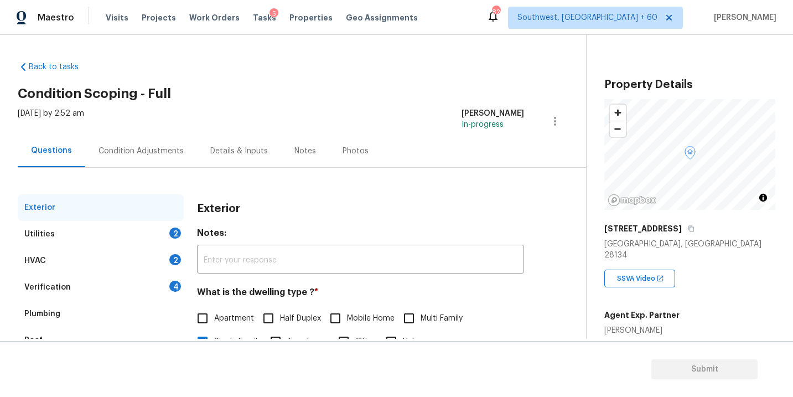
click at [140, 158] on div "Condition Adjustments" at bounding box center [141, 150] width 112 height 33
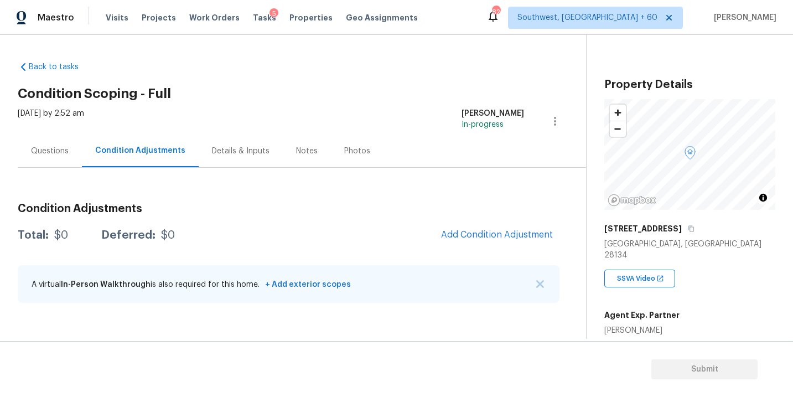
click at [56, 156] on div "Questions" at bounding box center [50, 151] width 38 height 11
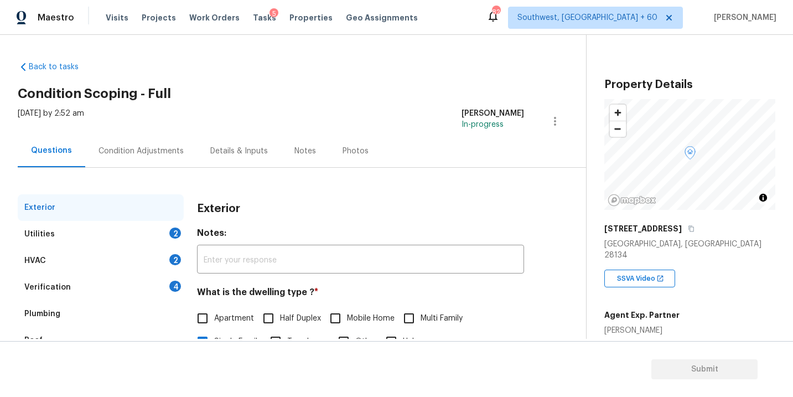
scroll to position [95, 0]
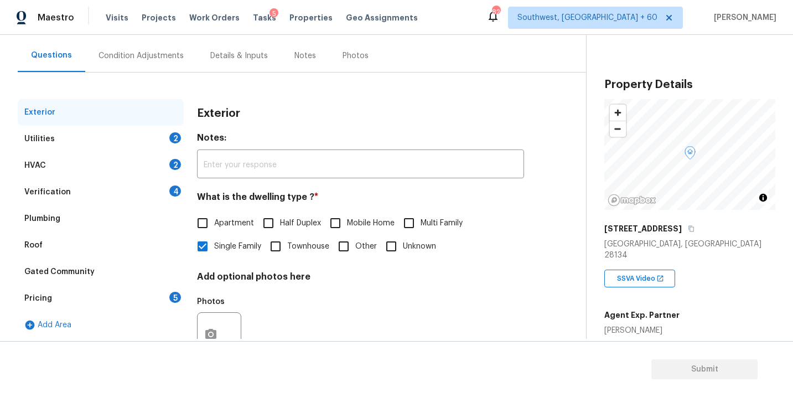
click at [148, 62] on div "Condition Adjustments" at bounding box center [141, 55] width 112 height 33
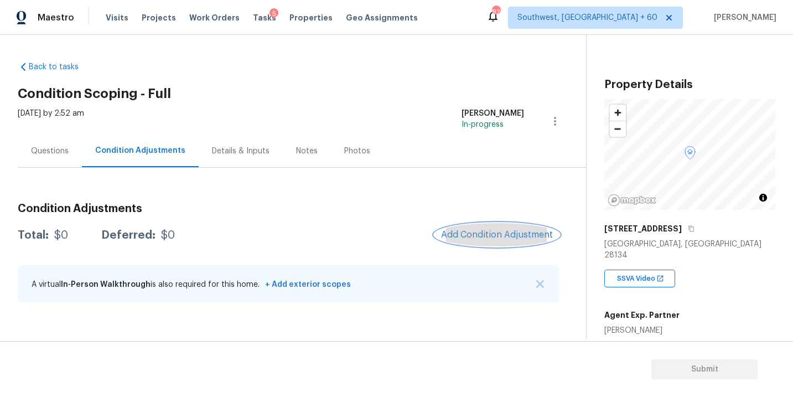
click at [507, 235] on span "Add Condition Adjustment" at bounding box center [497, 235] width 112 height 10
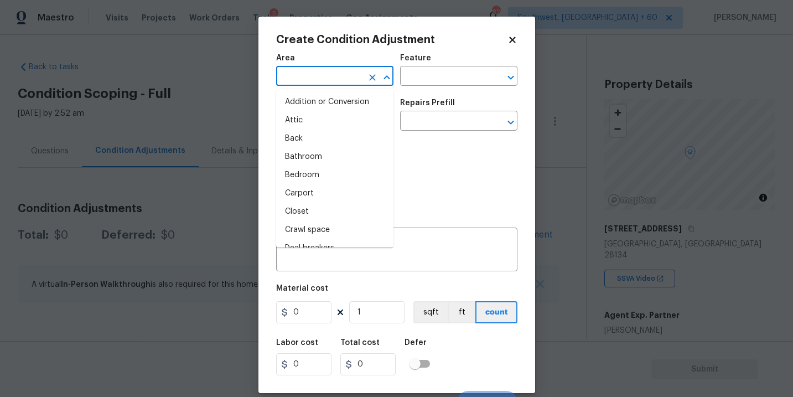
click at [295, 79] on input "text" at bounding box center [319, 77] width 86 height 17
type input "e"
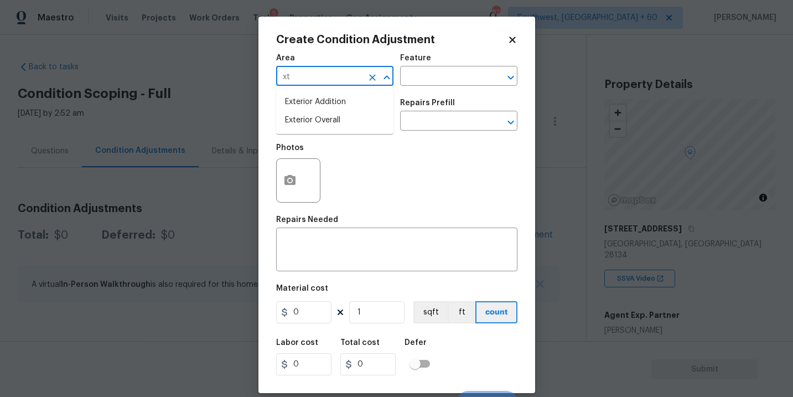
type input "x"
click at [309, 117] on li "Exterior Overall" at bounding box center [334, 120] width 117 height 18
type input "Exterior Overall"
click at [443, 67] on div "Feature" at bounding box center [458, 61] width 117 height 14
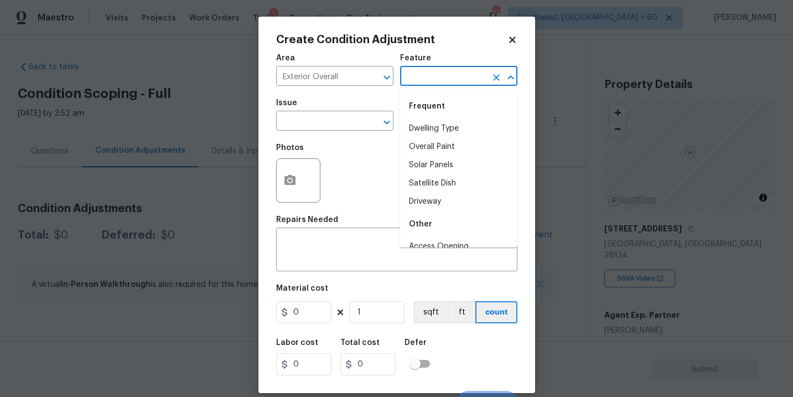
click at [435, 77] on input "text" at bounding box center [443, 77] width 86 height 17
click at [433, 127] on li "Foundation" at bounding box center [458, 128] width 117 height 18
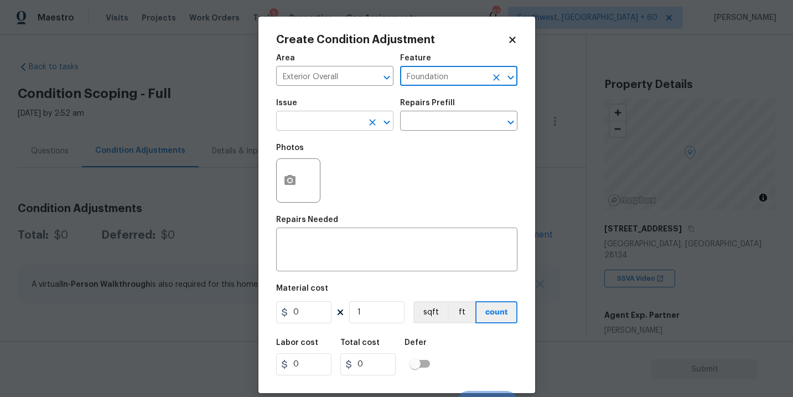
type input "Foundation"
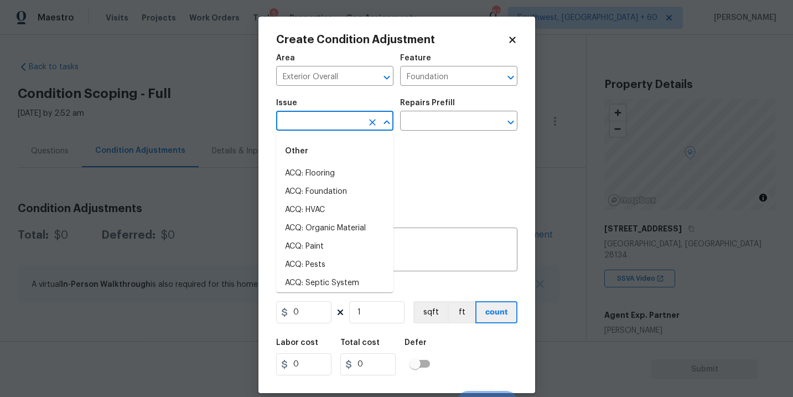
click at [313, 128] on input "text" at bounding box center [319, 121] width 86 height 17
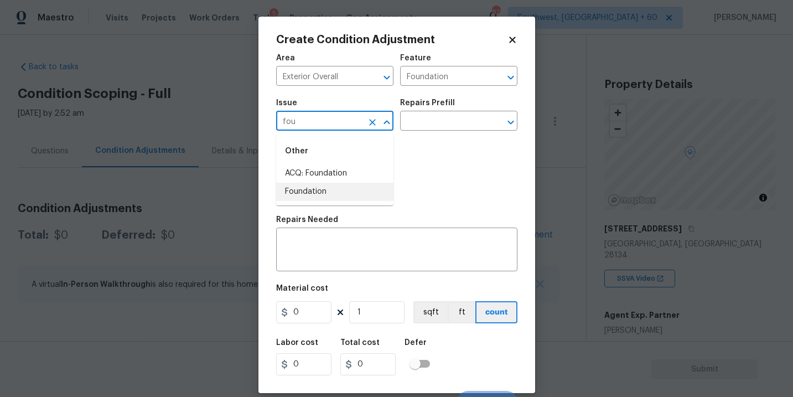
click at [338, 177] on li "ACQ: Foundation" at bounding box center [334, 173] width 117 height 18
type input "ACQ: Foundation"
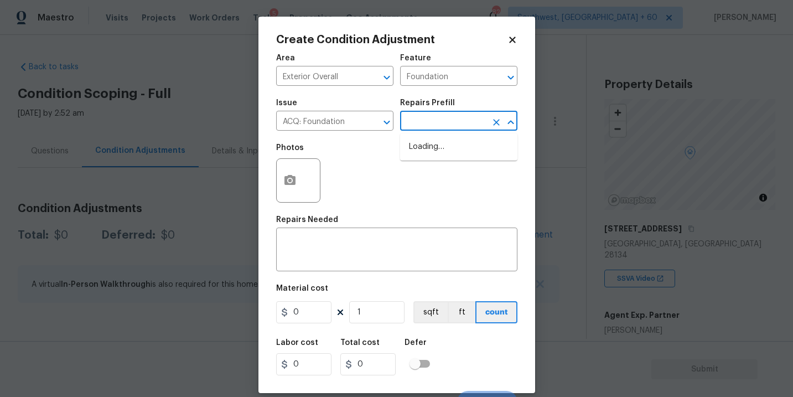
click at [459, 129] on input "text" at bounding box center [443, 121] width 86 height 17
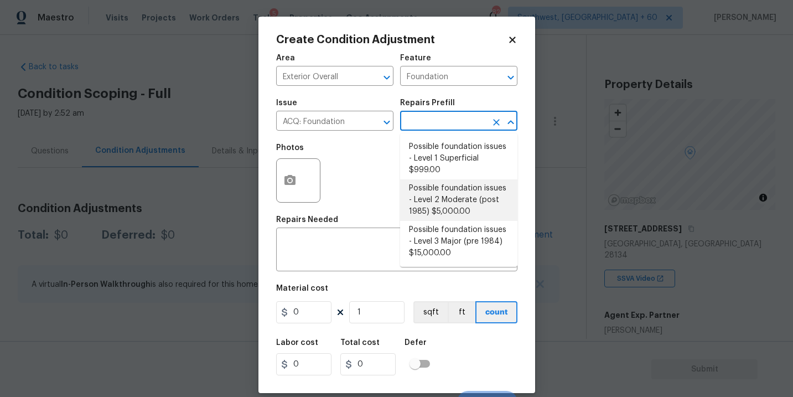
click at [449, 206] on li "Possible foundation issues - Level 2 Moderate (post 1985) $5,000.00" at bounding box center [458, 199] width 117 height 41
type input "Acquisition"
type textarea "Possible foundation issues - Level 2 Moderate: Disclaimer: This is NOT a techni…"
type input "5000"
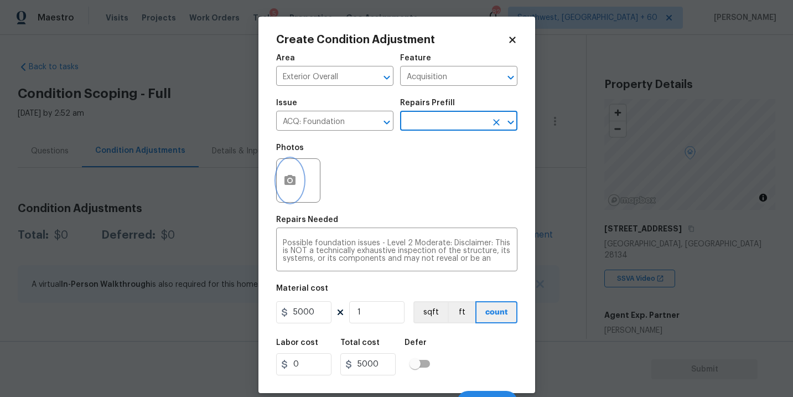
click at [289, 185] on icon "button" at bounding box center [289, 180] width 13 height 13
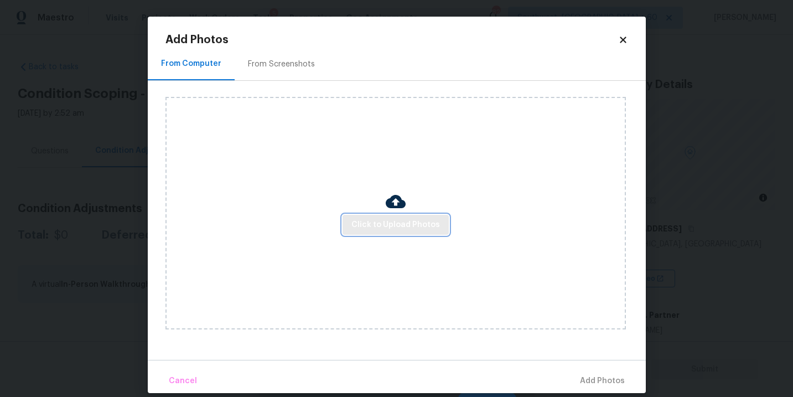
click at [404, 225] on span "Click to Upload Photos" at bounding box center [395, 225] width 89 height 14
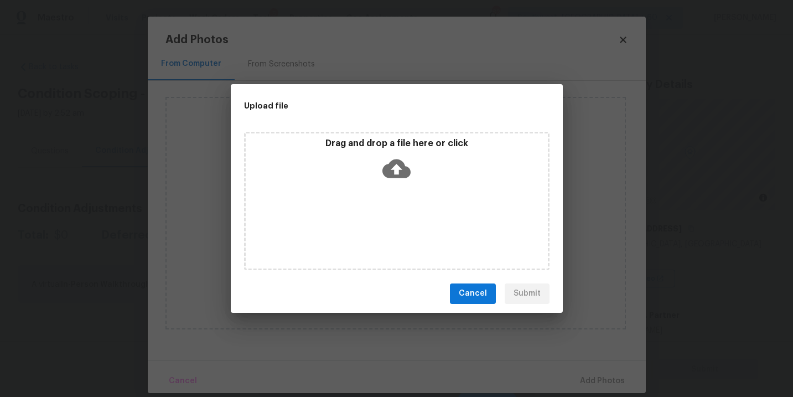
click at [404, 181] on div "Drag and drop a file here or click" at bounding box center [397, 162] width 302 height 48
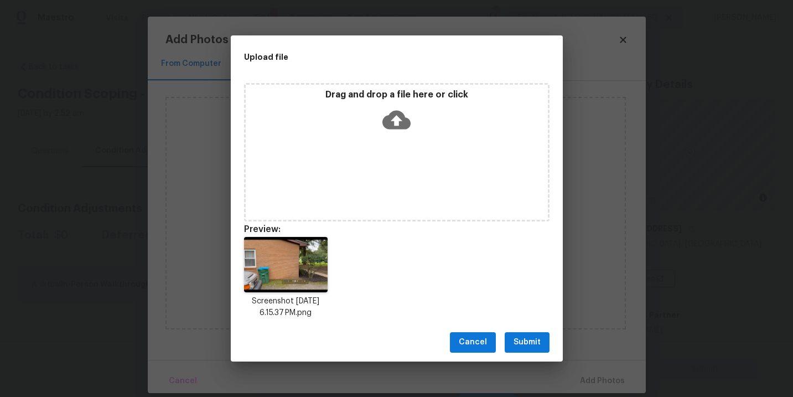
click at [527, 349] on button "Submit" at bounding box center [527, 342] width 45 height 20
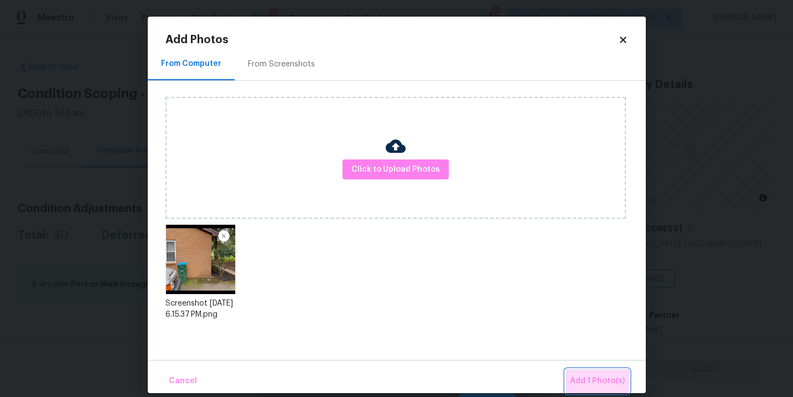
click at [584, 374] on span "Add 1 Photo(s)" at bounding box center [597, 381] width 55 height 14
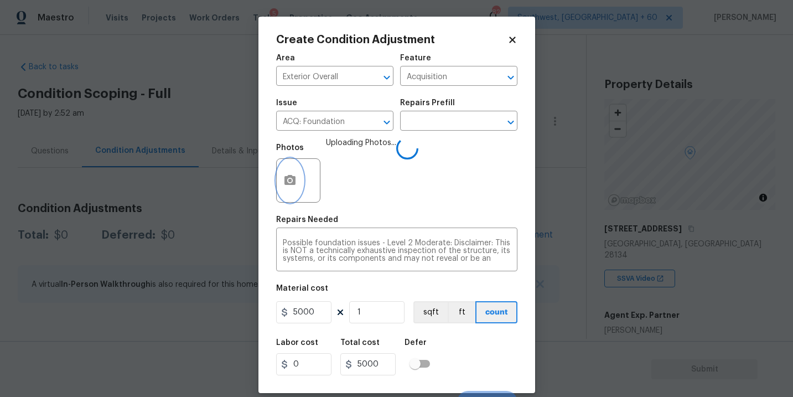
scroll to position [17, 0]
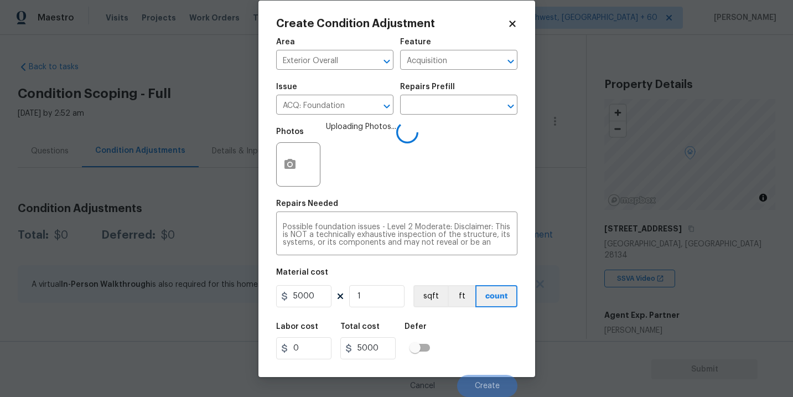
click at [503, 339] on div "Labor cost 0 Total cost 5000 Defer" at bounding box center [396, 341] width 241 height 50
click at [495, 355] on div "Labor cost 0 Total cost 5000 Defer" at bounding box center [396, 341] width 241 height 50
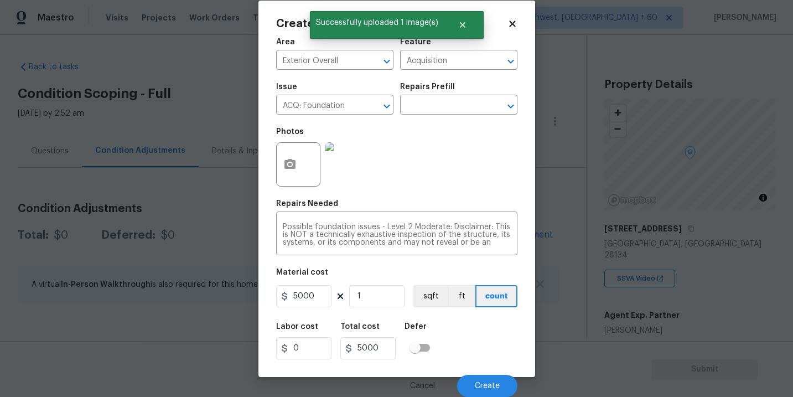
click at [492, 355] on div "Labor cost 0 Total cost 5000 Defer" at bounding box center [396, 341] width 241 height 50
click at [493, 386] on span "Create" at bounding box center [487, 386] width 25 height 8
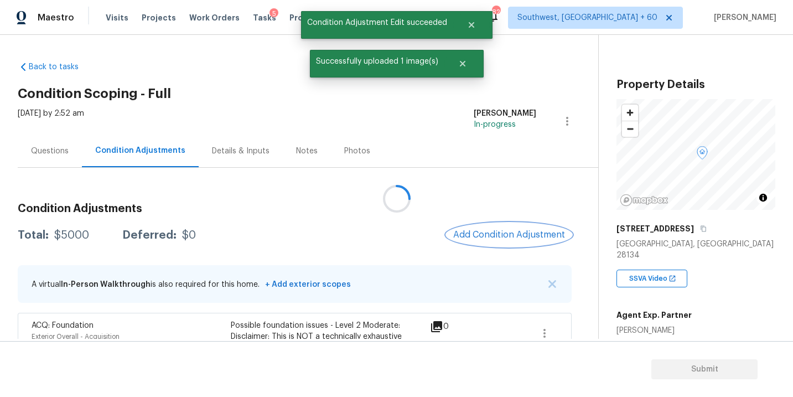
scroll to position [0, 0]
click at [45, 159] on div "Questions" at bounding box center [50, 150] width 64 height 33
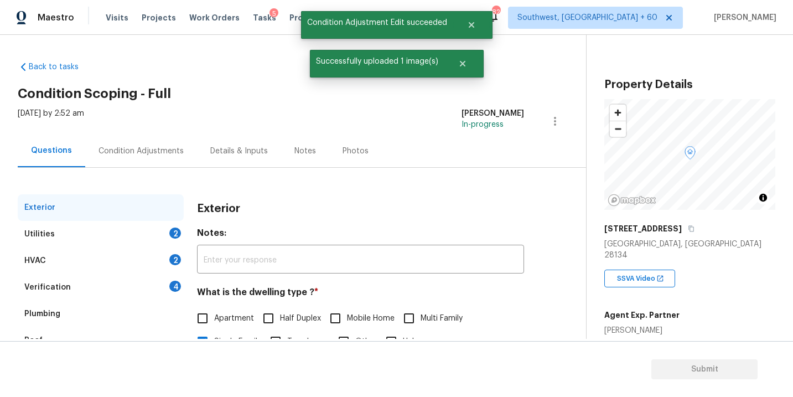
scroll to position [82, 0]
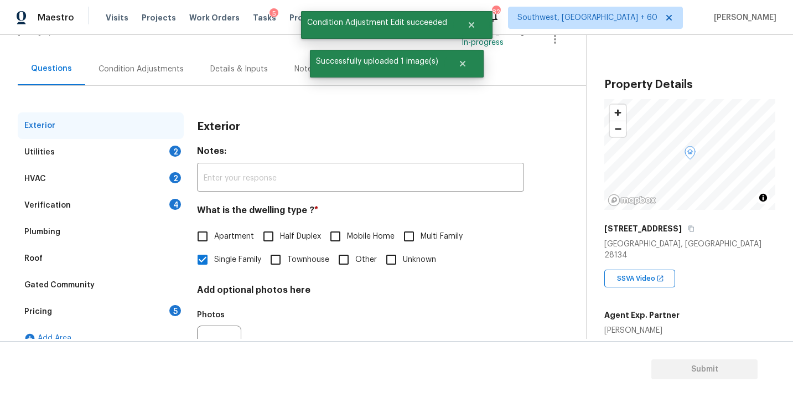
click at [76, 210] on div "Verification 4" at bounding box center [101, 205] width 166 height 27
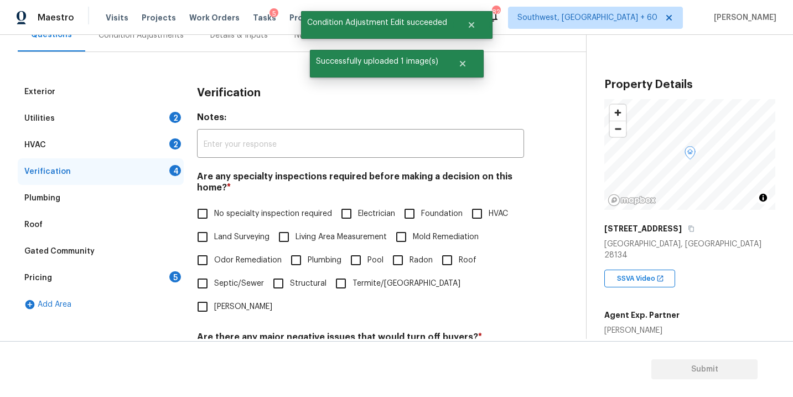
click at [417, 207] on input "Foundation" at bounding box center [409, 213] width 23 height 23
checkbox input "true"
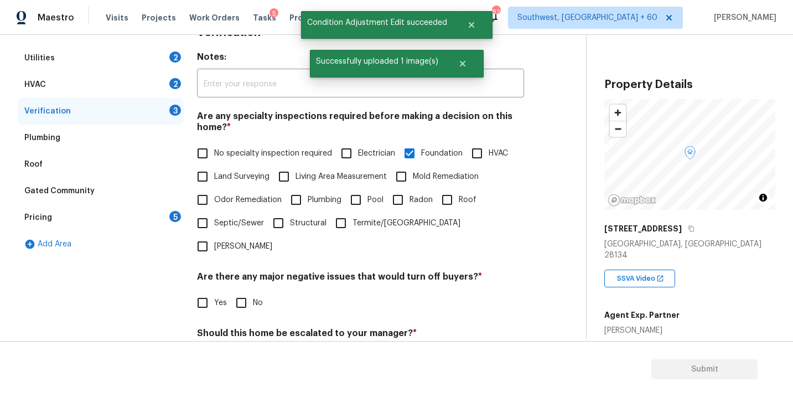
scroll to position [234, 0]
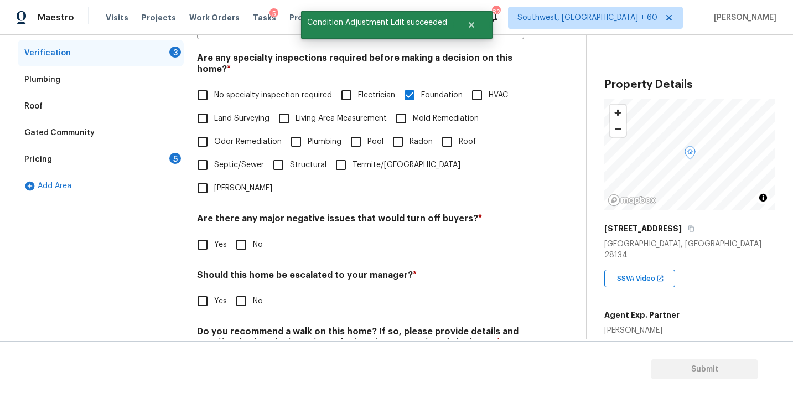
click at [242, 233] on input "No" at bounding box center [241, 244] width 23 height 23
checkbox input "true"
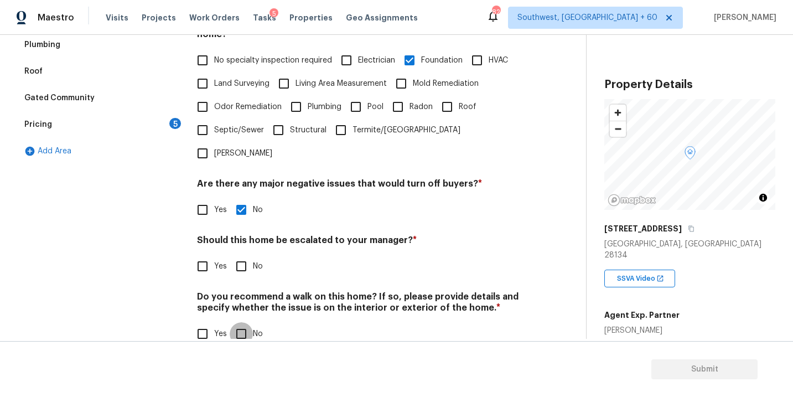
click at [240, 322] on input "No" at bounding box center [241, 333] width 23 height 23
checkbox input "true"
click at [205, 254] on input "Yes" at bounding box center [202, 265] width 23 height 23
checkbox input "true"
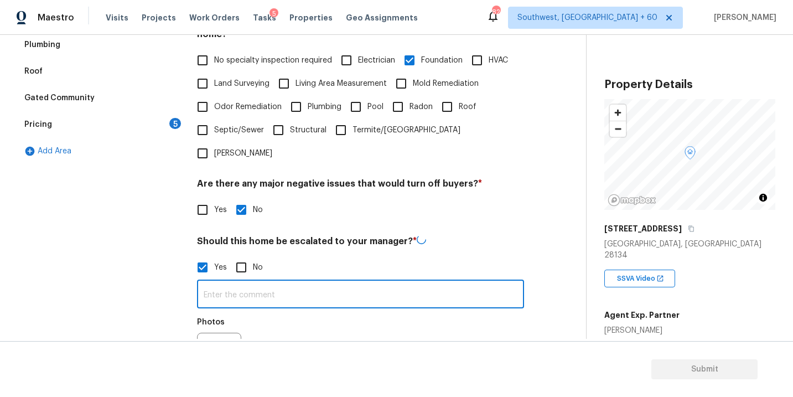
click at [230, 282] on input "text" at bounding box center [360, 295] width 327 height 26
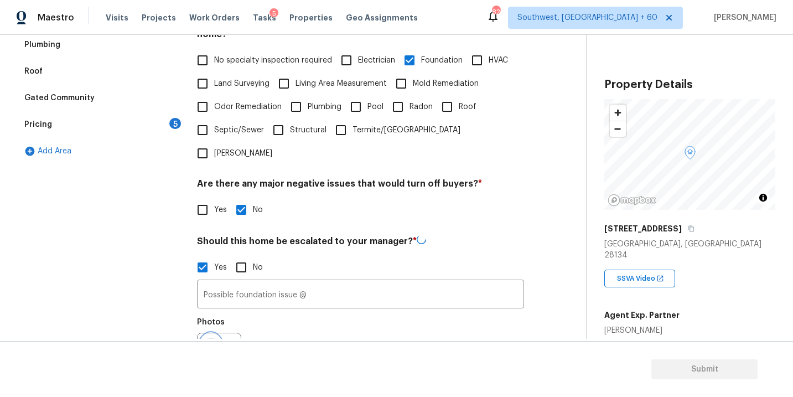
click at [219, 333] on button "button" at bounding box center [211, 354] width 27 height 43
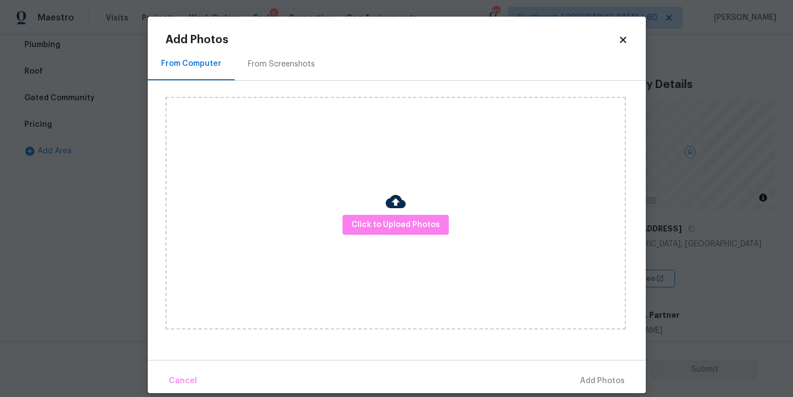
click at [397, 250] on div "Click to Upload Photos" at bounding box center [395, 213] width 460 height 232
click at [403, 231] on span "Click to Upload Photos" at bounding box center [395, 225] width 89 height 14
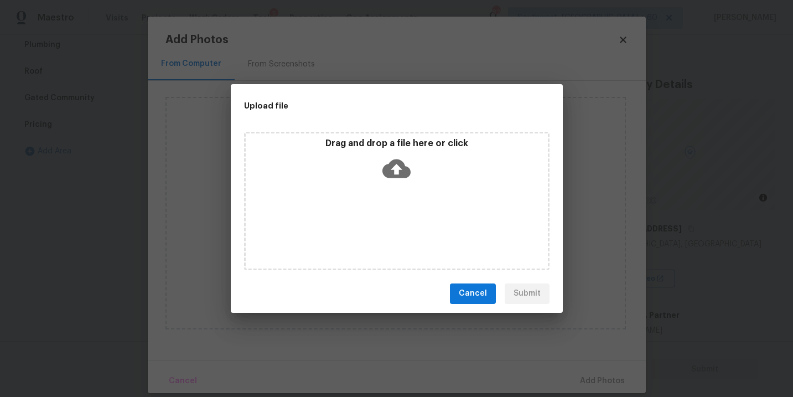
click at [403, 203] on div "Drag and drop a file here or click" at bounding box center [396, 201] width 305 height 138
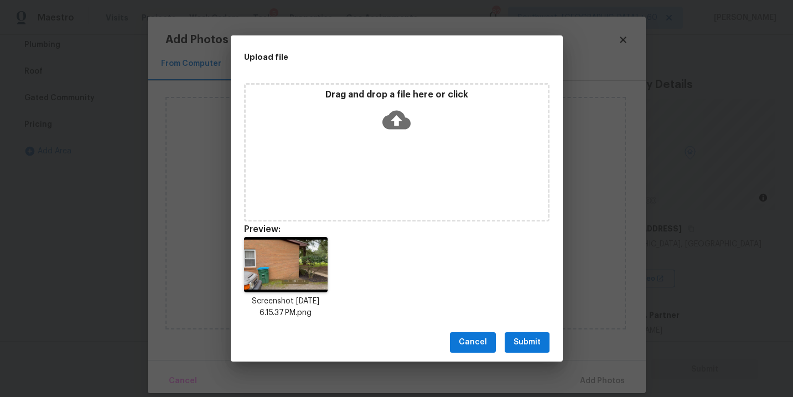
click at [527, 351] on button "Submit" at bounding box center [527, 342] width 45 height 20
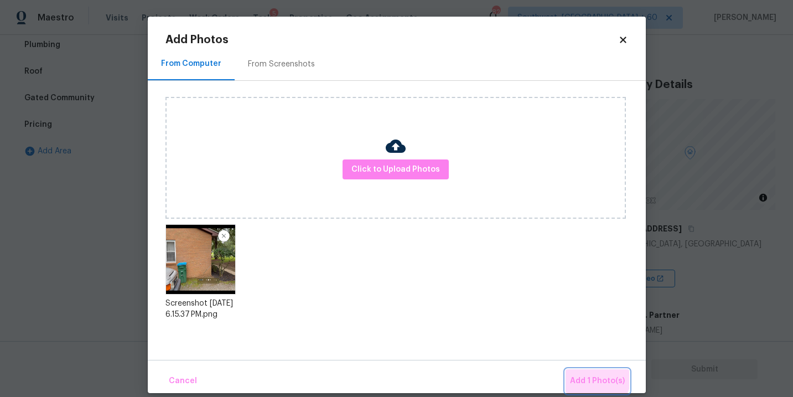
click at [587, 374] on span "Add 1 Photo(s)" at bounding box center [597, 381] width 55 height 14
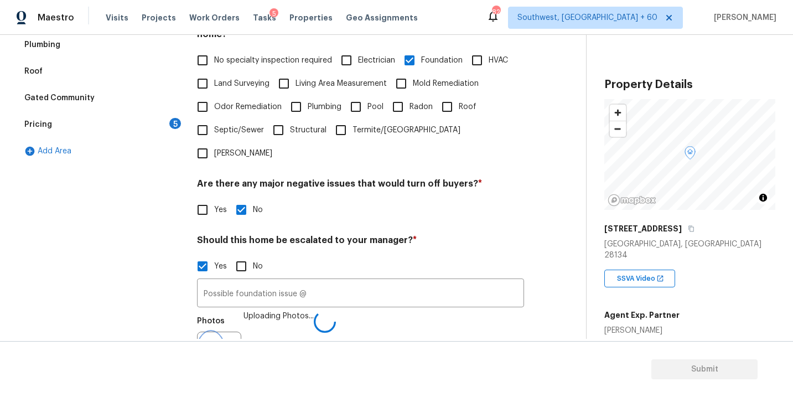
scroll to position [283, 0]
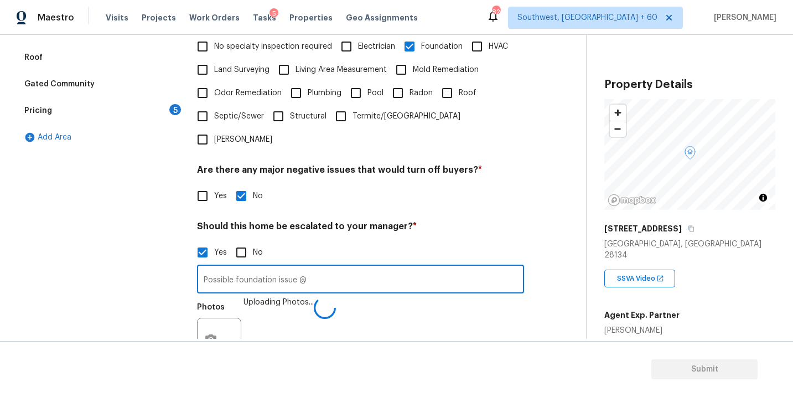
click at [392, 267] on input "Possible foundation issue @" at bounding box center [360, 280] width 327 height 26
type input "Possible foundation issue @03:03"
click at [491, 329] on div "Photos" at bounding box center [360, 333] width 327 height 72
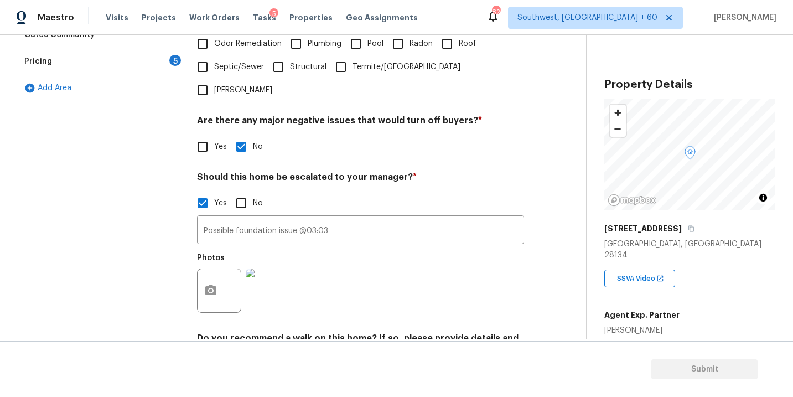
scroll to position [374, 0]
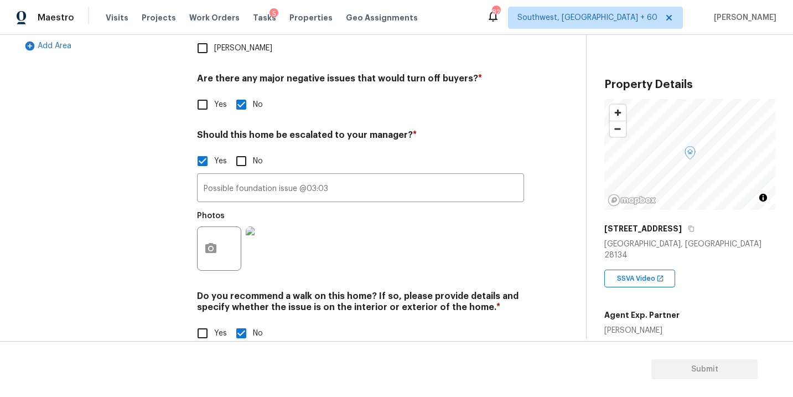
click at [424, 242] on div "Photos" at bounding box center [360, 241] width 327 height 72
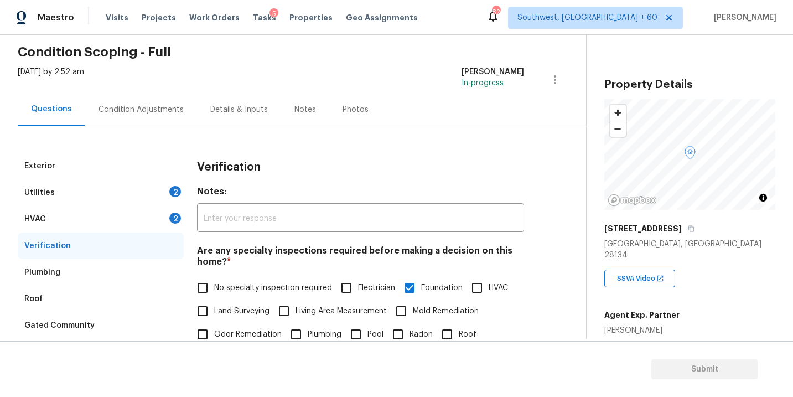
click at [149, 117] on div "Condition Adjustments" at bounding box center [141, 109] width 112 height 33
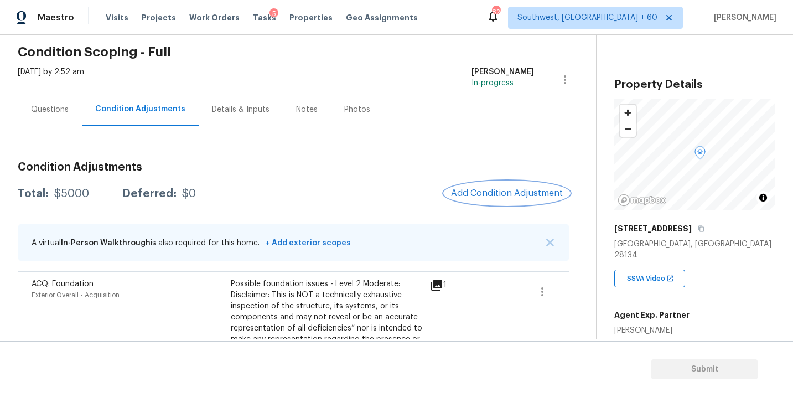
click at [497, 184] on button "Add Condition Adjustment" at bounding box center [506, 192] width 125 height 23
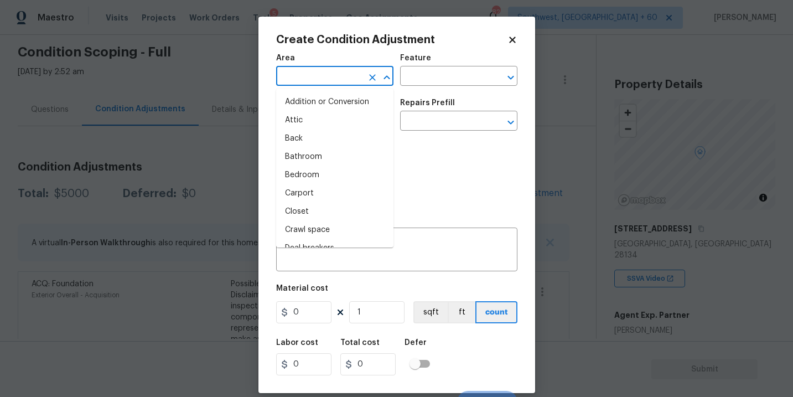
click at [339, 81] on input "text" at bounding box center [319, 77] width 86 height 17
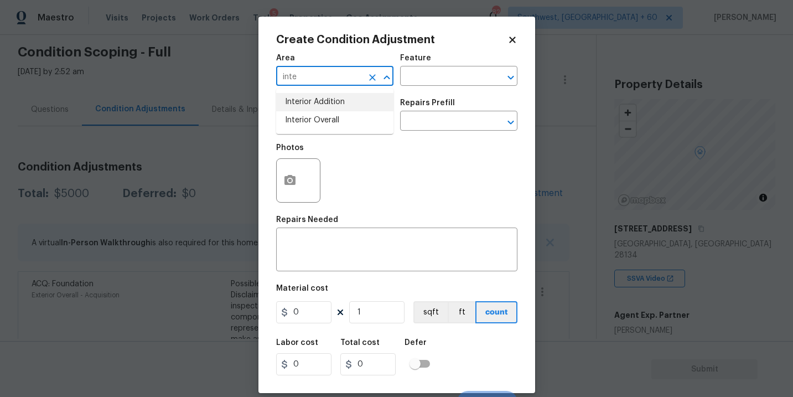
click at [346, 118] on li "Interior Overall" at bounding box center [334, 120] width 117 height 18
type input "Interior Overall"
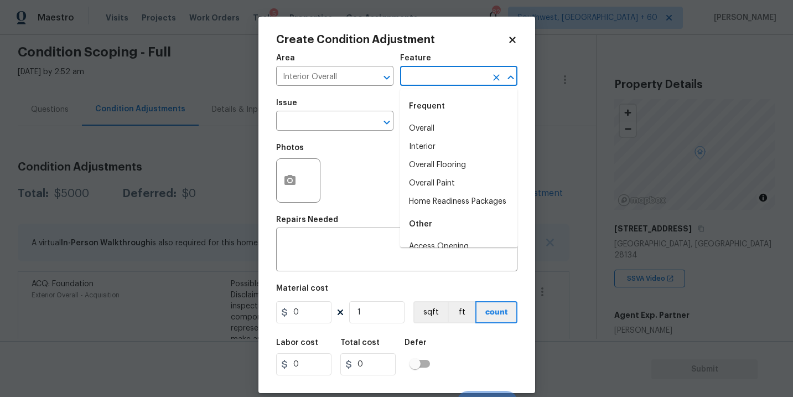
click at [420, 79] on input "text" at bounding box center [443, 77] width 86 height 17
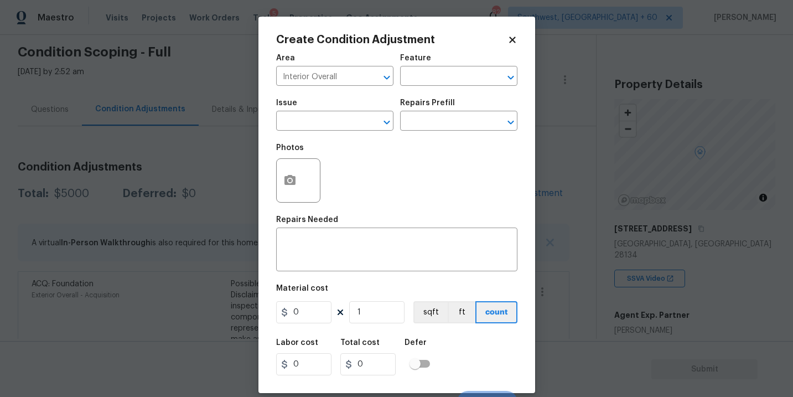
click at [301, 144] on div "Photos" at bounding box center [299, 151] width 46 height 14
click at [329, 123] on input "text" at bounding box center [319, 121] width 86 height 17
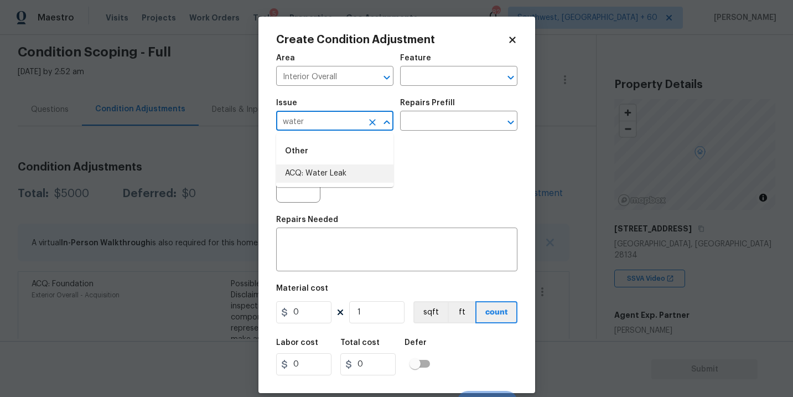
click at [335, 176] on li "ACQ: Water Leak" at bounding box center [334, 173] width 117 height 18
type input "ACQ: Water Leak"
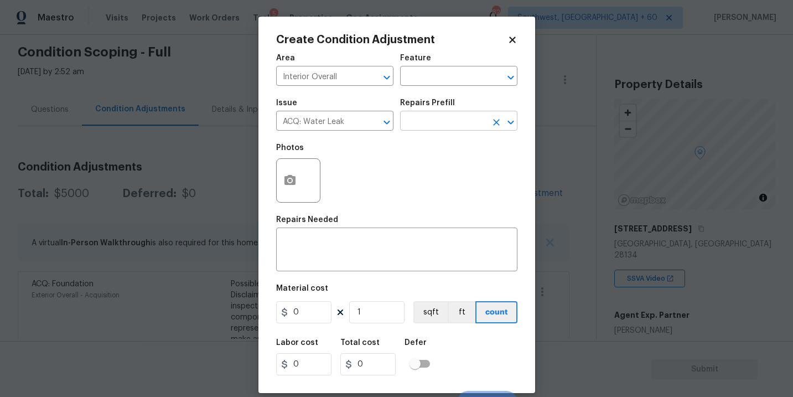
click at [446, 131] on div "Issue ACQ: Water Leak ​ Repairs Prefill ​" at bounding box center [396, 114] width 241 height 45
click at [449, 129] on input "text" at bounding box center [443, 121] width 86 height 17
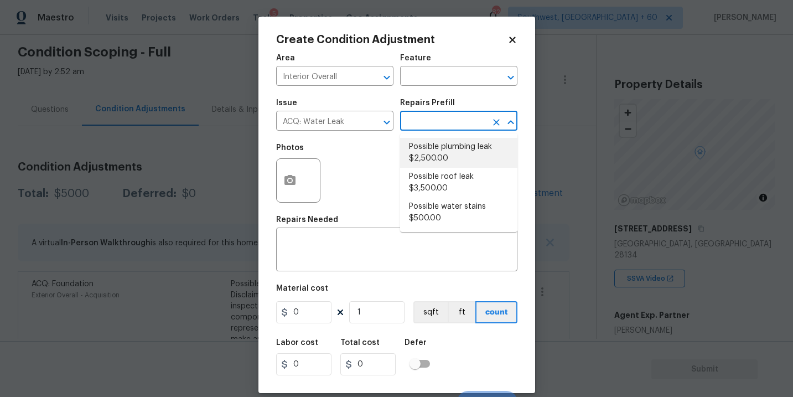
click at [449, 162] on li "Possible plumbing leak $2,500.00" at bounding box center [458, 153] width 117 height 30
type input "Acquisition"
type textarea "Acquisition Scope: Possible plumbing leak"
type input "2500"
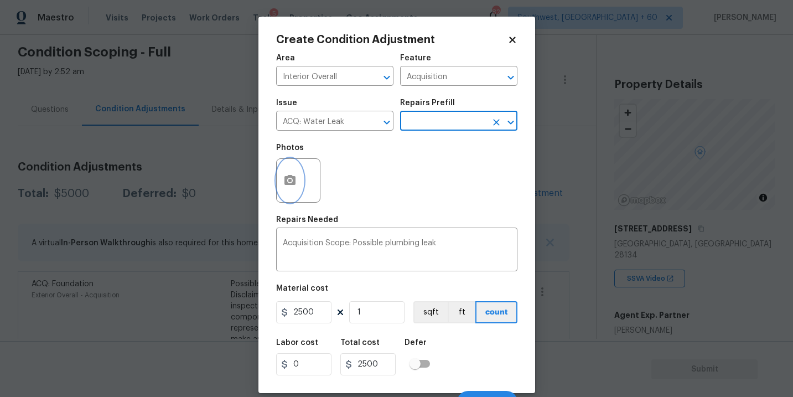
click at [289, 190] on button "button" at bounding box center [290, 180] width 27 height 43
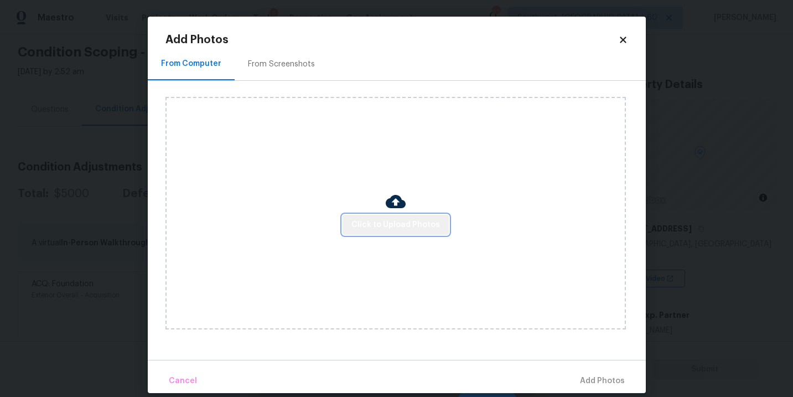
click at [408, 232] on button "Click to Upload Photos" at bounding box center [395, 225] width 106 height 20
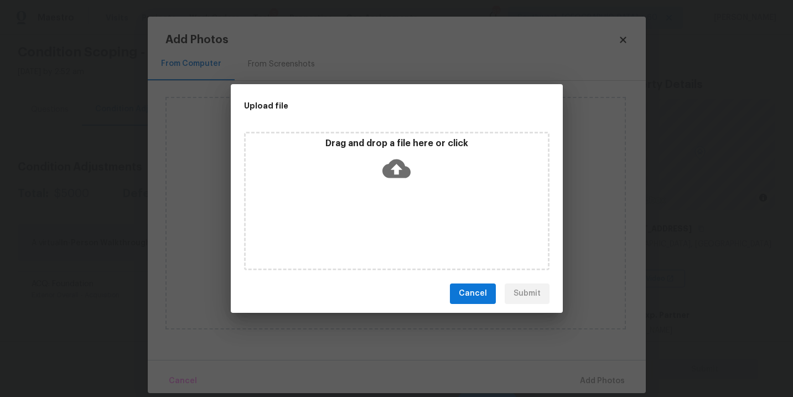
drag, startPoint x: 408, startPoint y: 232, endPoint x: 412, endPoint y: 189, distance: 42.8
click at [412, 189] on div "Drag and drop a file here or click" at bounding box center [396, 201] width 305 height 138
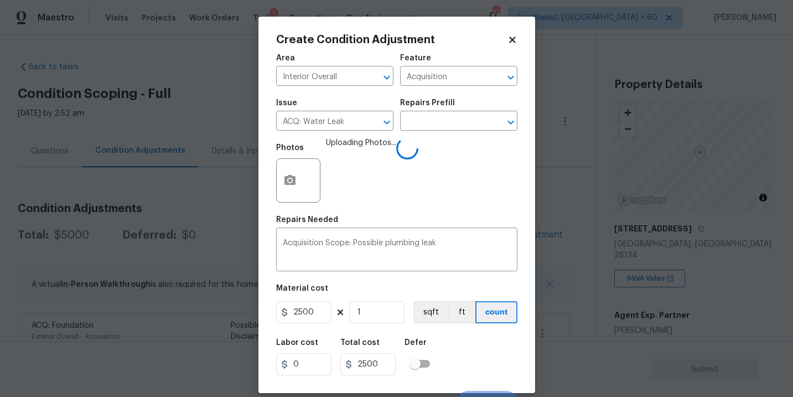
scroll to position [17, 0]
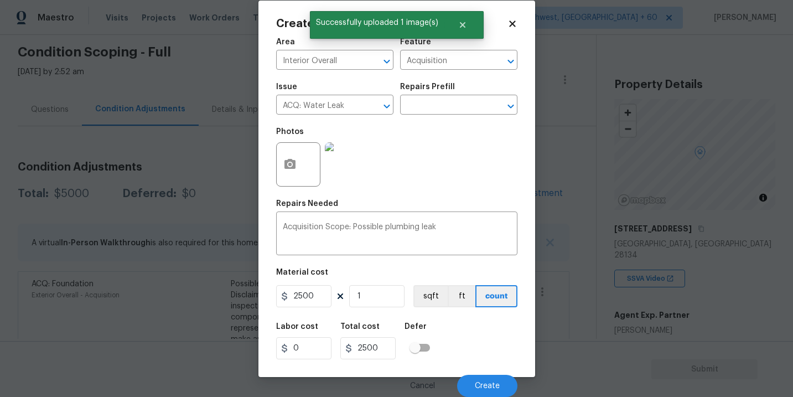
click at [485, 335] on div "Labor cost 0 Total cost 2500 Defer" at bounding box center [396, 341] width 241 height 50
click at [501, 381] on button "Create" at bounding box center [487, 386] width 60 height 22
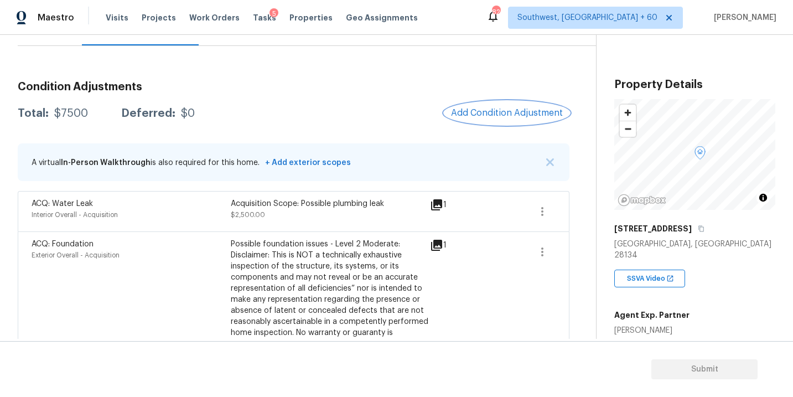
scroll to position [100, 0]
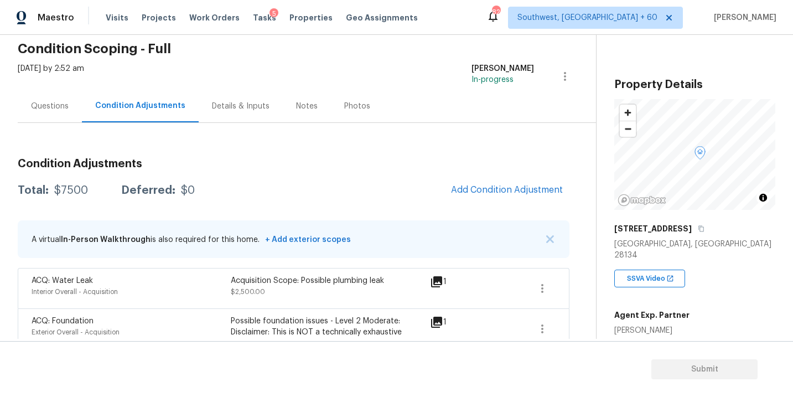
click at [44, 103] on div "Questions" at bounding box center [50, 106] width 38 height 11
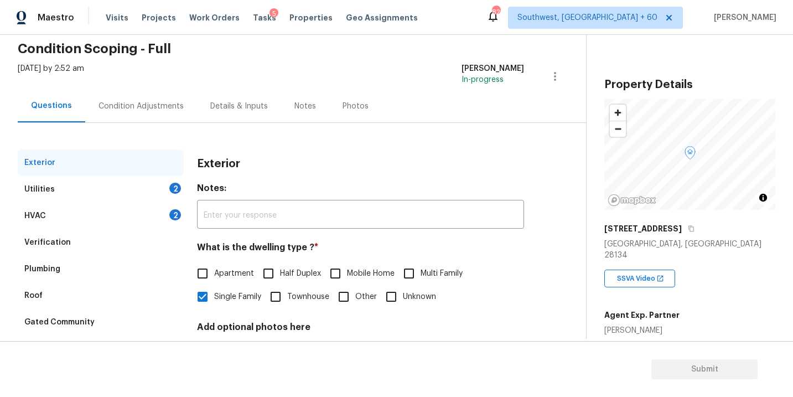
scroll to position [123, 0]
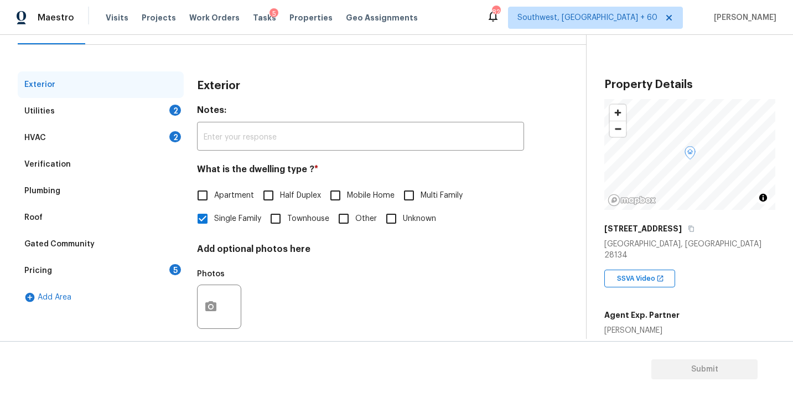
click at [142, 124] on div "HVAC 2" at bounding box center [101, 137] width 166 height 27
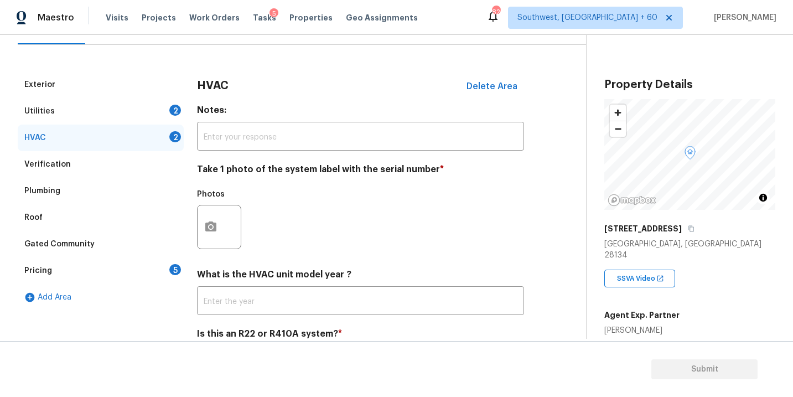
click at [131, 112] on div "Utilities 2" at bounding box center [101, 111] width 166 height 27
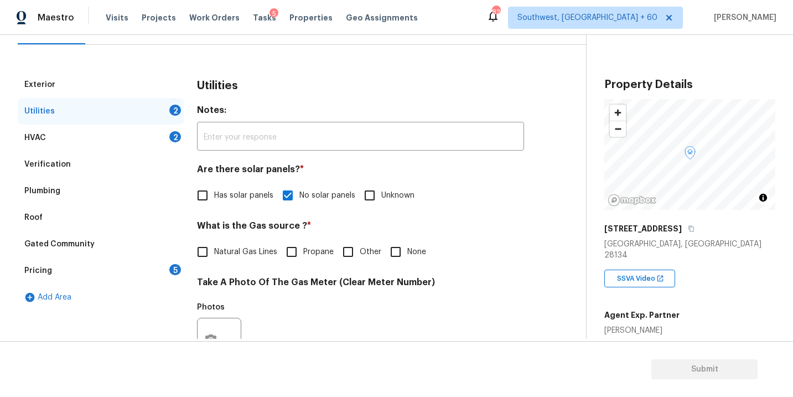
click at [219, 252] on span "Natural Gas Lines" at bounding box center [245, 252] width 63 height 12
click at [214, 252] on input "Natural Gas Lines" at bounding box center [202, 251] width 23 height 23
checkbox input "true"
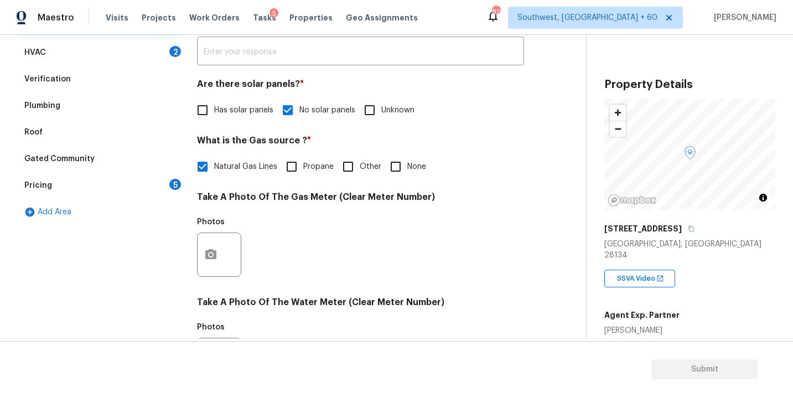
click at [212, 231] on div "Photos" at bounding box center [220, 225] width 46 height 14
click at [212, 260] on icon "button" at bounding box center [210, 254] width 13 height 13
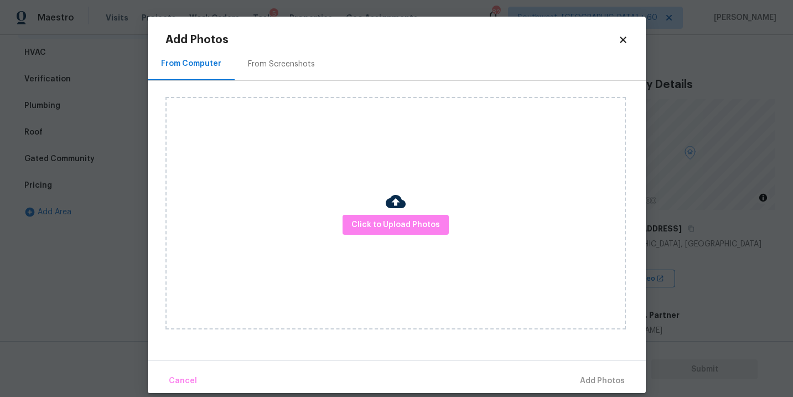
click at [373, 240] on div "Click to Upload Photos" at bounding box center [395, 213] width 460 height 232
click at [379, 227] on span "Click to Upload Photos" at bounding box center [395, 225] width 89 height 14
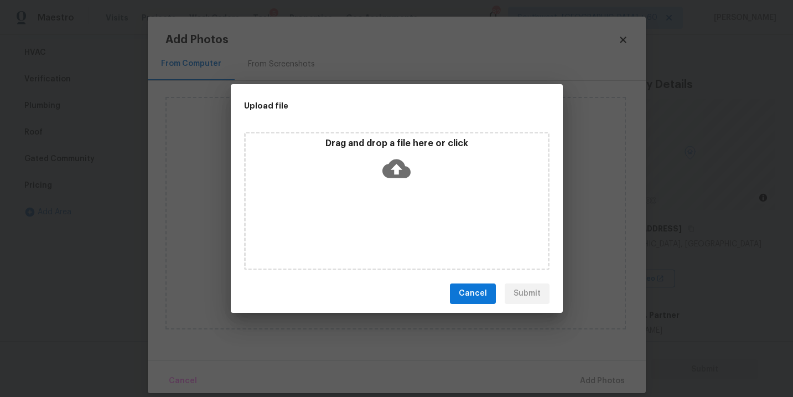
click at [407, 167] on icon at bounding box center [396, 168] width 28 height 19
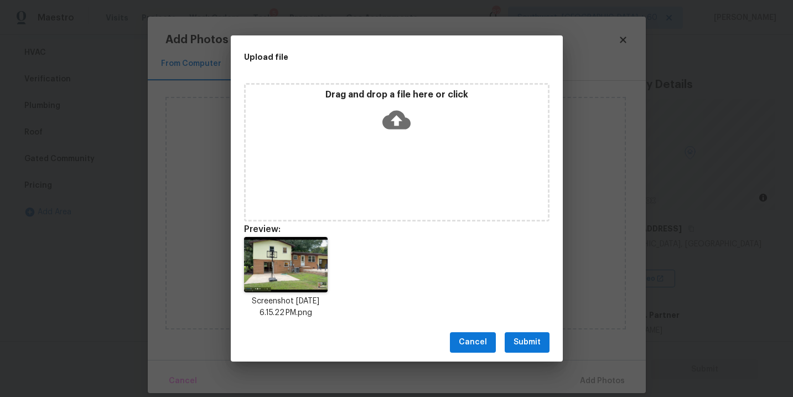
click at [532, 332] on button "Submit" at bounding box center [527, 342] width 45 height 20
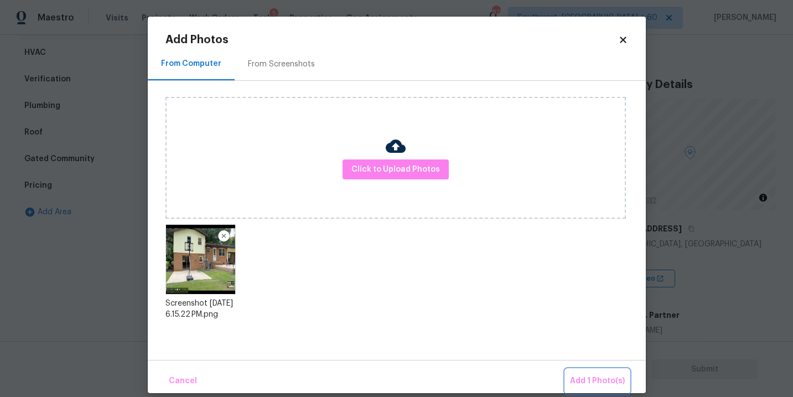
click at [585, 378] on span "Add 1 Photo(s)" at bounding box center [597, 381] width 55 height 14
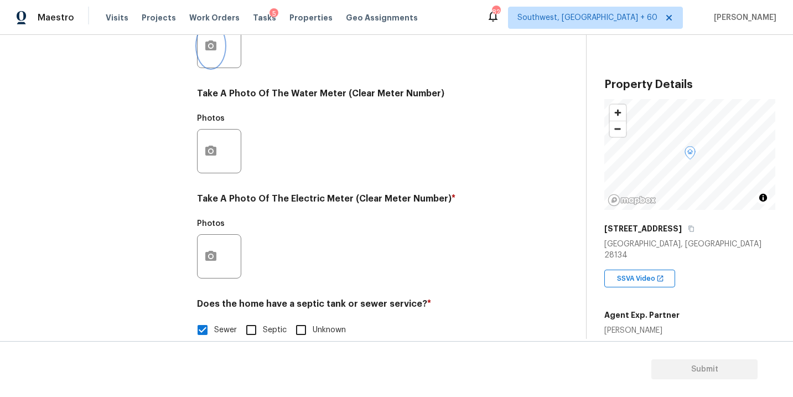
scroll to position [436, 0]
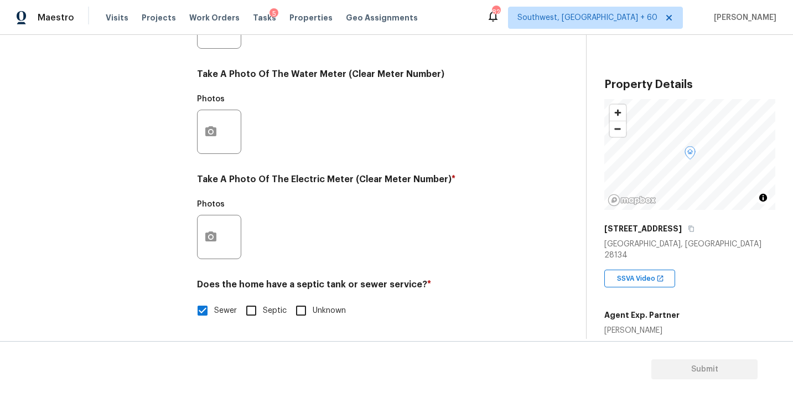
click at [287, 230] on div "Photos" at bounding box center [360, 230] width 327 height 72
click at [220, 240] on button "button" at bounding box center [211, 236] width 27 height 43
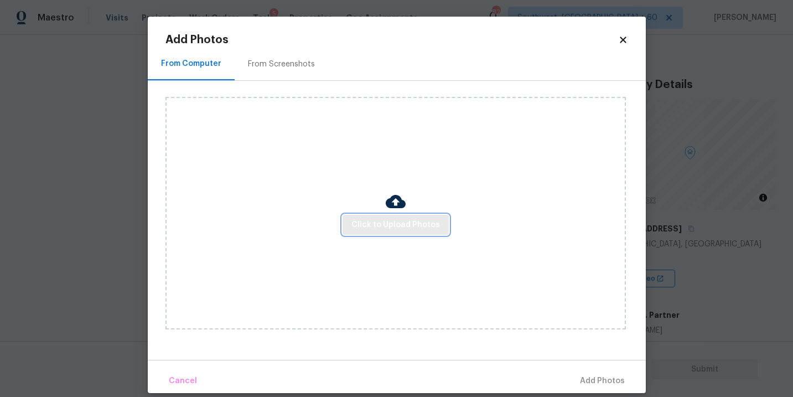
click at [383, 228] on span "Click to Upload Photos" at bounding box center [395, 225] width 89 height 14
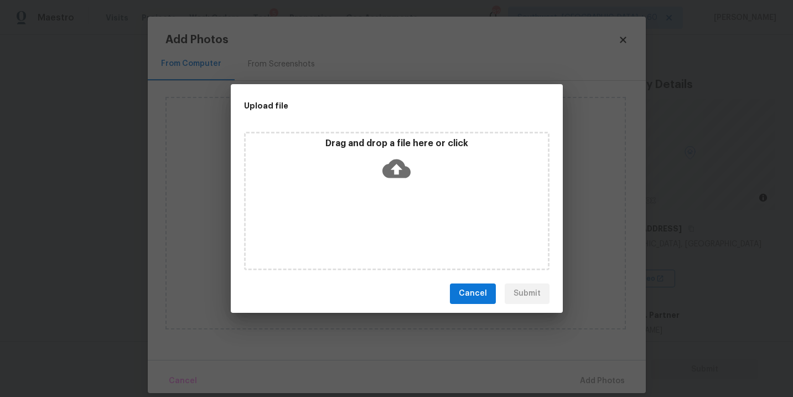
click at [398, 196] on div "Drag and drop a file here or click" at bounding box center [396, 201] width 305 height 138
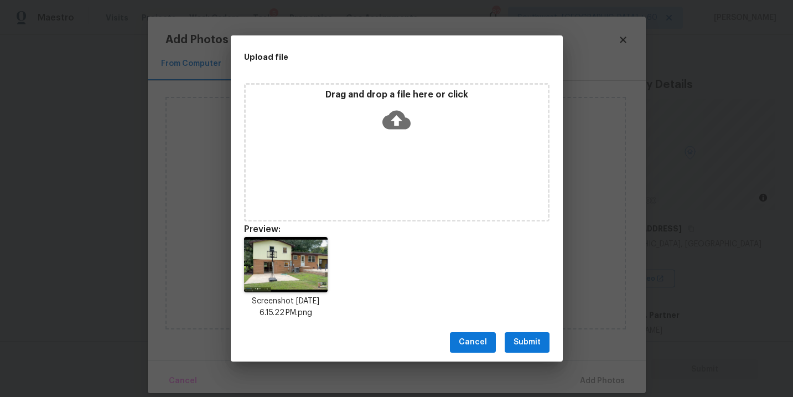
click at [527, 337] on span "Submit" at bounding box center [526, 342] width 27 height 14
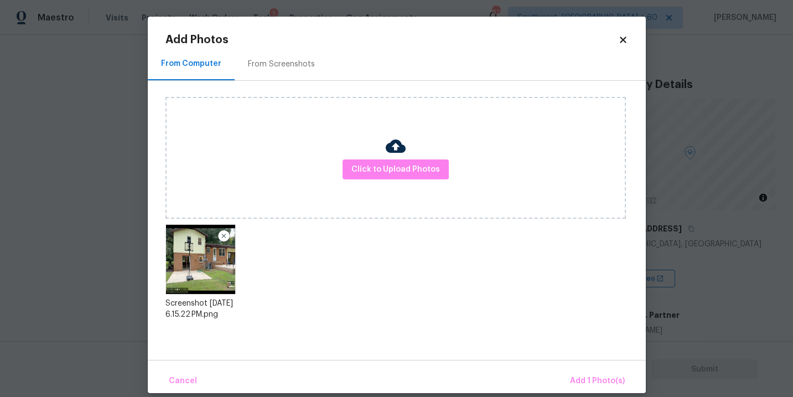
click at [577, 367] on div "Cancel Add 1 Photo(s)" at bounding box center [397, 376] width 498 height 33
click at [577, 368] on div "Cancel Add 1 Photo(s)" at bounding box center [397, 376] width 498 height 33
click at [582, 379] on span "Add 1 Photo(s)" at bounding box center [597, 381] width 55 height 14
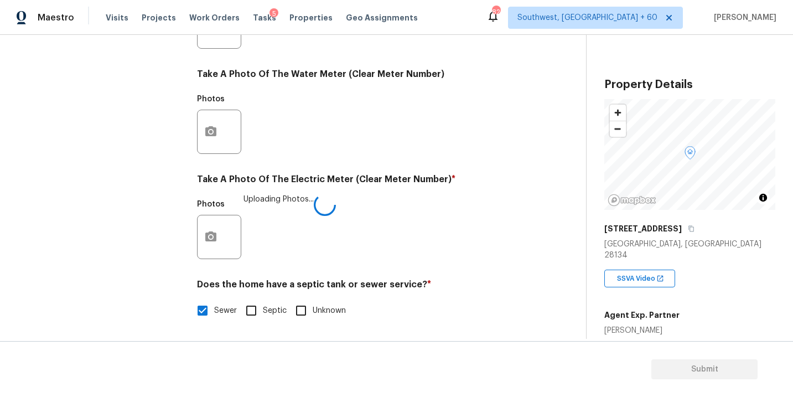
click at [465, 220] on div "Photos Uploading Photos..." at bounding box center [360, 230] width 327 height 72
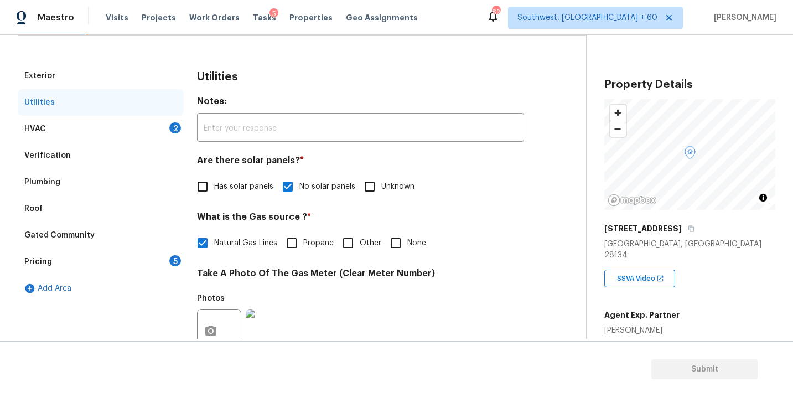
scroll to position [99, 0]
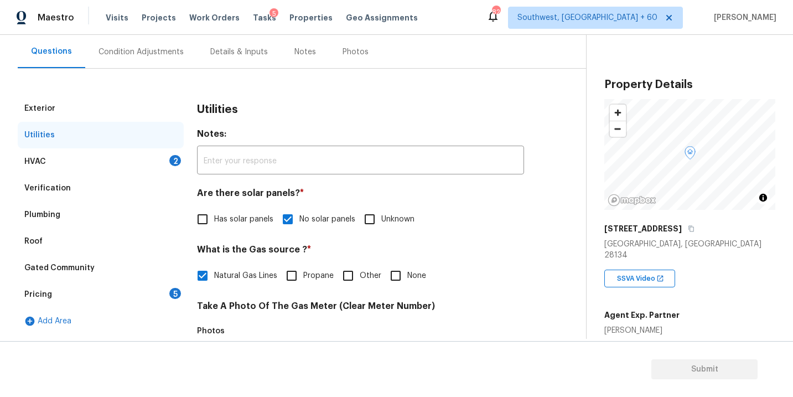
click at [113, 157] on div "HVAC 2" at bounding box center [101, 161] width 166 height 27
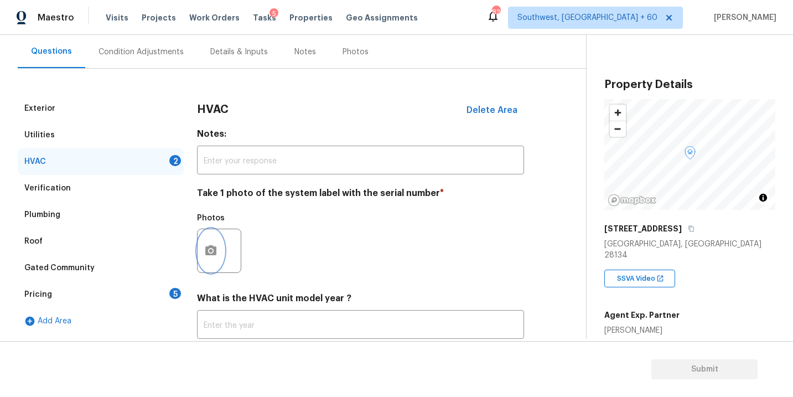
click at [205, 248] on icon "button" at bounding box center [210, 250] width 11 height 10
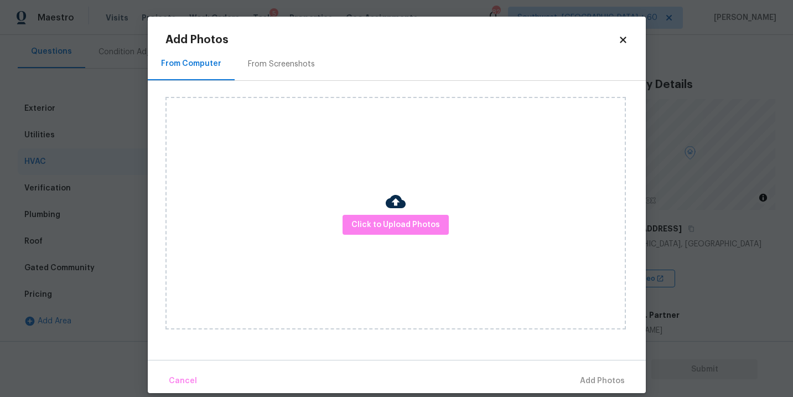
click at [323, 211] on div "Click to Upload Photos" at bounding box center [395, 213] width 460 height 232
click at [388, 230] on span "Click to Upload Photos" at bounding box center [395, 225] width 89 height 14
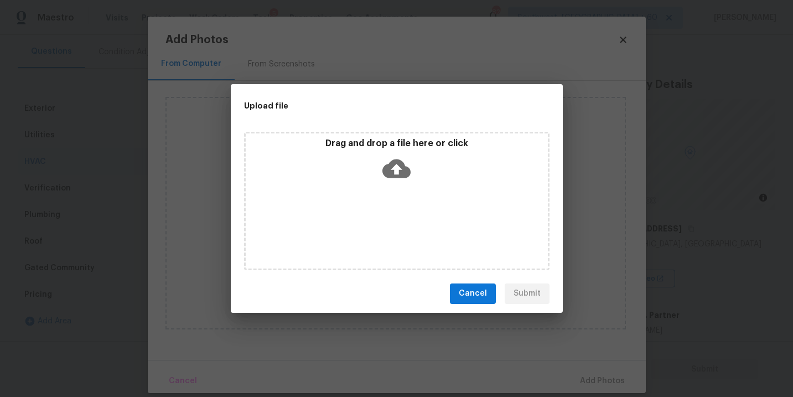
click at [401, 176] on icon at bounding box center [396, 168] width 28 height 19
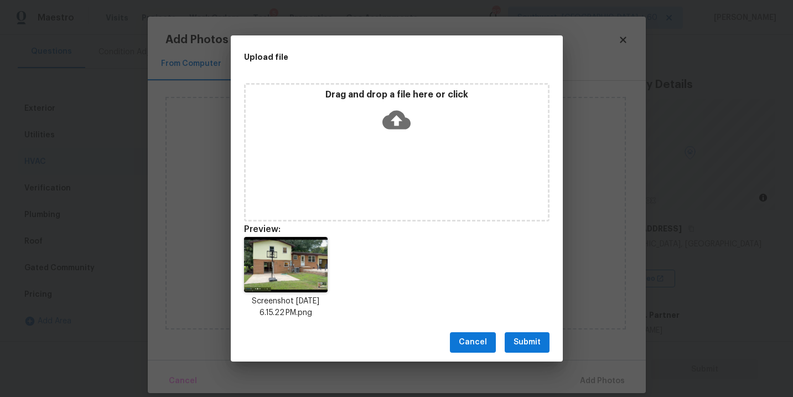
click at [523, 351] on button "Submit" at bounding box center [527, 342] width 45 height 20
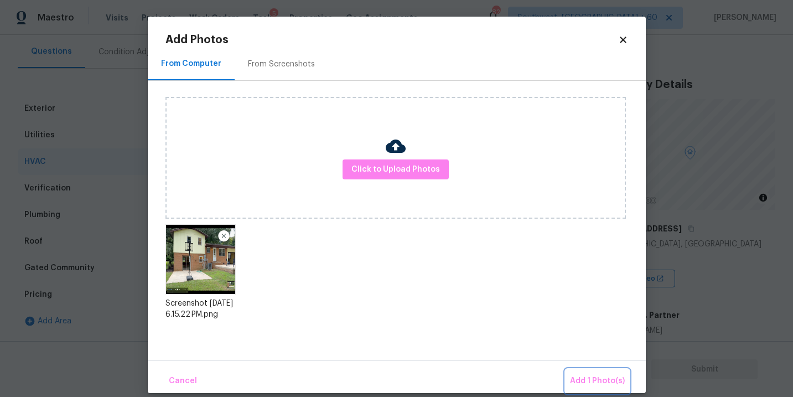
drag, startPoint x: 589, startPoint y: 378, endPoint x: 581, endPoint y: 376, distance: 8.1
click at [589, 378] on span "Add 1 Photo(s)" at bounding box center [597, 381] width 55 height 14
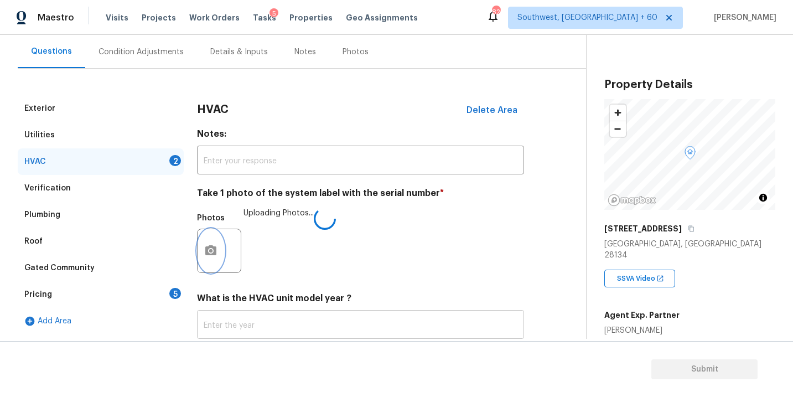
scroll to position [173, 0]
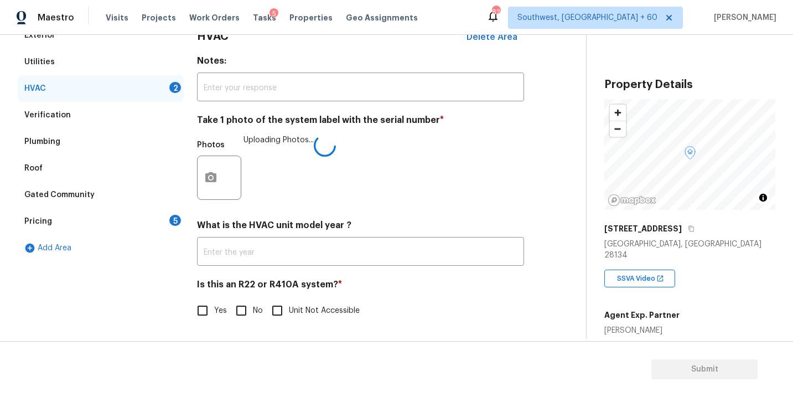
click at [239, 304] on input "No" at bounding box center [241, 310] width 23 height 23
checkbox input "true"
click at [411, 284] on h4 "Is this an R22 or R410A system? *" at bounding box center [360, 286] width 327 height 17
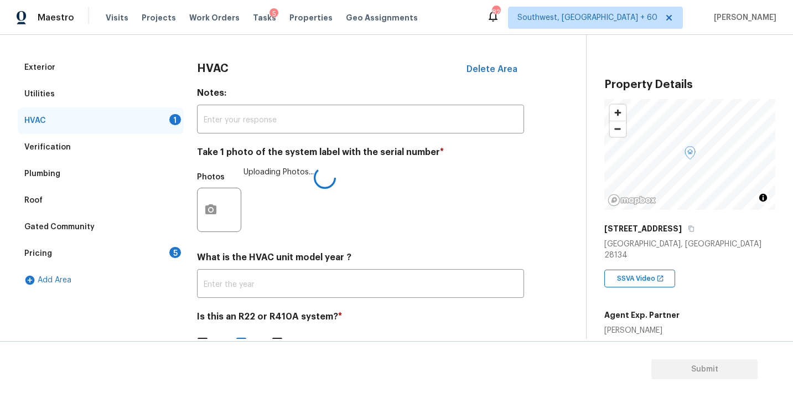
scroll to position [157, 0]
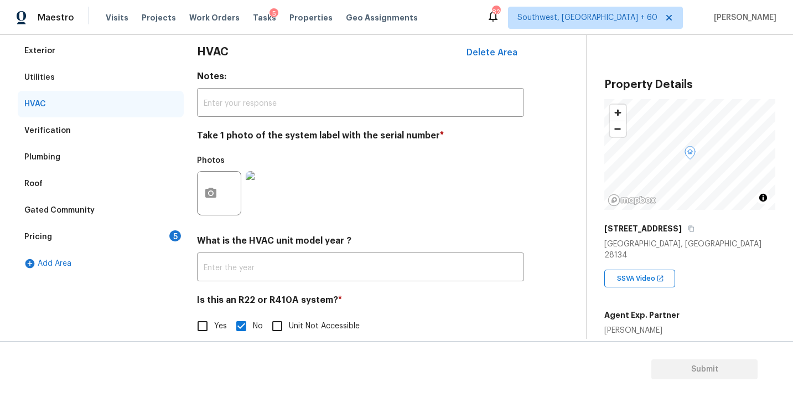
click at [131, 236] on div "Pricing 5" at bounding box center [101, 237] width 166 height 27
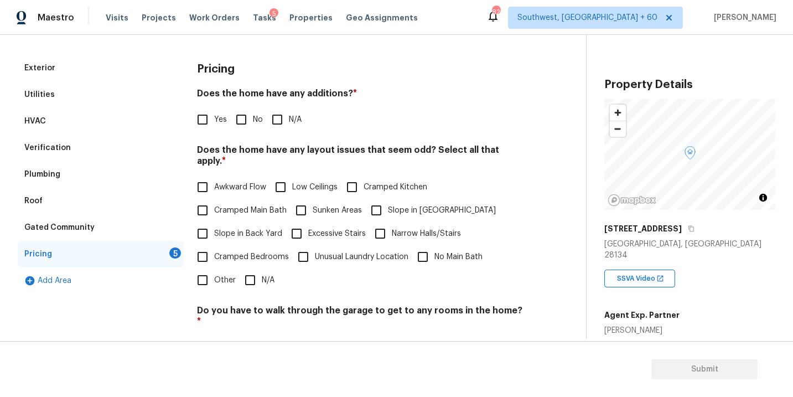
scroll to position [126, 0]
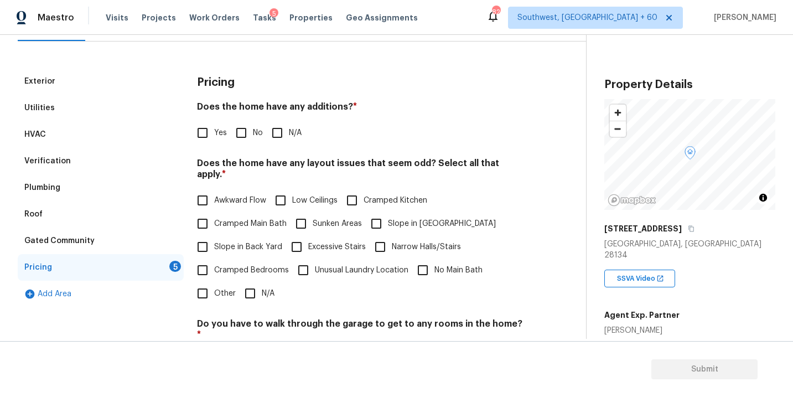
click at [290, 143] on label "N/A" at bounding box center [284, 132] width 36 height 23
click at [289, 143] on input "N/A" at bounding box center [277, 132] width 23 height 23
checkbox input "true"
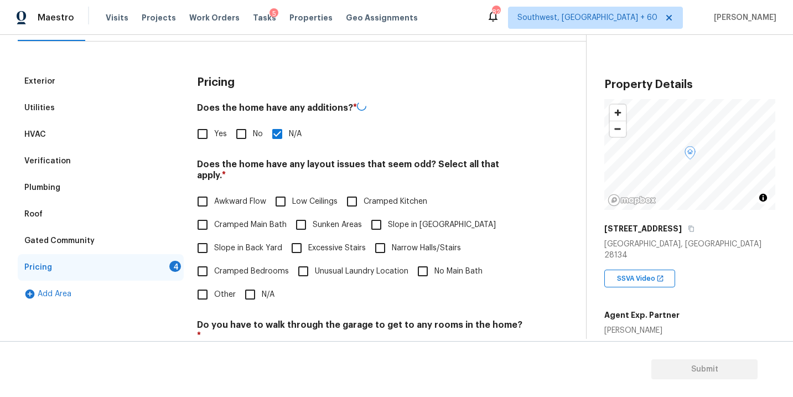
scroll to position [139, 0]
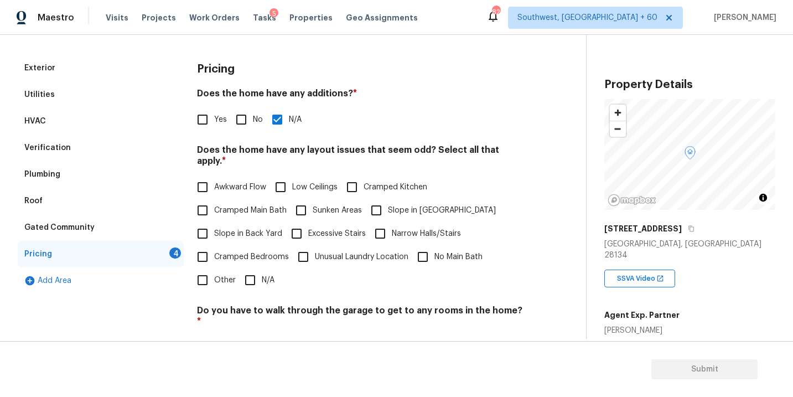
click at [383, 199] on input "Slope in Front Yard" at bounding box center [376, 210] width 23 height 23
checkbox input "true"
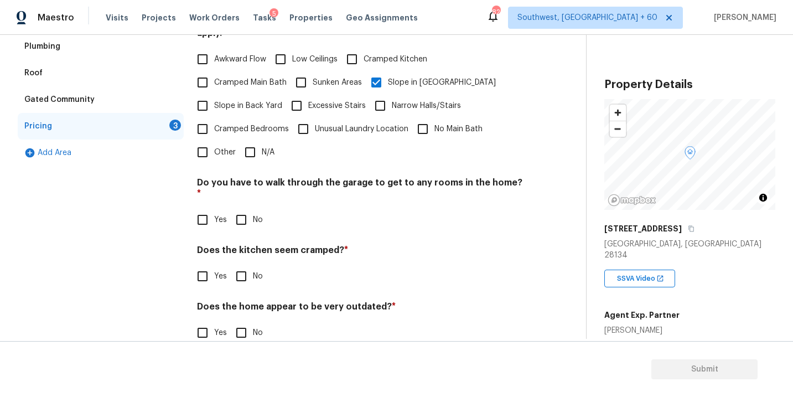
click at [250, 208] on input "No" at bounding box center [241, 219] width 23 height 23
checkbox input "true"
click at [250, 266] on input "No" at bounding box center [241, 277] width 23 height 23
checkbox input "true"
click at [246, 322] on input "No" at bounding box center [241, 333] width 23 height 23
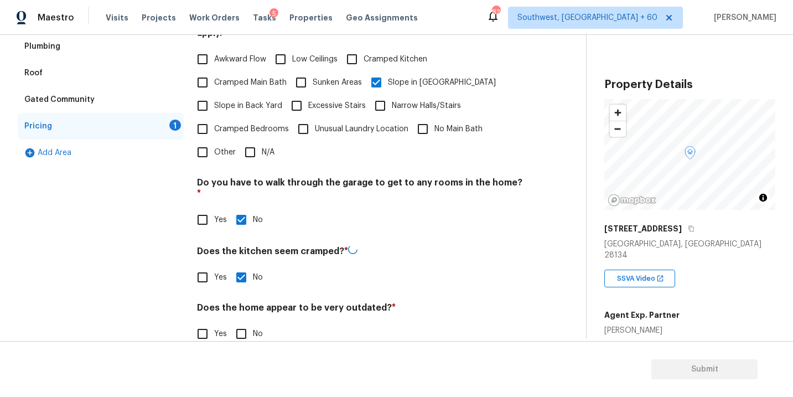
checkbox input "true"
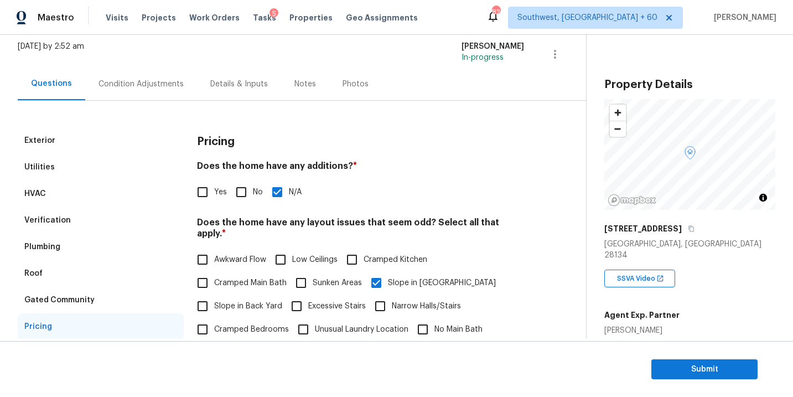
scroll to position [20, 0]
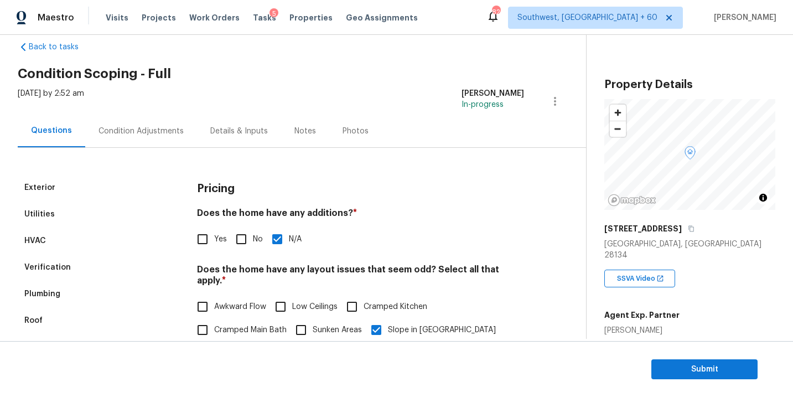
click at [164, 128] on div "Condition Adjustments" at bounding box center [140, 131] width 85 height 11
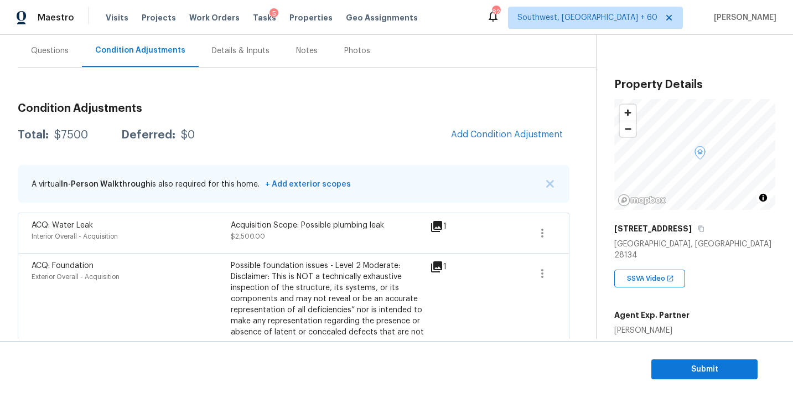
scroll to position [154, 0]
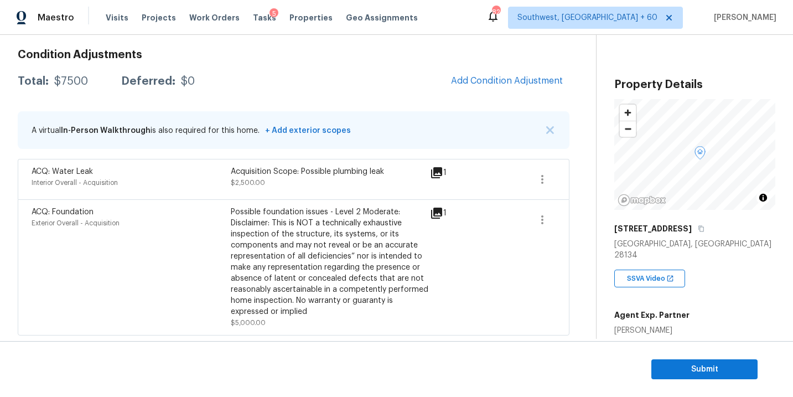
click at [352, 85] on div "Total: $7500 Deferred: $0 Add Condition Adjustment" at bounding box center [294, 81] width 552 height 24
click at [278, 72] on div "Total: $7500 Deferred: $0 Add Condition Adjustment" at bounding box center [294, 81] width 552 height 24
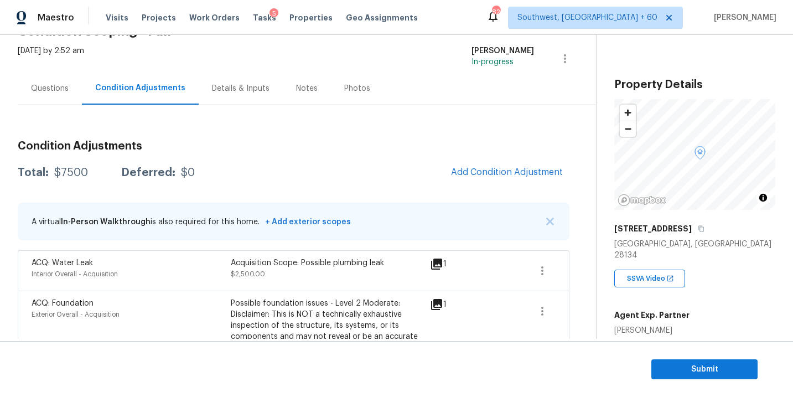
click at [330, 131] on div "Condition Adjustments Total: $7500 Deferred: $0 Add Condition Adjustment A virt…" at bounding box center [294, 265] width 552 height 321
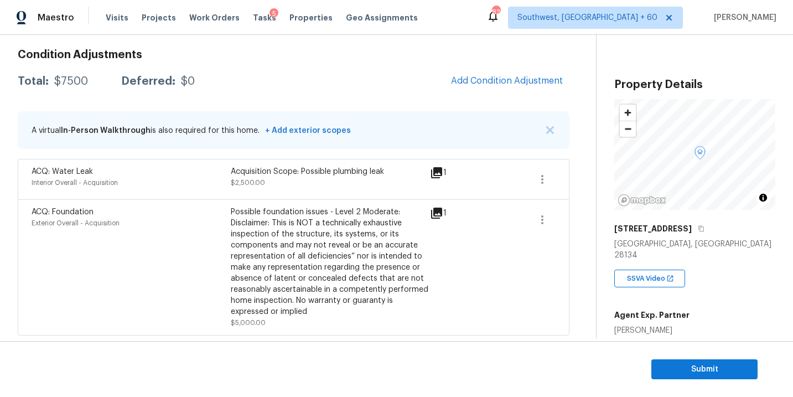
scroll to position [128, 0]
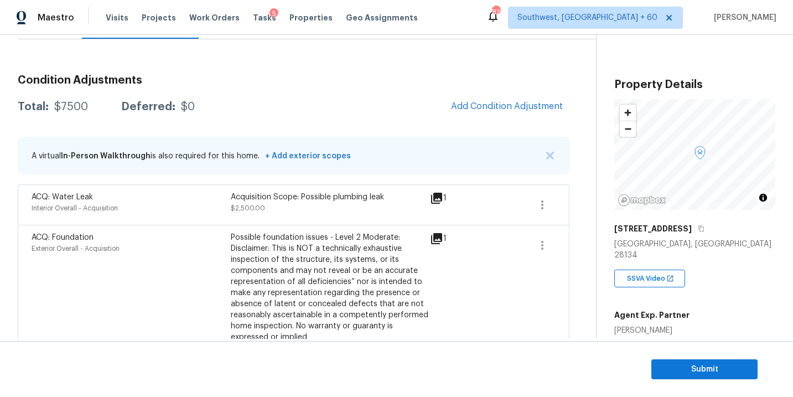
click at [392, 96] on div "Total: $7500 Deferred: $0 Add Condition Adjustment" at bounding box center [294, 107] width 552 height 24
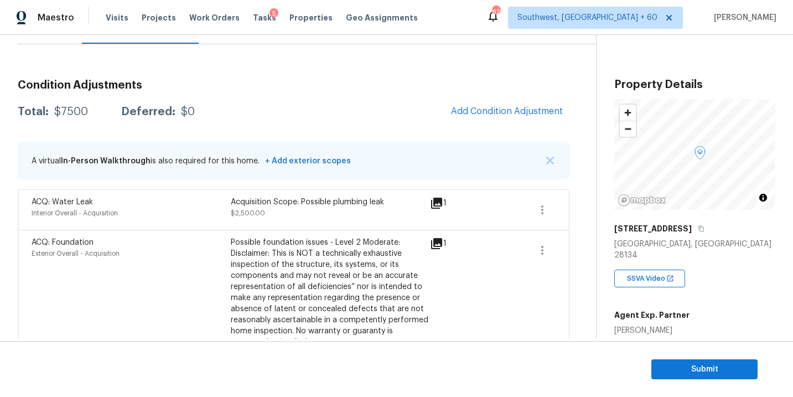
scroll to position [114, 0]
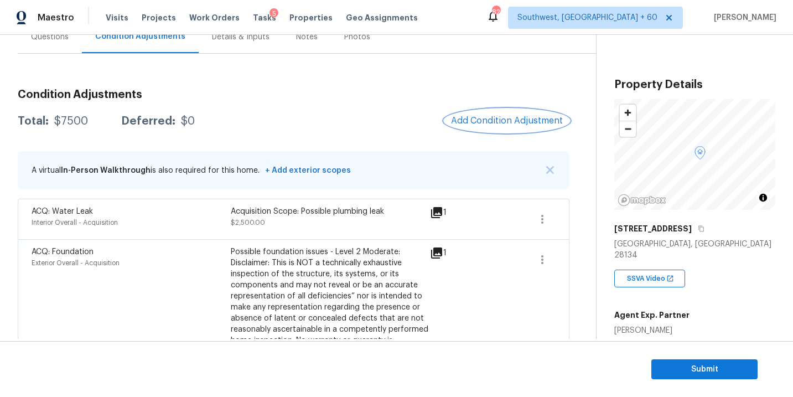
click at [488, 126] on button "Add Condition Adjustment" at bounding box center [506, 120] width 125 height 23
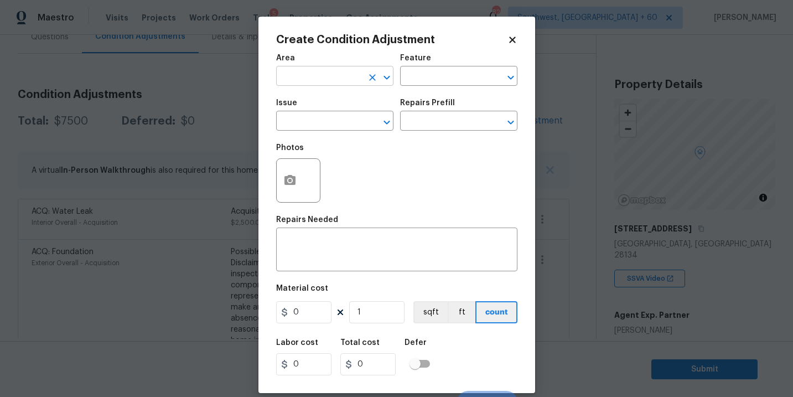
click at [326, 74] on input "text" at bounding box center [319, 77] width 86 height 17
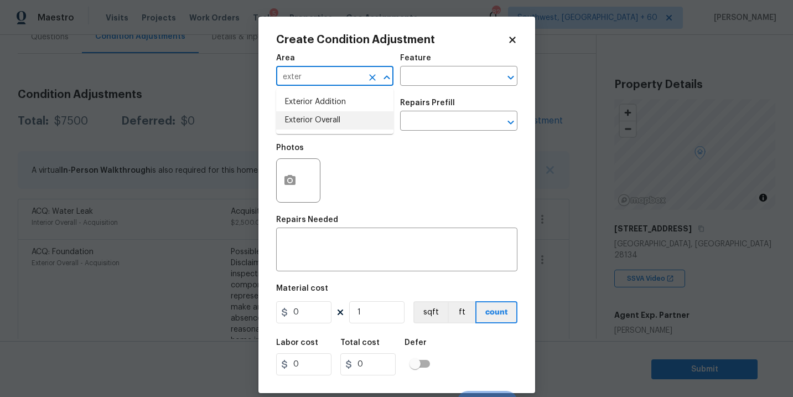
click at [330, 121] on li "Exterior Overall" at bounding box center [334, 120] width 117 height 18
type input "Exterior Overall"
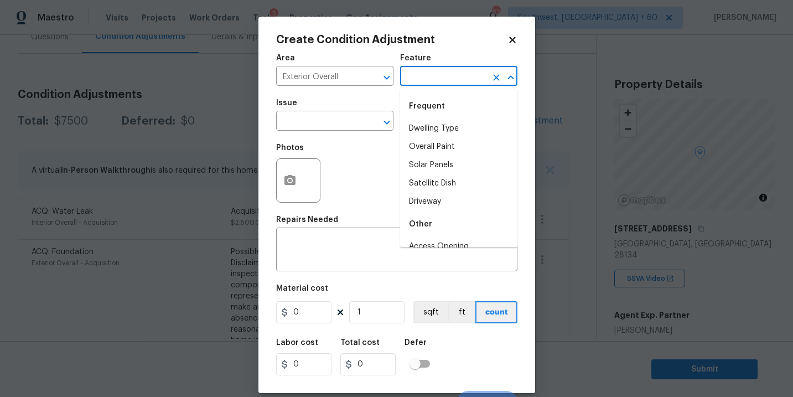
click at [418, 79] on input "text" at bounding box center [443, 77] width 86 height 17
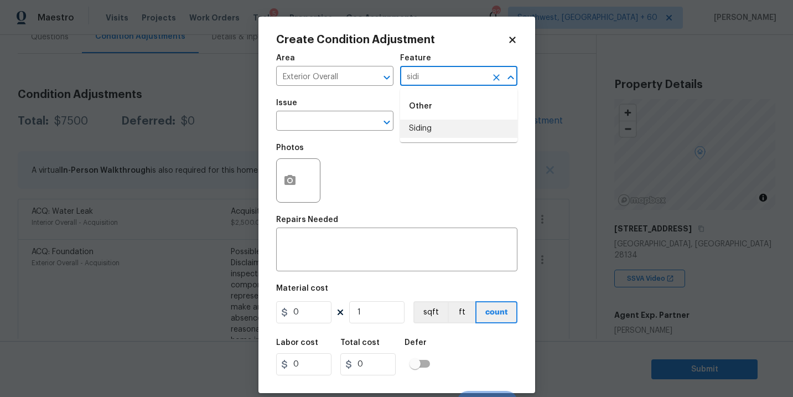
click at [423, 128] on li "Siding" at bounding box center [458, 128] width 117 height 18
type input "Siding"
drag, startPoint x: 345, startPoint y: 124, endPoint x: 337, endPoint y: 125, distance: 7.8
click at [337, 125] on input "text" at bounding box center [319, 121] width 86 height 17
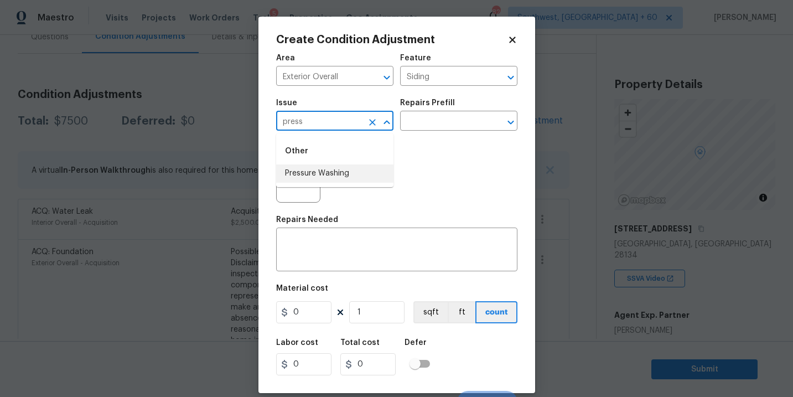
click at [354, 176] on li "Pressure Washing" at bounding box center [334, 173] width 117 height 18
type input "Pressure Washing"
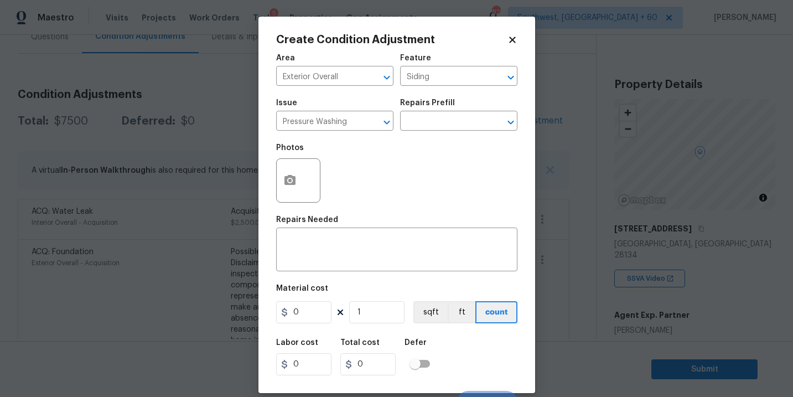
click at [429, 110] on div "Repairs Prefill" at bounding box center [458, 106] width 117 height 14
click at [427, 121] on input "text" at bounding box center [443, 121] width 86 height 17
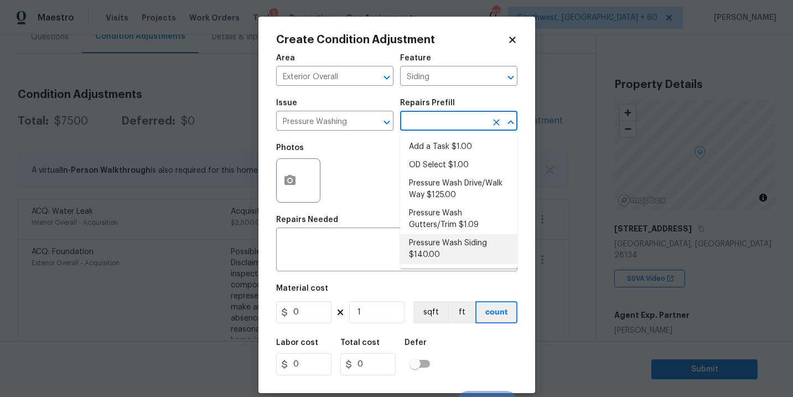
click at [430, 252] on li "Pressure Wash Siding $140.00" at bounding box center [458, 249] width 117 height 30
type textarea "Protect areas as needed for pressure washing. Pressure wash the siding on the h…"
type input "140"
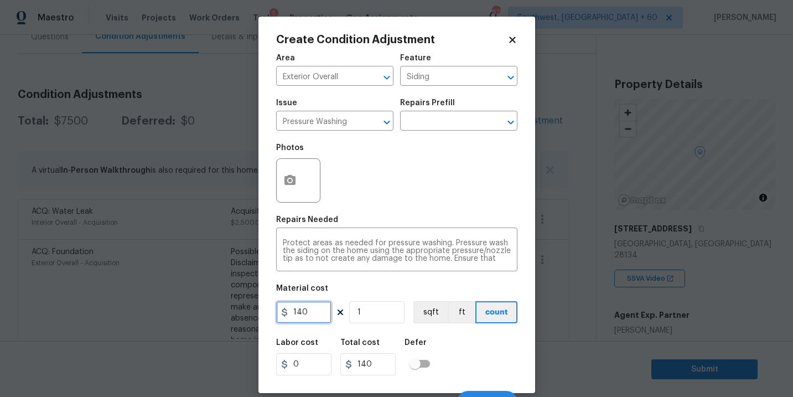
drag, startPoint x: 316, startPoint y: 313, endPoint x: 232, endPoint y: 309, distance: 84.7
click at [232, 309] on div "Create Condition Adjustment Area Exterior Overall ​ Feature Siding ​ Issue Pres…" at bounding box center [396, 198] width 793 height 397
type input "200"
click at [293, 179] on icon "button" at bounding box center [289, 180] width 11 height 10
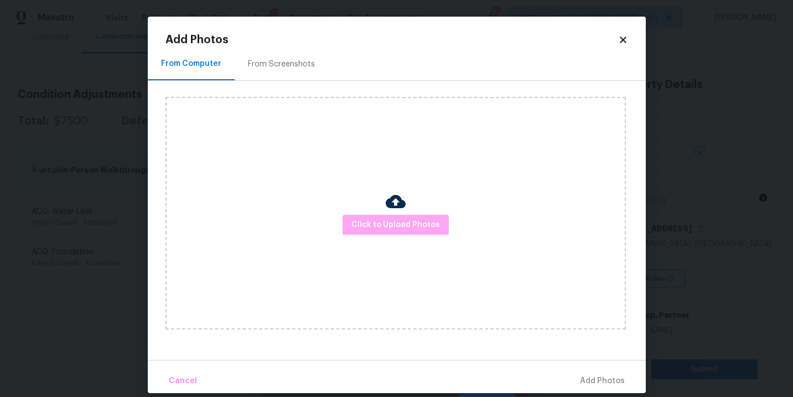
click at [417, 234] on button "Click to Upload Photos" at bounding box center [395, 225] width 106 height 20
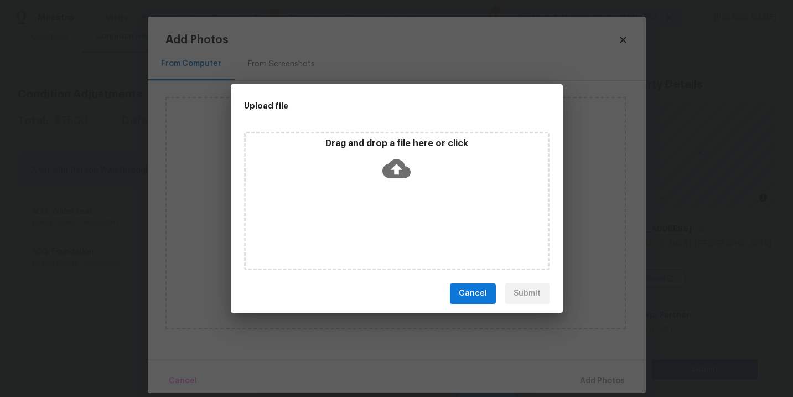
click at [417, 225] on div "Drag and drop a file here or click" at bounding box center [396, 201] width 305 height 138
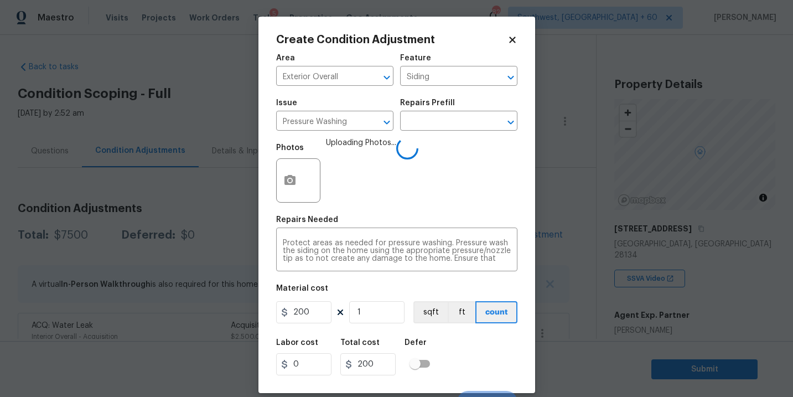
scroll to position [17, 0]
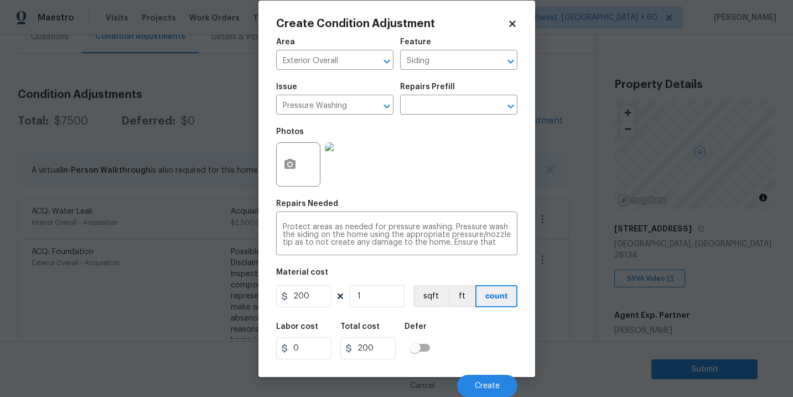
click at [495, 361] on div "Labor cost 0 Total cost 200 Defer" at bounding box center [396, 341] width 241 height 50
click at [491, 377] on button "Create" at bounding box center [487, 386] width 60 height 22
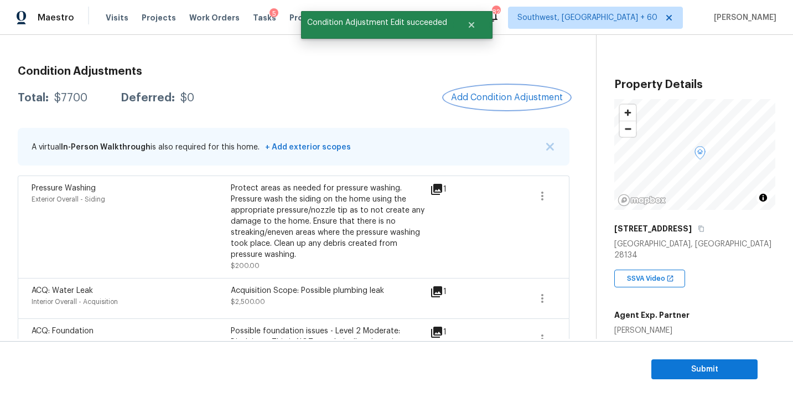
scroll to position [112, 0]
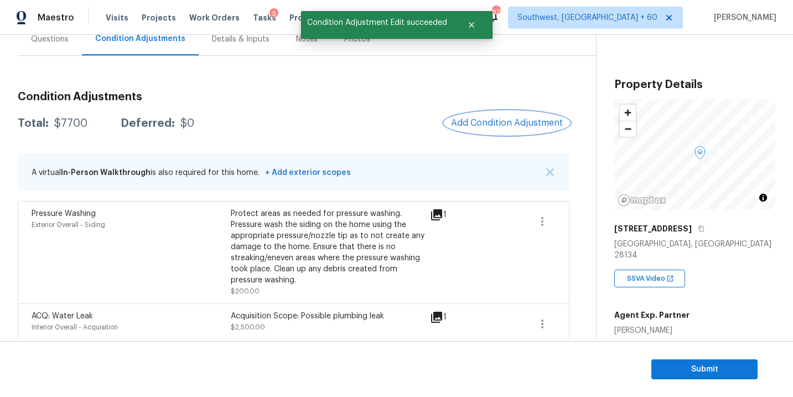
click at [475, 123] on span "Add Condition Adjustment" at bounding box center [507, 123] width 112 height 10
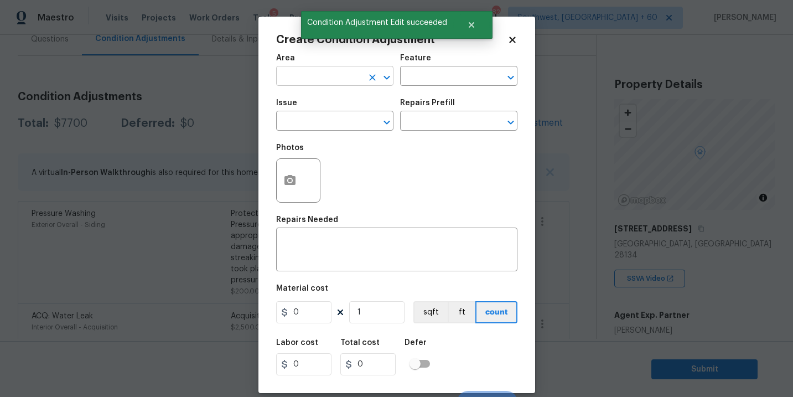
click at [319, 80] on input "text" at bounding box center [319, 77] width 86 height 17
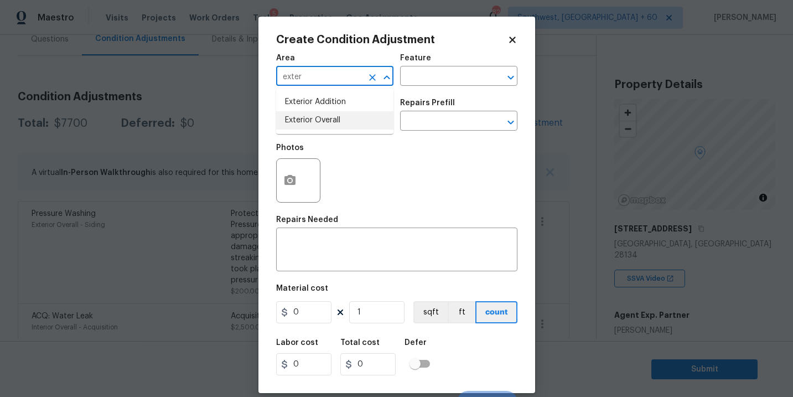
click at [330, 123] on li "Exterior Overall" at bounding box center [334, 120] width 117 height 18
type input "Exterior Overall"
click at [419, 78] on input "text" at bounding box center [443, 77] width 86 height 17
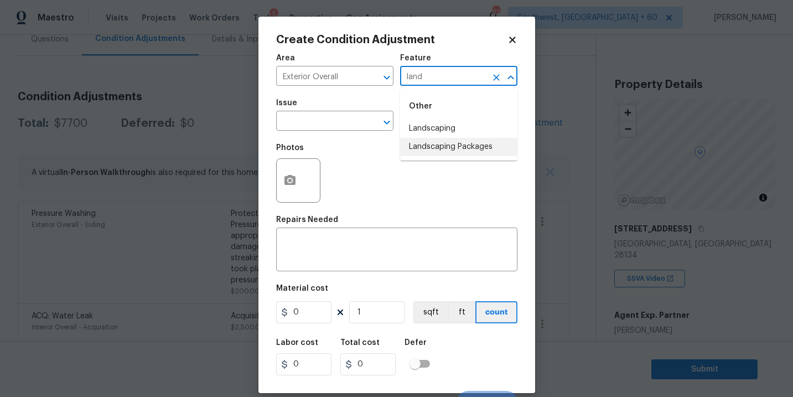
click at [439, 149] on li "Landscaping Packages" at bounding box center [458, 147] width 117 height 18
type input "Landscaping Packages"
click at [351, 119] on input "text" at bounding box center [319, 121] width 86 height 17
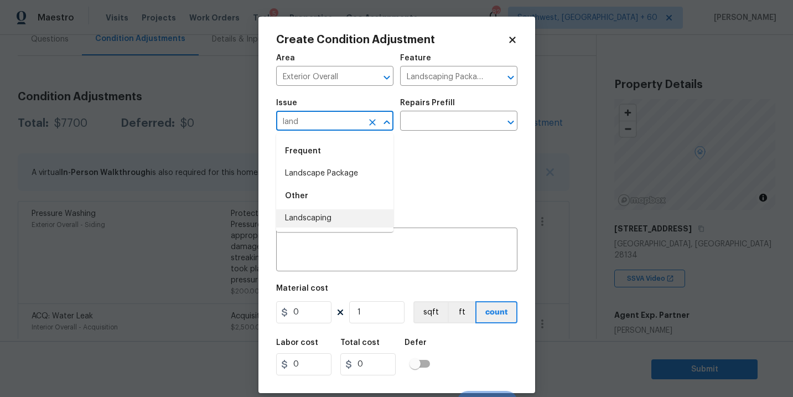
type input "land"
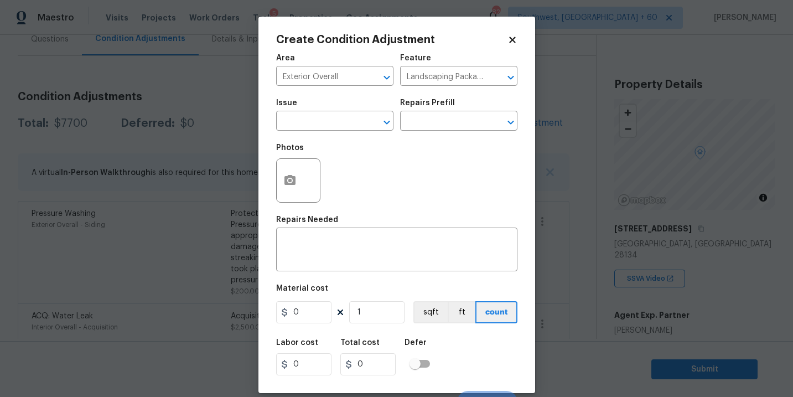
click at [435, 182] on div "Photos" at bounding box center [396, 173] width 241 height 72
click at [354, 123] on input "text" at bounding box center [319, 121] width 86 height 17
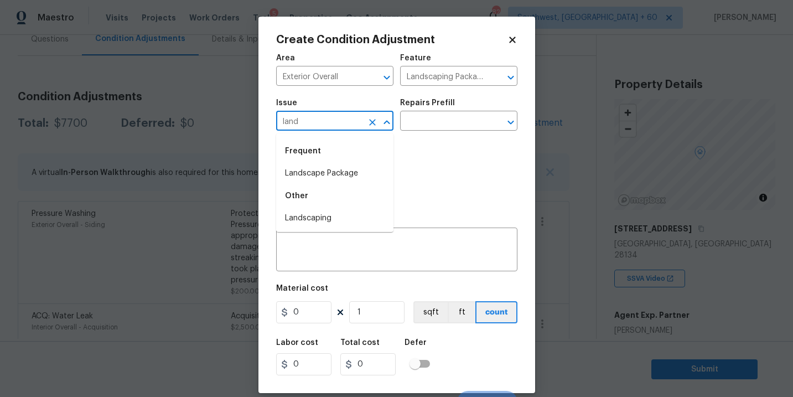
click at [345, 164] on div "Frequent" at bounding box center [334, 151] width 117 height 27
click at [347, 167] on li "Landscape Package" at bounding box center [334, 173] width 117 height 18
type input "Landscape Package"
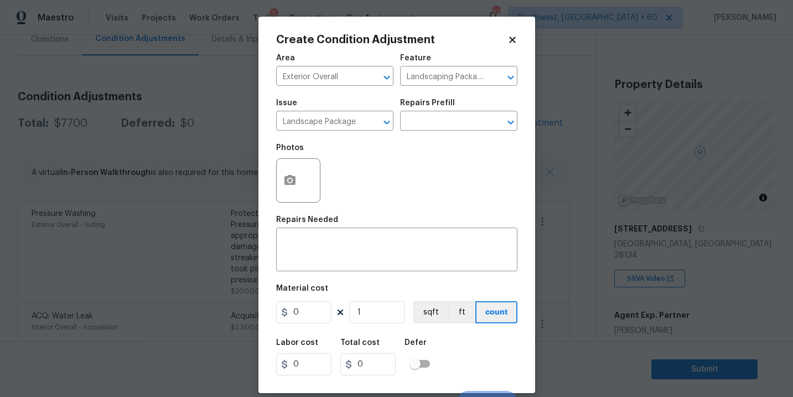
click at [424, 137] on div "Issue Landscape Package ​ Repairs Prefill ​" at bounding box center [396, 114] width 241 height 45
click at [444, 123] on input "text" at bounding box center [443, 121] width 86 height 17
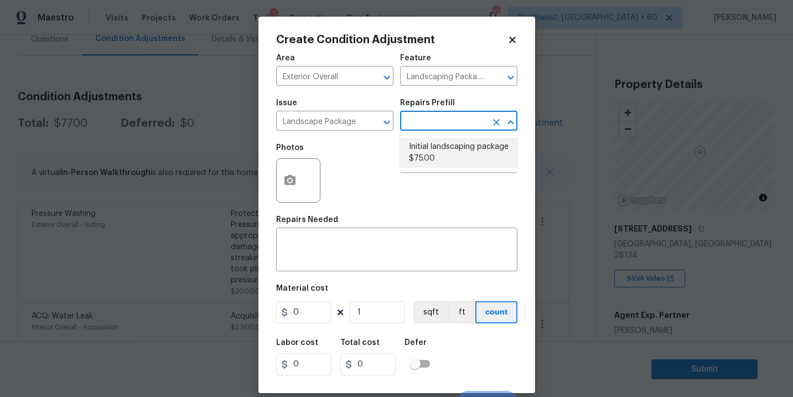
click at [444, 142] on li "Initial landscaping package $75.00" at bounding box center [458, 153] width 117 height 30
type input "Home Readiness Packages"
type textarea "Mowing of grass up to 6" in height. Mow, edge along driveways & sidewalks, trim…"
type input "75"
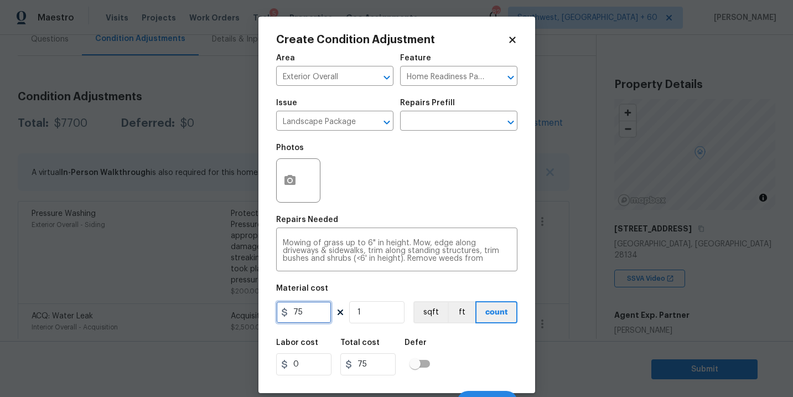
drag, startPoint x: 320, startPoint y: 310, endPoint x: 231, endPoint y: 310, distance: 89.1
click at [231, 310] on div "Create Condition Adjustment Area Exterior Overall ​ Feature Home Readiness Pack…" at bounding box center [396, 198] width 793 height 397
type input "300"
click at [297, 181] on button "button" at bounding box center [290, 180] width 27 height 43
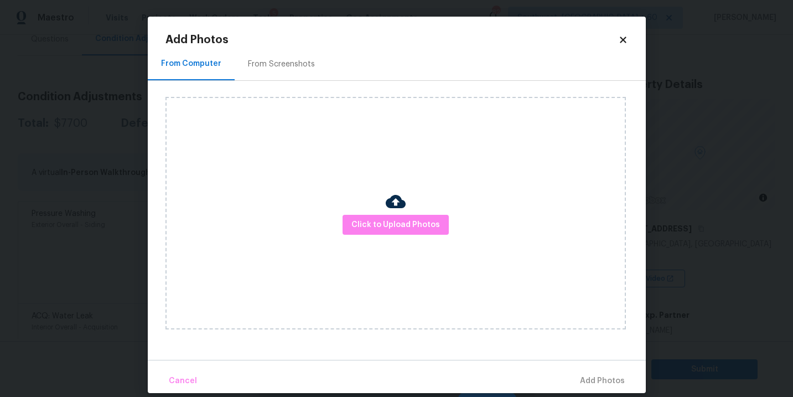
click at [359, 206] on div "Click to Upload Photos" at bounding box center [395, 213] width 460 height 232
click at [386, 225] on span "Click to Upload Photos" at bounding box center [395, 225] width 89 height 14
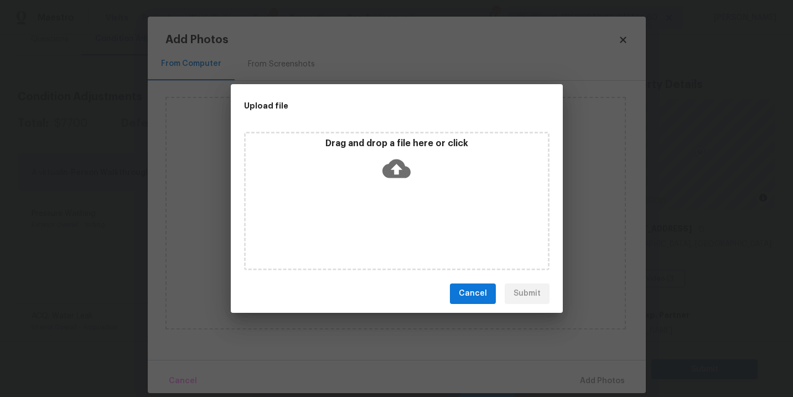
click at [397, 162] on icon at bounding box center [396, 168] width 28 height 19
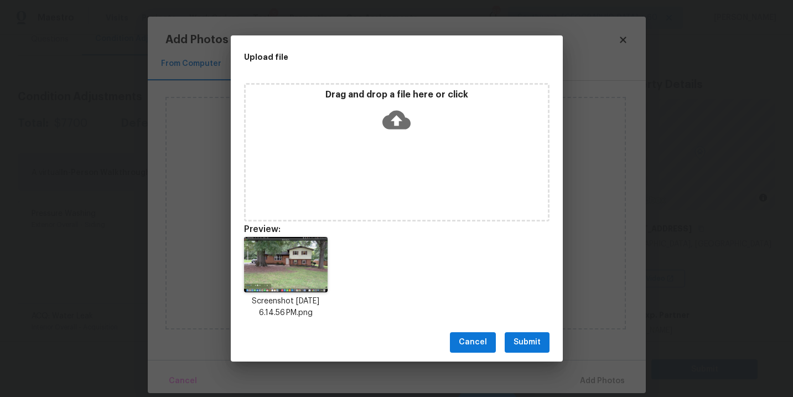
click at [528, 345] on span "Submit" at bounding box center [526, 342] width 27 height 14
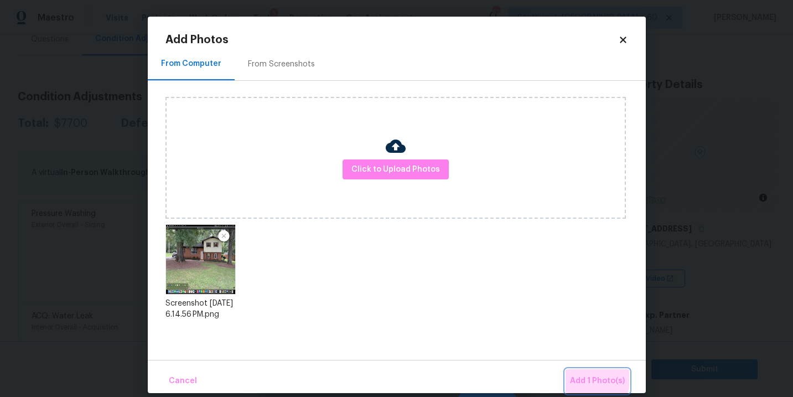
click at [583, 375] on span "Add 1 Photo(s)" at bounding box center [597, 381] width 55 height 14
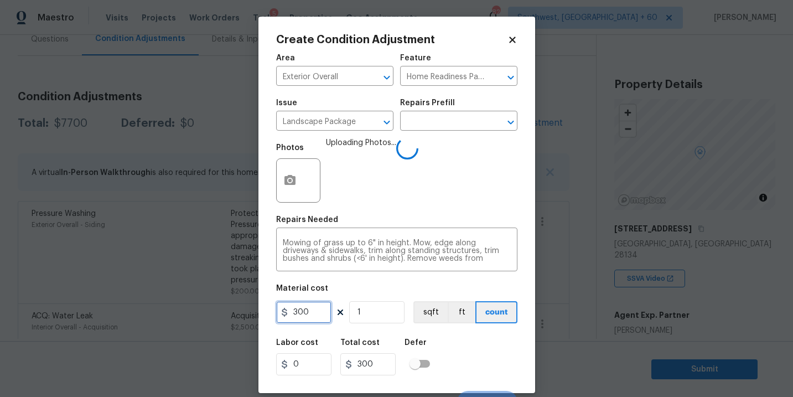
drag, startPoint x: 311, startPoint y: 306, endPoint x: 255, endPoint y: 306, distance: 55.9
click at [255, 306] on div "Create Condition Adjustment Area Exterior Overall ​ Feature Home Readiness Pack…" at bounding box center [396, 198] width 793 height 397
type input "750"
click at [475, 360] on div "Labor cost 0 Total cost 750 Defer" at bounding box center [396, 357] width 241 height 50
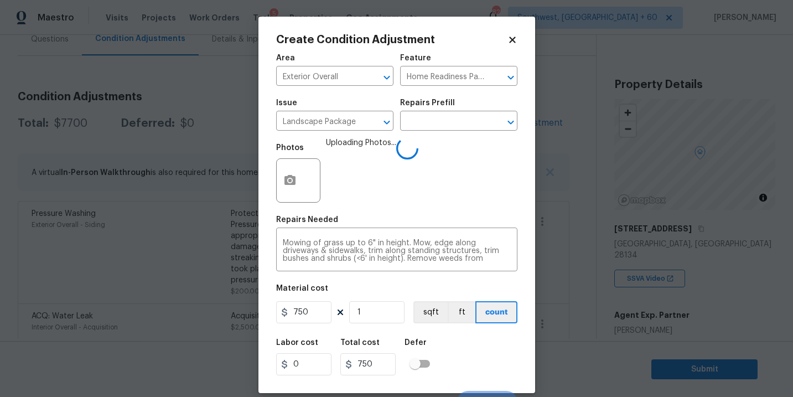
scroll to position [17, 0]
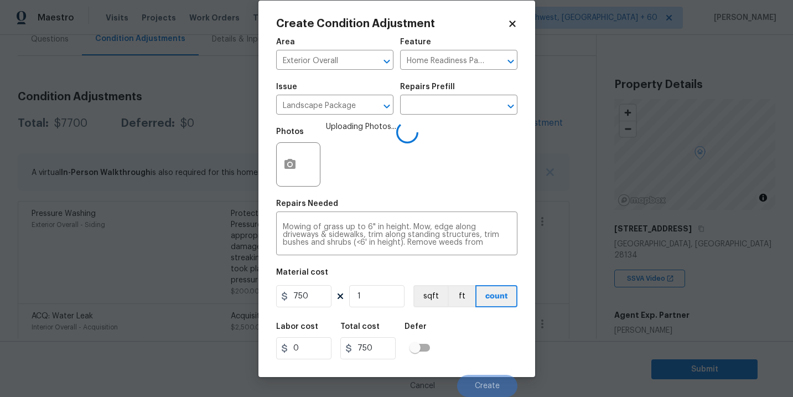
click at [481, 352] on div "Labor cost 0 Total cost 750 Defer" at bounding box center [396, 341] width 241 height 50
click at [483, 361] on div "Labor cost 0 Total cost 750 Defer" at bounding box center [396, 341] width 241 height 50
click at [483, 359] on div "Labor cost 0 Total cost 750 Defer" at bounding box center [396, 341] width 241 height 50
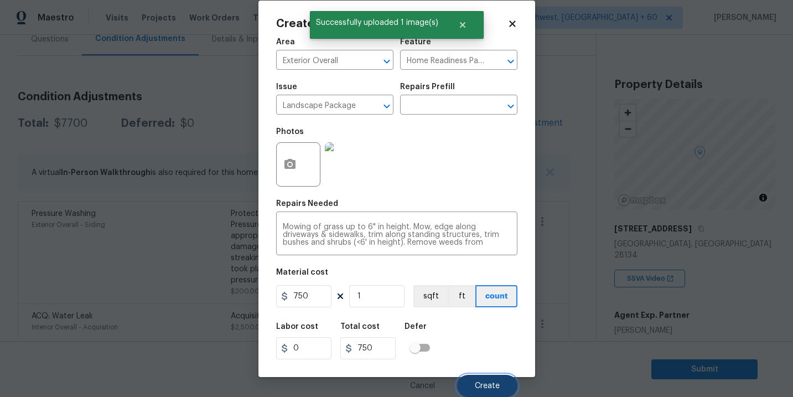
click at [486, 378] on button "Create" at bounding box center [487, 386] width 60 height 22
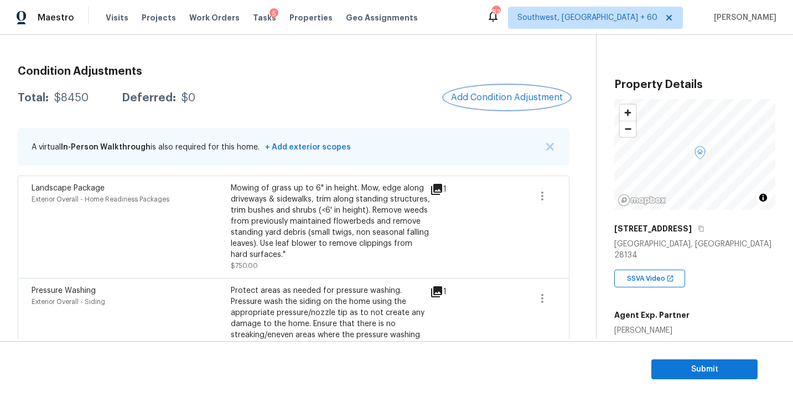
scroll to position [84, 0]
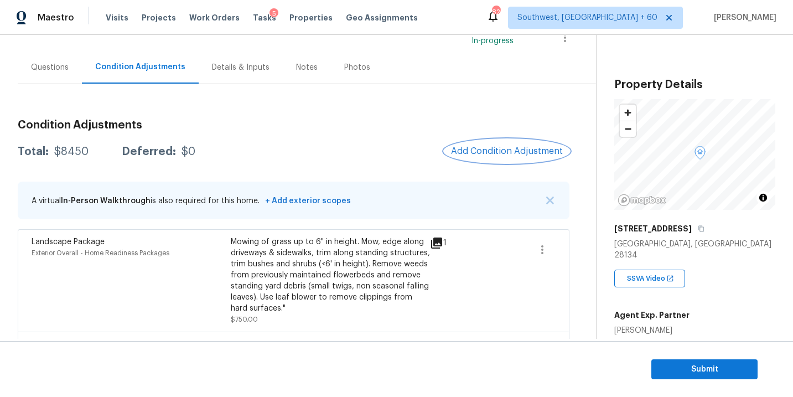
click at [489, 153] on span "Add Condition Adjustment" at bounding box center [507, 151] width 112 height 10
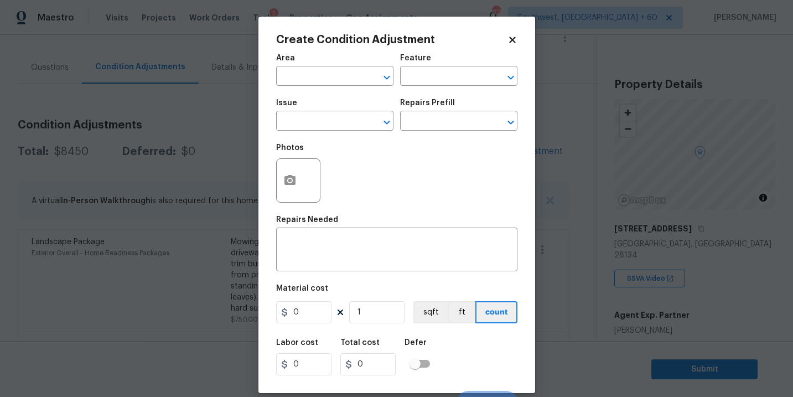
click at [310, 87] on span "Area ​" at bounding box center [334, 70] width 117 height 45
click at [316, 80] on input "text" at bounding box center [319, 77] width 86 height 17
click at [328, 132] on ul "Exterior Addition Exterior Overall" at bounding box center [334, 111] width 117 height 45
click at [340, 120] on li "Exterior Overall" at bounding box center [334, 120] width 117 height 18
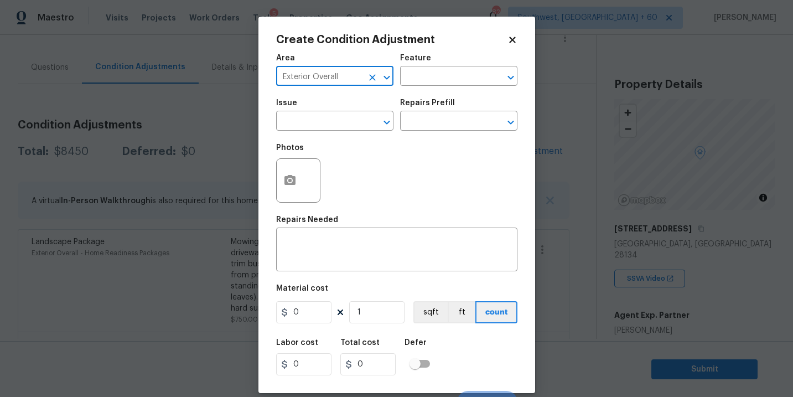
type input "Exterior Overall"
click at [340, 120] on input "text" at bounding box center [319, 121] width 86 height 17
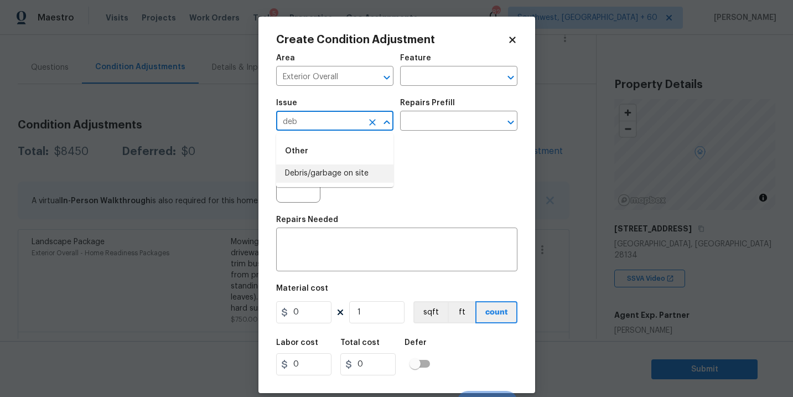
click at [347, 168] on li "Debris/garbage on site" at bounding box center [334, 173] width 117 height 18
type input "Debris/garbage on site"
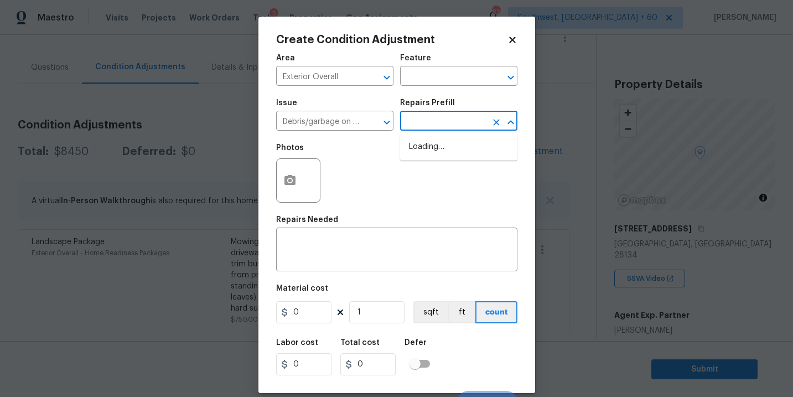
click at [435, 117] on input "text" at bounding box center [443, 121] width 86 height 17
click at [447, 147] on li "Remove debris/garbage $100.00" at bounding box center [458, 153] width 117 height 30
type textarea "Remove, haul off, and properly dispose of any debris left by seller to offsite …"
type input "100"
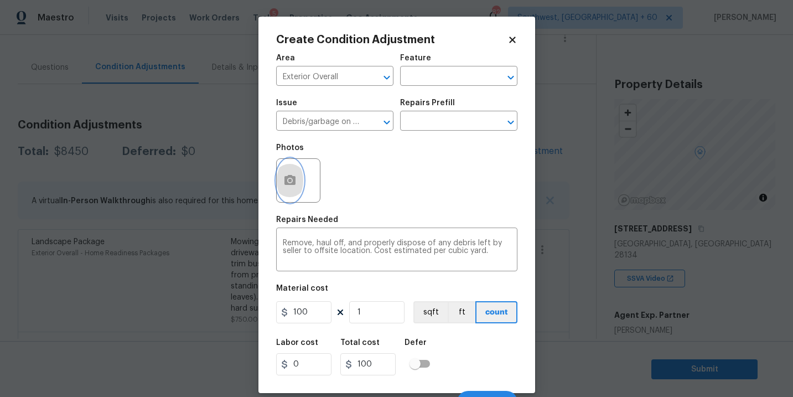
click at [292, 192] on button "button" at bounding box center [290, 180] width 27 height 43
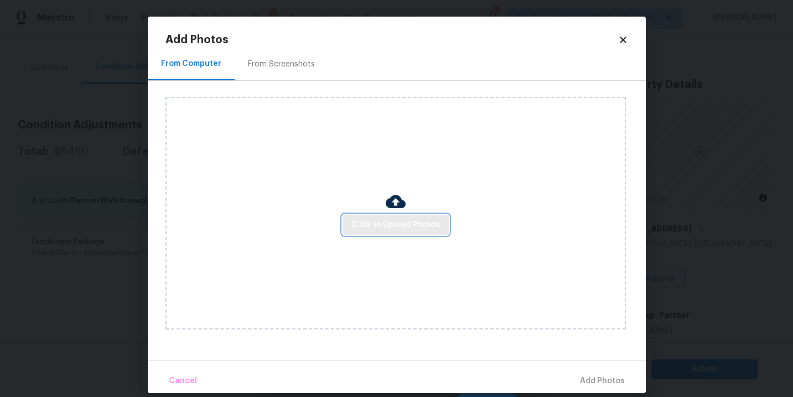
click at [363, 216] on button "Click to Upload Photos" at bounding box center [395, 225] width 106 height 20
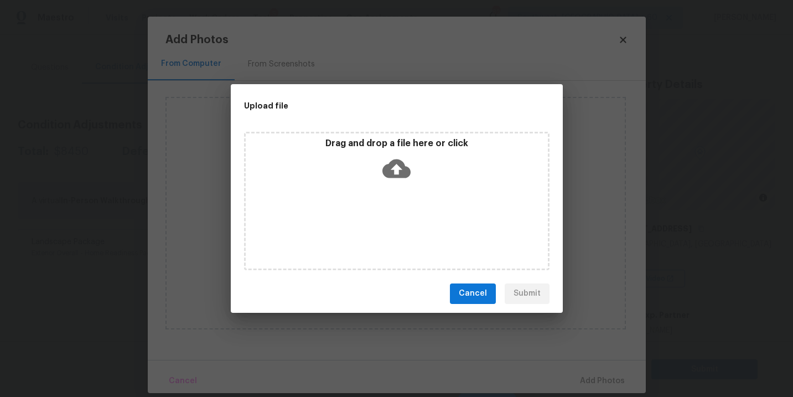
click at [403, 199] on div "Drag and drop a file here or click" at bounding box center [396, 201] width 305 height 138
